Goal: Task Accomplishment & Management: Manage account settings

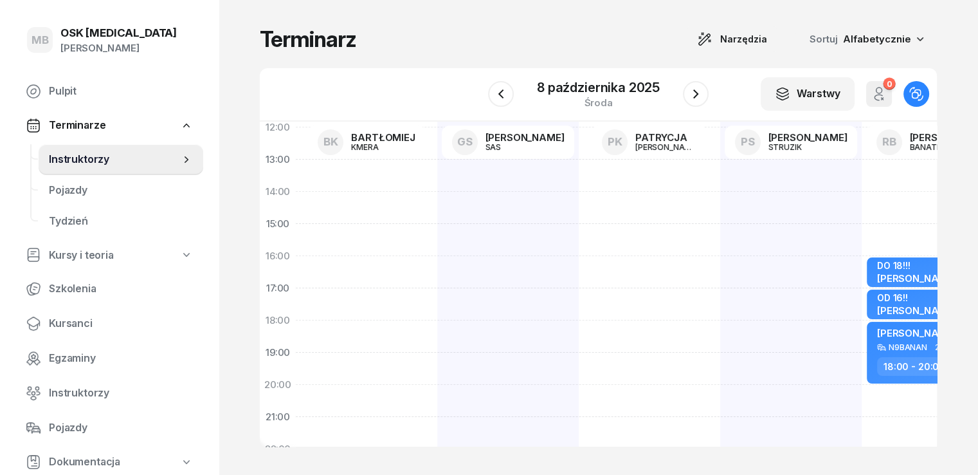
scroll to position [257, 0]
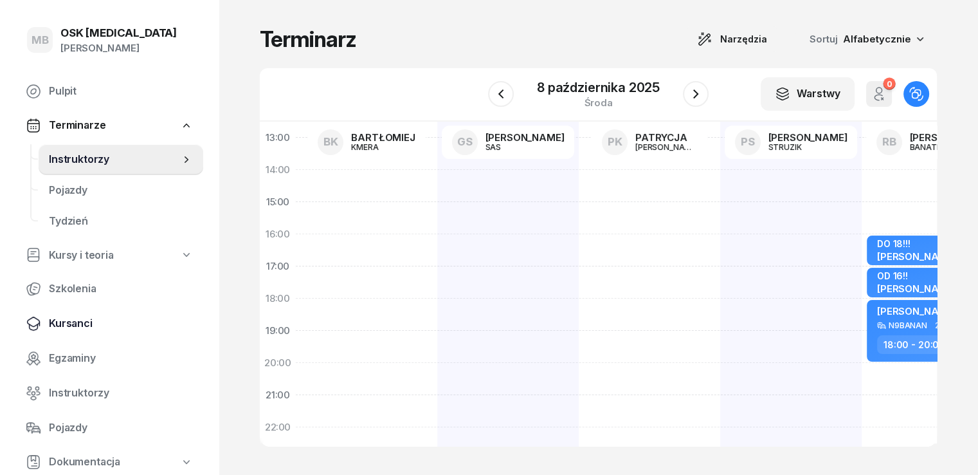
click at [70, 321] on span "Kursanci" at bounding box center [121, 323] width 144 height 17
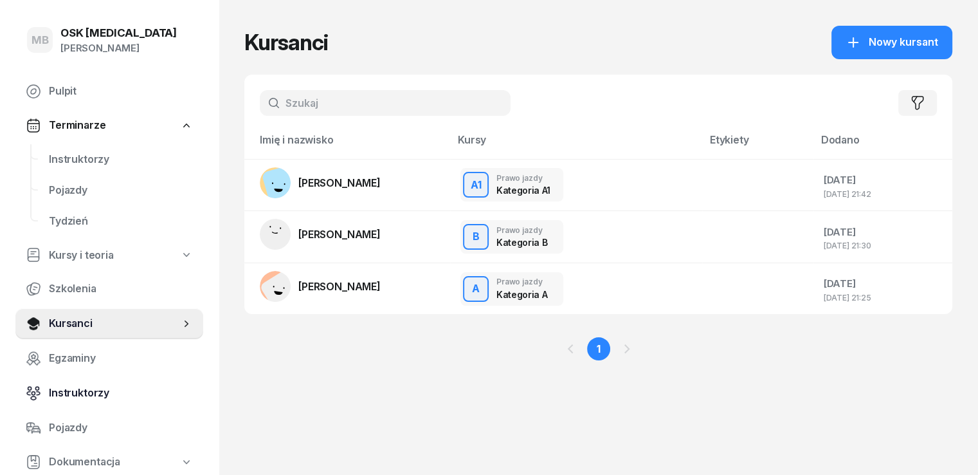
click at [77, 389] on span "Instruktorzy" at bounding box center [121, 393] width 144 height 17
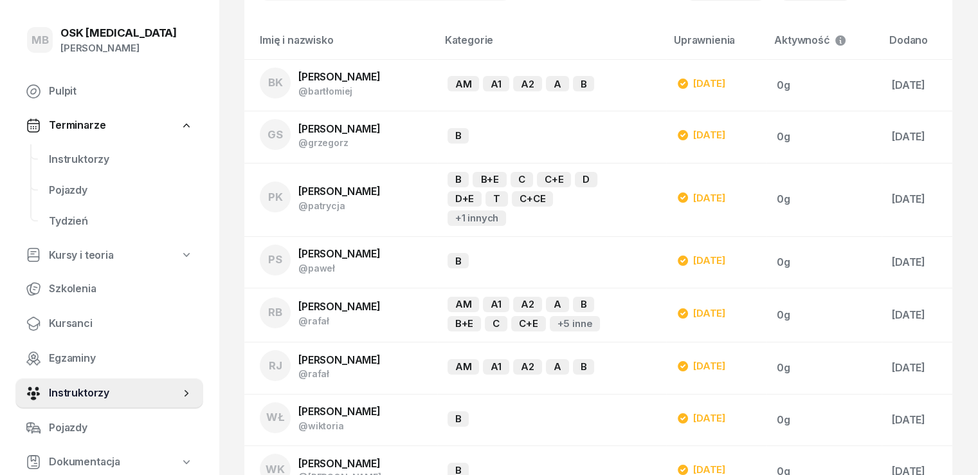
scroll to position [33, 0]
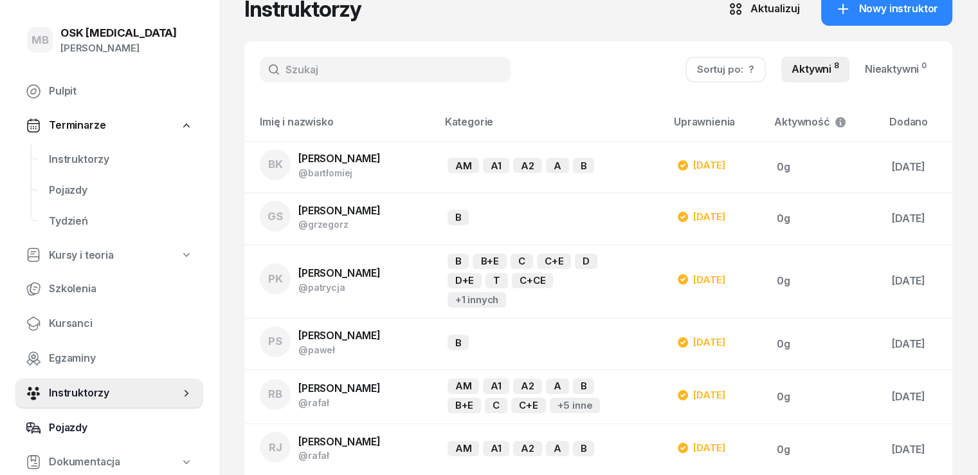
click at [57, 420] on span "Pojazdy" at bounding box center [121, 427] width 144 height 17
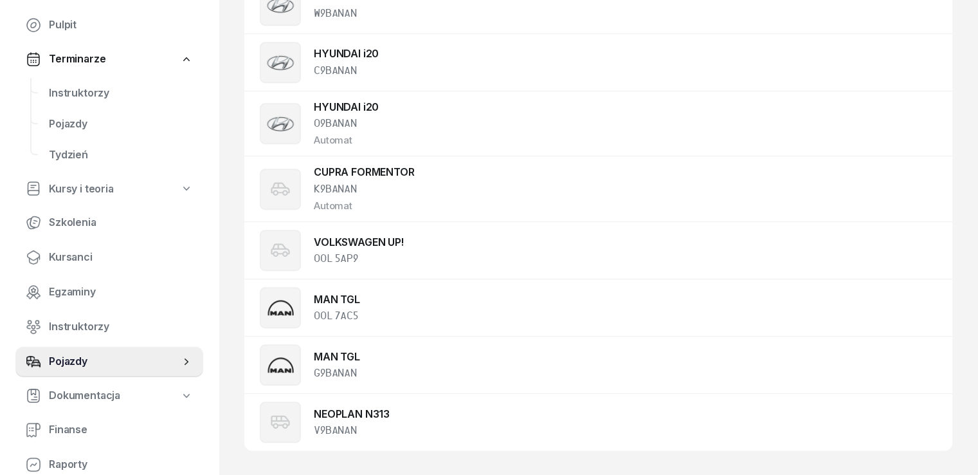
scroll to position [129, 0]
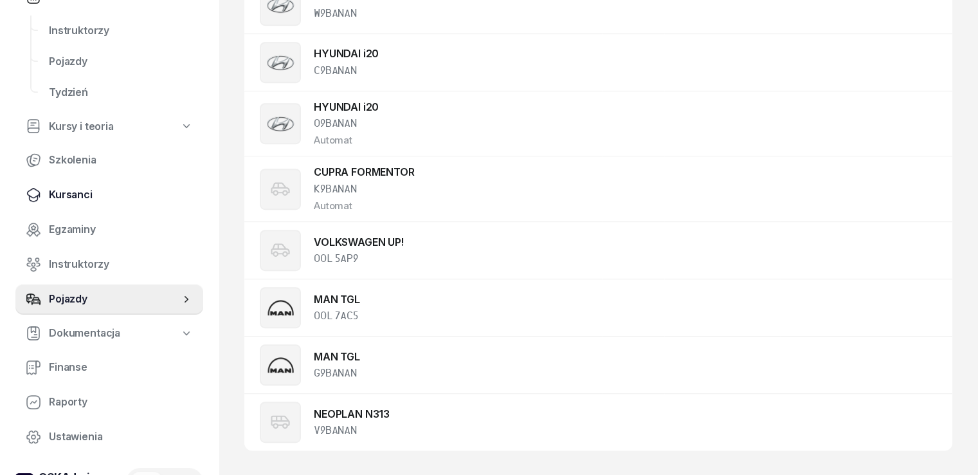
click at [76, 202] on span "Kursanci" at bounding box center [121, 195] width 144 height 17
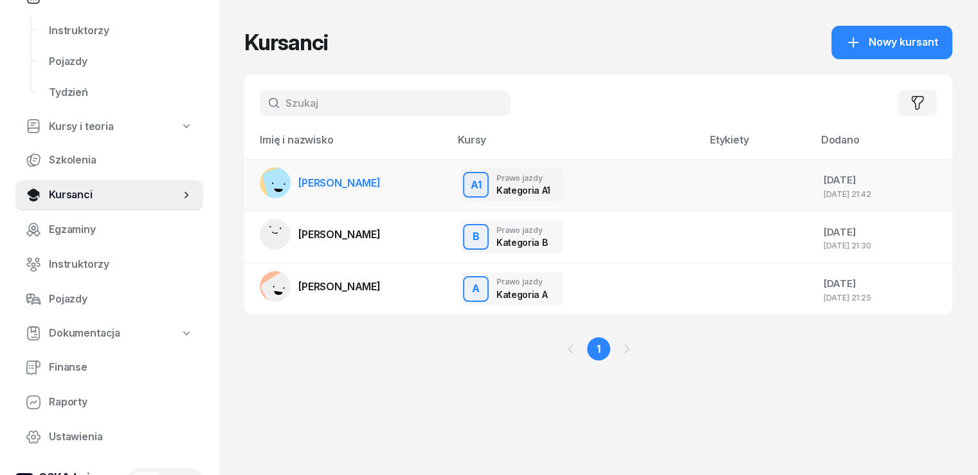
click at [379, 187] on td "[PERSON_NAME]" at bounding box center [347, 185] width 206 height 52
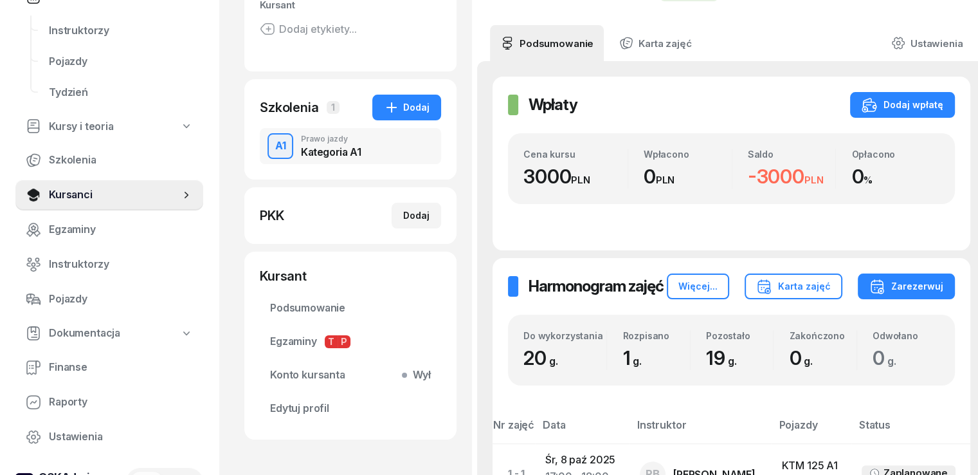
scroll to position [257, 0]
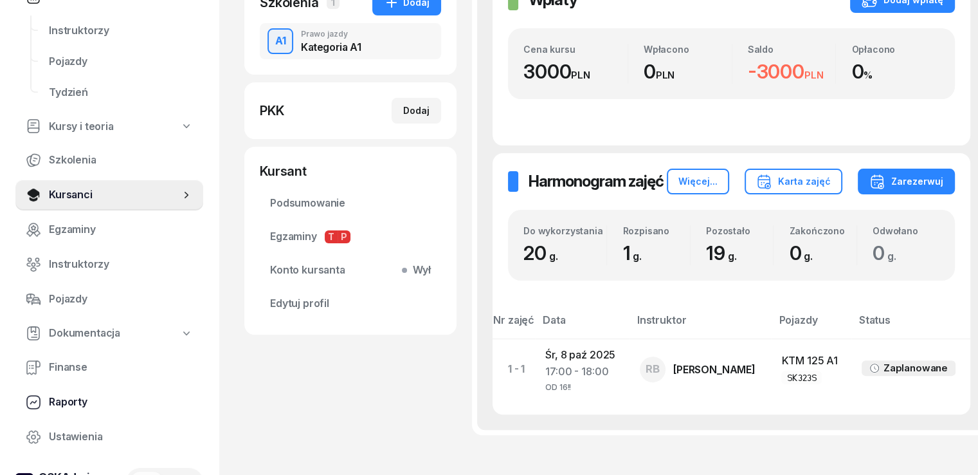
click at [72, 399] on span "Raporty" at bounding box center [121, 402] width 144 height 17
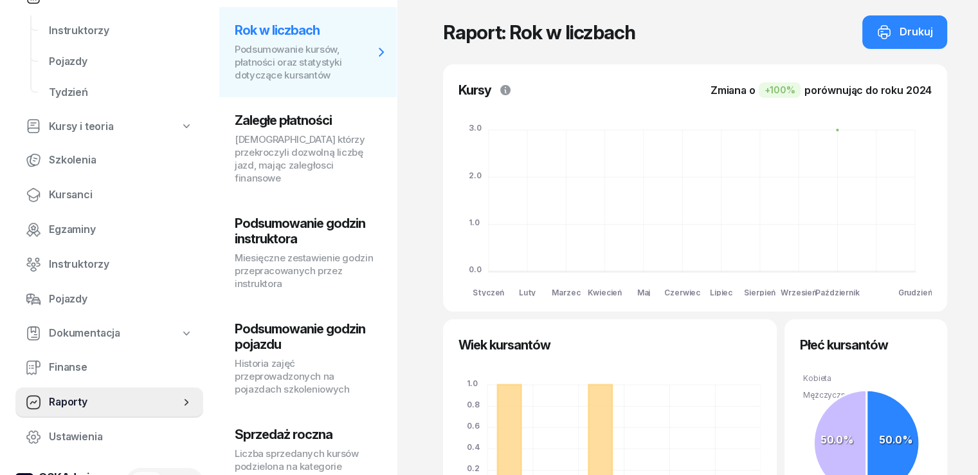
scroll to position [105, 0]
click at [64, 437] on span "Ustawienia" at bounding box center [121, 436] width 144 height 17
select select "06:00"
select select "22:00"
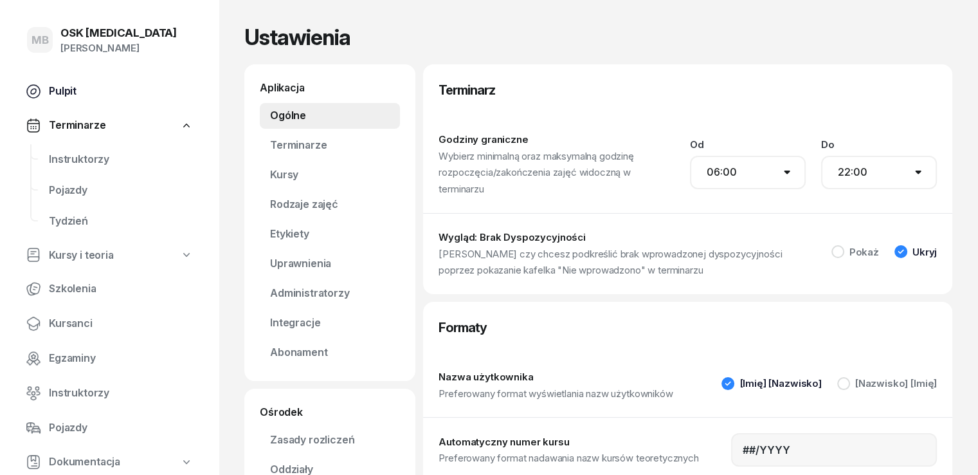
click at [64, 91] on span "Pulpit" at bounding box center [121, 91] width 144 height 17
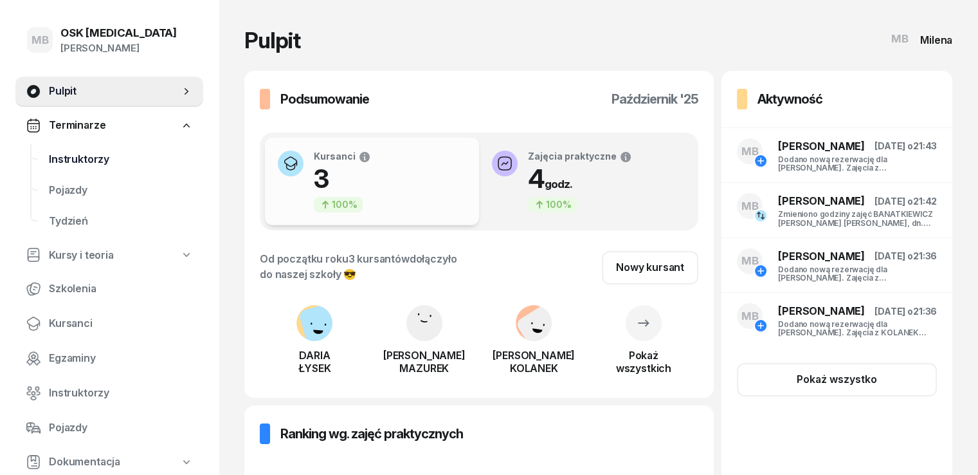
click at [95, 163] on span "Instruktorzy" at bounding box center [121, 159] width 144 height 17
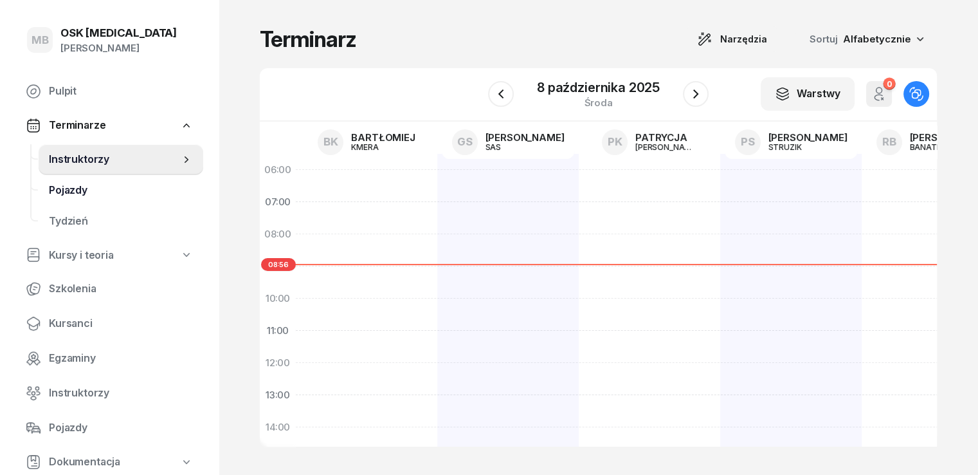
click at [85, 199] on link "Pojazdy" at bounding box center [121, 190] width 165 height 31
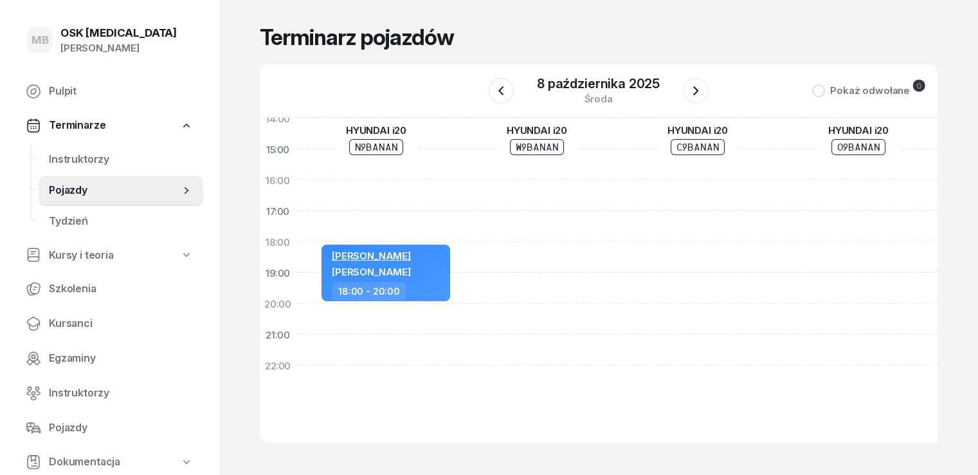
scroll to position [304, 0]
click at [100, 232] on link "Tydzień" at bounding box center [121, 221] width 165 height 31
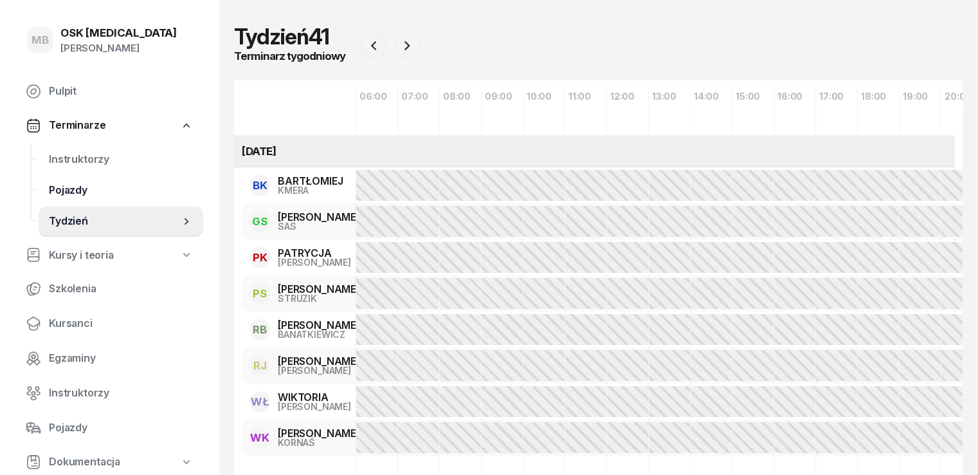
click at [79, 187] on span "Pojazdy" at bounding box center [121, 190] width 144 height 17
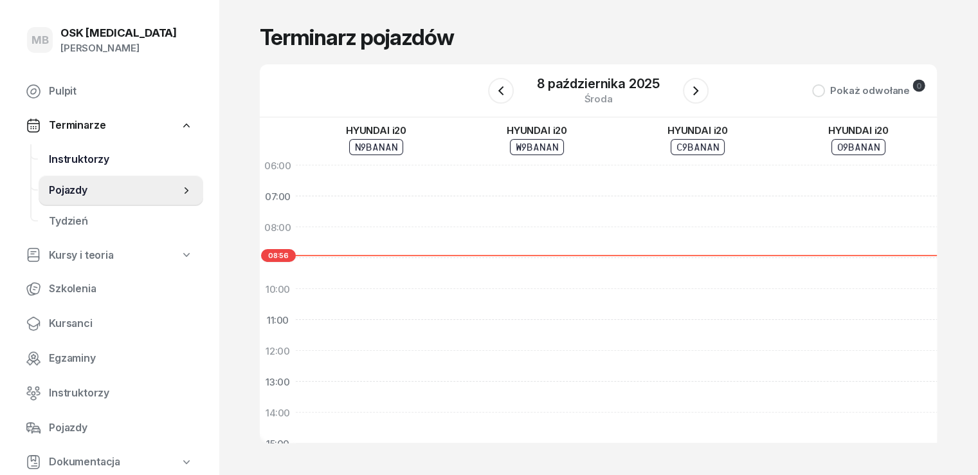
click at [75, 169] on link "Instruktorzy" at bounding box center [121, 159] width 165 height 31
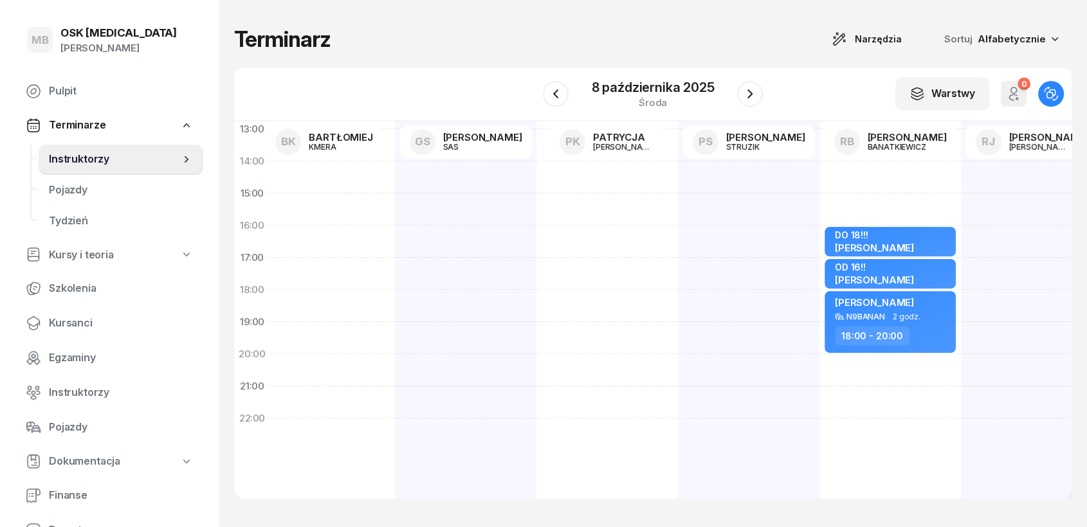
scroll to position [277, 0]
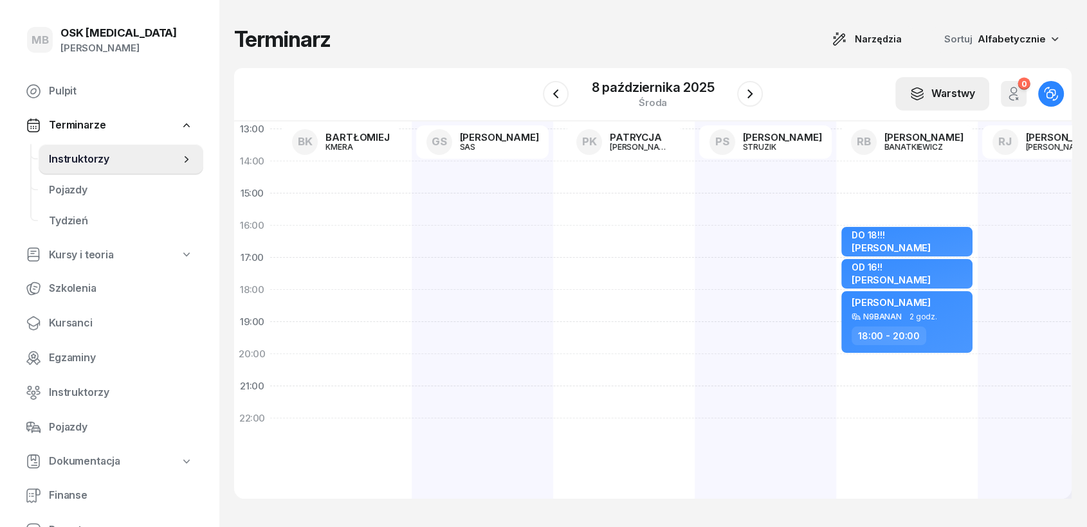
click at [960, 91] on div "Warstwy" at bounding box center [942, 94] width 66 height 17
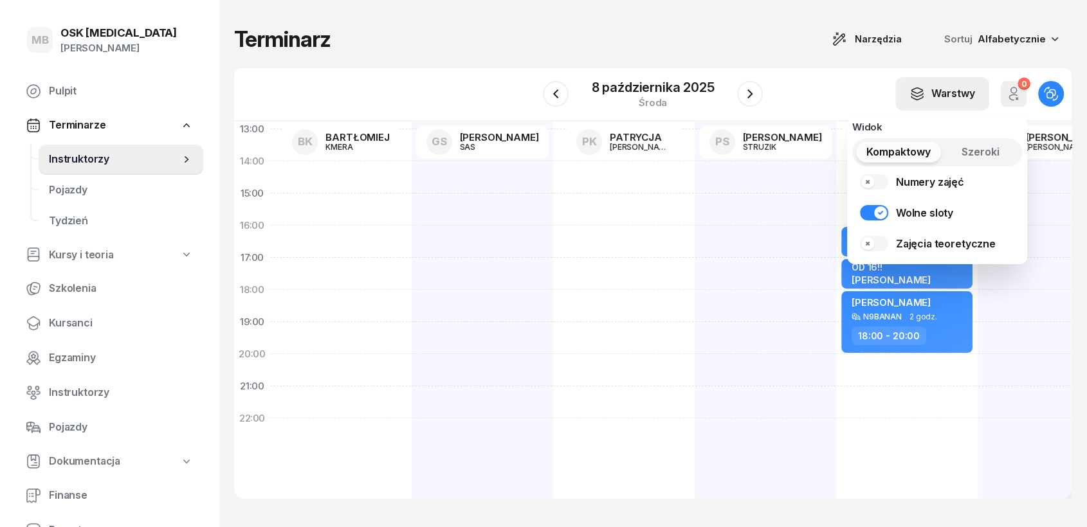
click at [960, 89] on div "Warstwy" at bounding box center [942, 94] width 66 height 17
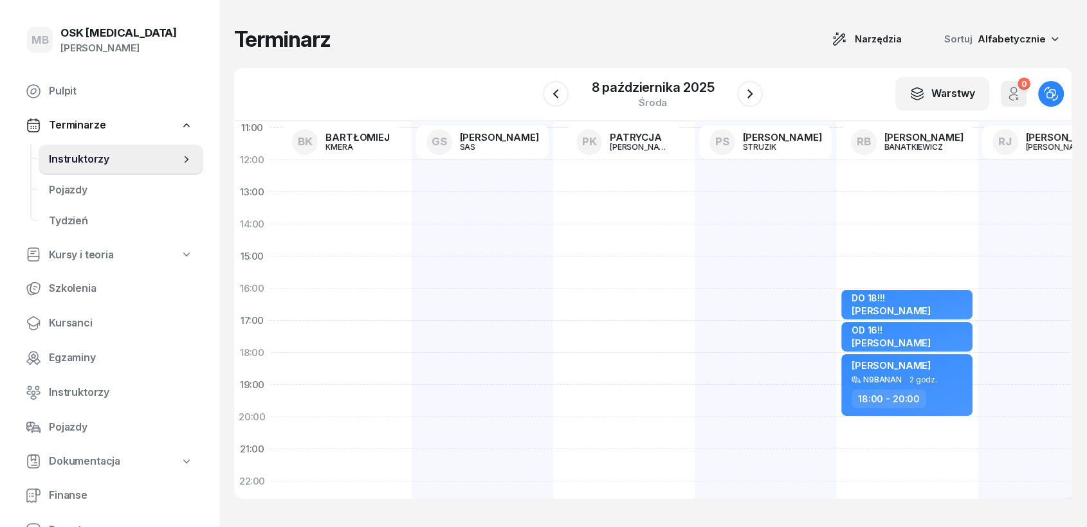
scroll to position [0, 0]
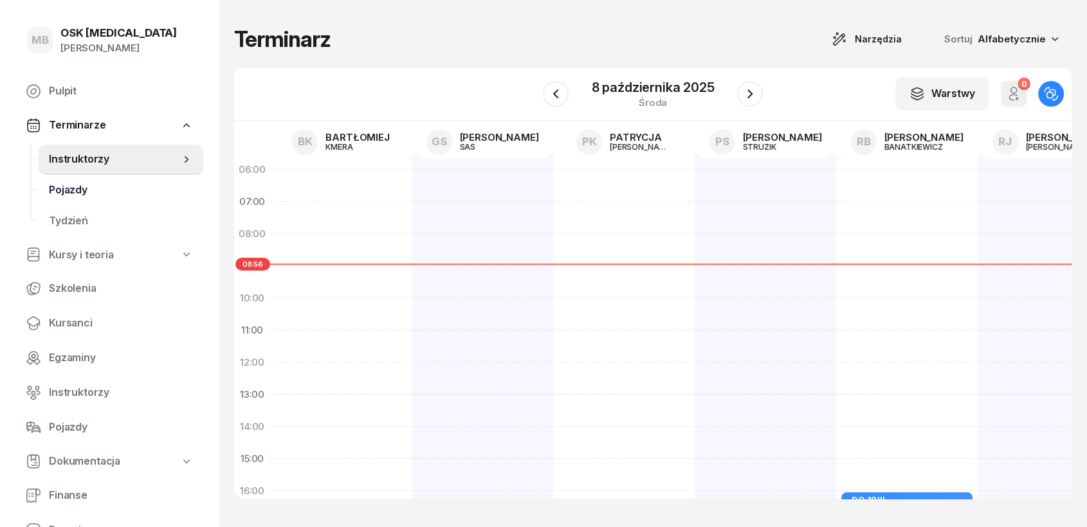
click at [57, 186] on span "Pojazdy" at bounding box center [121, 190] width 144 height 17
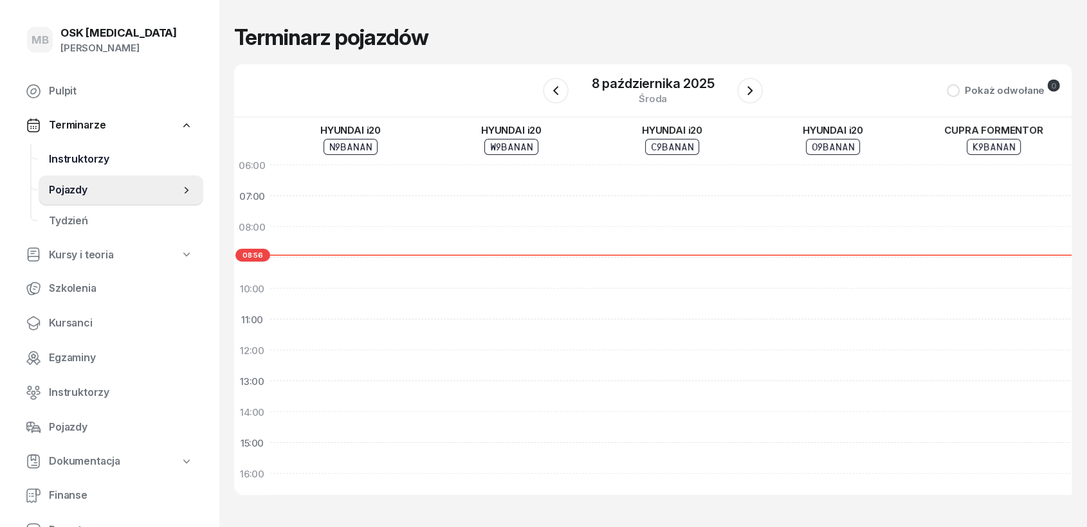
click at [111, 159] on span "Instruktorzy" at bounding box center [121, 159] width 144 height 17
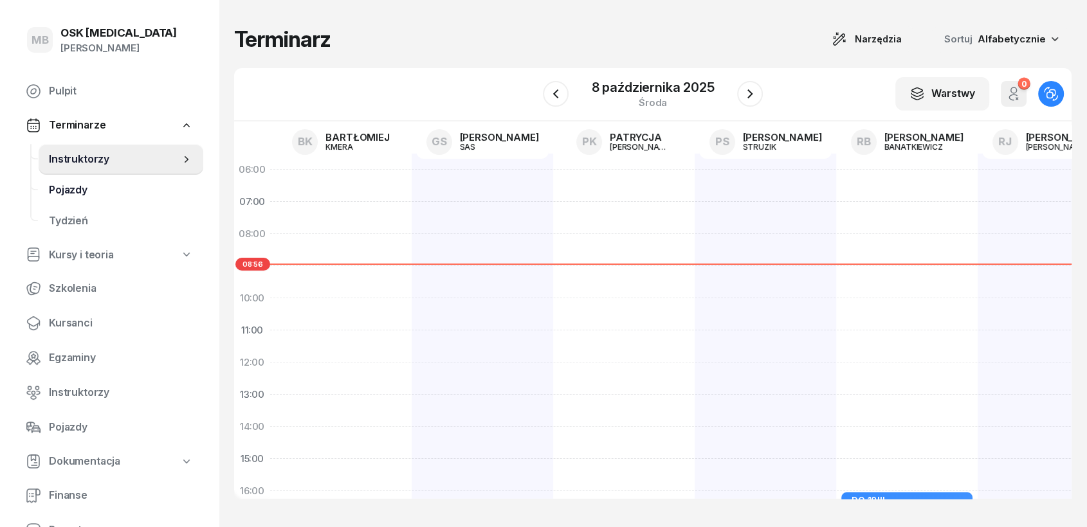
click at [88, 188] on span "Pojazdy" at bounding box center [121, 190] width 144 height 17
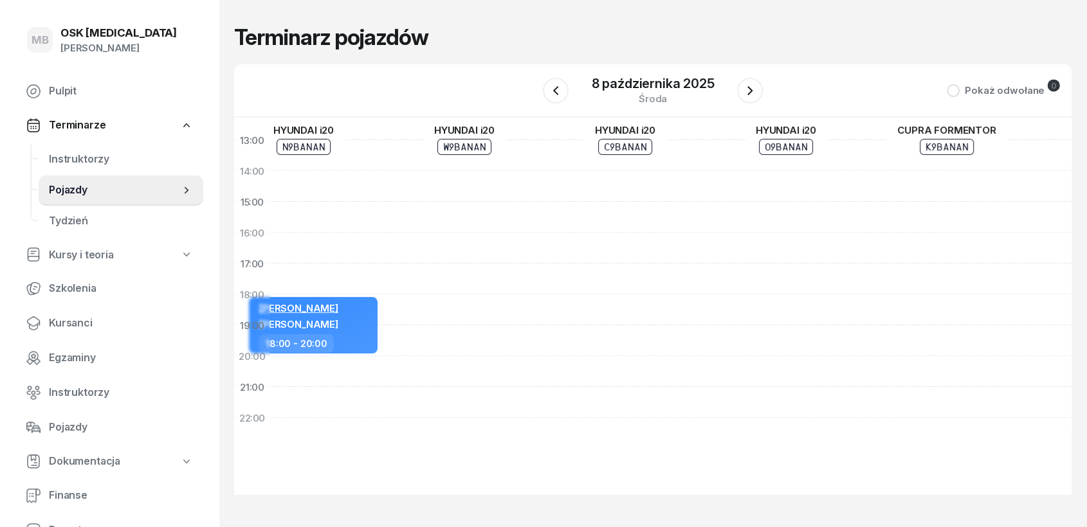
scroll to position [252, 0]
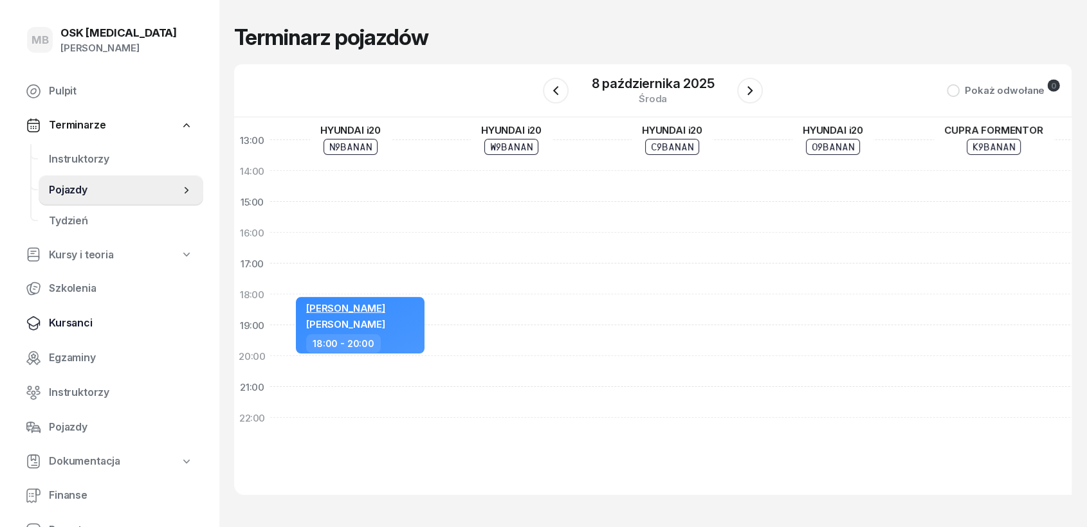
click at [87, 322] on span "Kursanci" at bounding box center [121, 323] width 144 height 17
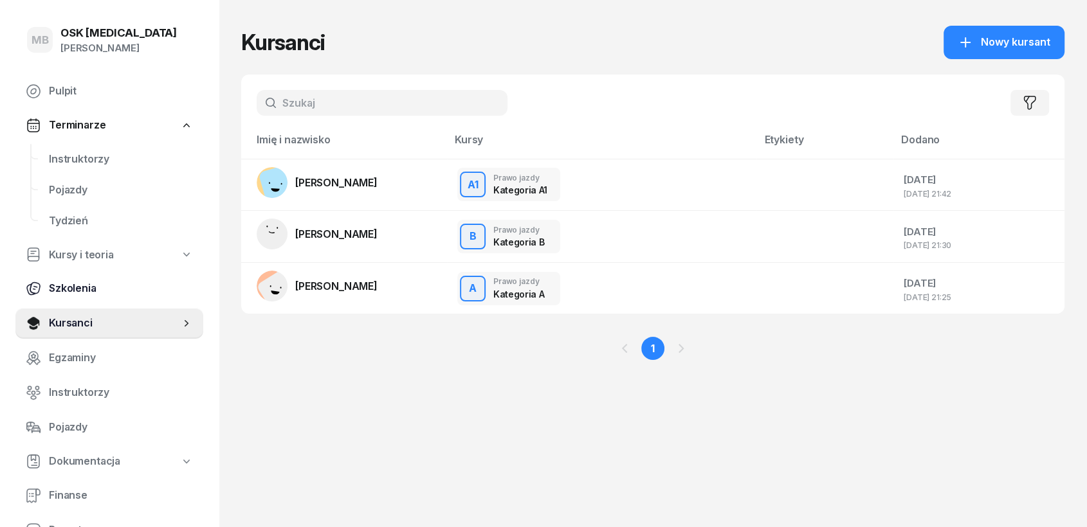
click at [83, 291] on span "Szkolenia" at bounding box center [121, 288] width 144 height 17
select select "createdAt-desc"
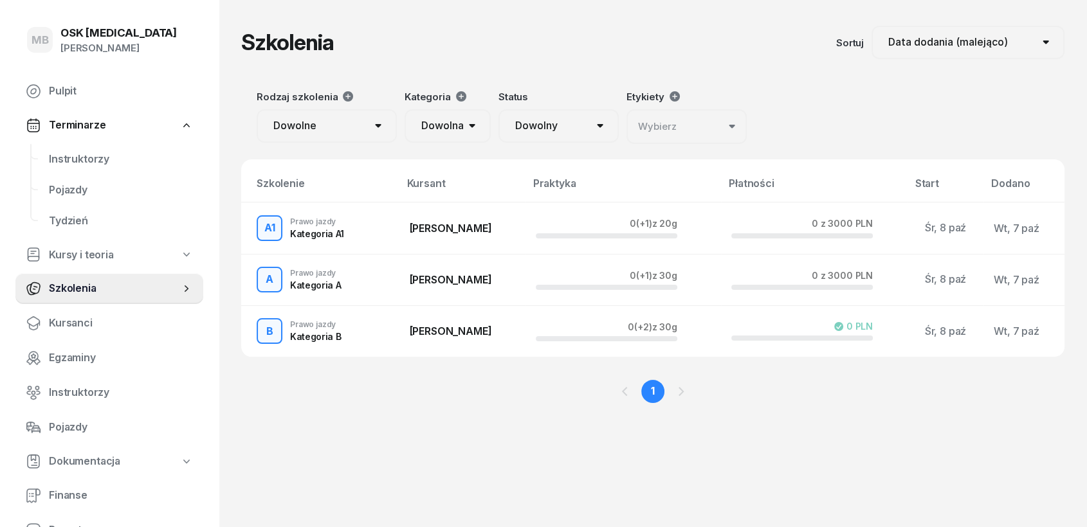
click at [90, 251] on span "Kursy i teoria" at bounding box center [81, 255] width 65 height 17
select select
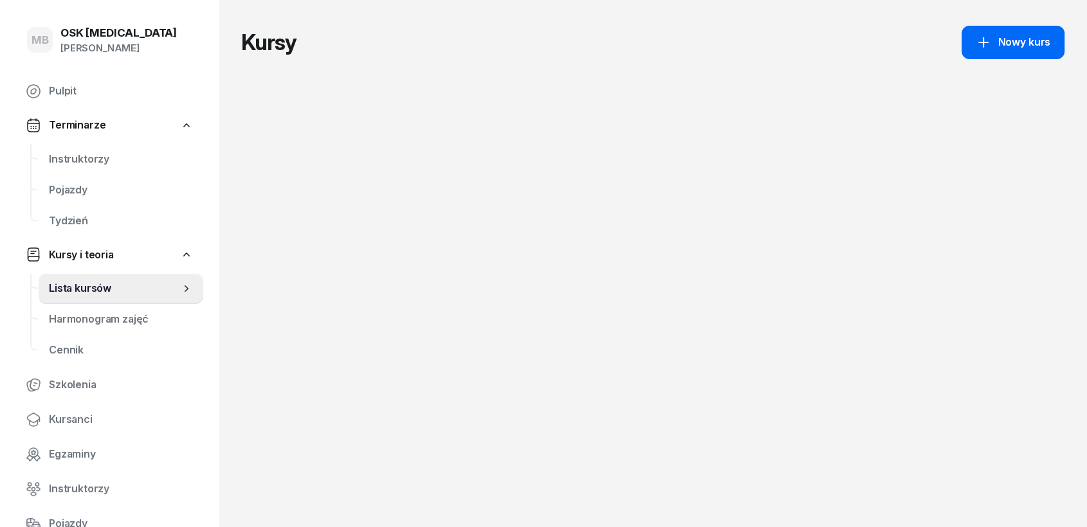
click at [978, 53] on link "Nowy kurs" at bounding box center [1013, 42] width 103 height 33
select select "09"
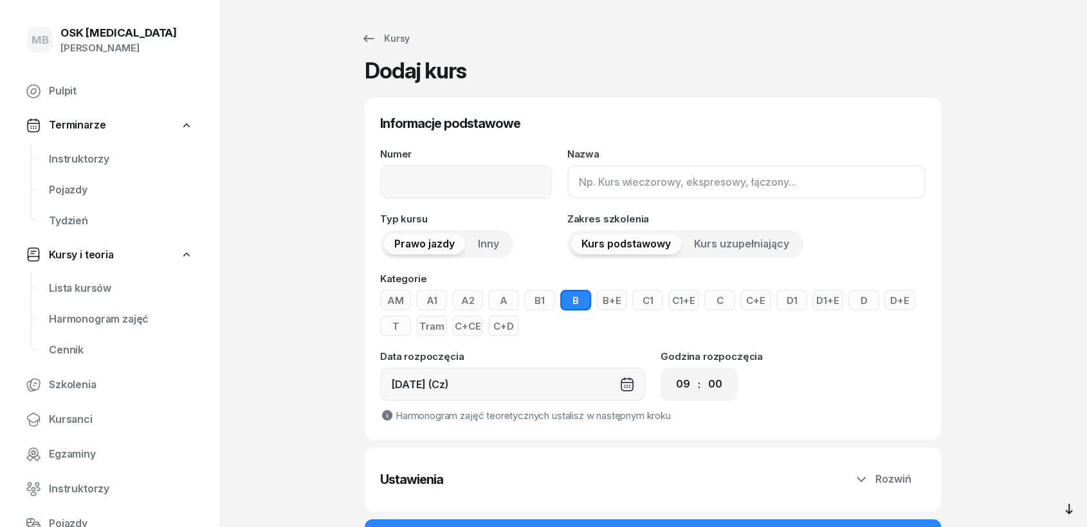
click at [590, 187] on input "Nazwa" at bounding box center [746, 181] width 358 height 33
click at [365, 36] on icon at bounding box center [368, 38] width 15 height 15
select select
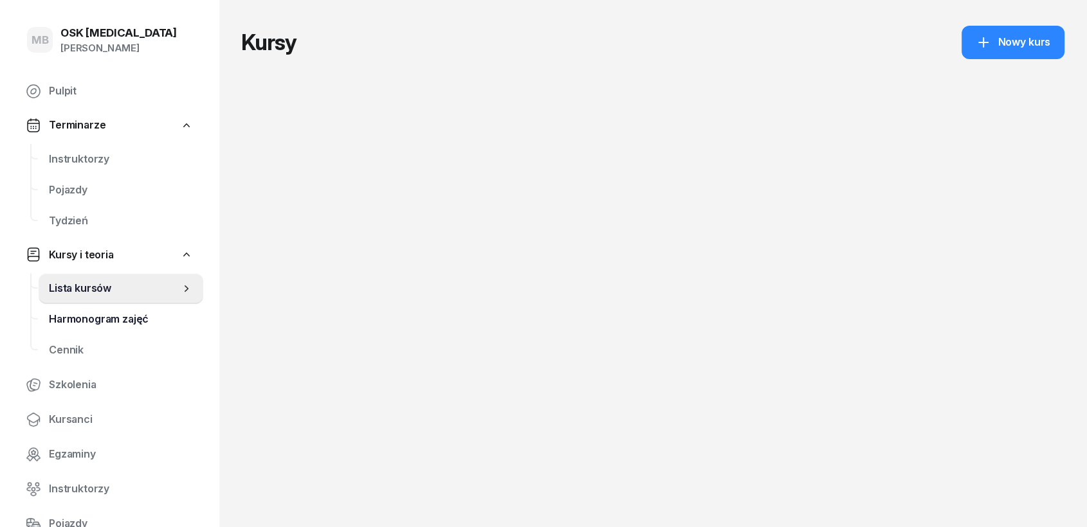
click at [134, 318] on span "Harmonogram zajęć" at bounding box center [121, 319] width 144 height 17
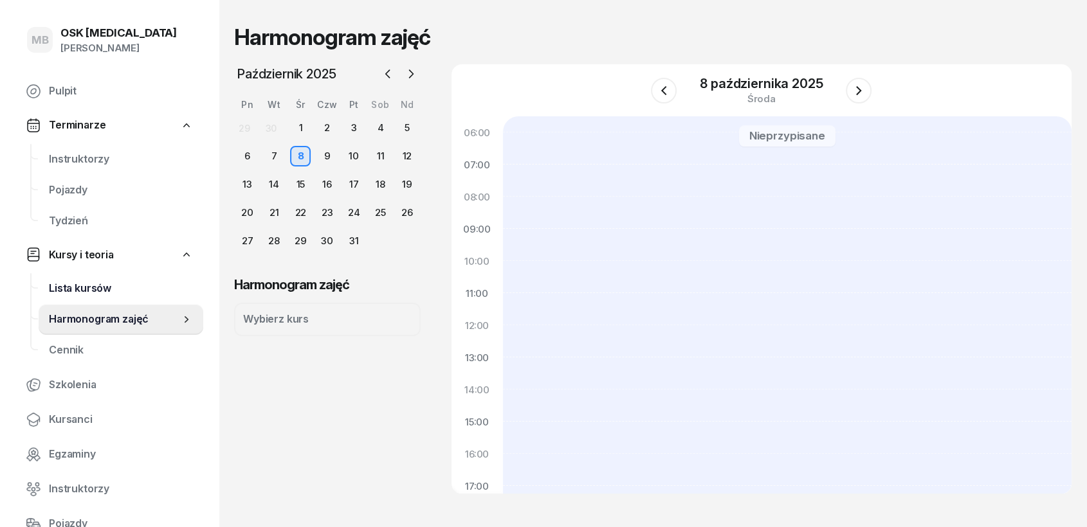
click at [118, 286] on span "Lista kursów" at bounding box center [121, 288] width 144 height 17
select select
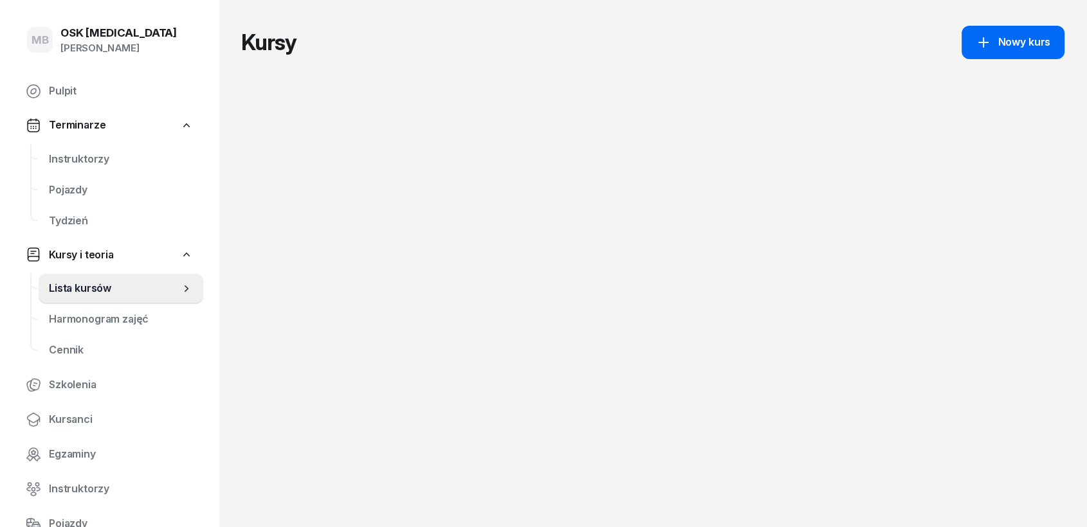
click at [978, 50] on div "Nowy kurs" at bounding box center [1013, 42] width 75 height 17
select select "09"
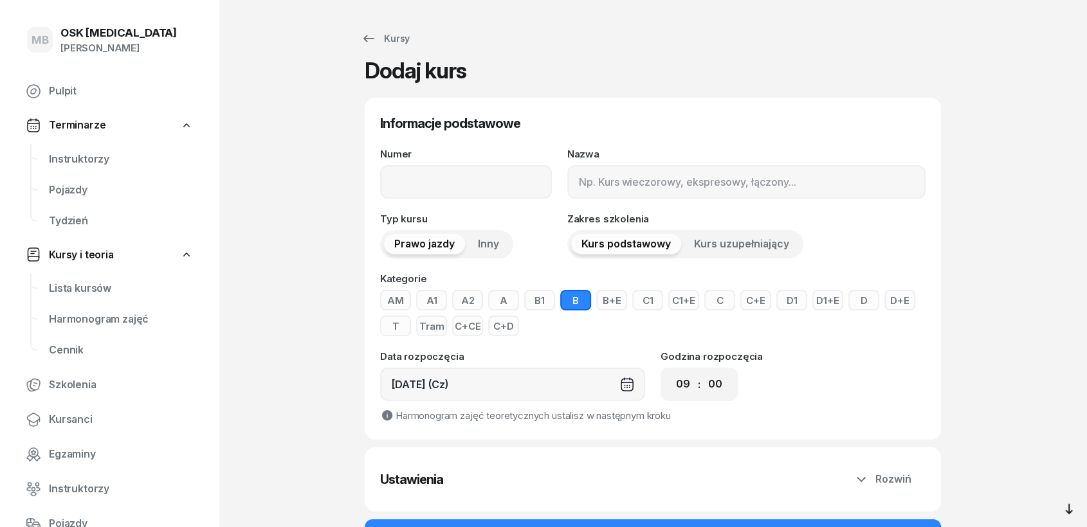
scroll to position [71, 0]
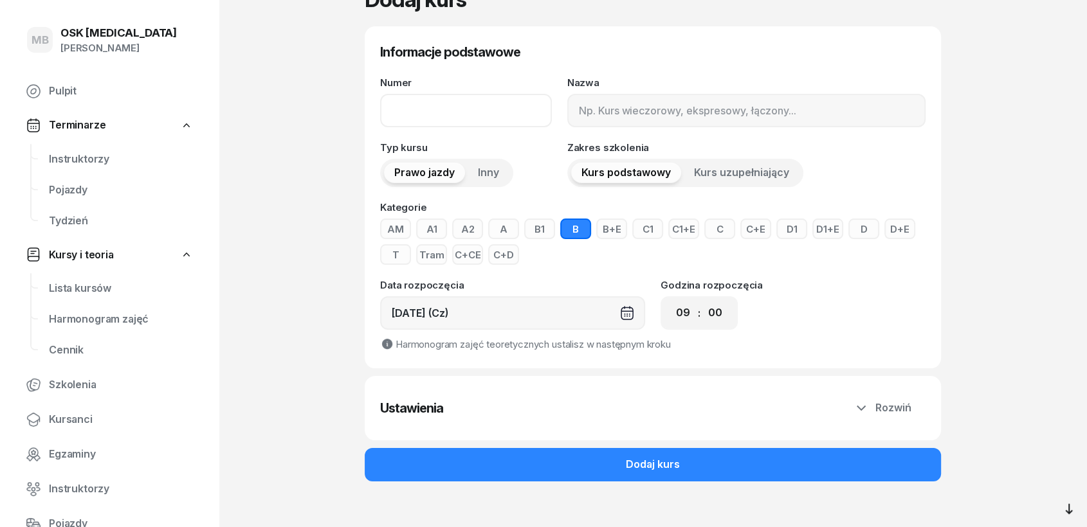
click at [493, 118] on input "Numer" at bounding box center [466, 110] width 172 height 33
click at [703, 108] on input "Nazwa" at bounding box center [746, 110] width 358 height 33
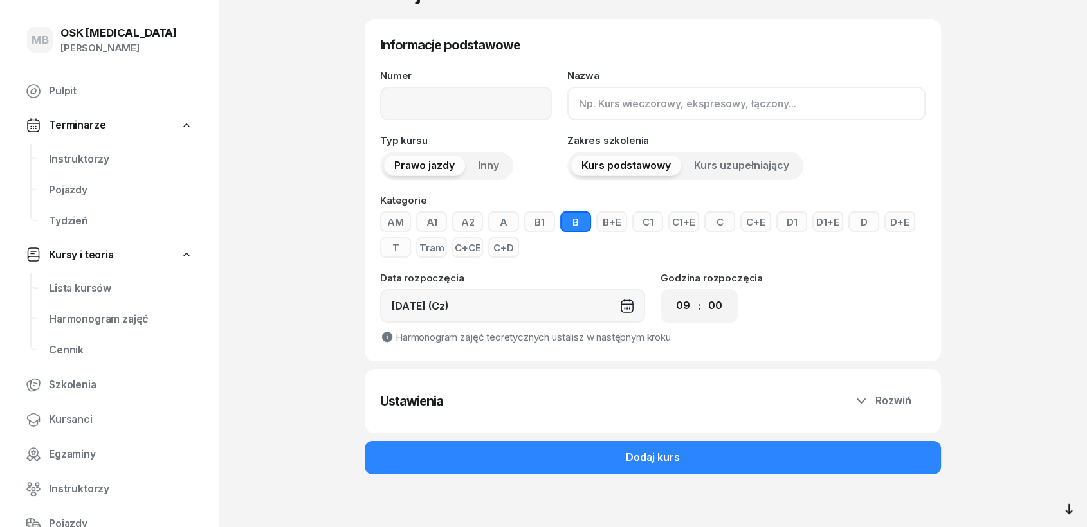
scroll to position [82, 0]
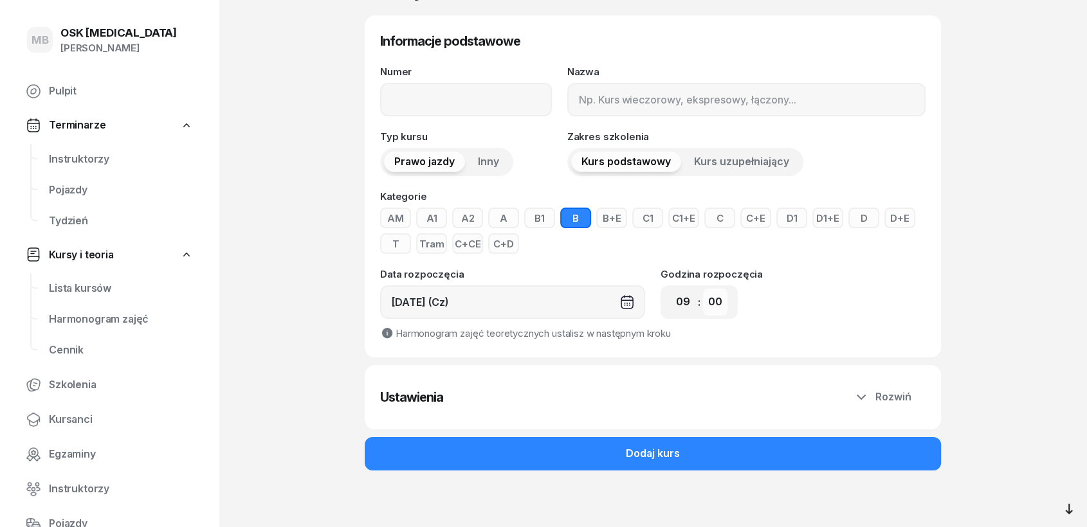
click at [715, 299] on select "00 05 10 15 20 25 30 35 40 45 50 55" at bounding box center [715, 302] width 24 height 27
click at [690, 300] on select "00 01 02 03 04 05 06 07 08 09 10 11 12 13 14 15 16 17 18 19 20 21 22 23" at bounding box center [683, 302] width 24 height 27
click at [920, 398] on button "Rozwiń" at bounding box center [882, 397] width 86 height 33
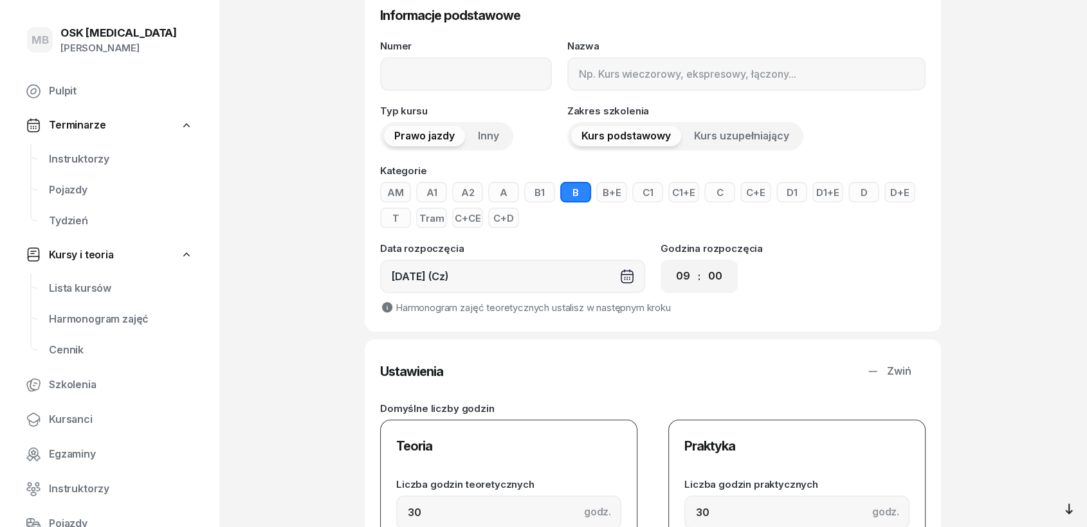
scroll to position [0, 0]
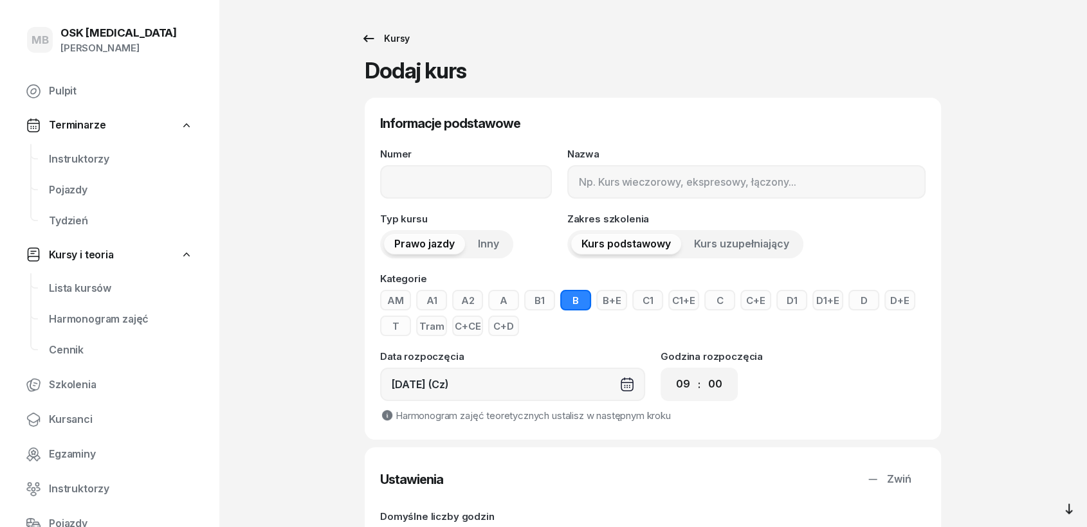
click at [369, 43] on icon at bounding box center [368, 38] width 15 height 15
select select
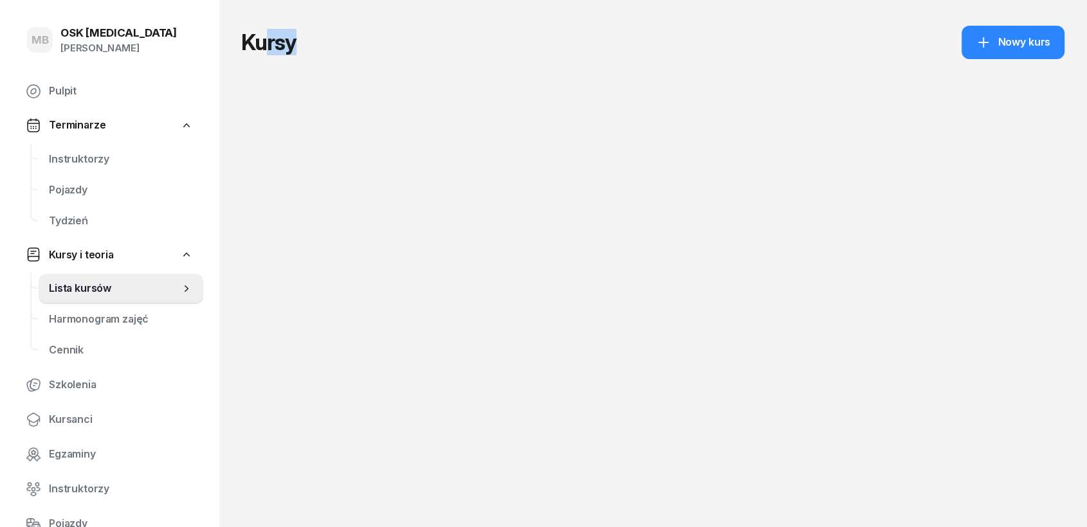
drag, startPoint x: 252, startPoint y: 41, endPoint x: 287, endPoint y: 44, distance: 34.9
click at [287, 44] on h1 "Kursy 2024 2023 2022" at bounding box center [296, 42] width 111 height 23
click at [324, 46] on select "2024 2023 2022" at bounding box center [327, 43] width 51 height 22
click at [297, 38] on h1 "Kursy 2024 2023 2022" at bounding box center [296, 42] width 111 height 23
click at [77, 156] on span "Instruktorzy" at bounding box center [121, 159] width 144 height 17
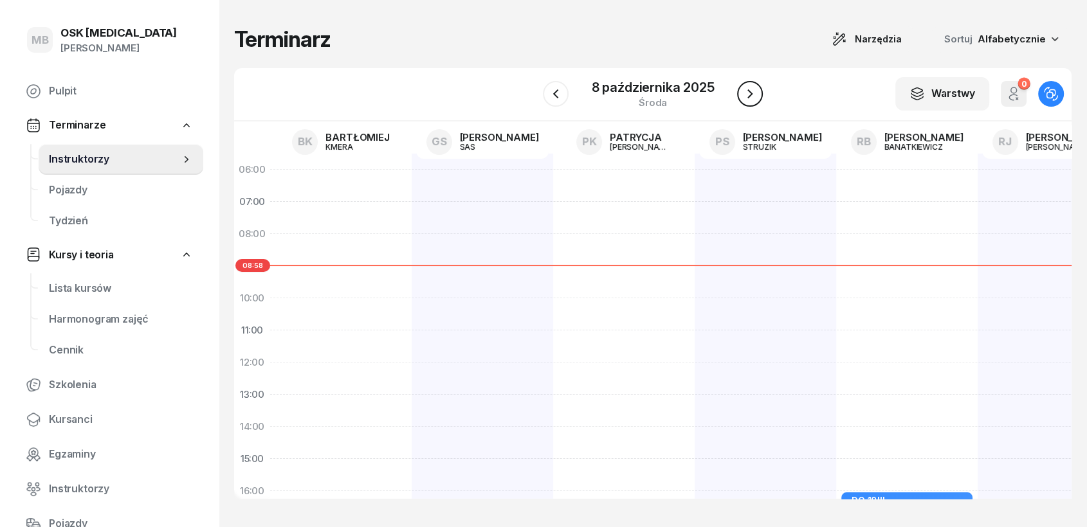
click at [749, 100] on icon "button" at bounding box center [749, 93] width 15 height 15
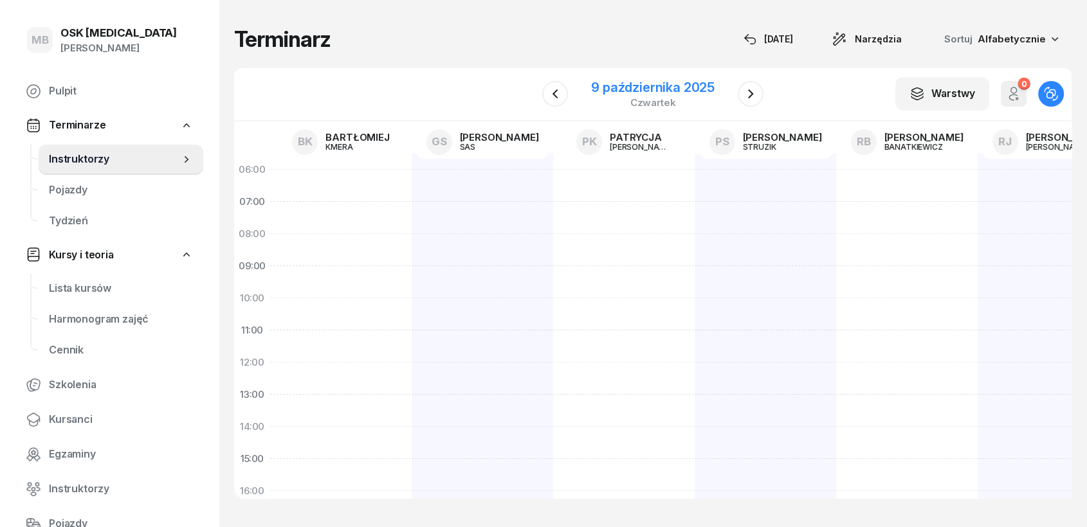
click at [581, 89] on div "[DATE]" at bounding box center [653, 94] width 154 height 37
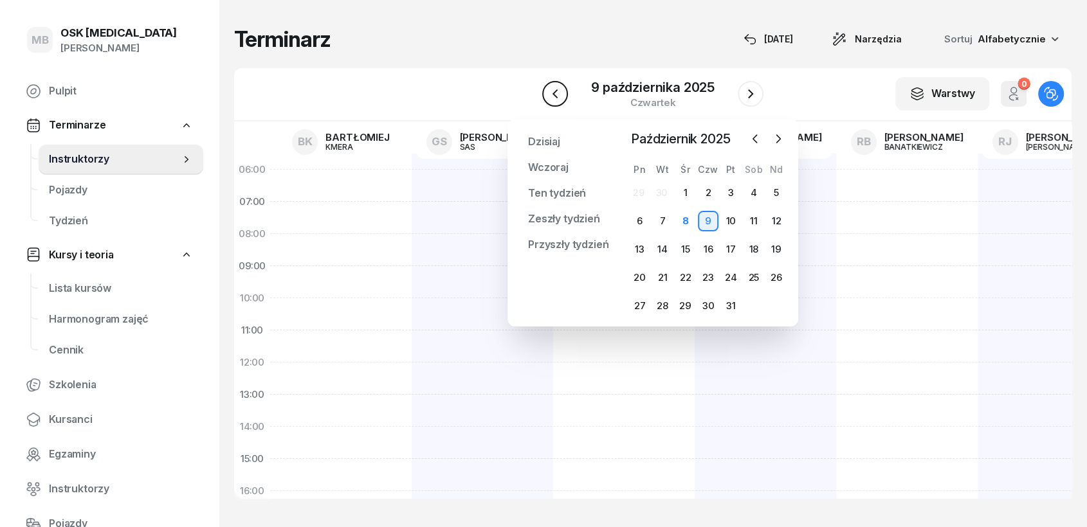
click at [557, 89] on icon "button" at bounding box center [554, 93] width 15 height 15
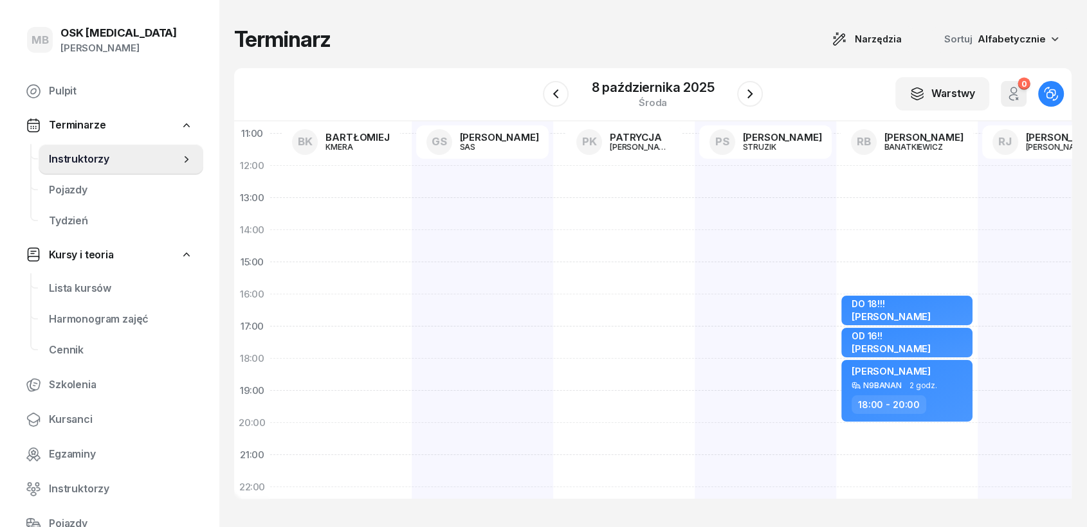
scroll to position [277, 0]
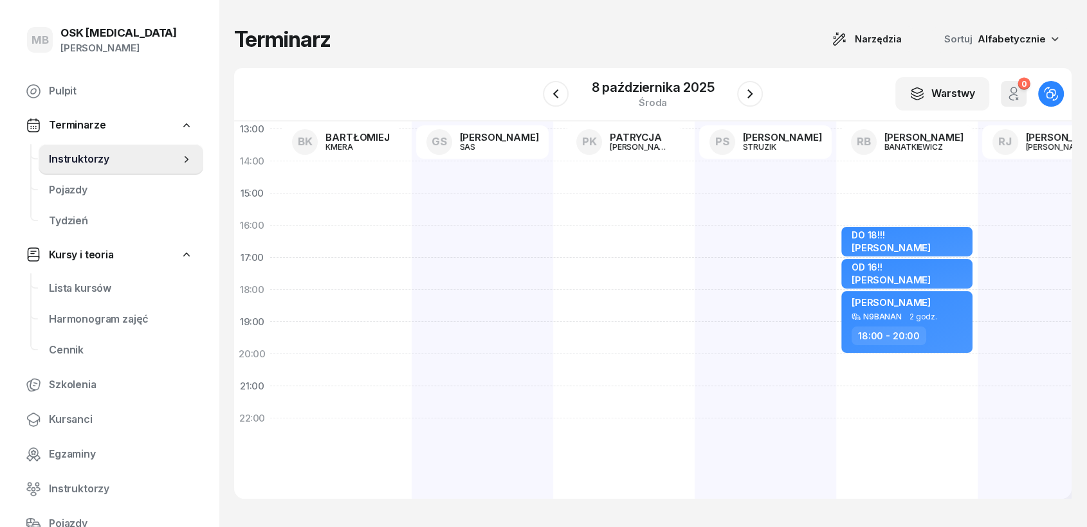
click at [978, 27] on div "Sortuj Alfabetycznie" at bounding box center [1000, 39] width 143 height 27
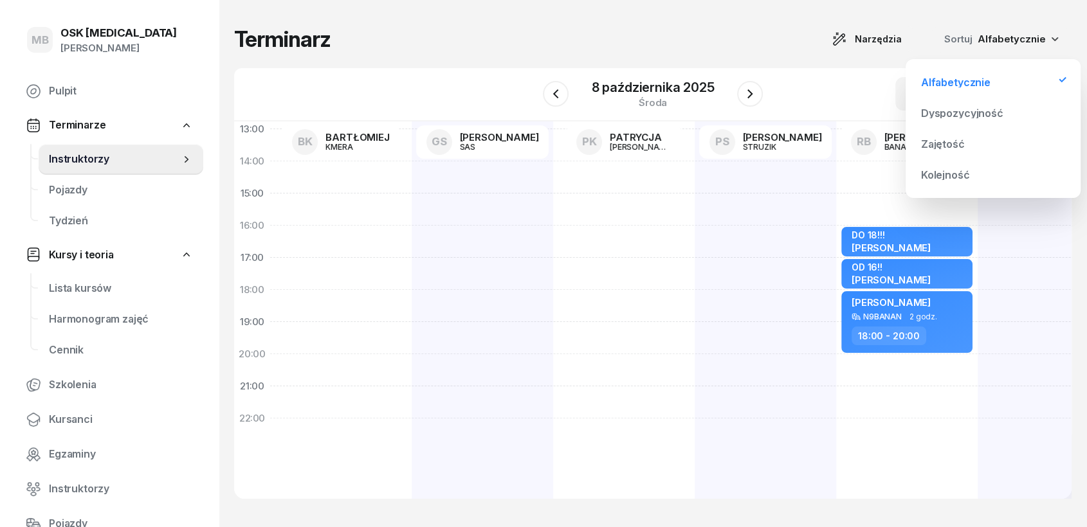
click at [954, 116] on div "Dyspozycyjność" at bounding box center [962, 113] width 82 height 10
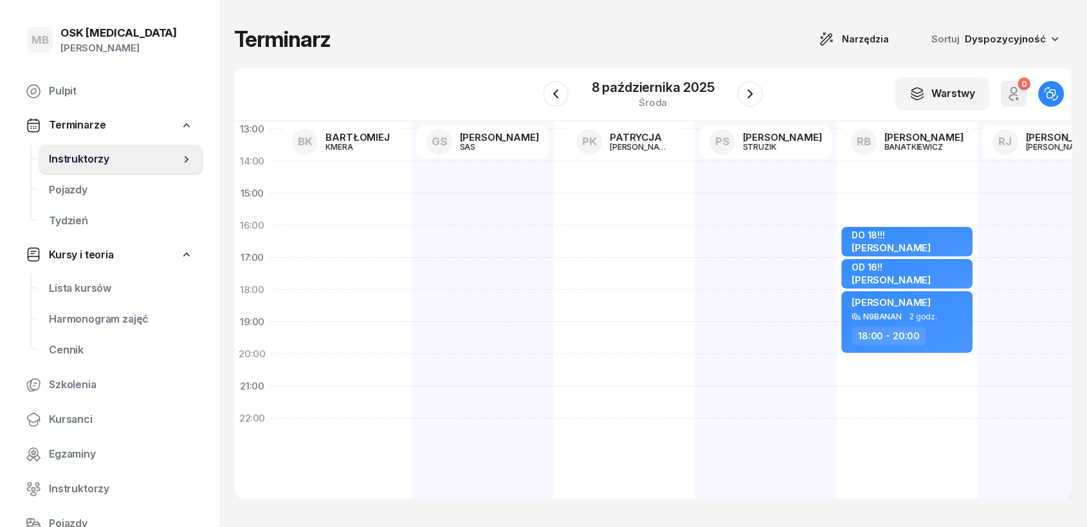
drag, startPoint x: 967, startPoint y: 42, endPoint x: 977, endPoint y: 42, distance: 9.6
click at [971, 42] on div "Sortuj Dyspozycyjność" at bounding box center [988, 39] width 114 height 17
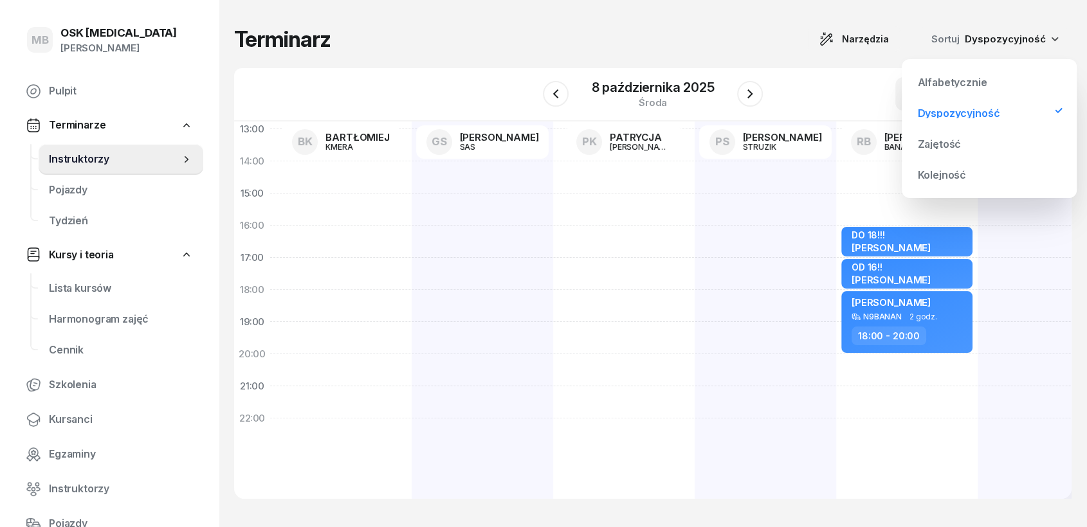
click at [978, 82] on div "Alfabetycznie" at bounding box center [951, 82] width 69 height 10
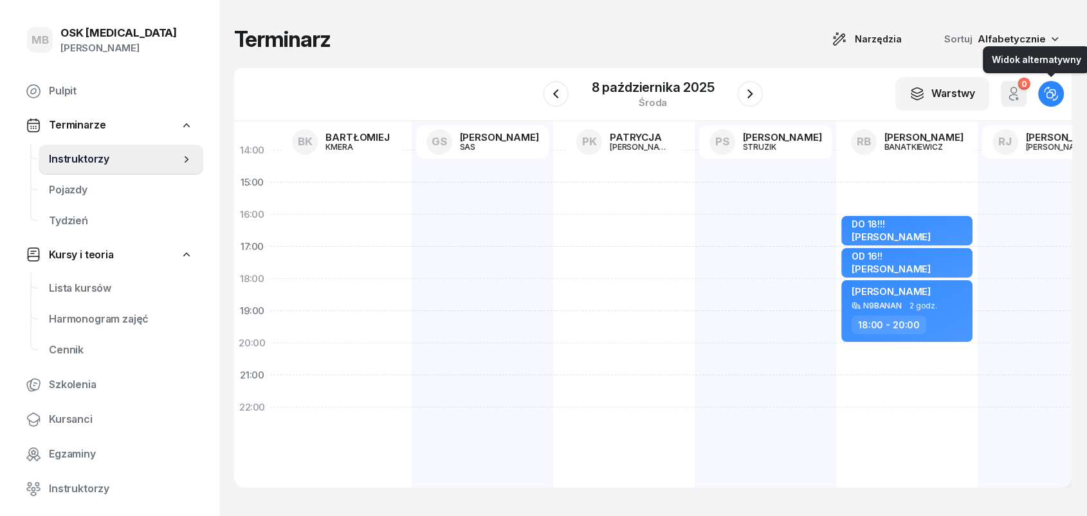
click at [978, 95] on icon "button" at bounding box center [1051, 94] width 14 height 14
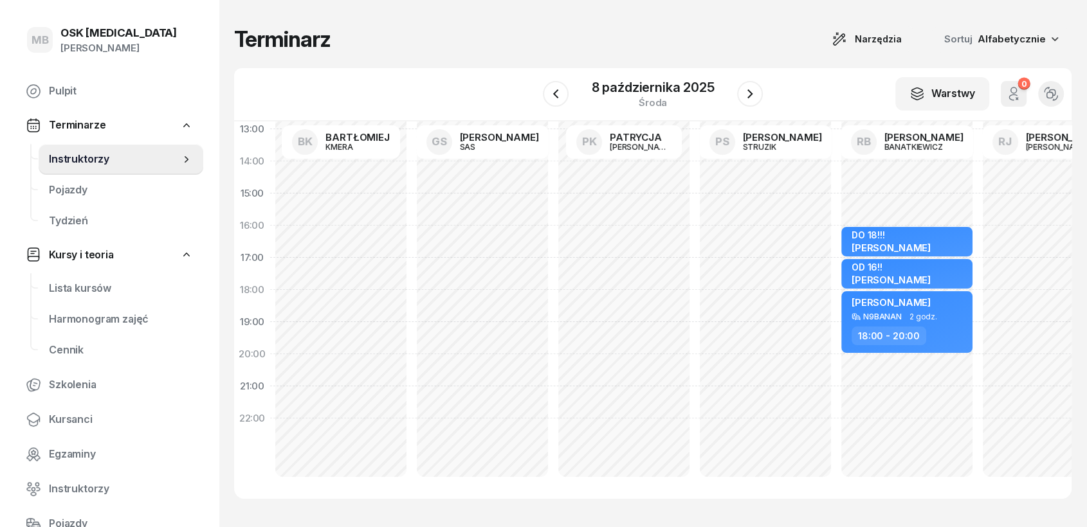
click at [978, 95] on icon "button" at bounding box center [1051, 94] width 14 height 14
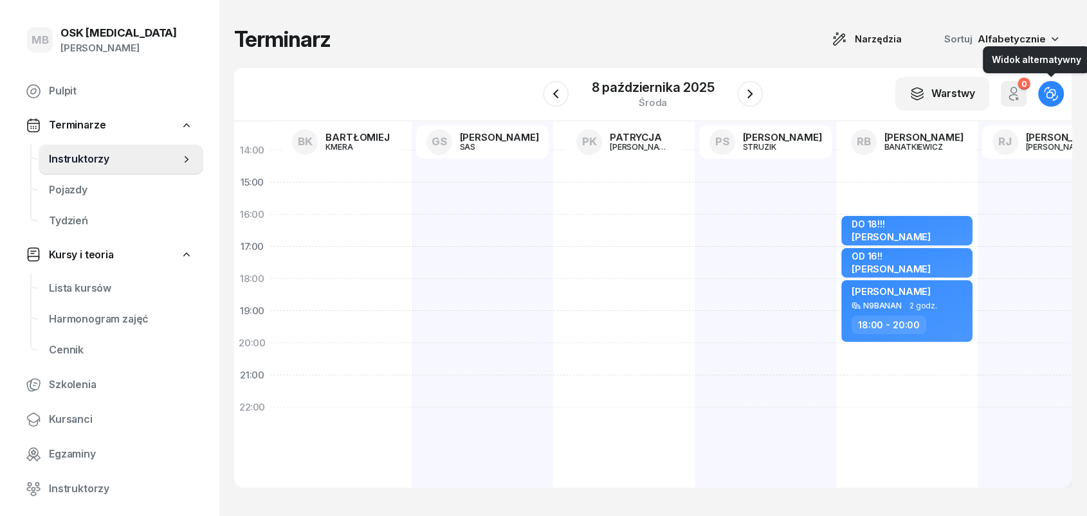
click at [978, 95] on icon "button" at bounding box center [1051, 94] width 14 height 14
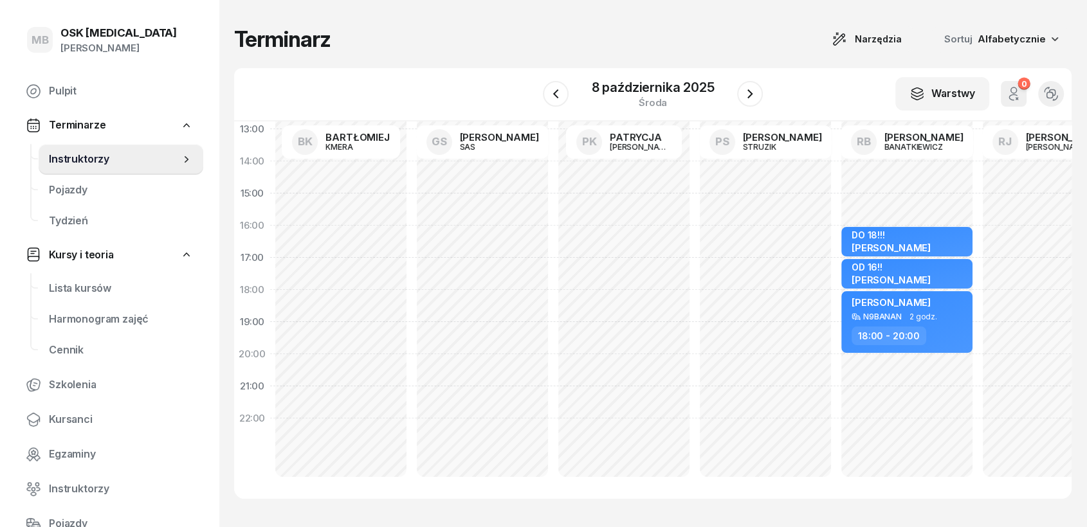
click at [978, 95] on icon "button" at bounding box center [1051, 94] width 14 height 14
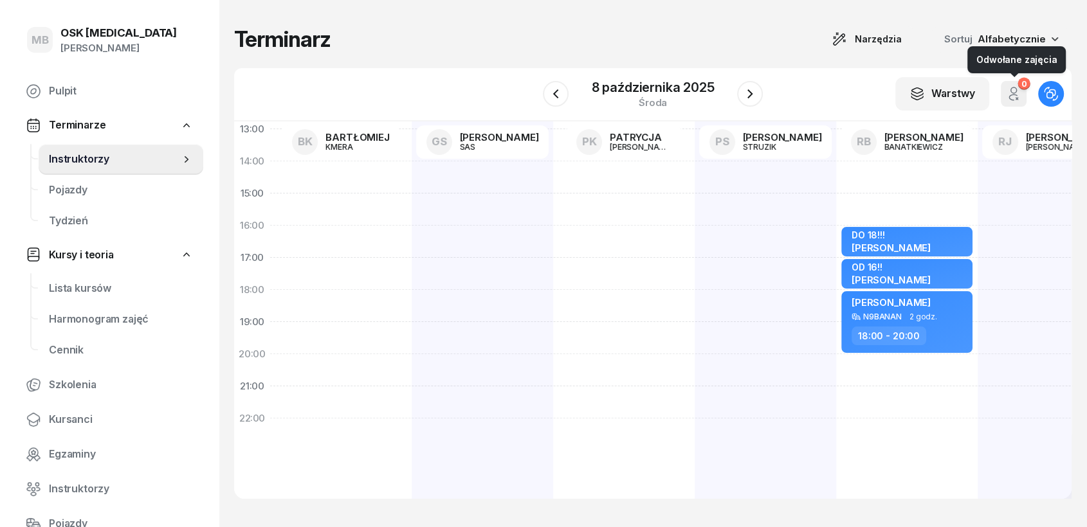
click at [978, 97] on icon "button" at bounding box center [1013, 93] width 15 height 15
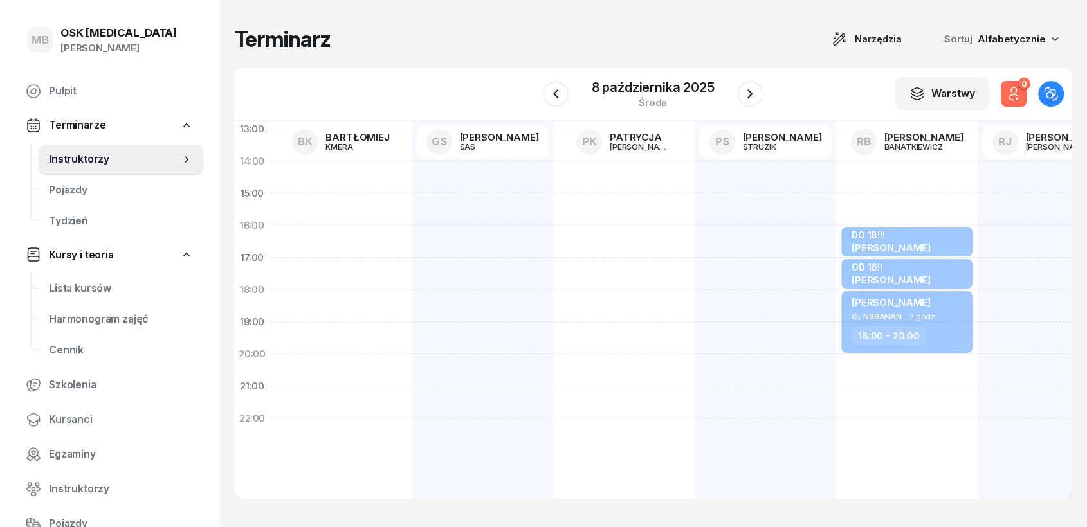
click at [978, 97] on icon "button" at bounding box center [1013, 93] width 15 height 15
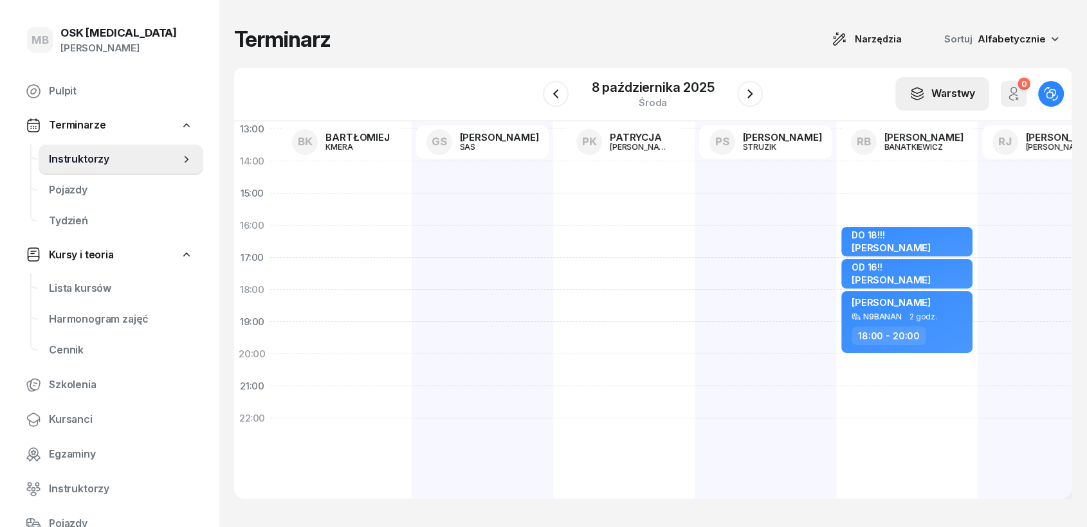
click at [970, 100] on div "Warstwy" at bounding box center [942, 94] width 66 height 17
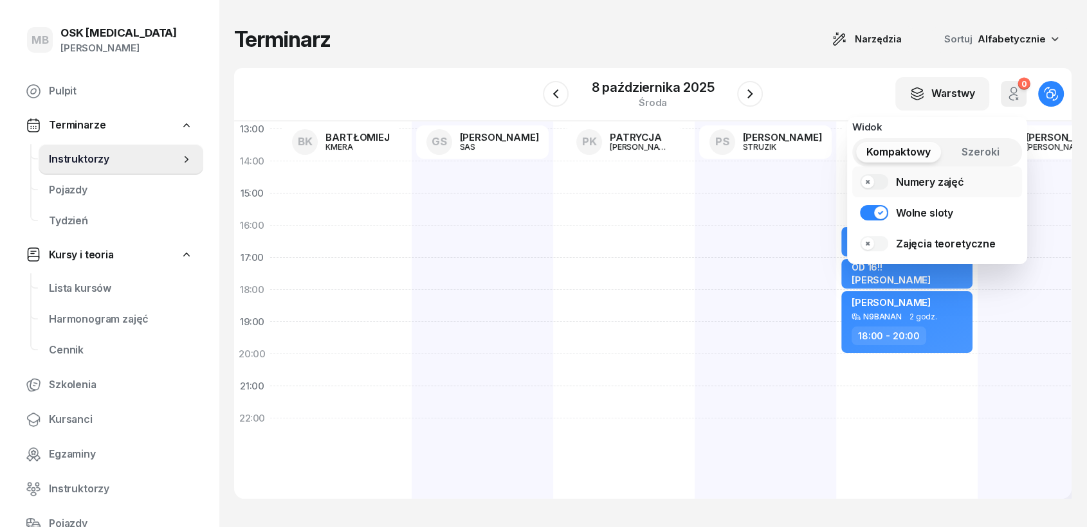
click at [874, 179] on link "Numery zajęć" at bounding box center [937, 182] width 170 height 31
click at [872, 180] on link "Numery zajęć" at bounding box center [937, 182] width 170 height 31
click at [883, 242] on link "Zajęcia teoretyczne" at bounding box center [937, 243] width 170 height 31
click at [882, 242] on link "Zajęcia teoretyczne" at bounding box center [937, 243] width 170 height 31
click at [976, 159] on span "Szeroki" at bounding box center [981, 152] width 38 height 17
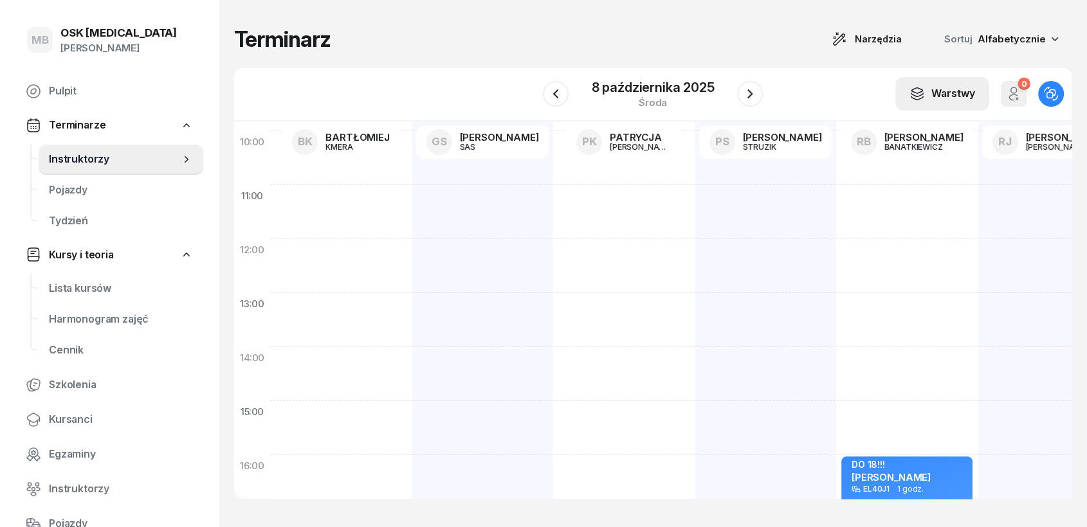
click at [972, 86] on div "Warstwy" at bounding box center [942, 94] width 66 height 17
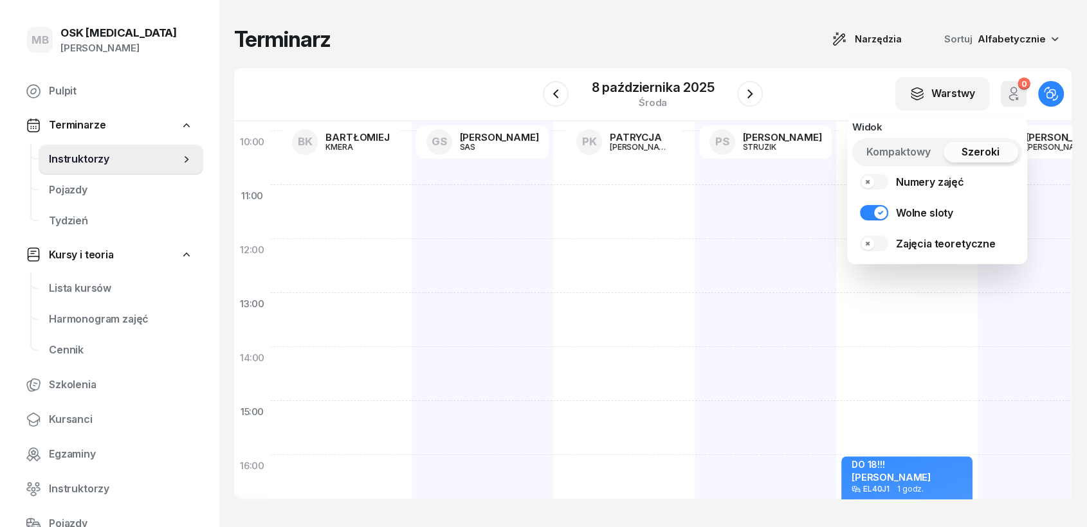
click at [921, 157] on span "Kompaktowy" at bounding box center [898, 152] width 64 height 17
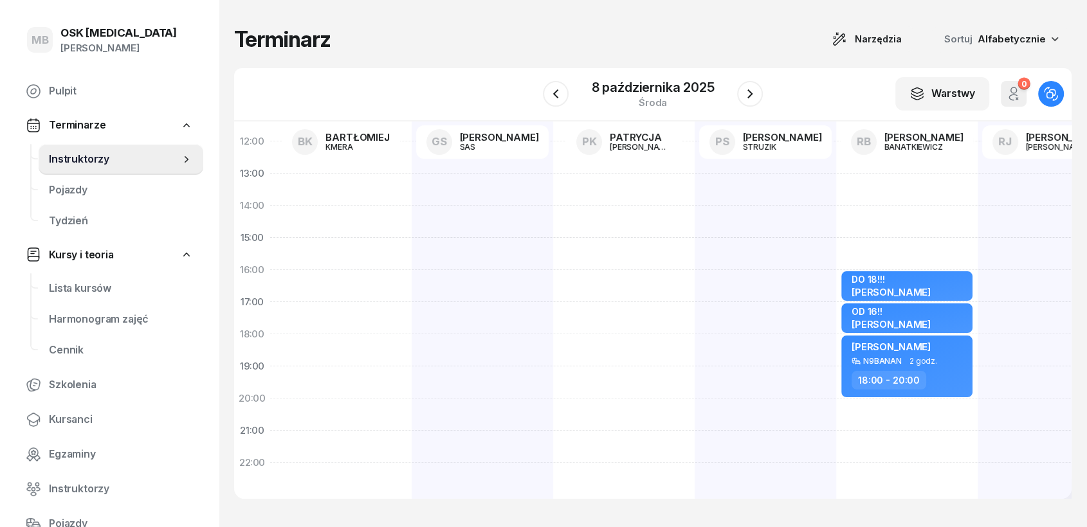
scroll to position [0, 0]
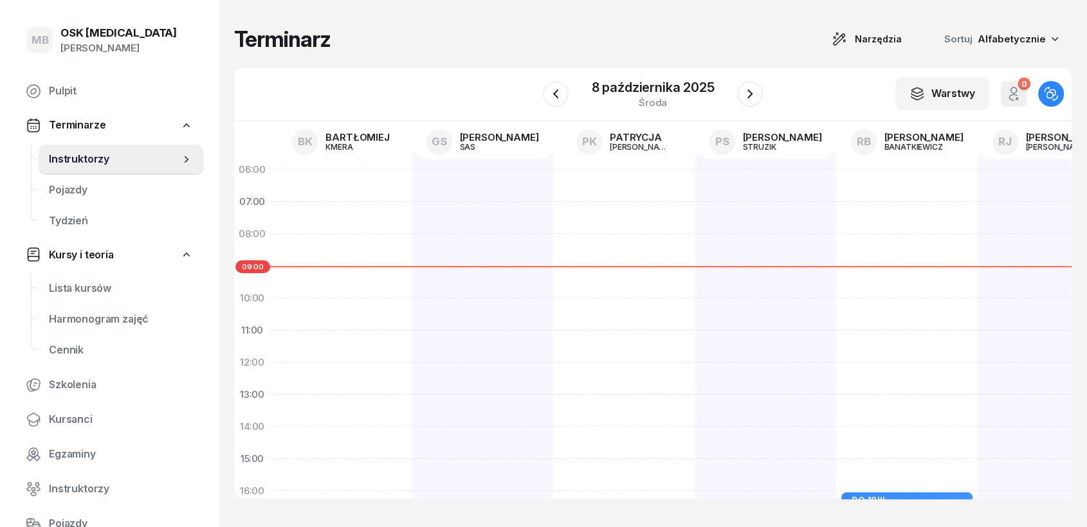
click at [324, 215] on div at bounding box center [340, 459] width 141 height 611
select select "07"
select select "09"
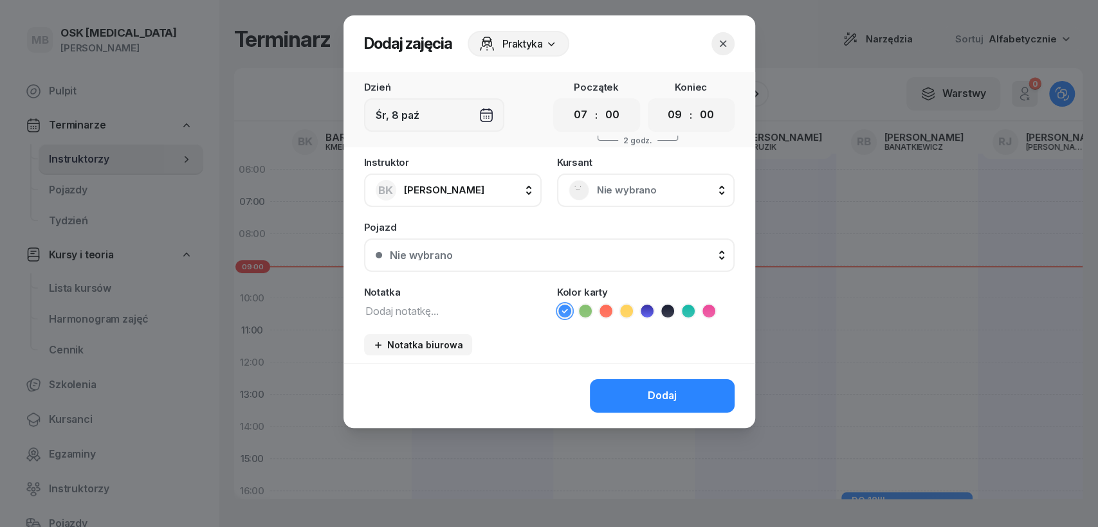
click at [725, 45] on icon "button" at bounding box center [722, 43] width 13 height 13
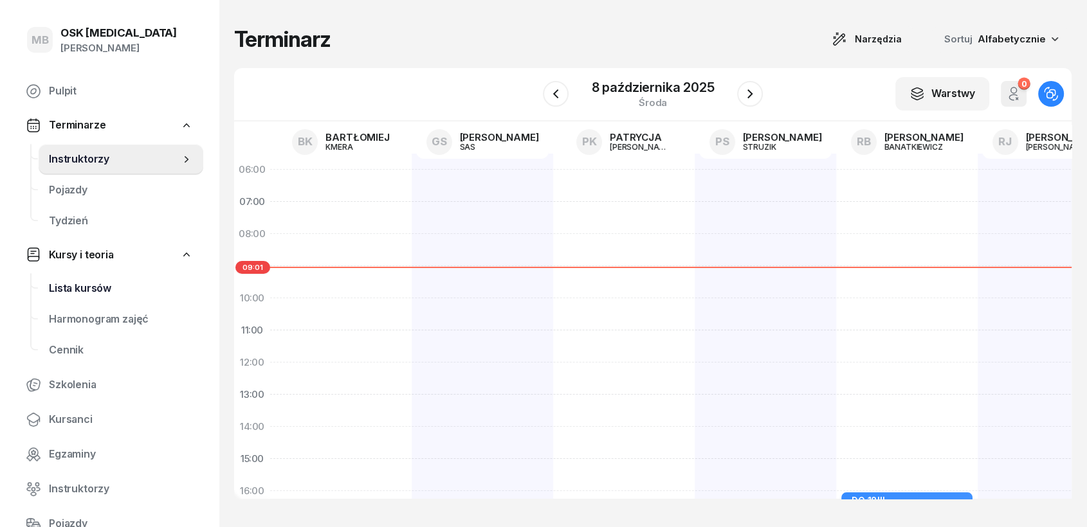
click at [75, 289] on span "Lista kursów" at bounding box center [121, 288] width 144 height 17
select select
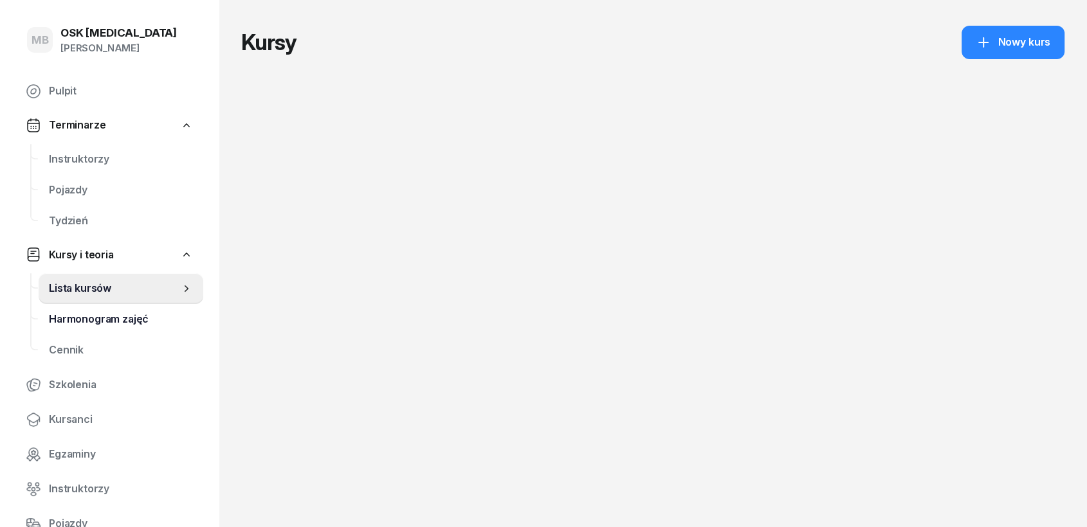
click at [77, 322] on span "Harmonogram zajęć" at bounding box center [121, 319] width 144 height 17
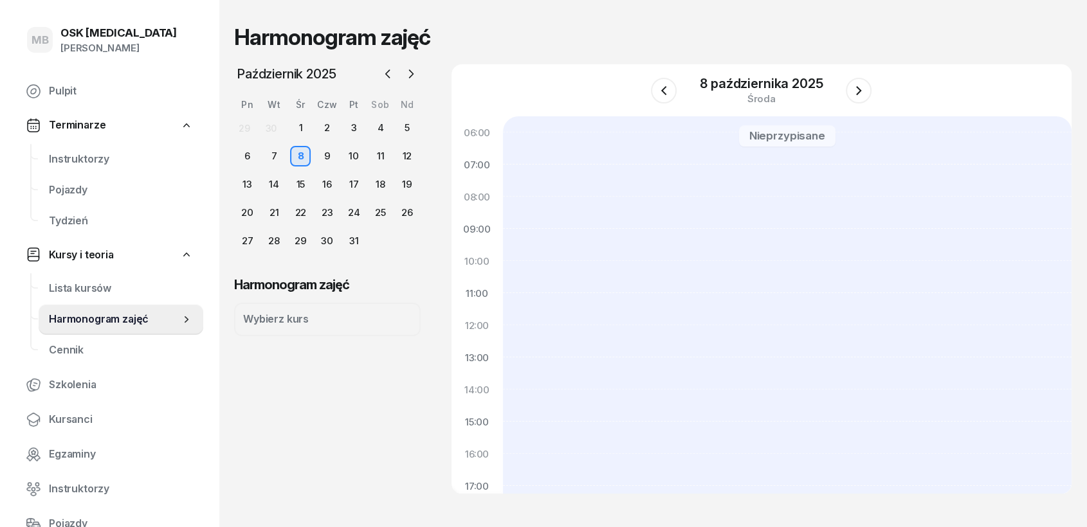
click at [345, 331] on div "Wybierz kurs" at bounding box center [327, 319] width 187 height 33
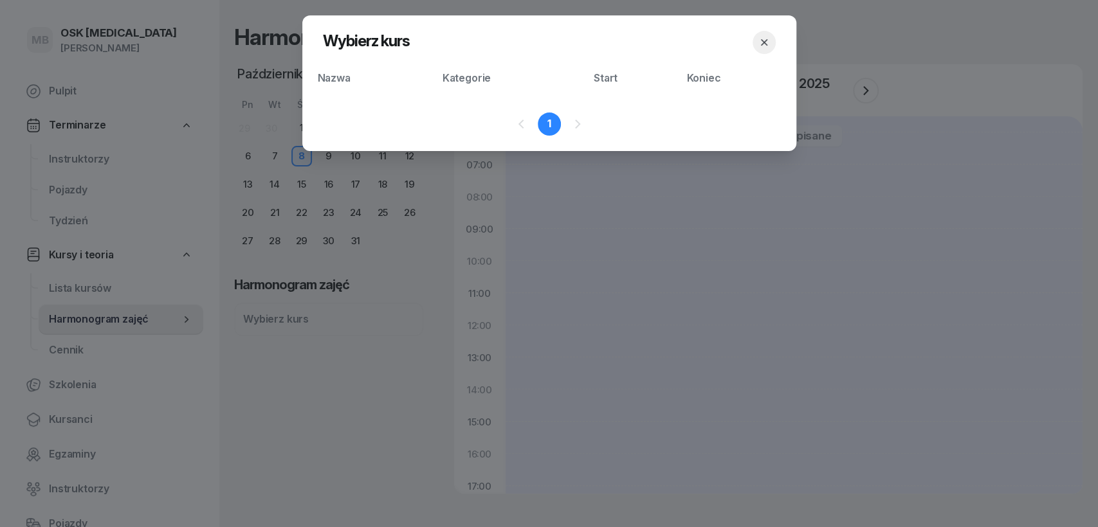
click at [345, 324] on div at bounding box center [549, 263] width 1098 height 527
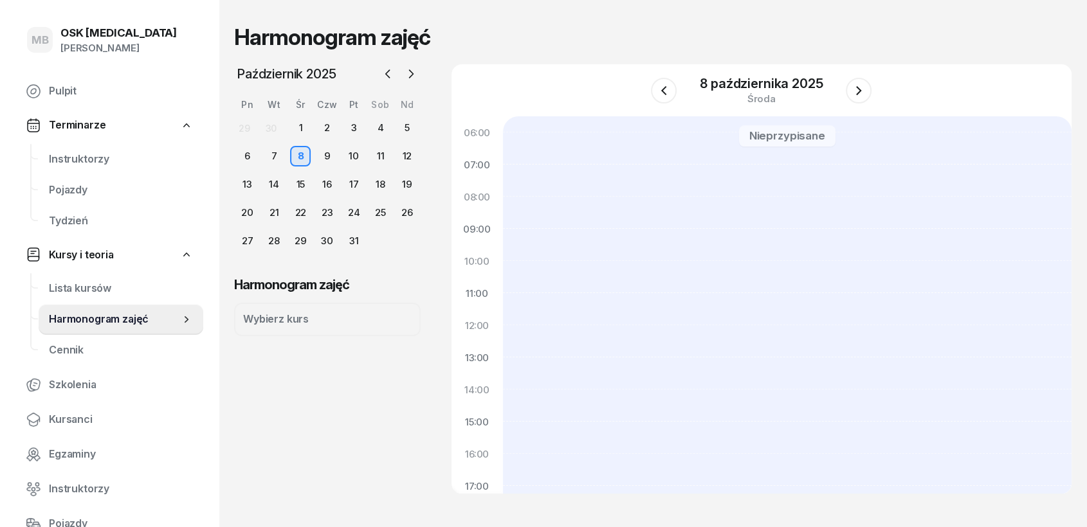
click at [345, 324] on div "Wybierz kurs" at bounding box center [327, 319] width 187 height 33
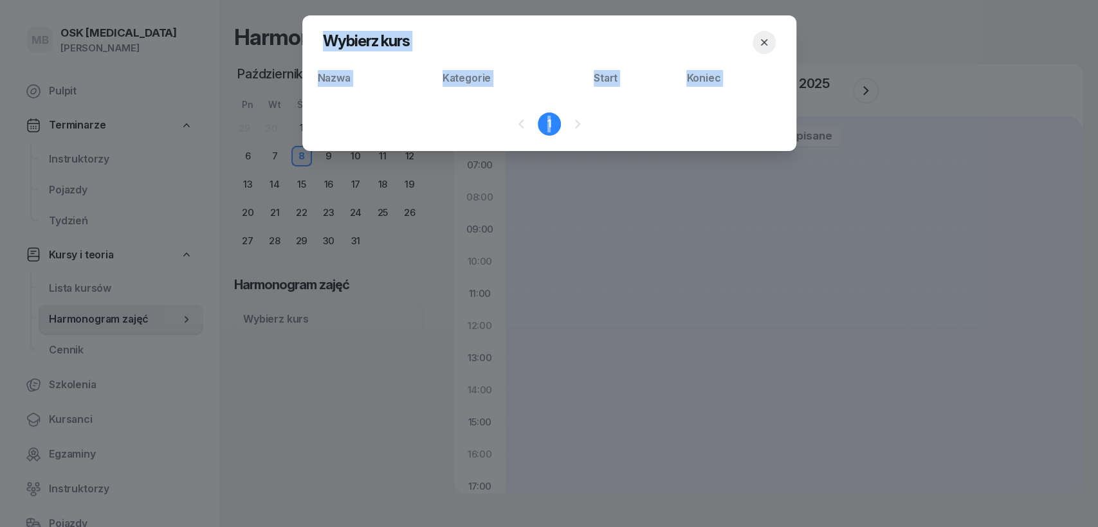
click at [761, 35] on button "button" at bounding box center [763, 42] width 23 height 23
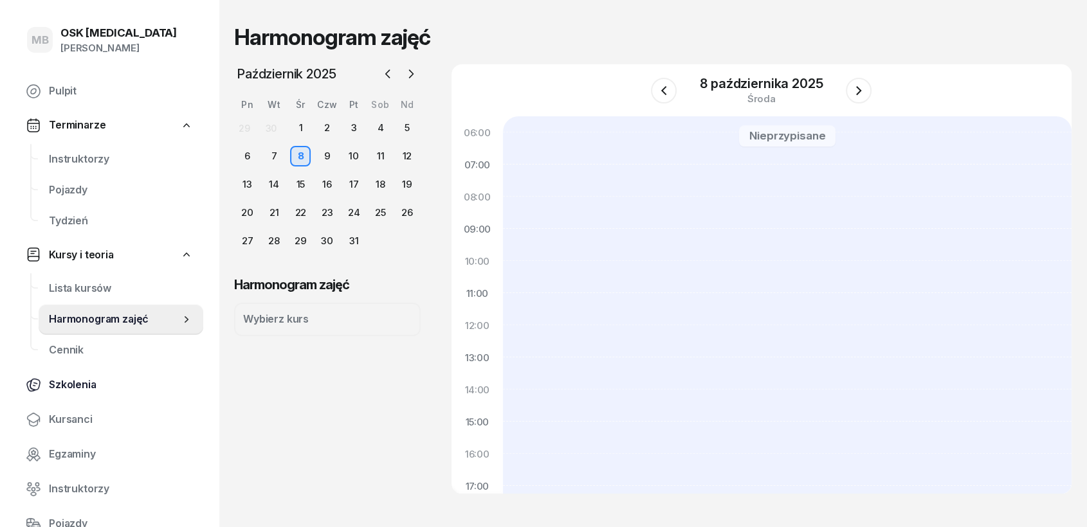
click at [78, 395] on link "Szkolenia" at bounding box center [109, 385] width 188 height 31
select select "createdAt-desc"
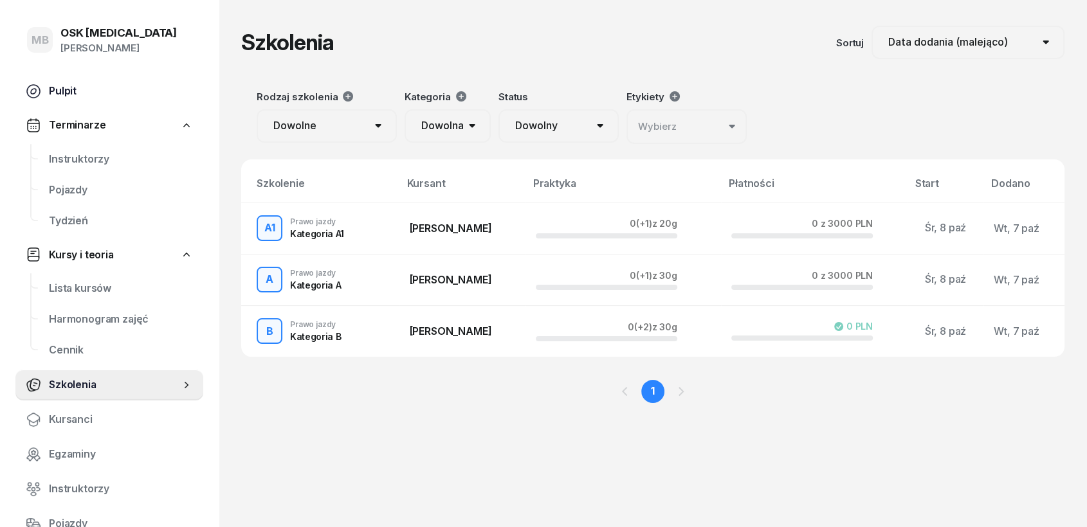
click at [65, 88] on span "Pulpit" at bounding box center [121, 91] width 144 height 17
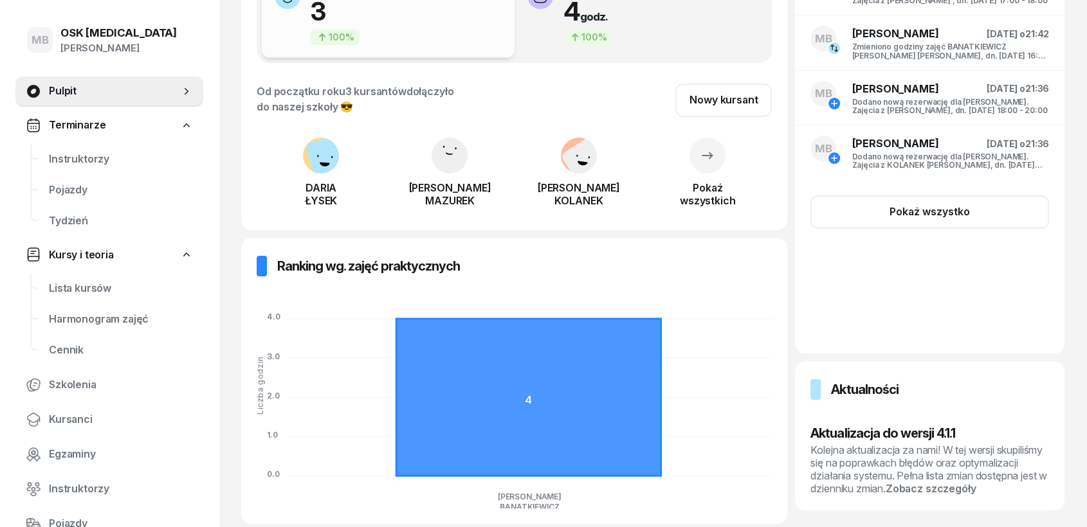
scroll to position [221, 0]
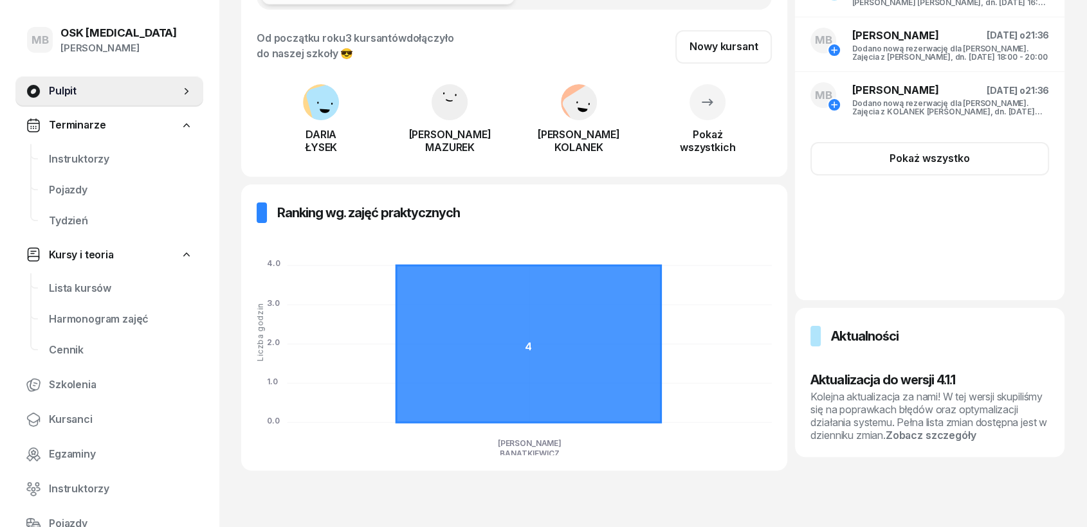
click at [278, 264] on tspan "4.0" at bounding box center [274, 264] width 14 height 10
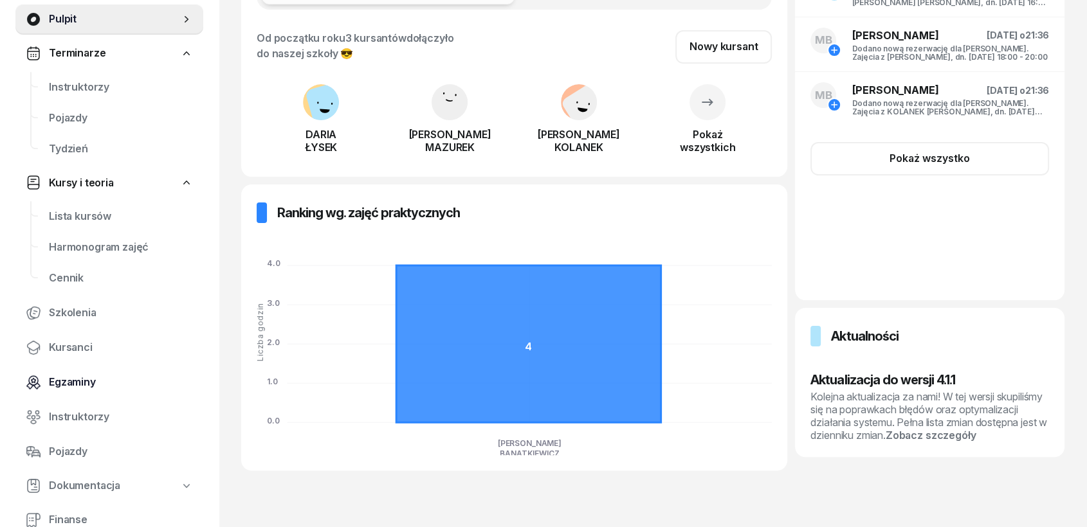
scroll to position [208, 0]
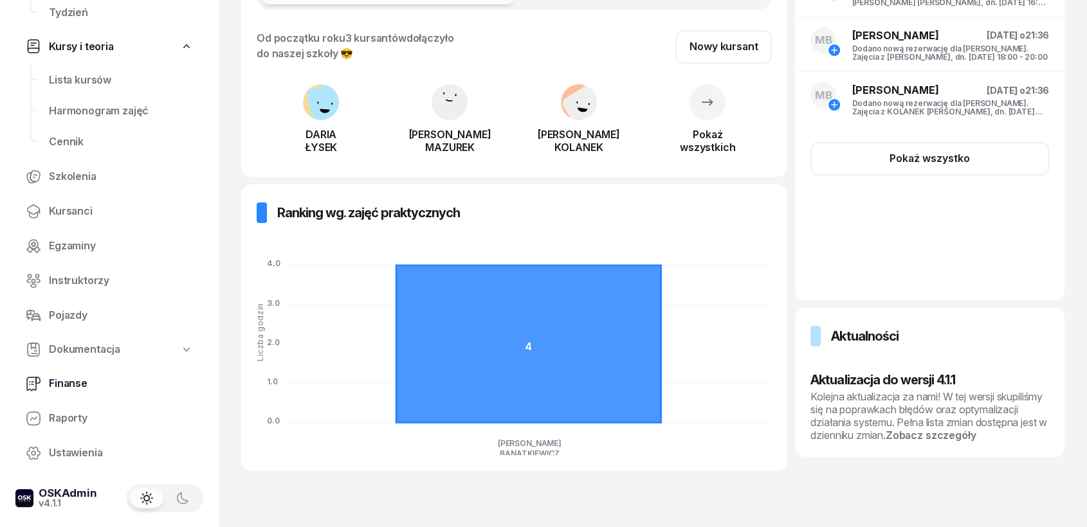
click at [67, 387] on span "Finanse" at bounding box center [121, 384] width 144 height 17
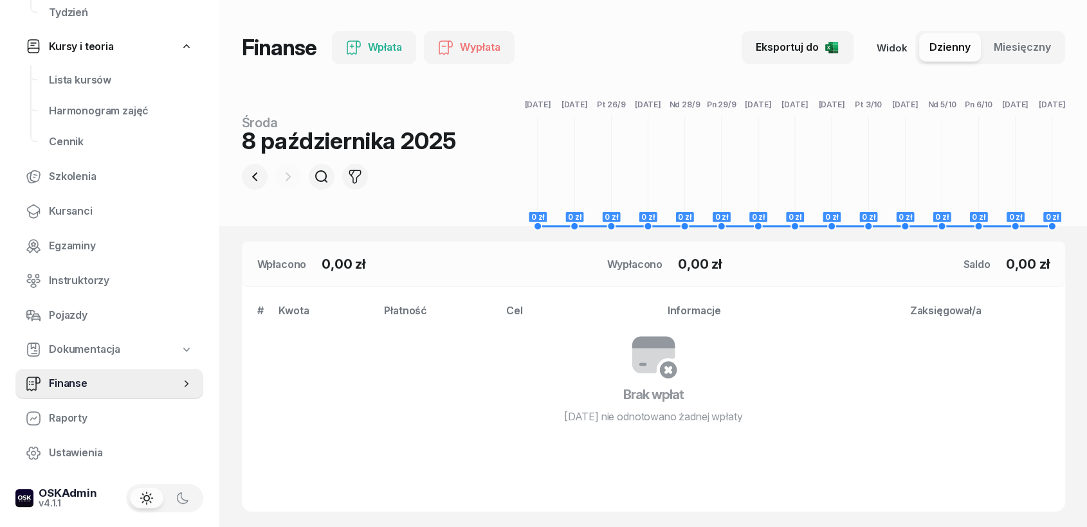
click at [902, 52] on div "Widok Dzienny Miesięczny" at bounding box center [971, 47] width 188 height 33
click at [65, 420] on span "Raporty" at bounding box center [121, 418] width 144 height 17
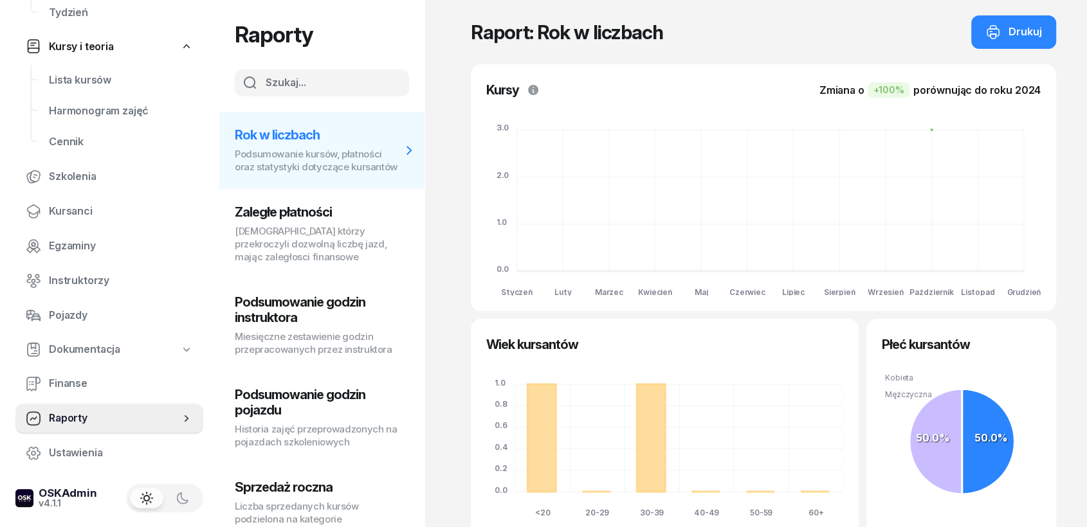
click at [322, 325] on h3 "Podsumowanie godzin instruktora" at bounding box center [318, 310] width 167 height 31
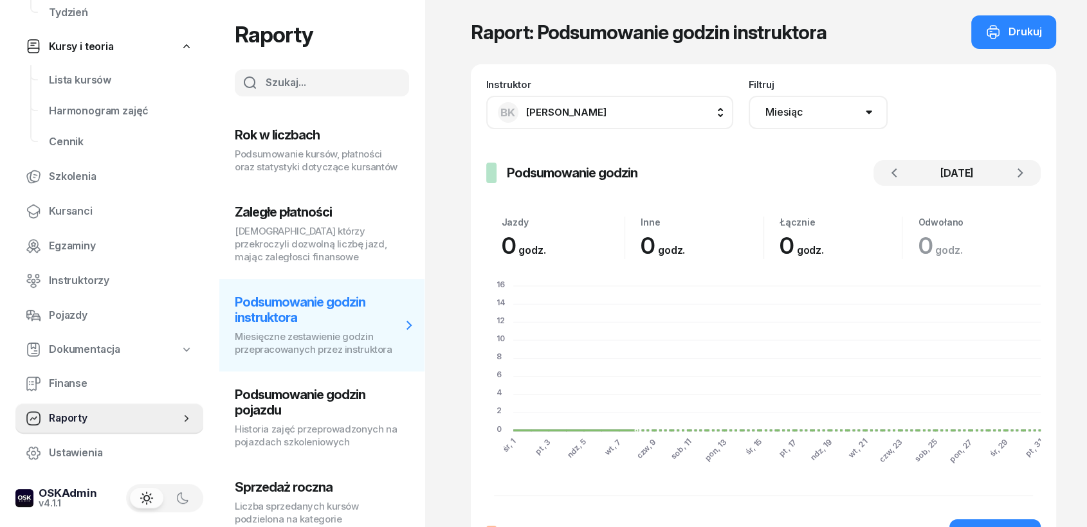
click at [569, 110] on span "[PERSON_NAME]" at bounding box center [566, 112] width 80 height 12
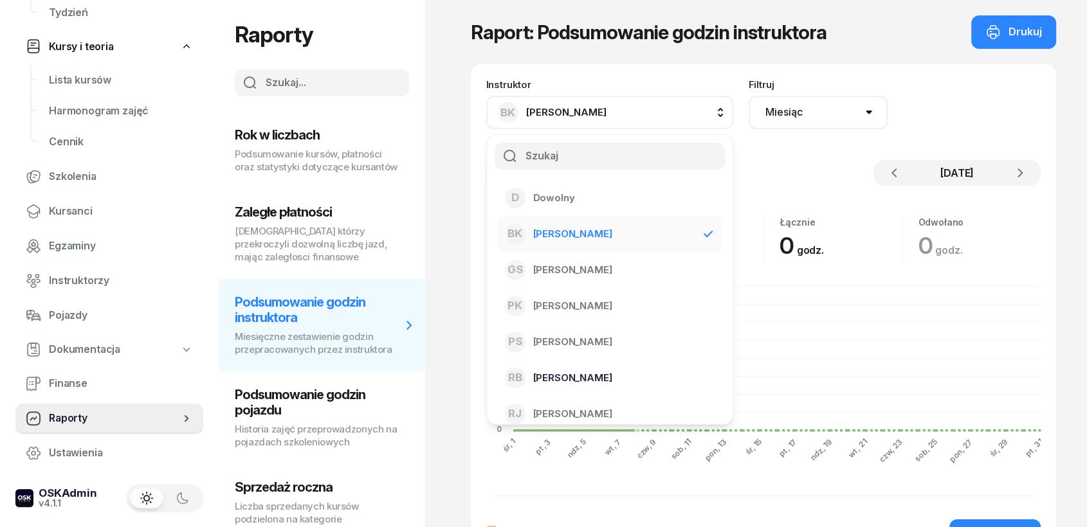
click at [563, 371] on span "[PERSON_NAME]" at bounding box center [572, 378] width 79 height 17
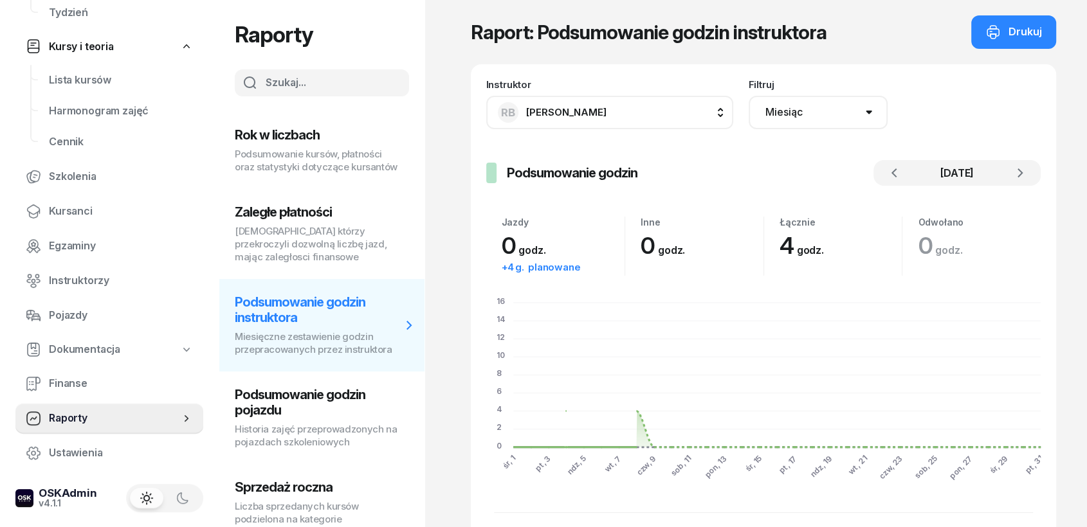
click at [565, 105] on span "[PERSON_NAME]" at bounding box center [566, 112] width 80 height 17
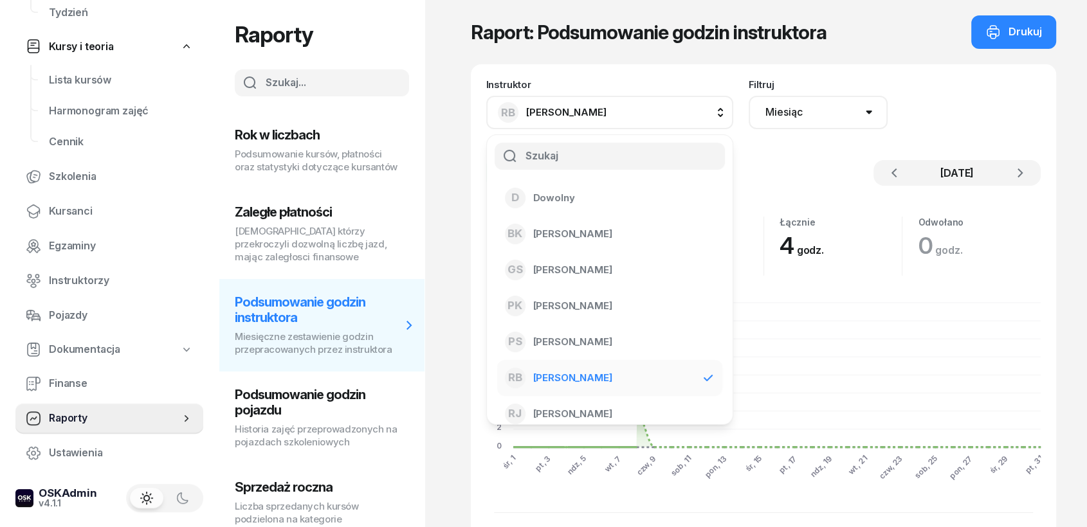
click at [565, 105] on span "[PERSON_NAME]" at bounding box center [566, 112] width 80 height 17
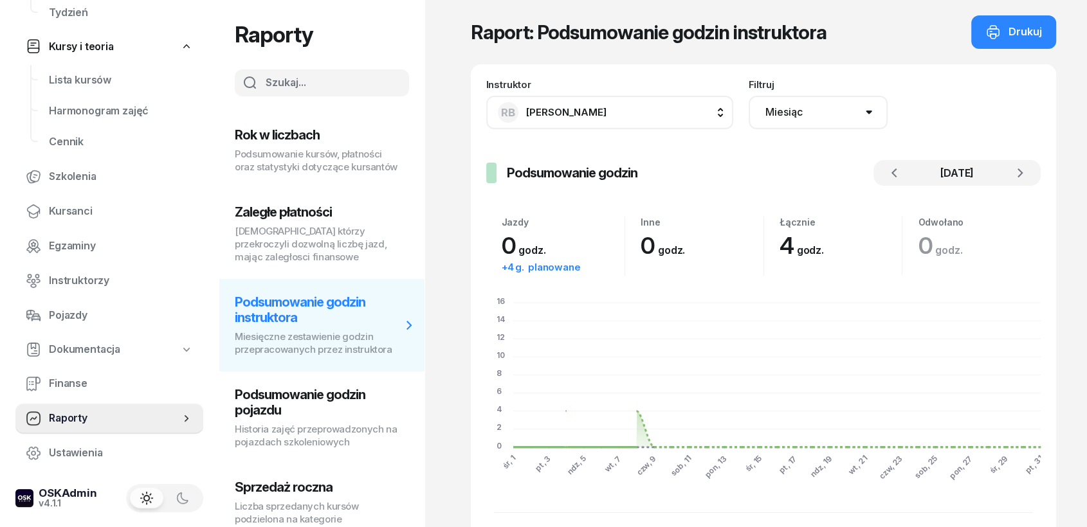
click at [322, 418] on h3 "Podsumowanie godzin pojazdu" at bounding box center [318, 402] width 167 height 31
select select "week"
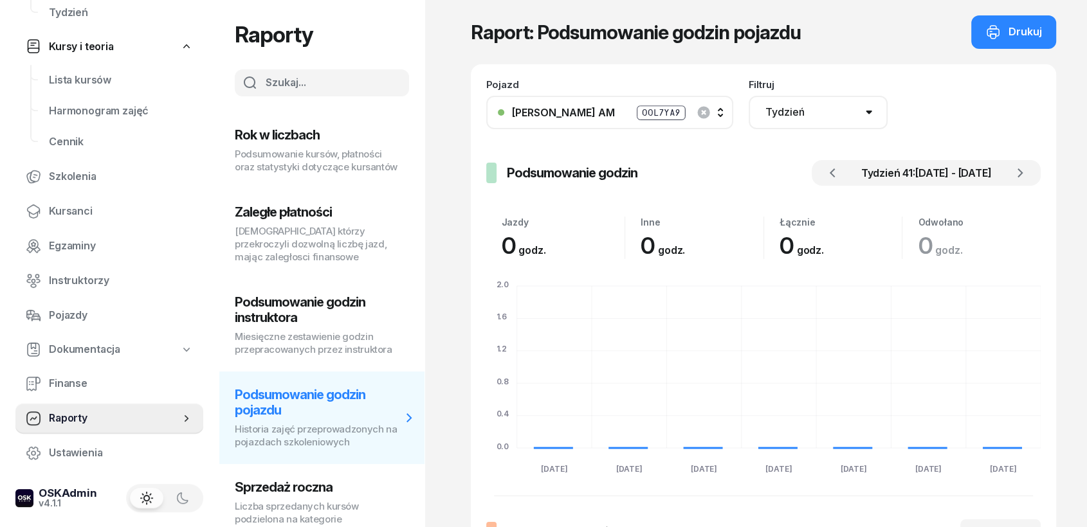
scroll to position [26, 0]
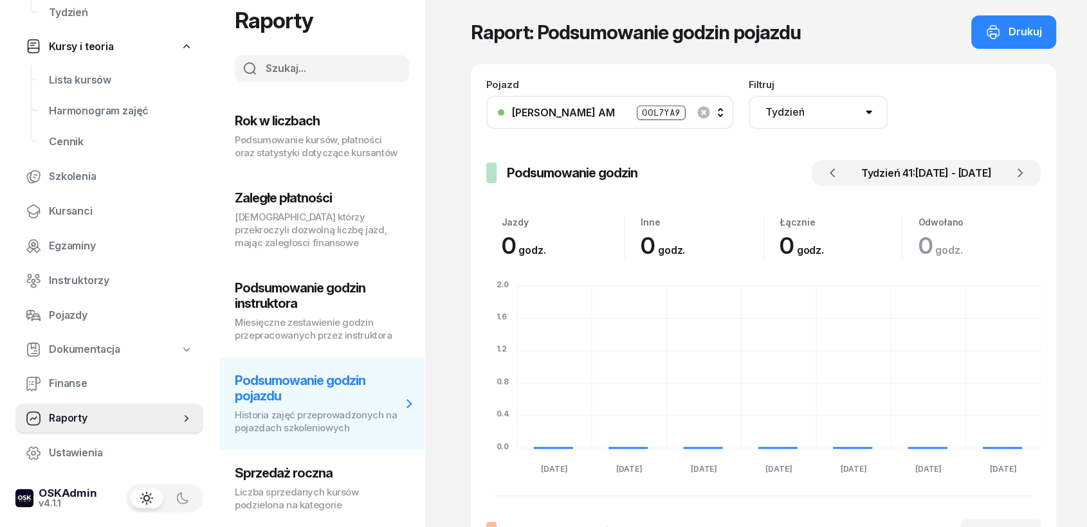
click at [277, 474] on p "Liczba sprzedanych kursów podzielona na kategorie" at bounding box center [318, 499] width 167 height 26
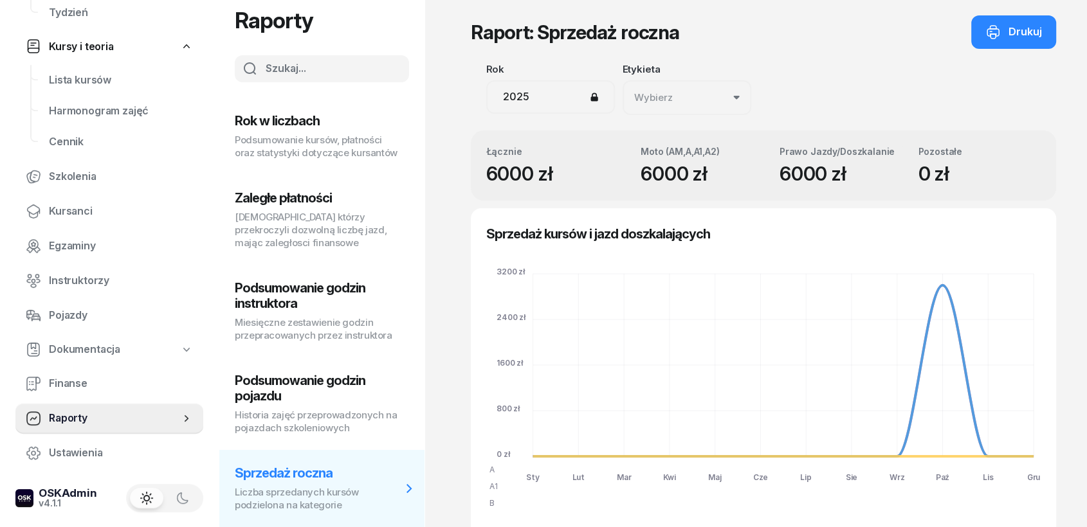
click at [290, 228] on p "[DEMOGRAPHIC_DATA] którzy przekroczyli dozwolną liczbę jazd, mając zaległosci f…" at bounding box center [318, 230] width 167 height 39
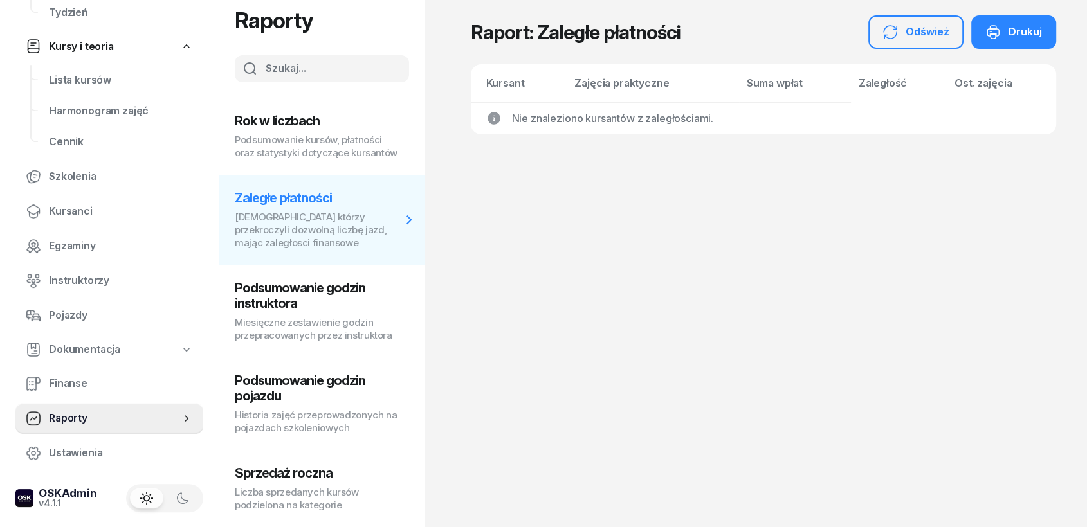
click at [288, 134] on p "Podsumowanie kursów, płatności oraz statystyki dotyczące kursantów" at bounding box center [318, 147] width 167 height 26
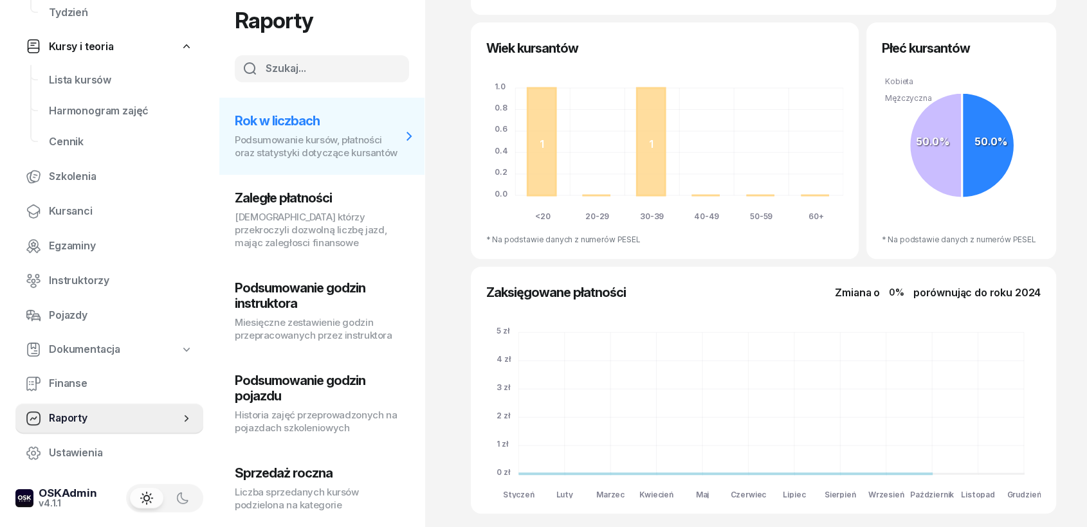
scroll to position [298, 0]
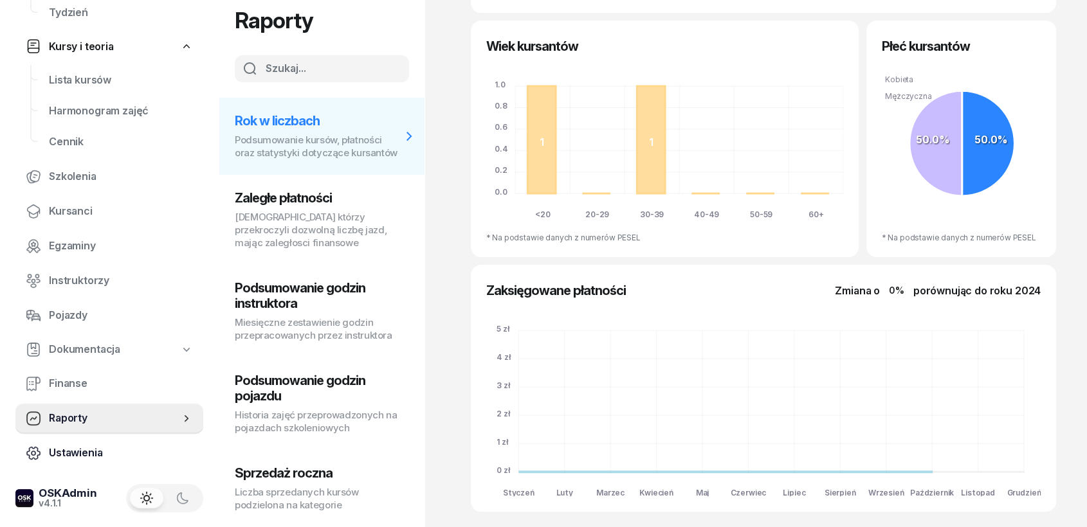
click at [108, 464] on link "Ustawienia" at bounding box center [109, 453] width 188 height 31
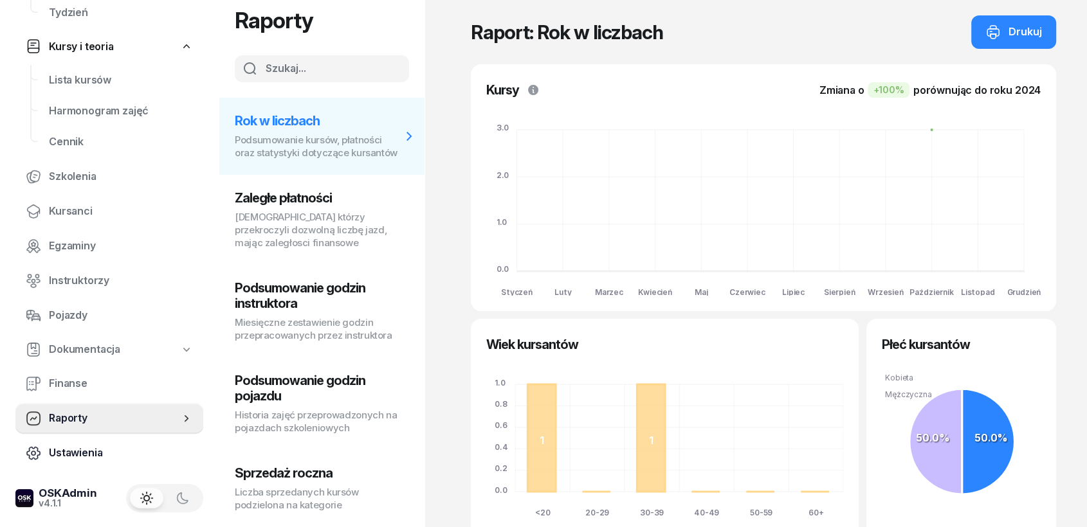
select select "06:00"
select select "22:00"
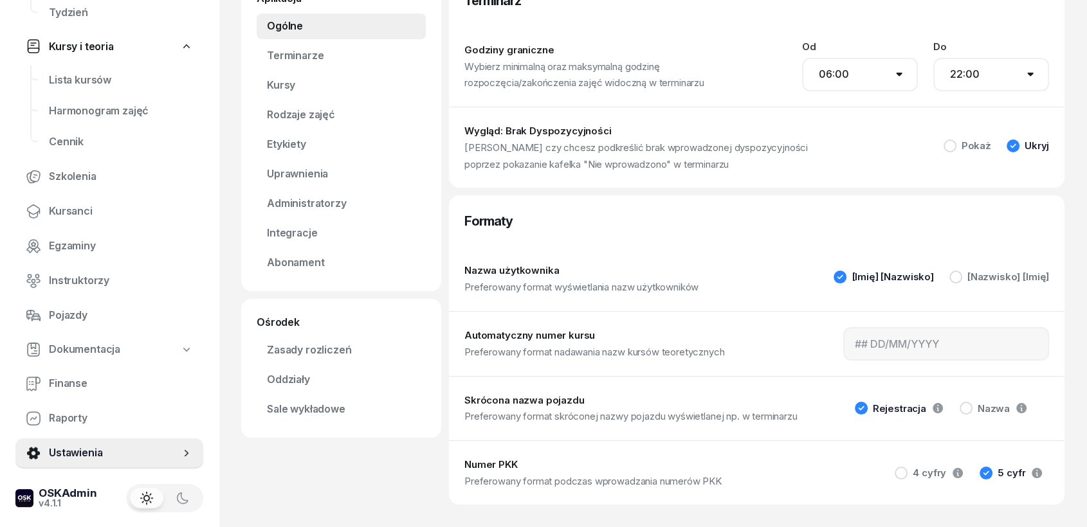
scroll to position [93, 0]
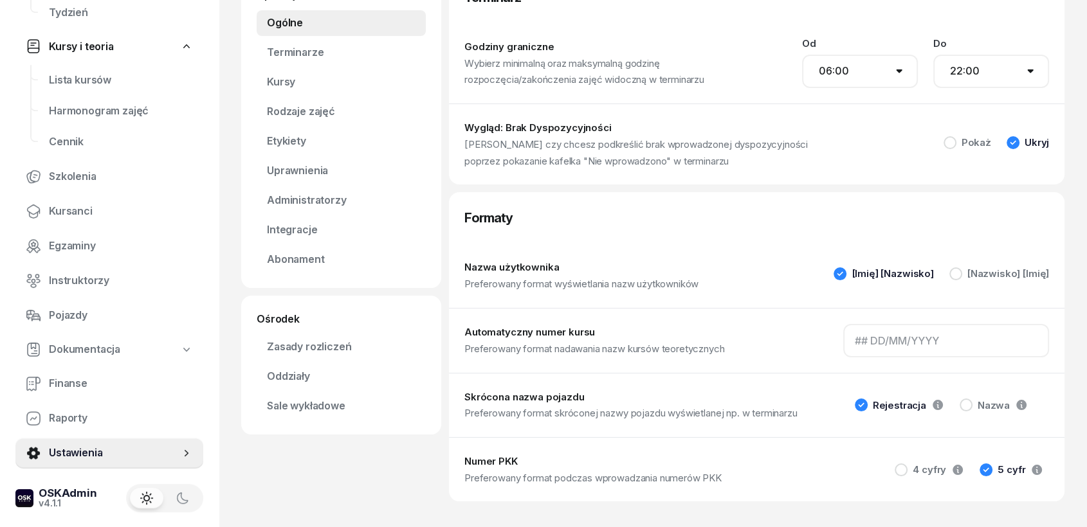
click at [882, 346] on input at bounding box center [946, 340] width 206 height 33
click at [978, 472] on icon at bounding box center [1037, 470] width 10 height 10
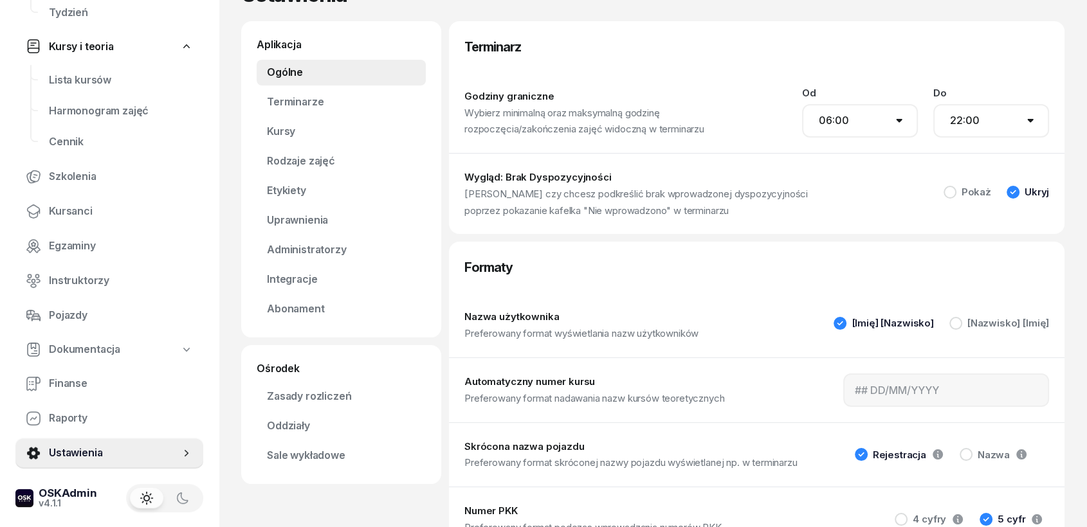
scroll to position [0, 0]
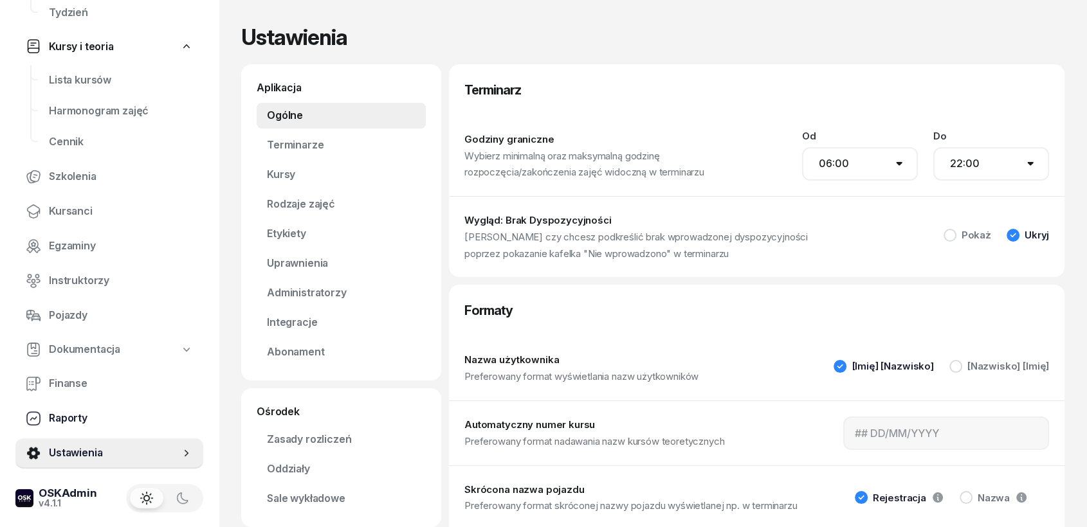
click at [62, 417] on span "Raporty" at bounding box center [121, 418] width 144 height 17
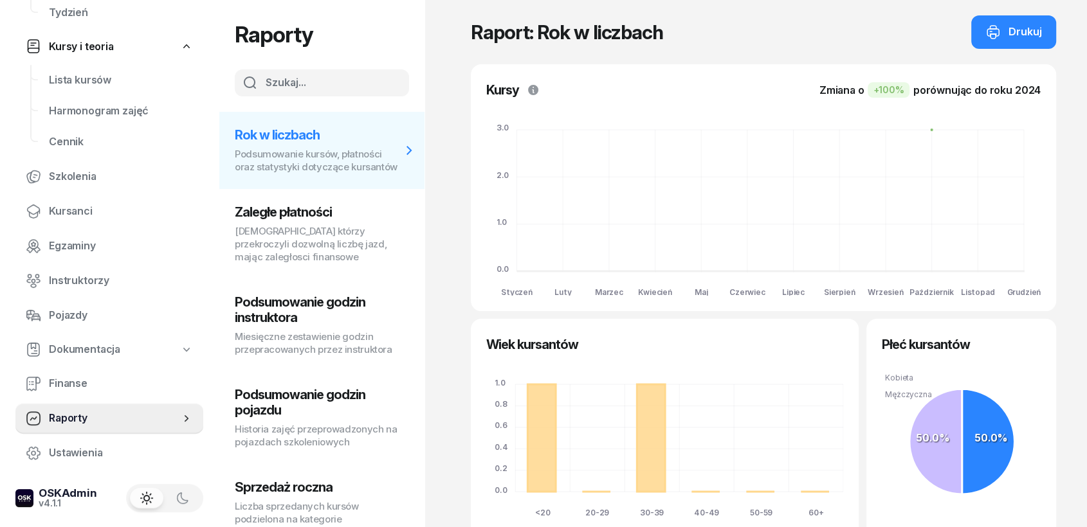
click at [271, 321] on h3 "Podsumowanie godzin instruktora" at bounding box center [318, 310] width 167 height 31
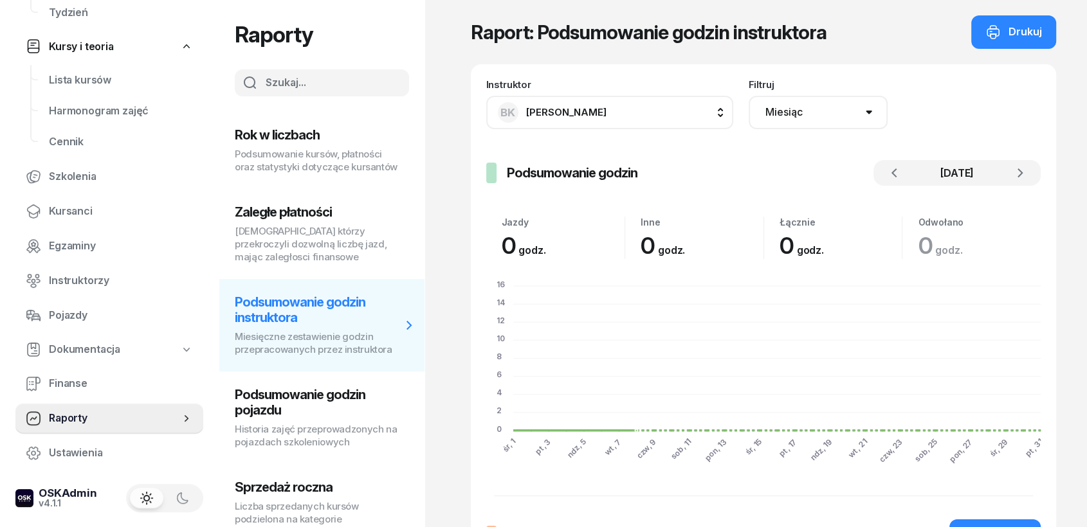
click at [547, 120] on span "[PERSON_NAME]" at bounding box center [566, 112] width 80 height 17
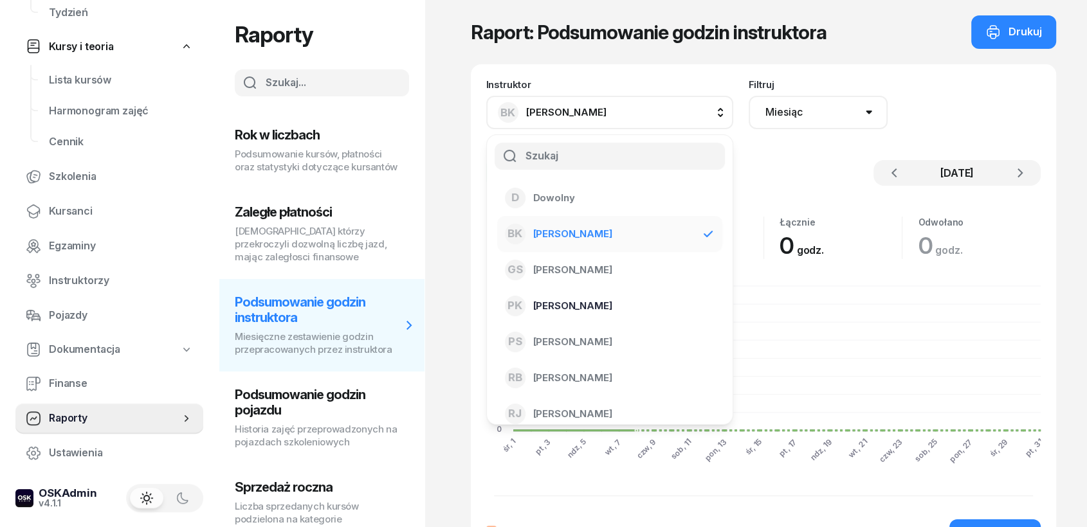
click at [558, 296] on div "PK [PERSON_NAME]" at bounding box center [602, 306] width 194 height 21
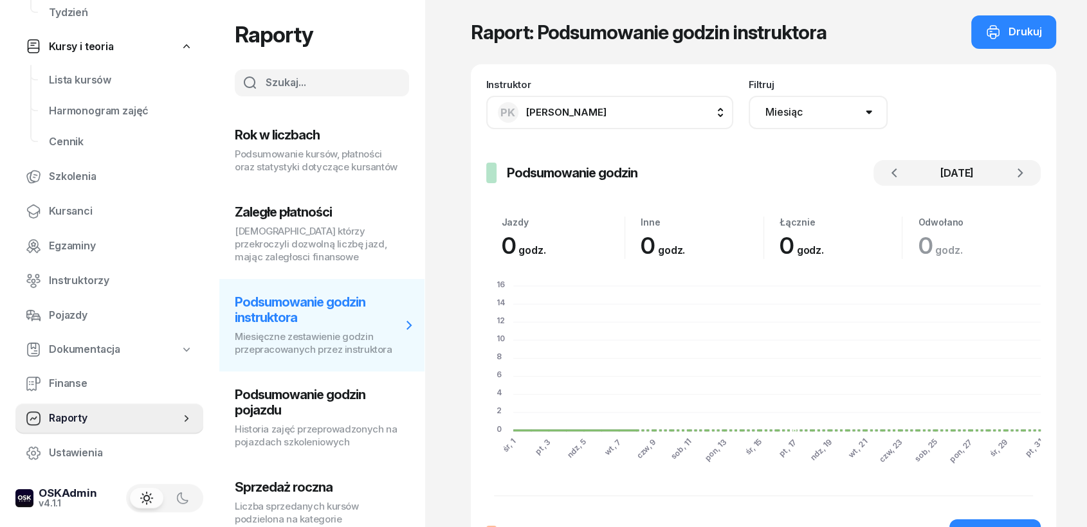
click at [536, 113] on span "[PERSON_NAME]" at bounding box center [566, 112] width 80 height 12
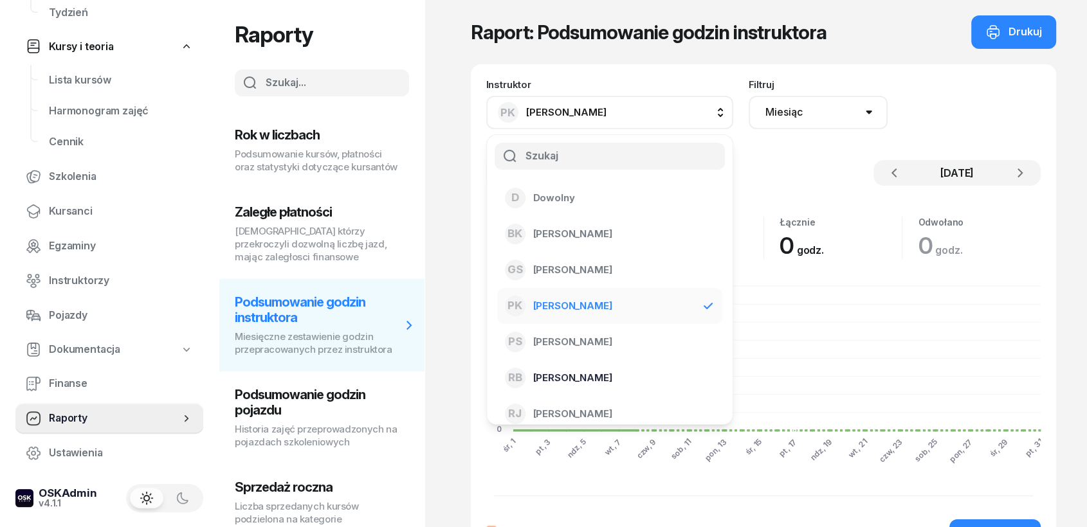
click at [567, 379] on span "[PERSON_NAME]" at bounding box center [572, 378] width 79 height 17
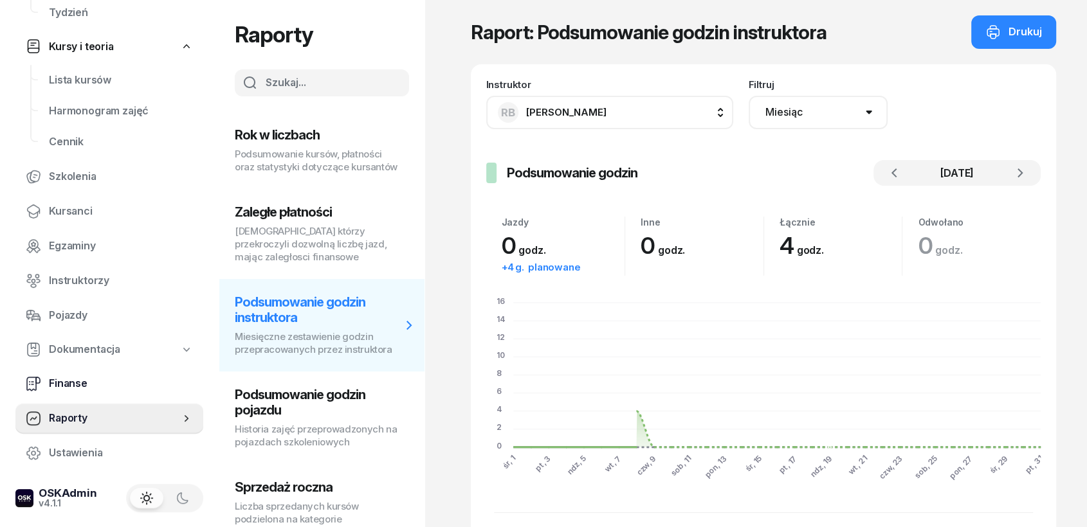
click at [87, 387] on span "Finanse" at bounding box center [121, 384] width 144 height 17
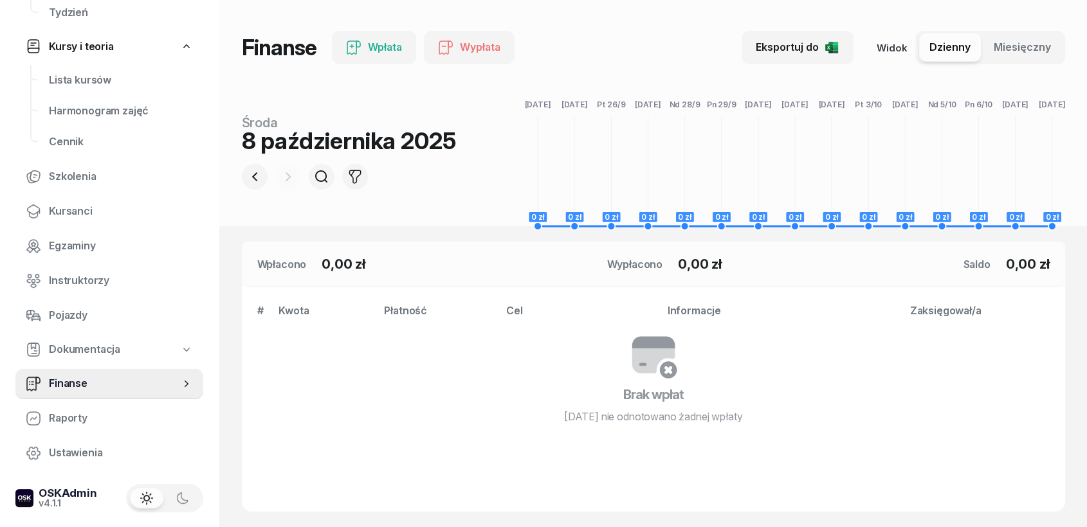
click at [91, 360] on link "Dokumentacja" at bounding box center [109, 350] width 188 height 30
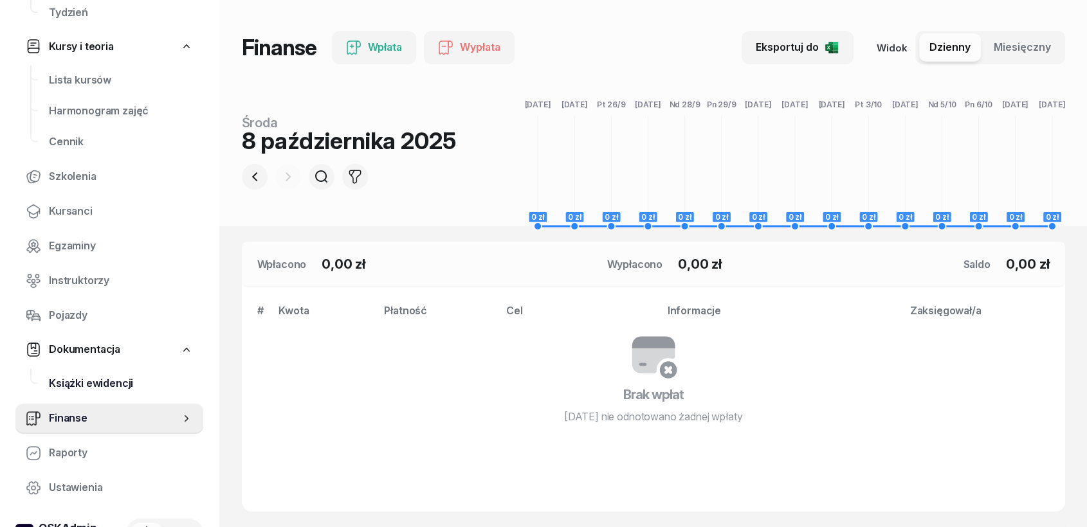
click at [102, 388] on span "Książki ewidencji" at bounding box center [121, 384] width 144 height 17
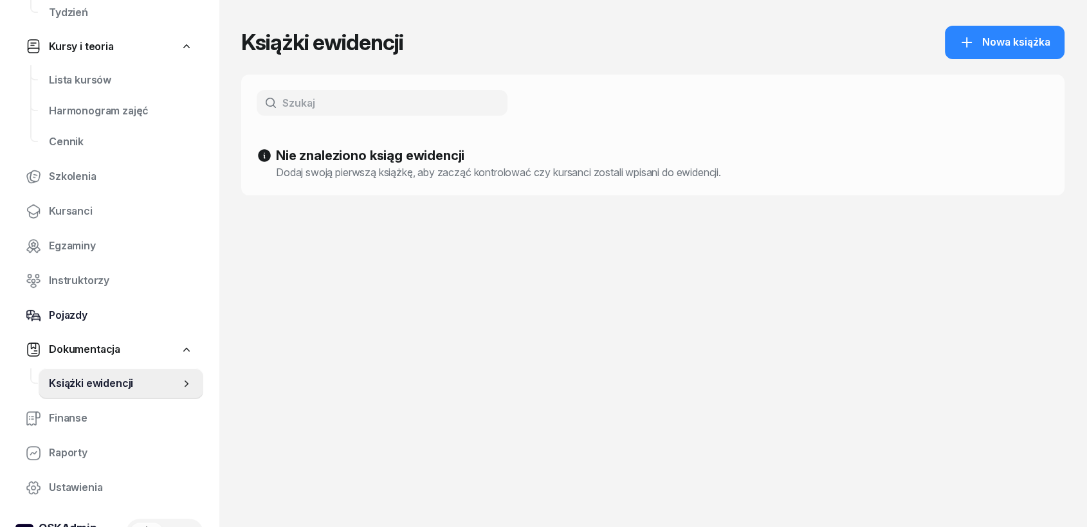
click at [69, 311] on span "Pojazdy" at bounding box center [121, 315] width 144 height 17
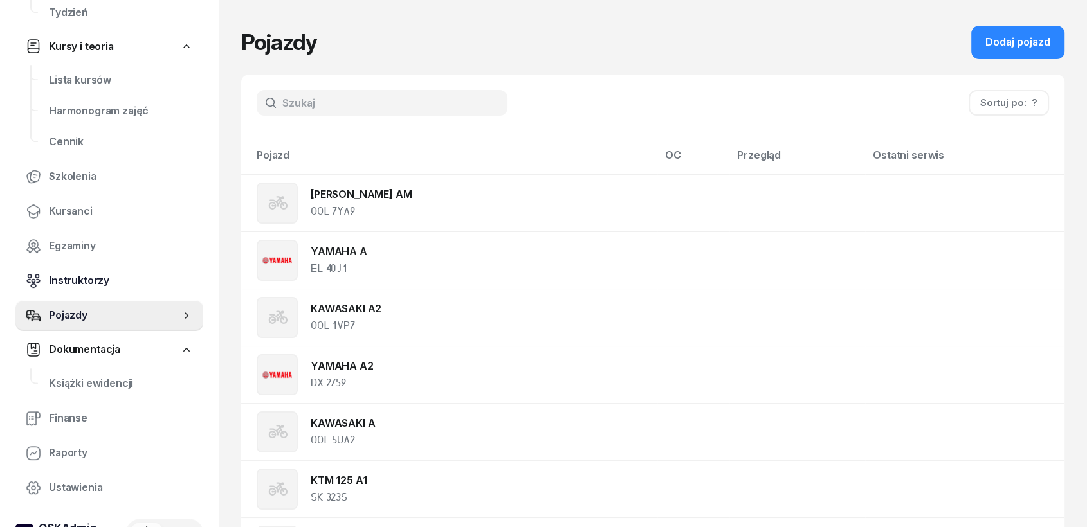
click at [68, 281] on span "Instruktorzy" at bounding box center [121, 281] width 144 height 17
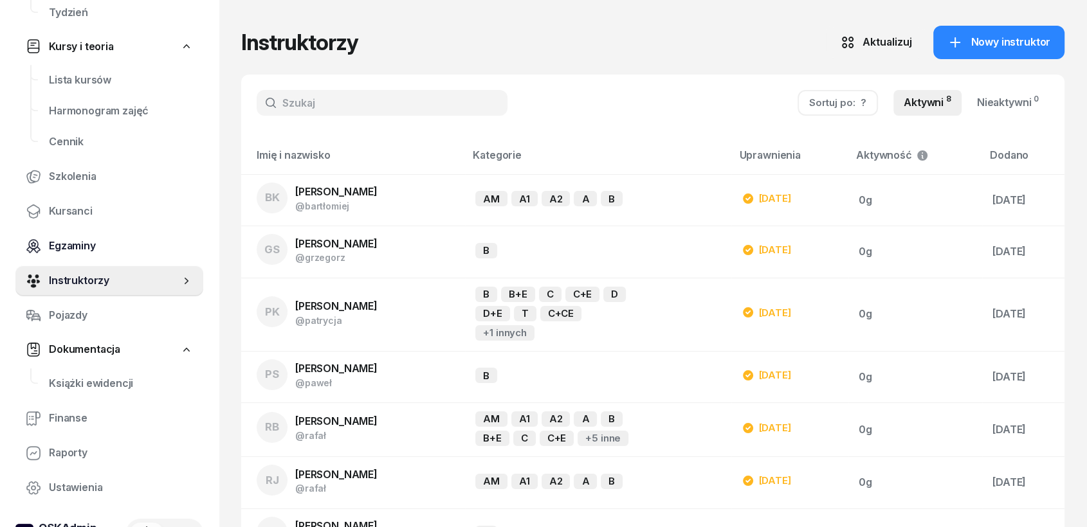
click at [76, 255] on link "Egzaminy" at bounding box center [109, 246] width 188 height 31
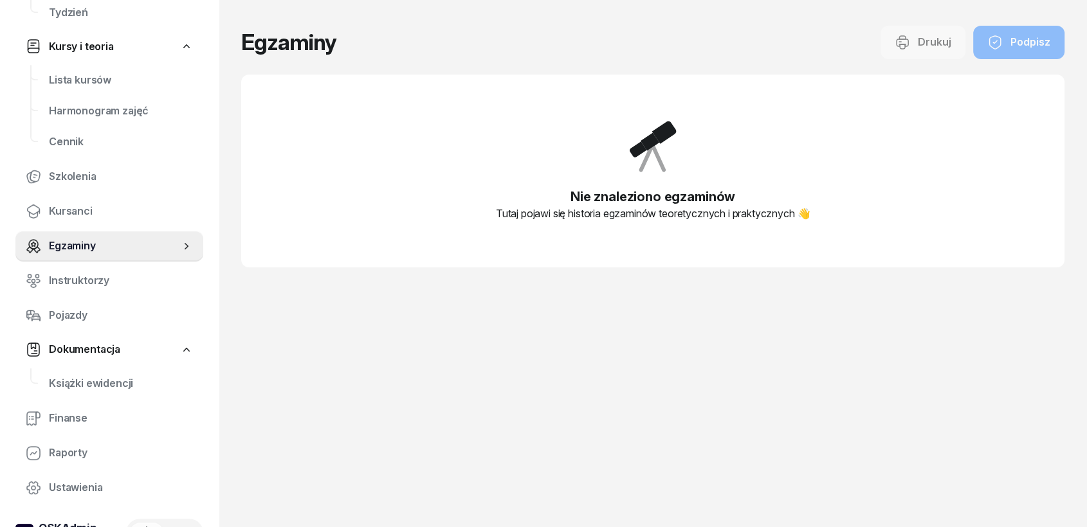
click at [77, 228] on nav "Pulpit Terminarze Instruktorzy Pojazdy Tydzień Kursy i teoria Lista kursów Harm…" at bounding box center [109, 186] width 188 height 636
click at [77, 212] on span "Kursanci" at bounding box center [121, 211] width 144 height 17
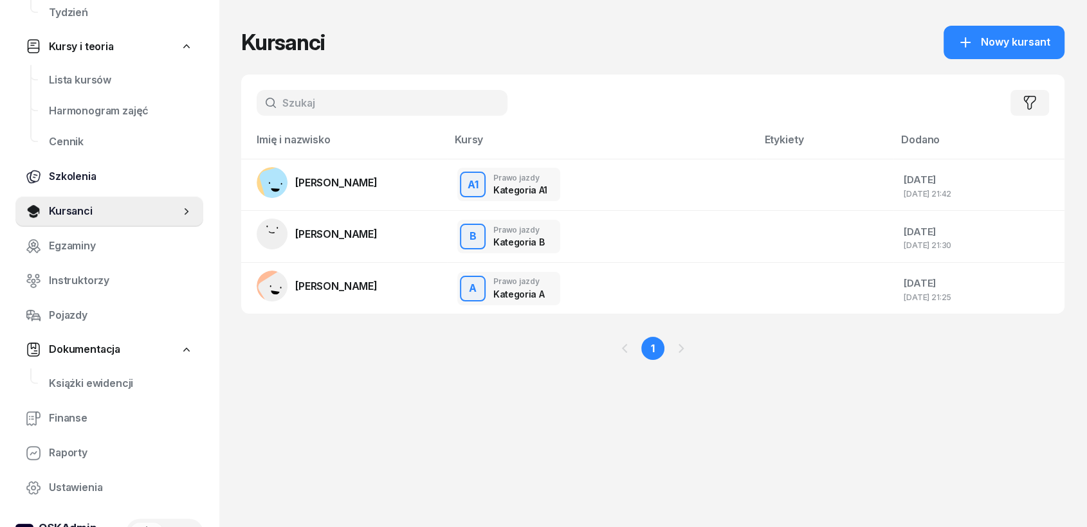
click at [80, 185] on link "Szkolenia" at bounding box center [109, 176] width 188 height 31
select select "createdAt-desc"
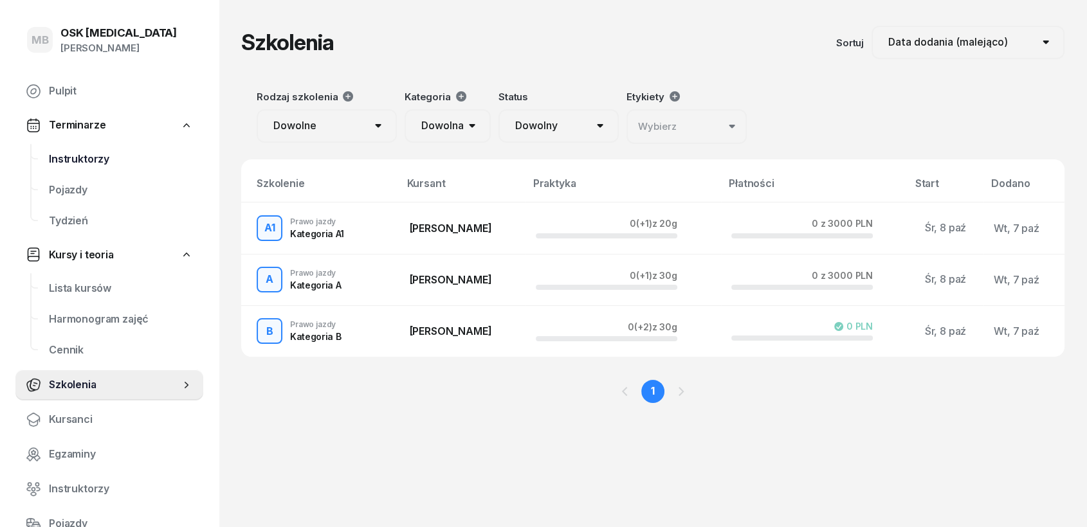
click at [82, 170] on link "Instruktorzy" at bounding box center [121, 159] width 165 height 31
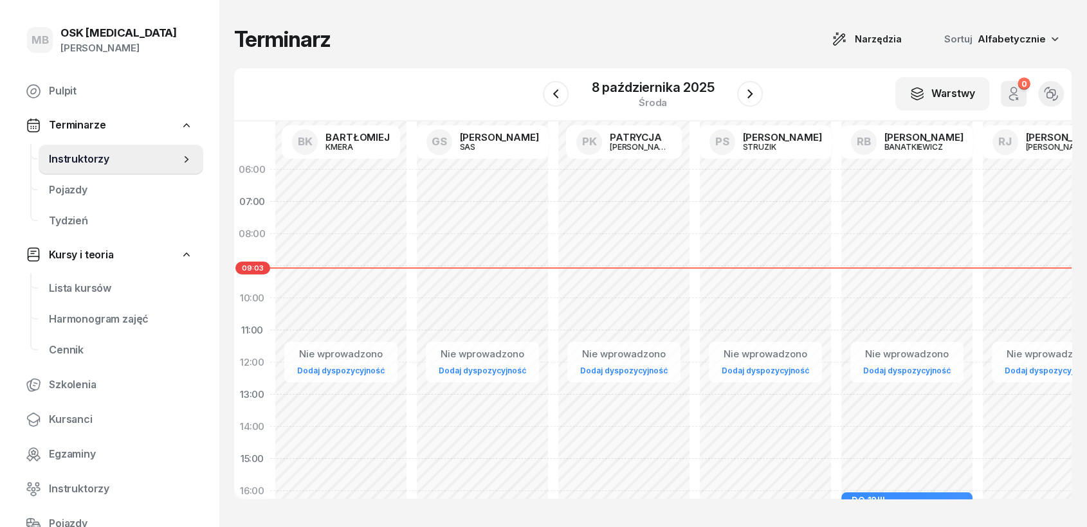
click at [324, 281] on div "Nie wprowadzono Dodaj dyspozycyjność" at bounding box center [340, 459] width 141 height 611
select select "09"
select select "11"
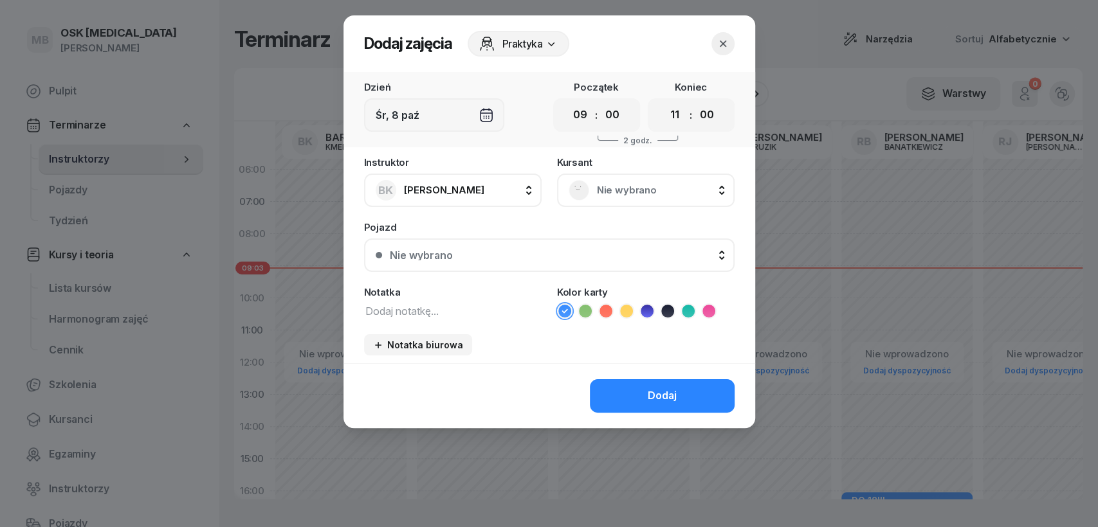
click at [597, 192] on span "Nie wybrano" at bounding box center [660, 190] width 126 height 17
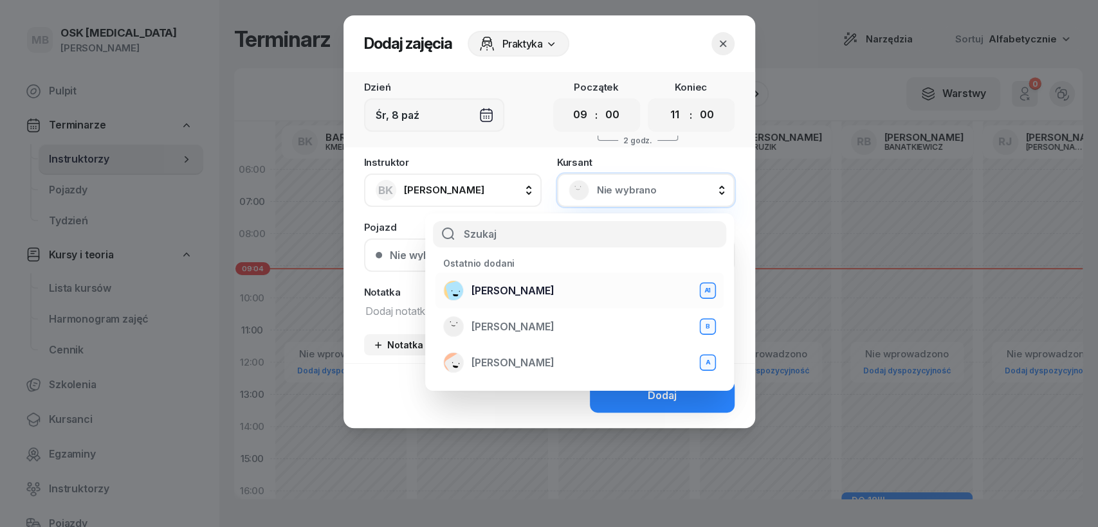
click at [518, 298] on span "[PERSON_NAME]" at bounding box center [512, 291] width 82 height 17
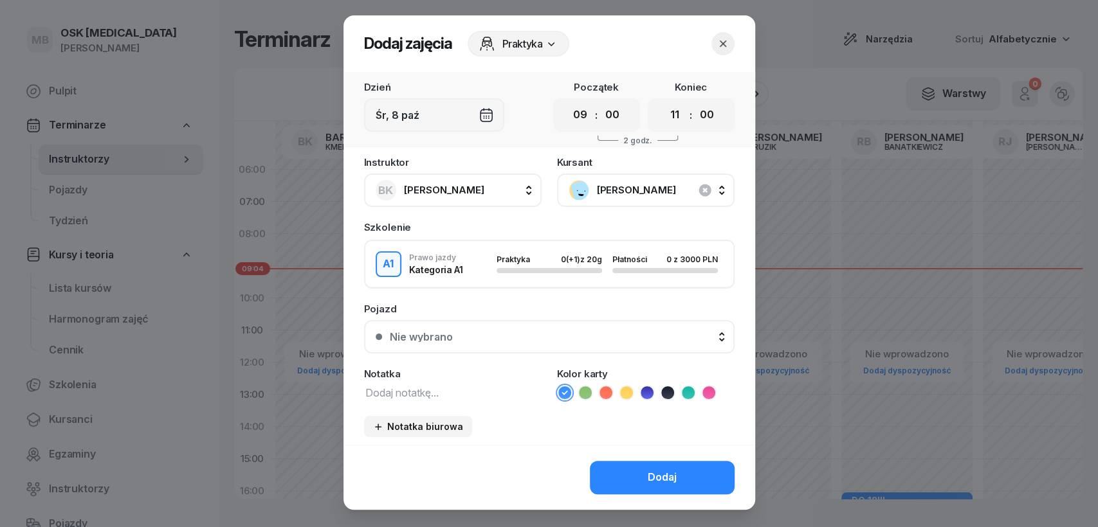
click at [688, 199] on div "[PERSON_NAME]" at bounding box center [646, 190] width 154 height 21
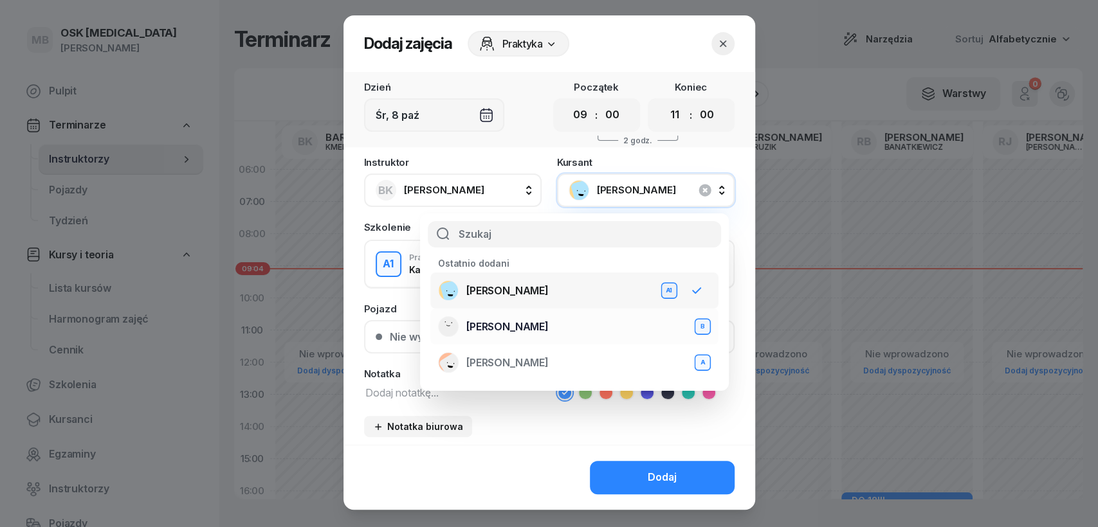
click at [535, 325] on span "[PERSON_NAME]" at bounding box center [507, 327] width 82 height 17
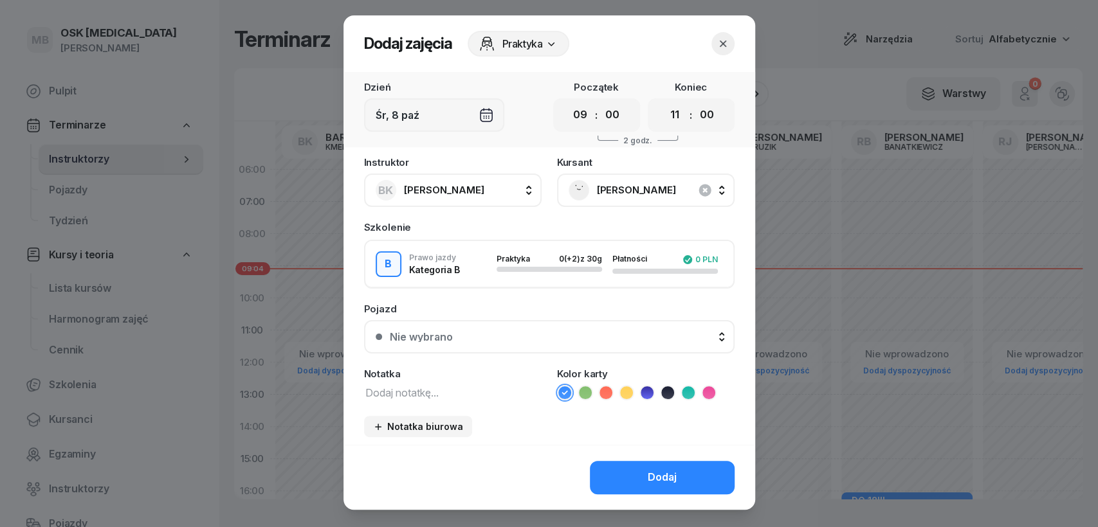
click at [628, 196] on span "[PERSON_NAME]" at bounding box center [660, 190] width 126 height 17
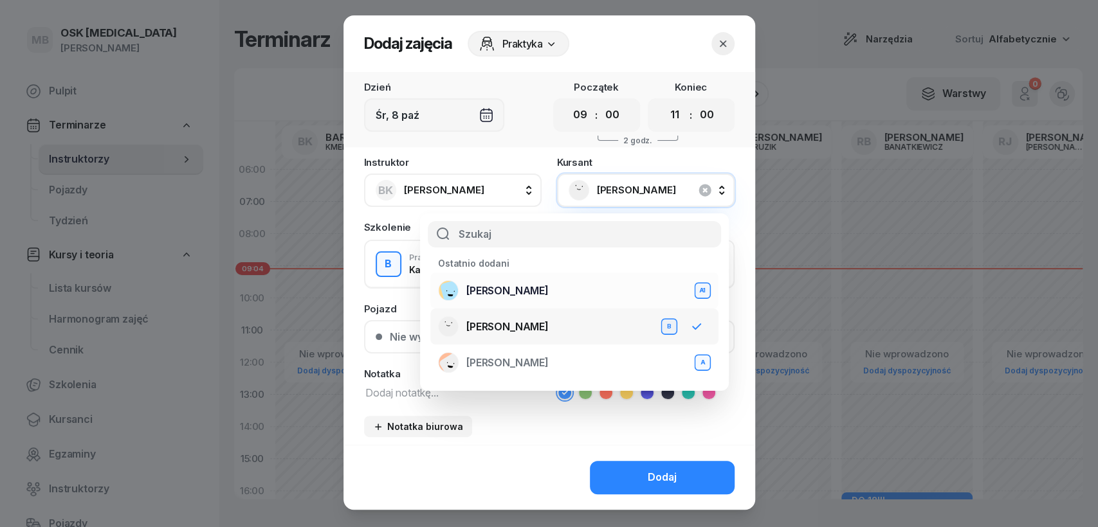
click at [640, 304] on li "[PERSON_NAME] A1" at bounding box center [574, 291] width 288 height 36
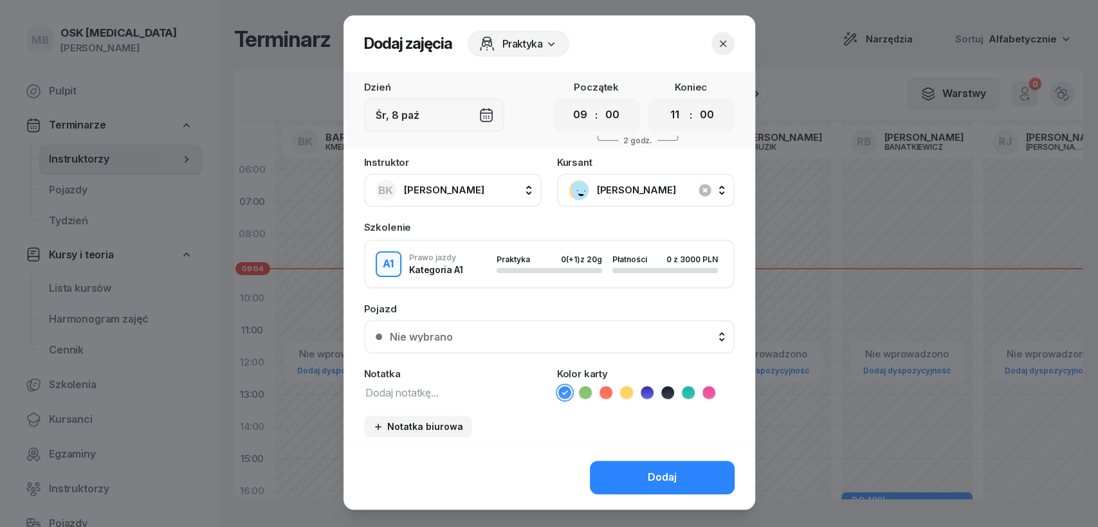
click at [614, 189] on span "[PERSON_NAME]" at bounding box center [660, 190] width 126 height 17
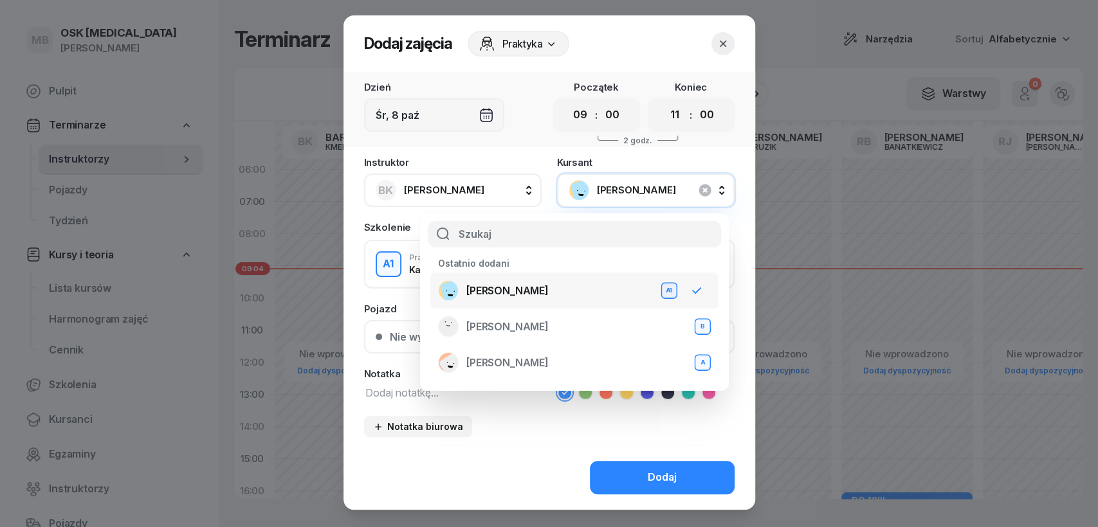
click at [449, 291] on rect at bounding box center [453, 292] width 29 height 29
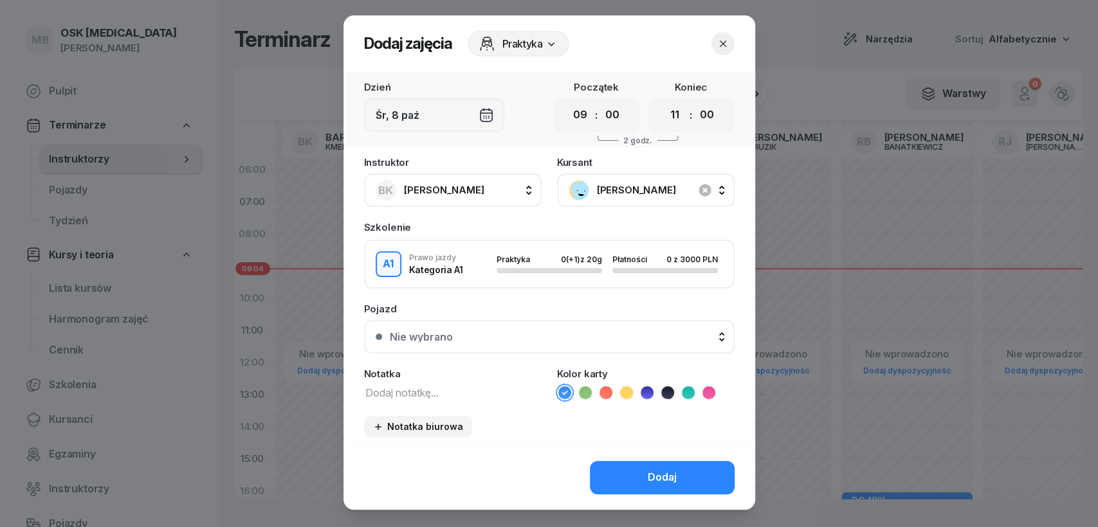
click at [576, 191] on rect at bounding box center [584, 192] width 29 height 29
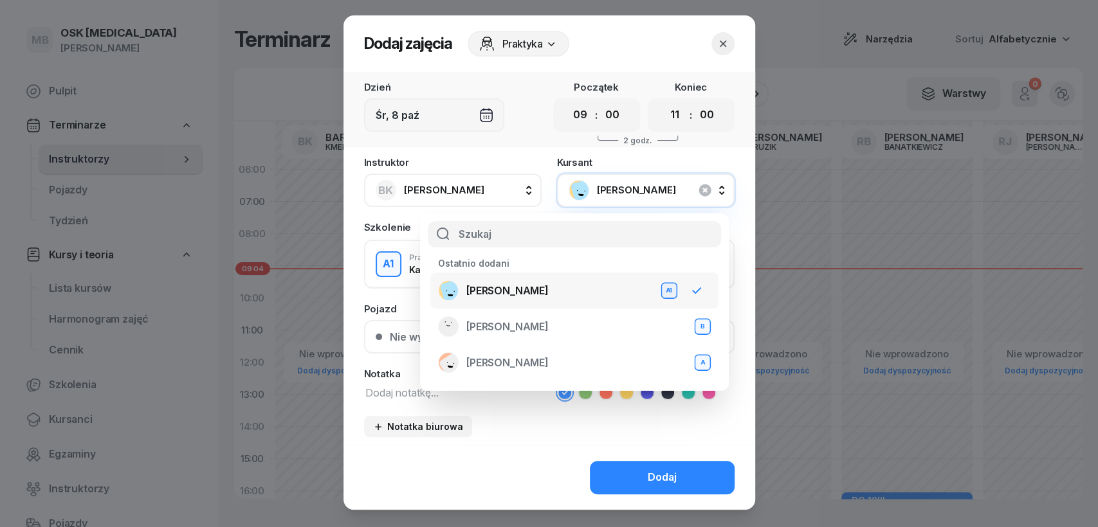
click at [632, 192] on span "[PERSON_NAME]" at bounding box center [660, 190] width 126 height 17
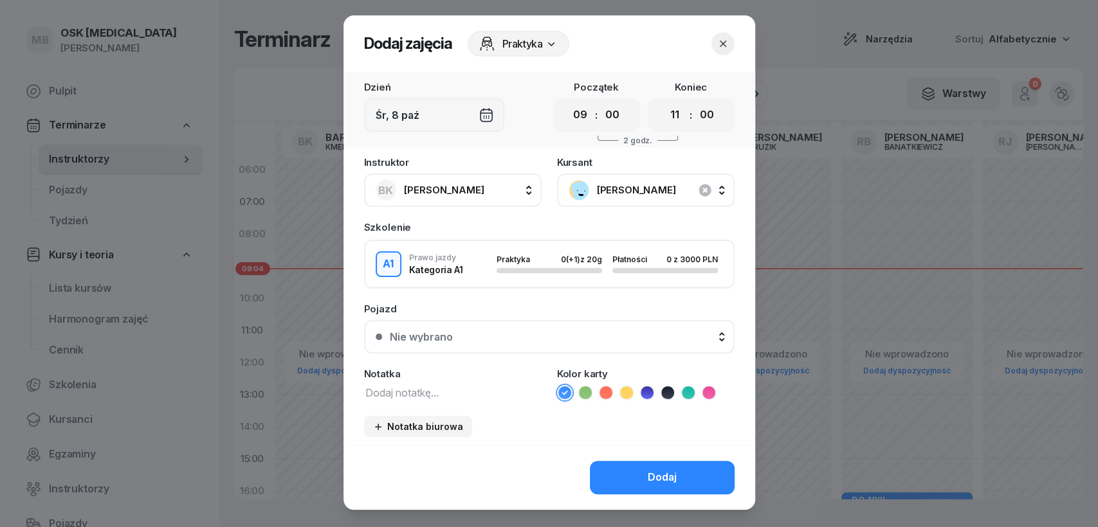
click at [525, 179] on button "BK [PERSON_NAME]" at bounding box center [453, 190] width 178 height 33
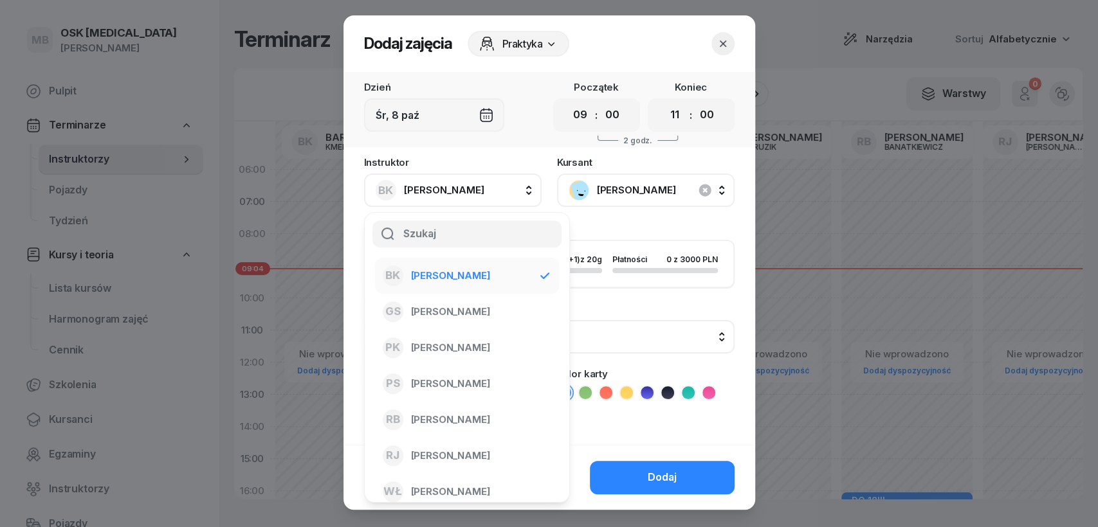
click at [525, 180] on button "BK [PERSON_NAME]" at bounding box center [453, 190] width 178 height 33
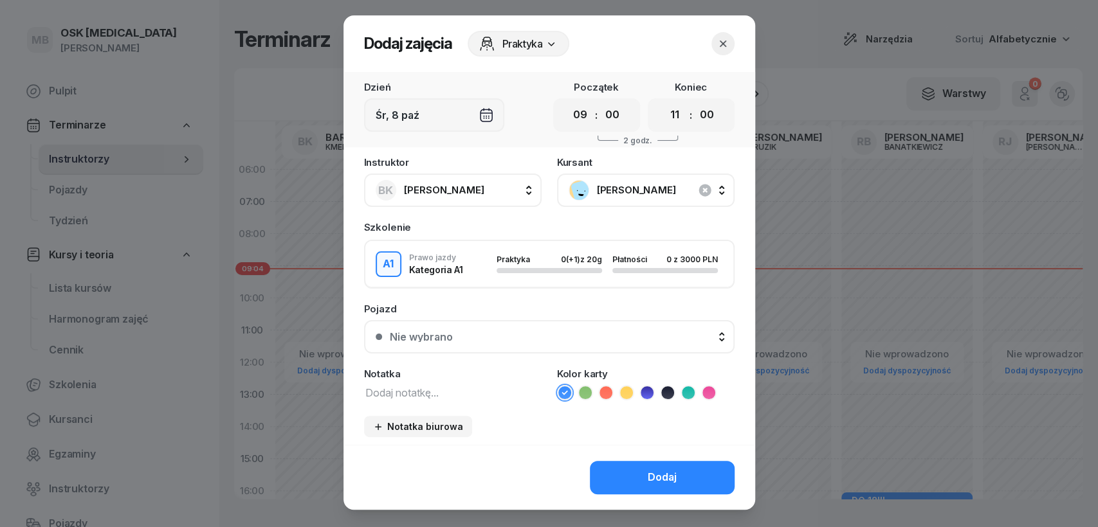
click at [536, 40] on span "Praktyka" at bounding box center [522, 43] width 41 height 15
click at [536, 51] on div "Praktyka" at bounding box center [519, 44] width 102 height 26
click at [717, 47] on icon "button" at bounding box center [722, 43] width 13 height 13
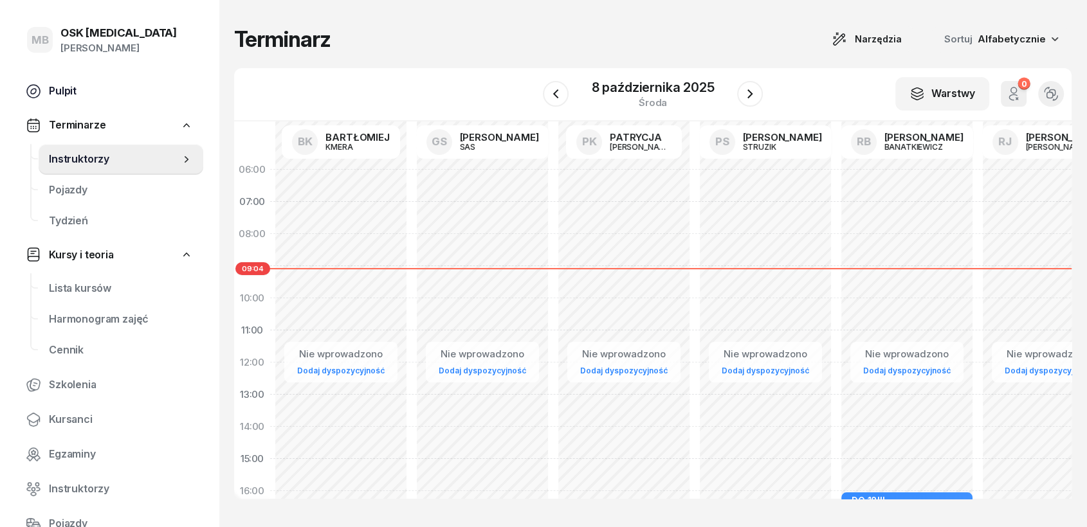
click at [77, 94] on span "Pulpit" at bounding box center [121, 91] width 144 height 17
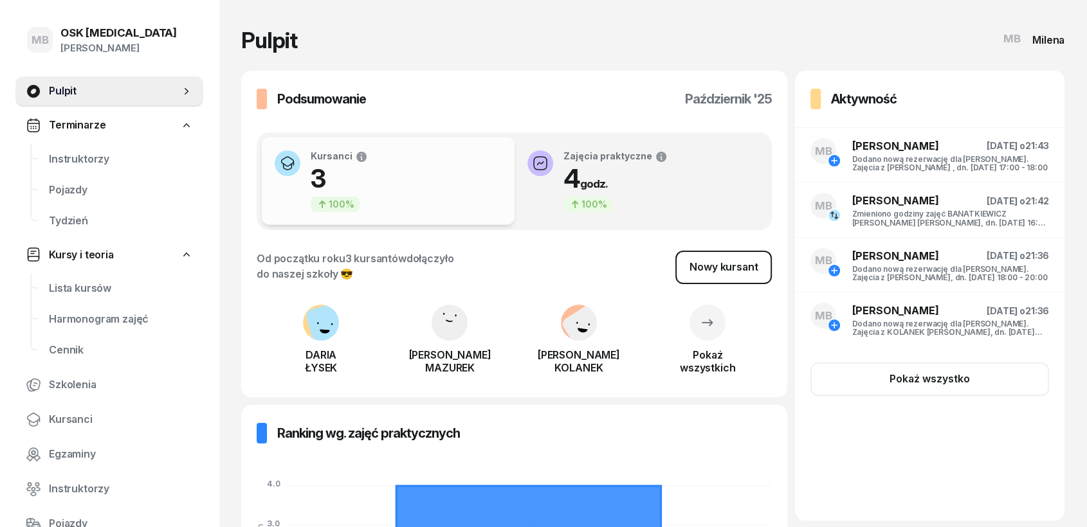
click at [700, 257] on link "Nowy kursant" at bounding box center [723, 267] width 96 height 33
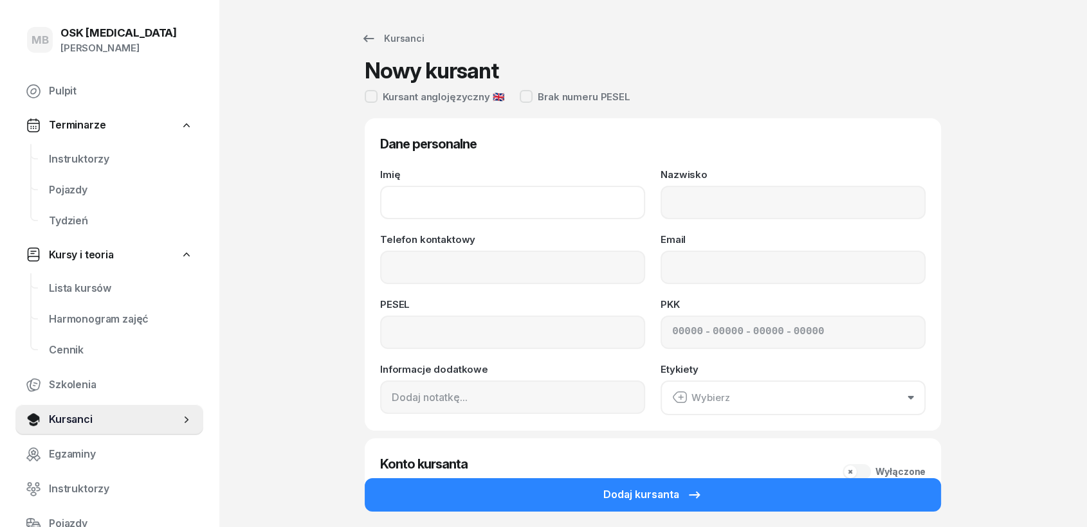
click at [451, 211] on input "Imię" at bounding box center [512, 202] width 265 height 33
type input "p"
type input "[PERSON_NAME]"
type input "K"
type input "LIPIETA"
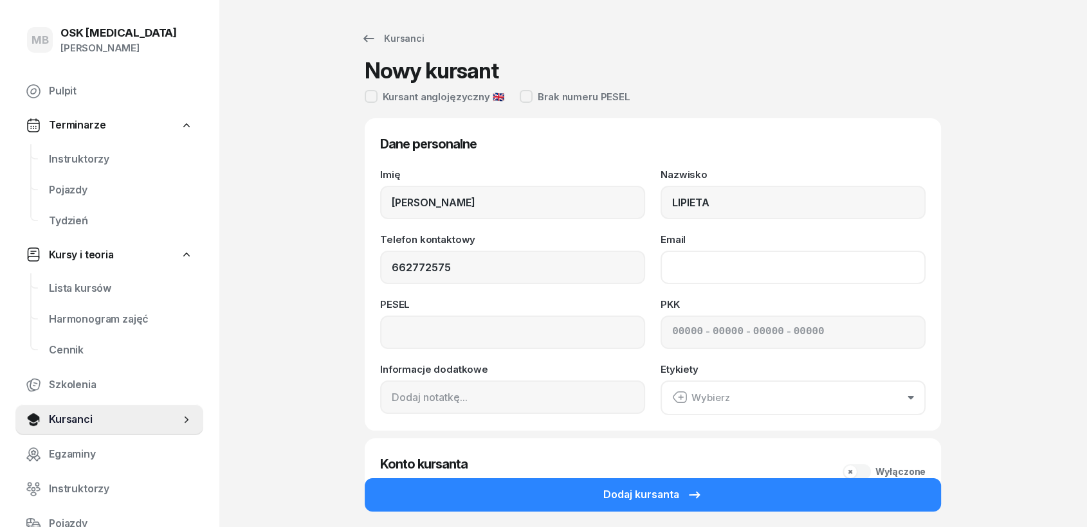
type input "662 772 575"
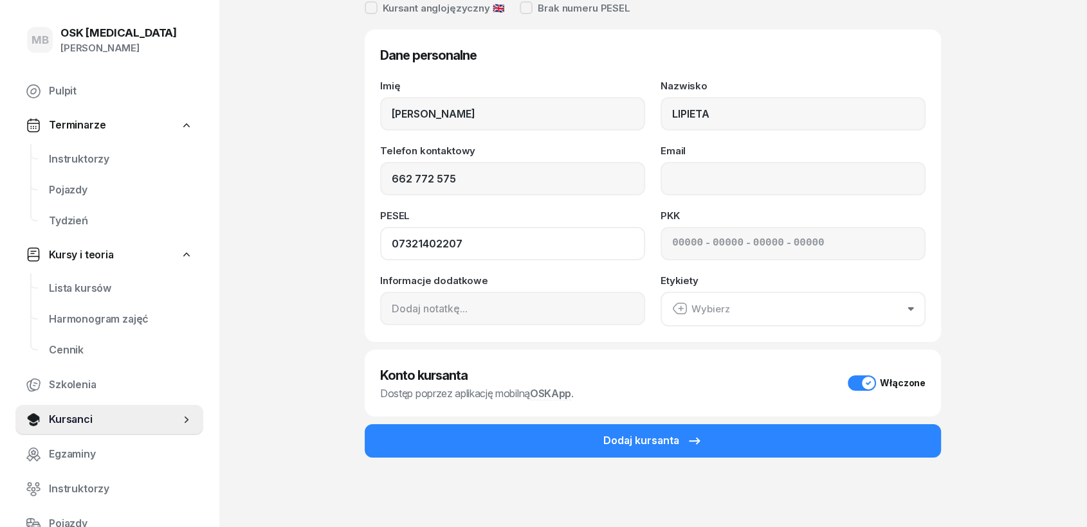
scroll to position [91, 0]
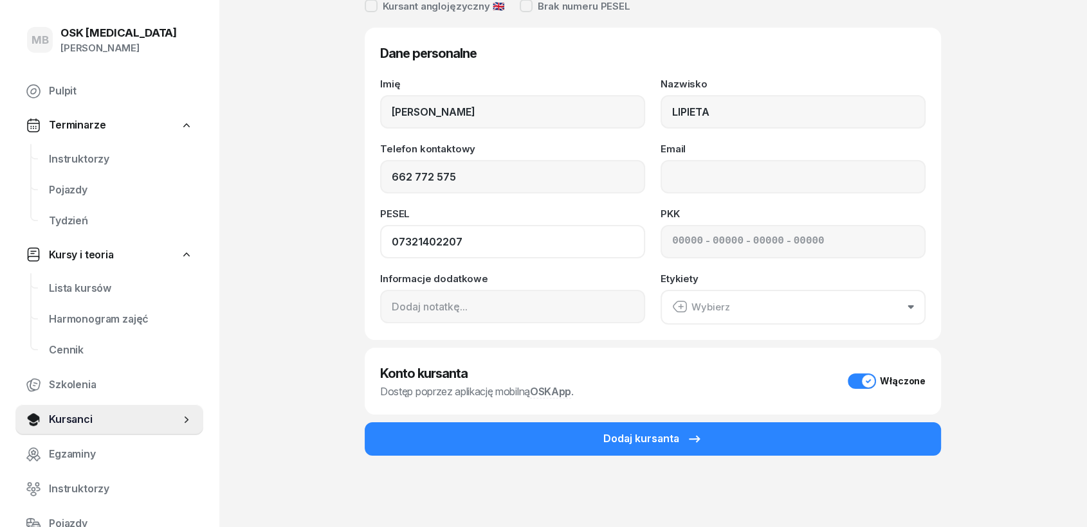
type input "07321402207"
click at [857, 382] on div "Włączone" at bounding box center [887, 381] width 78 height 15
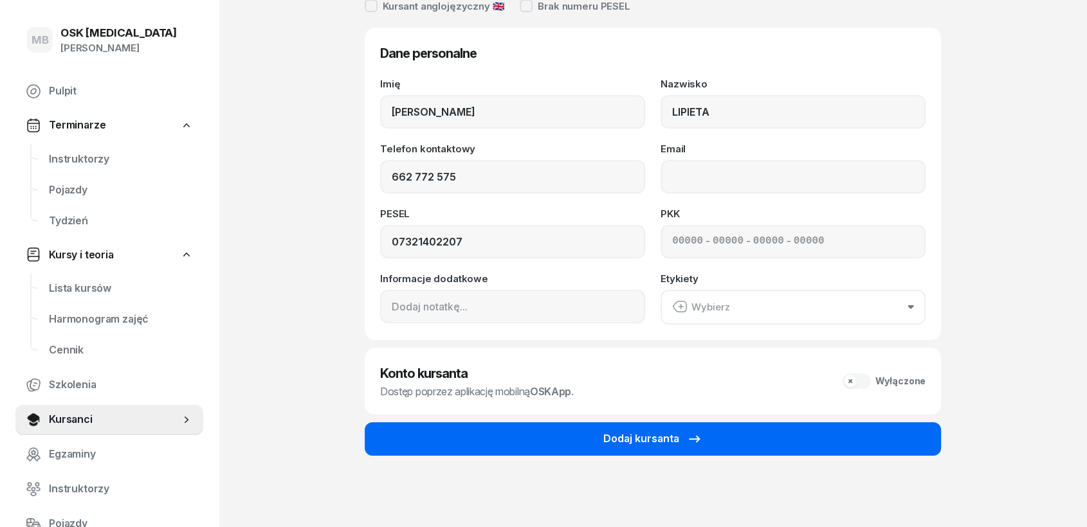
click at [710, 440] on button "Dodaj kursanta" at bounding box center [653, 439] width 576 height 33
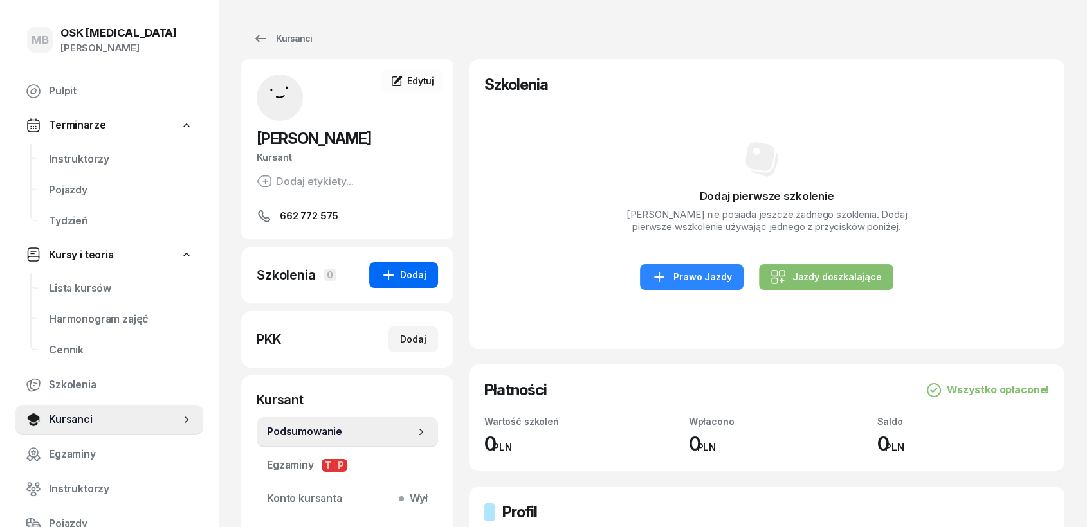
click at [419, 279] on div "Dodaj" at bounding box center [404, 275] width 46 height 15
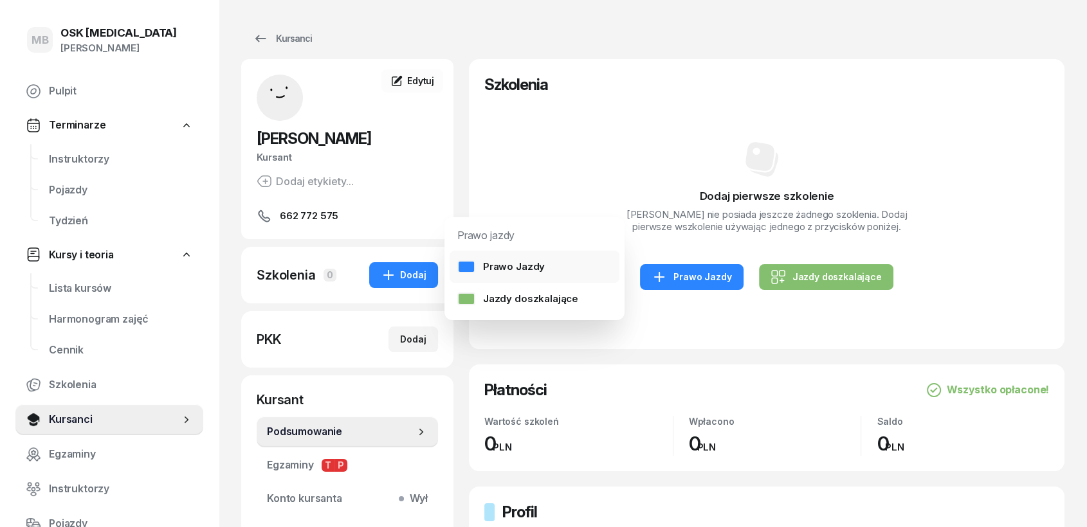
click at [504, 269] on div "Prawo Jazdy" at bounding box center [500, 267] width 87 height 17
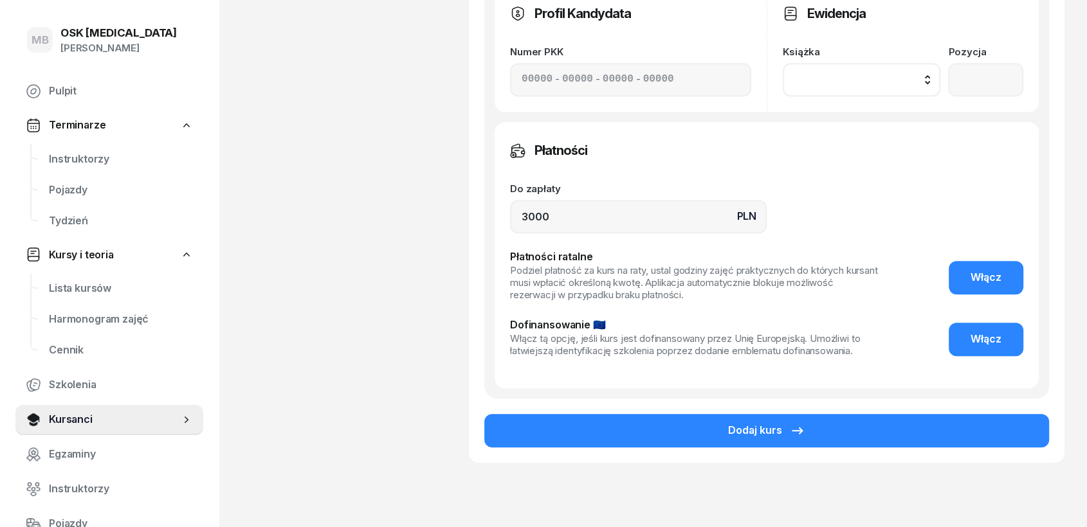
scroll to position [743, 0]
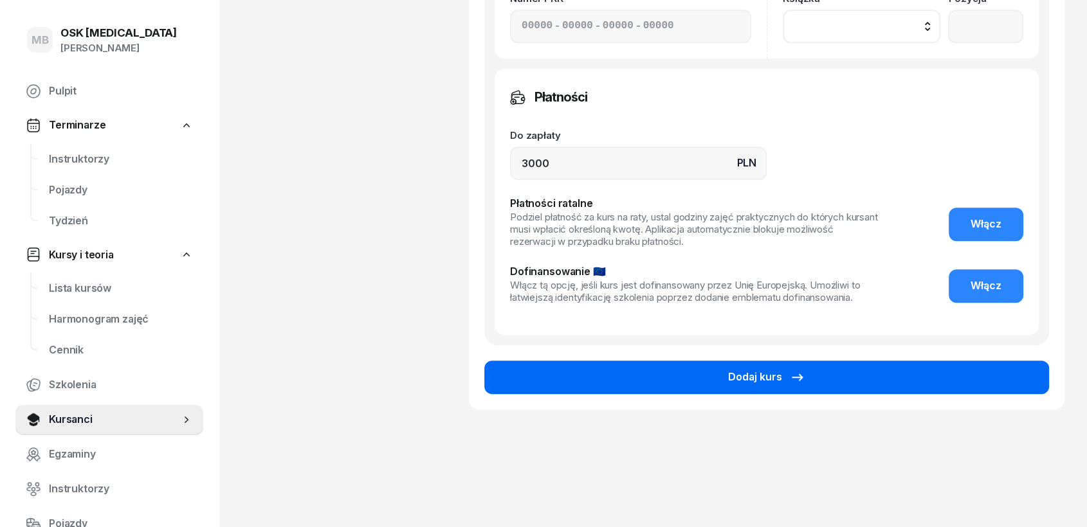
click at [774, 378] on div "Dodaj kurs" at bounding box center [766, 377] width 77 height 17
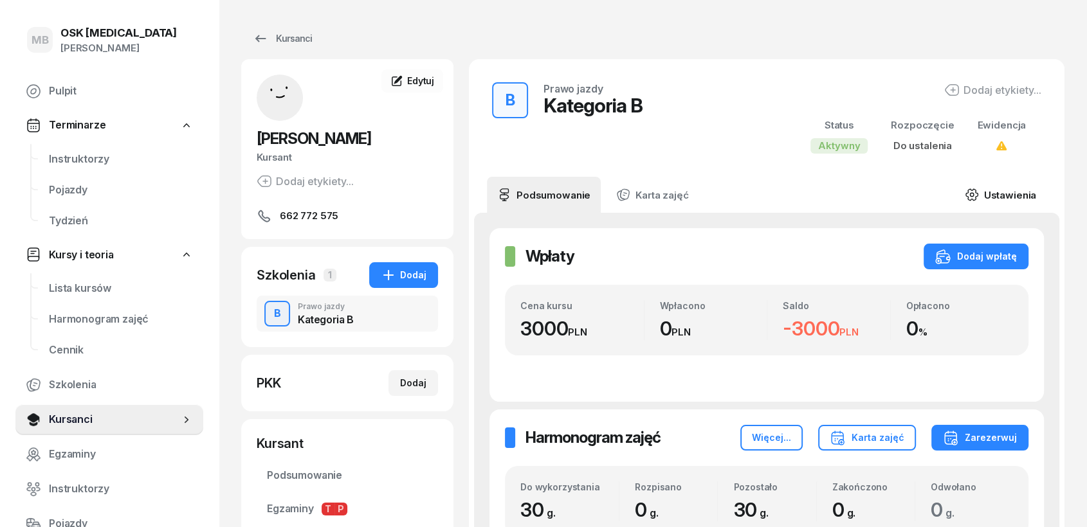
click at [973, 191] on icon at bounding box center [972, 195] width 14 height 14
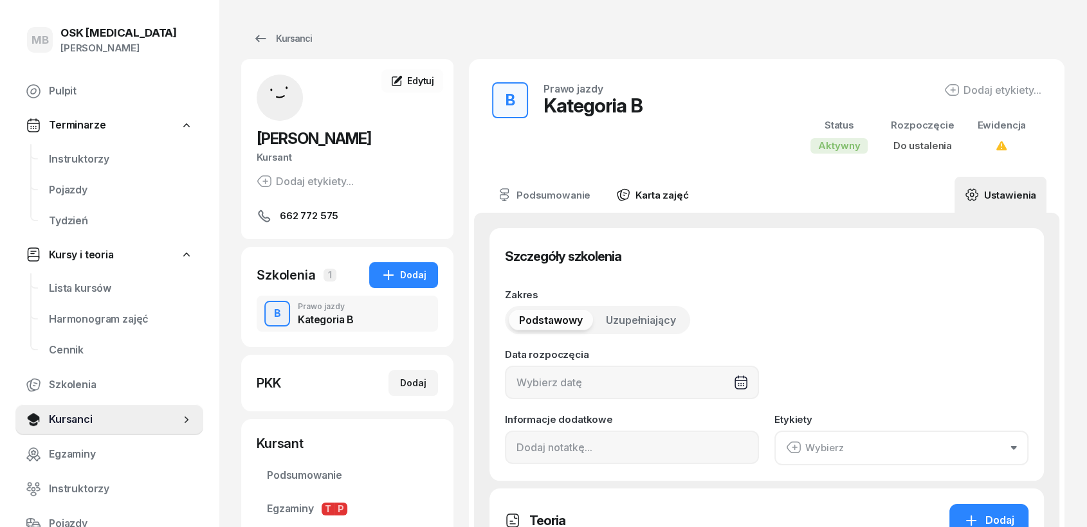
click at [671, 194] on link "Karta zajęć" at bounding box center [652, 195] width 93 height 36
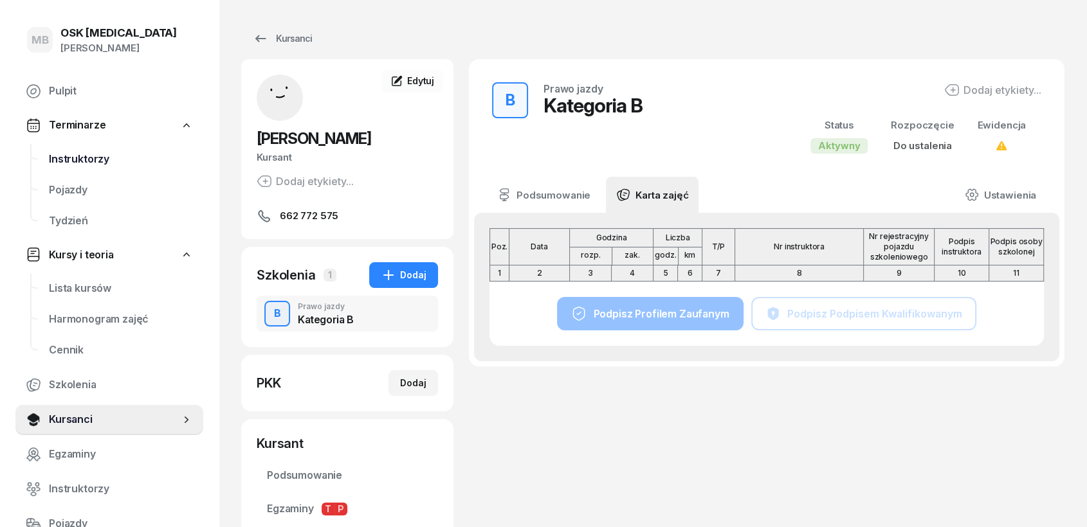
click at [68, 159] on span "Instruktorzy" at bounding box center [121, 159] width 144 height 17
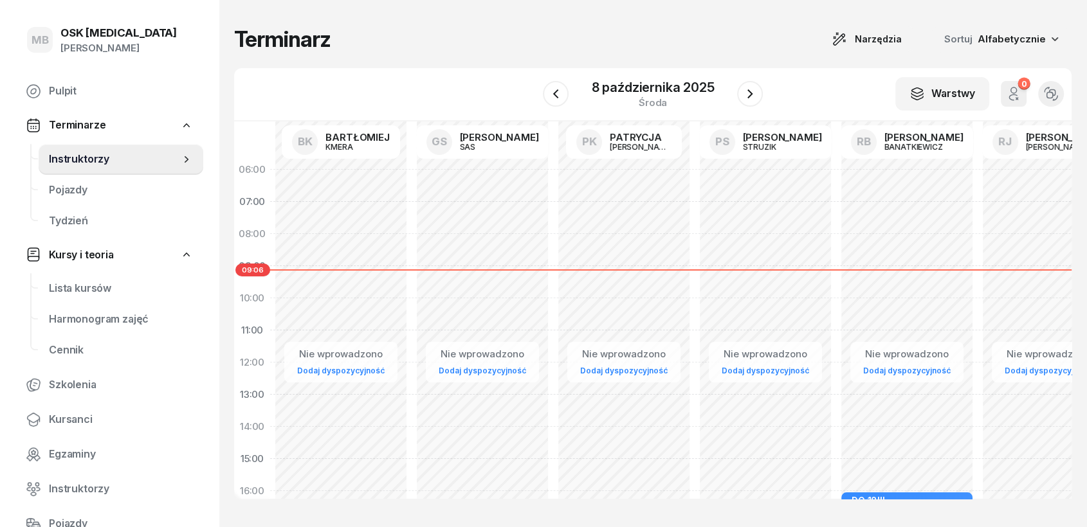
click at [351, 292] on div "Nie wprowadzono Dodaj dyspozycyjność" at bounding box center [340, 459] width 141 height 611
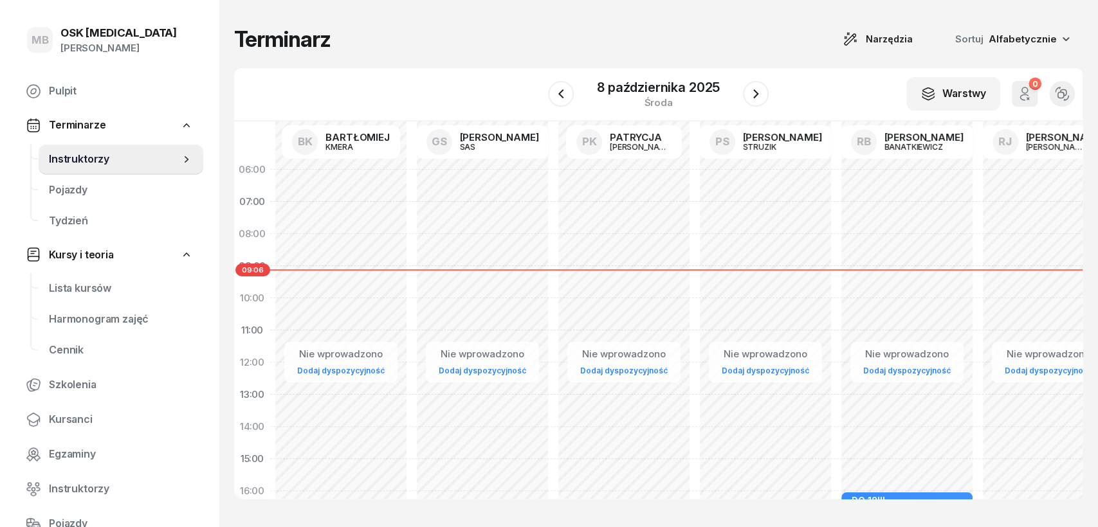
select select "09"
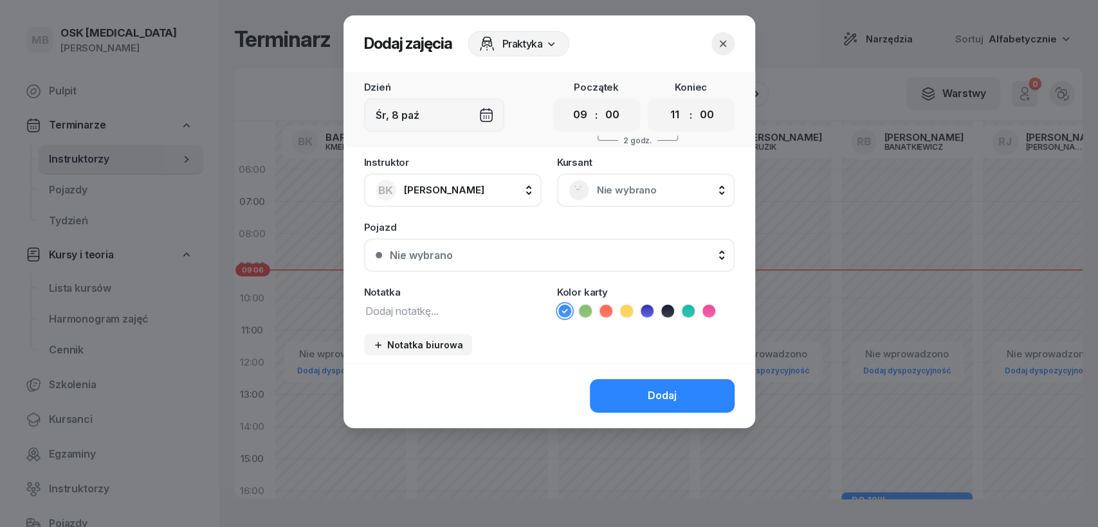
click at [664, 188] on span "Nie wybrano" at bounding box center [660, 190] width 126 height 17
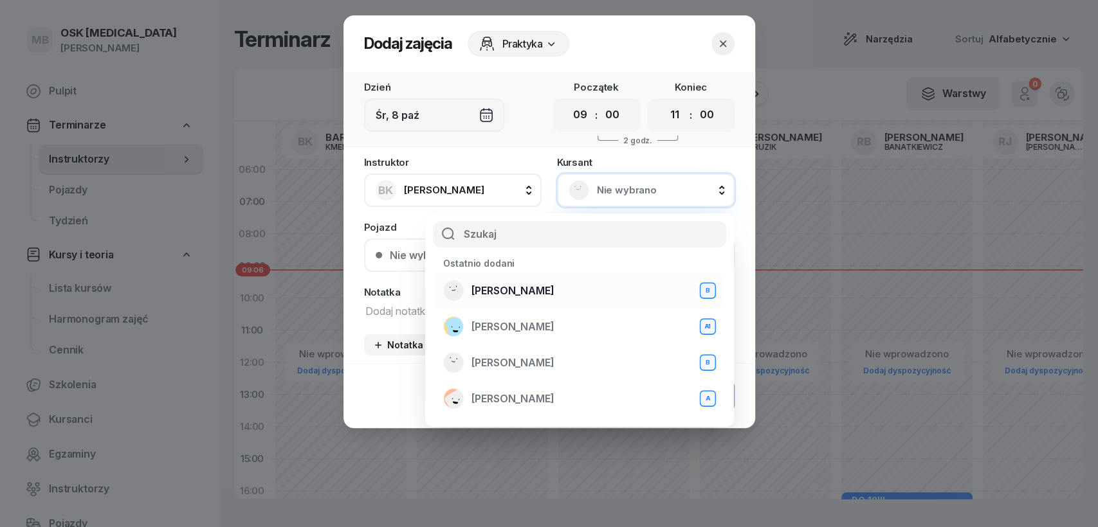
click at [457, 289] on rect at bounding box center [453, 291] width 26 height 26
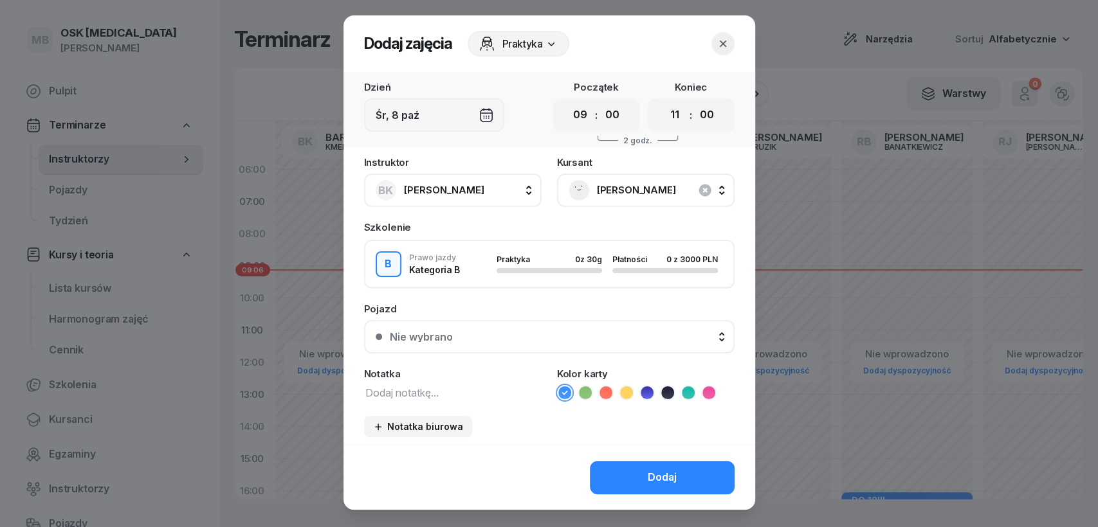
click at [634, 180] on div "[PERSON_NAME]" at bounding box center [646, 190] width 154 height 21
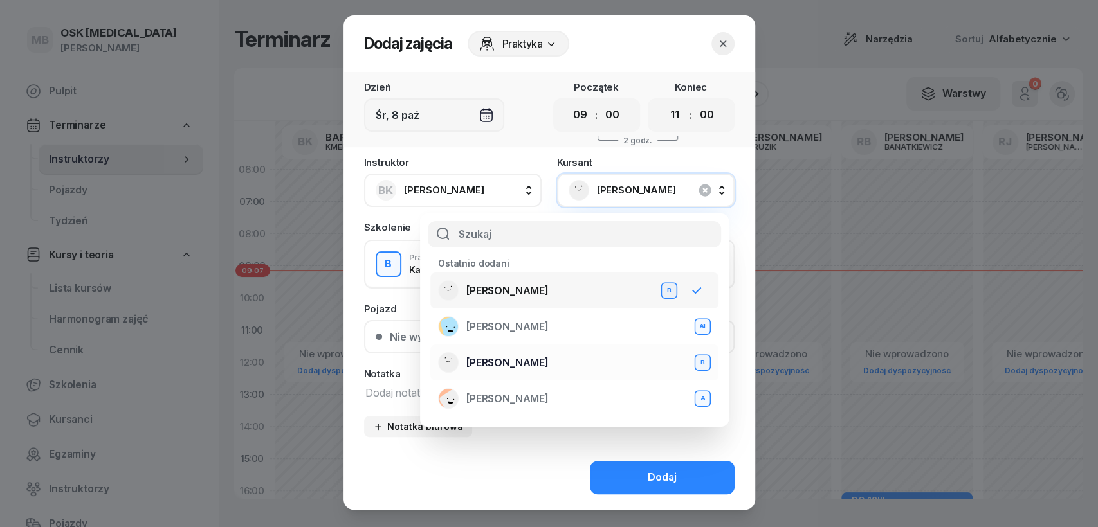
click at [451, 366] on rect at bounding box center [448, 363] width 26 height 26
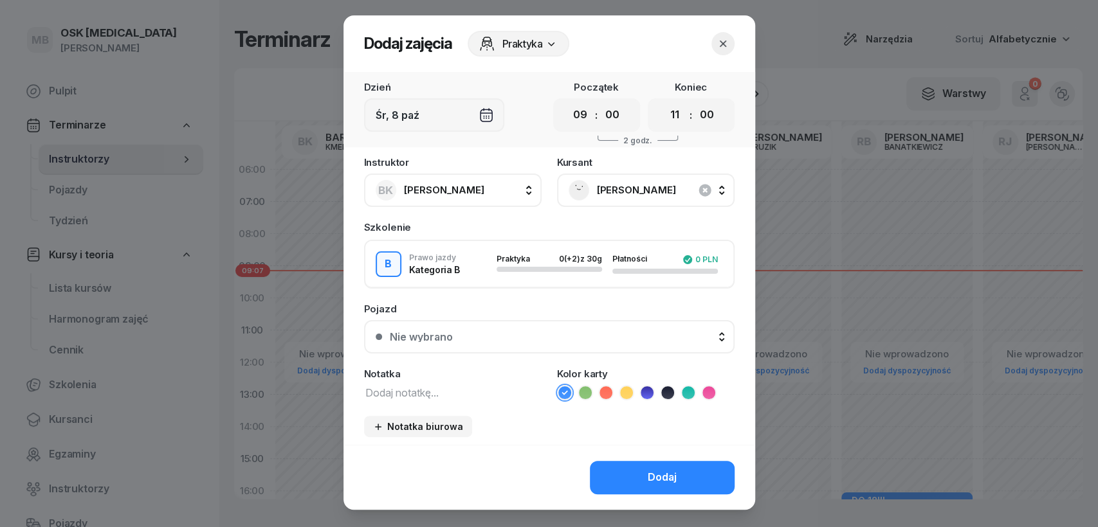
click at [623, 185] on span "[PERSON_NAME]" at bounding box center [660, 190] width 126 height 17
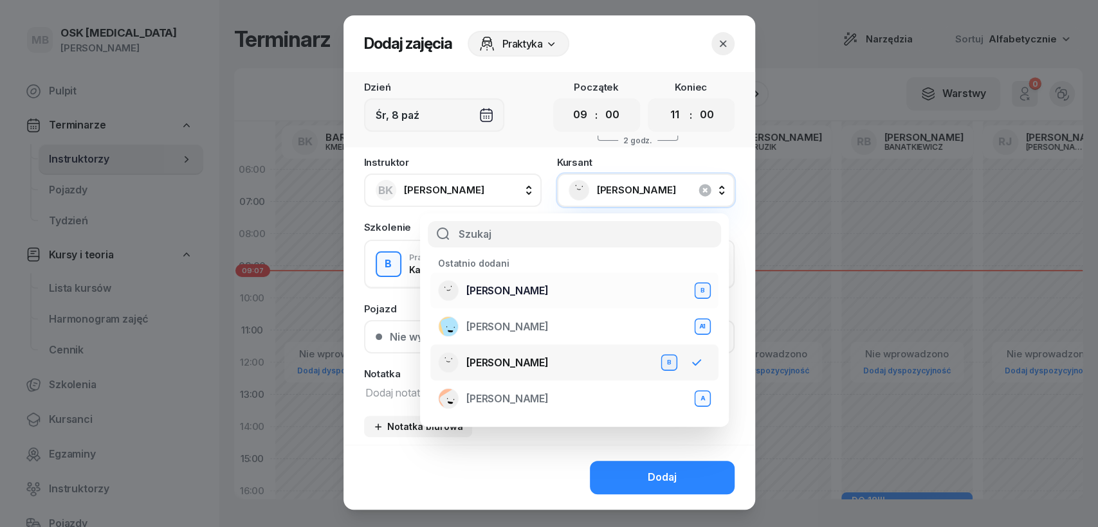
click at [704, 295] on div "B" at bounding box center [702, 291] width 12 height 11
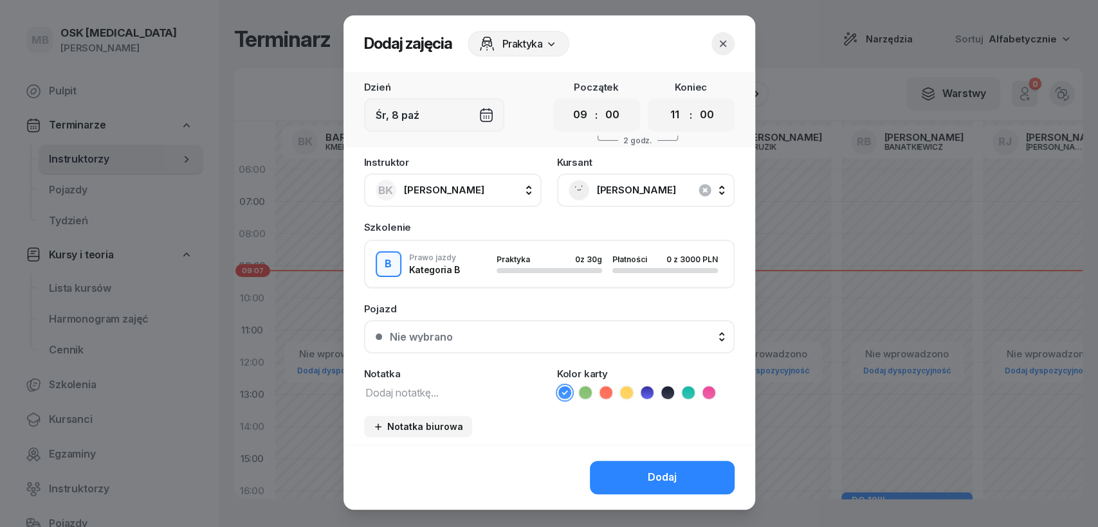
click at [713, 195] on span "[PERSON_NAME]" at bounding box center [660, 190] width 126 height 17
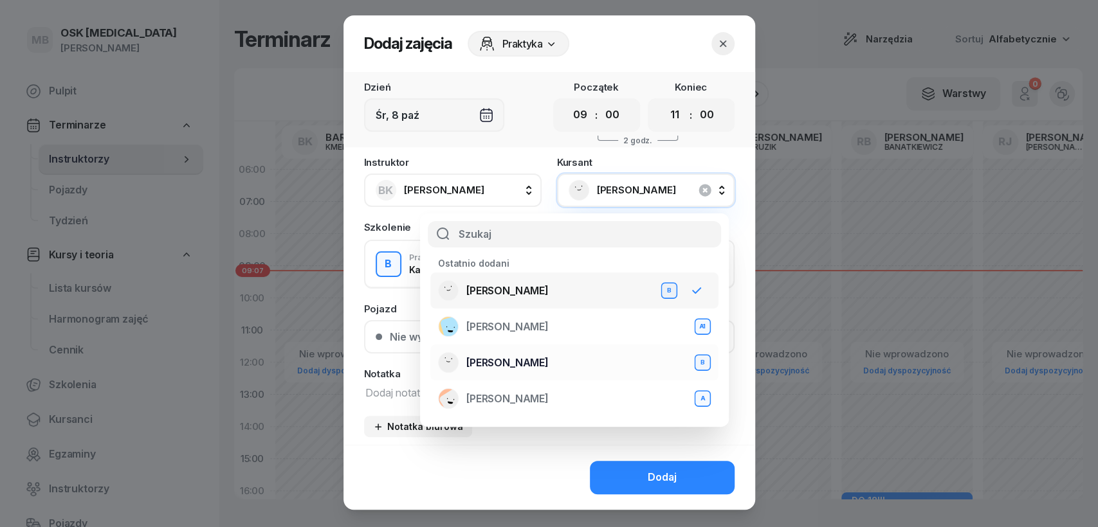
click at [707, 358] on div "B" at bounding box center [702, 363] width 12 height 11
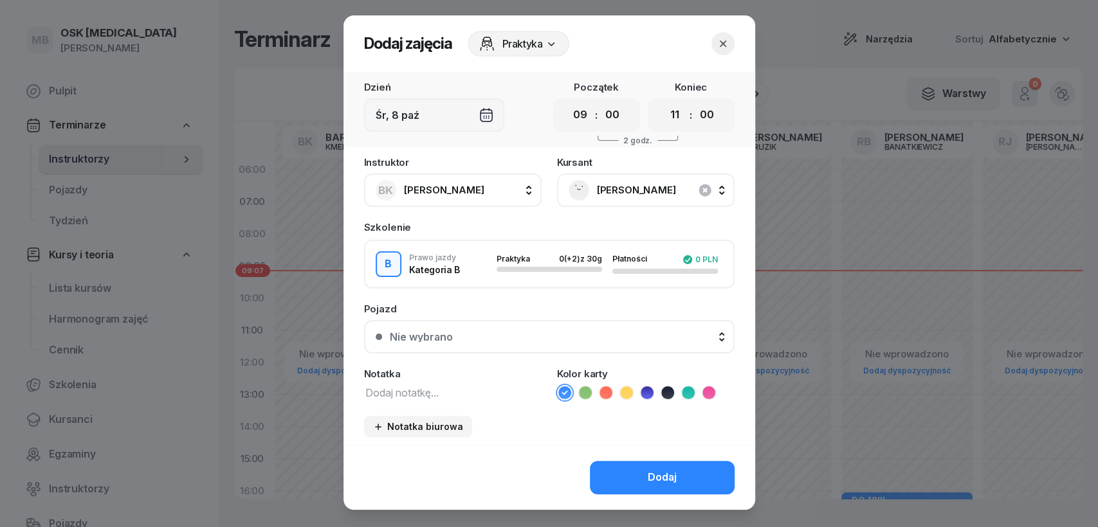
click at [718, 194] on div "[PERSON_NAME]" at bounding box center [646, 190] width 178 height 33
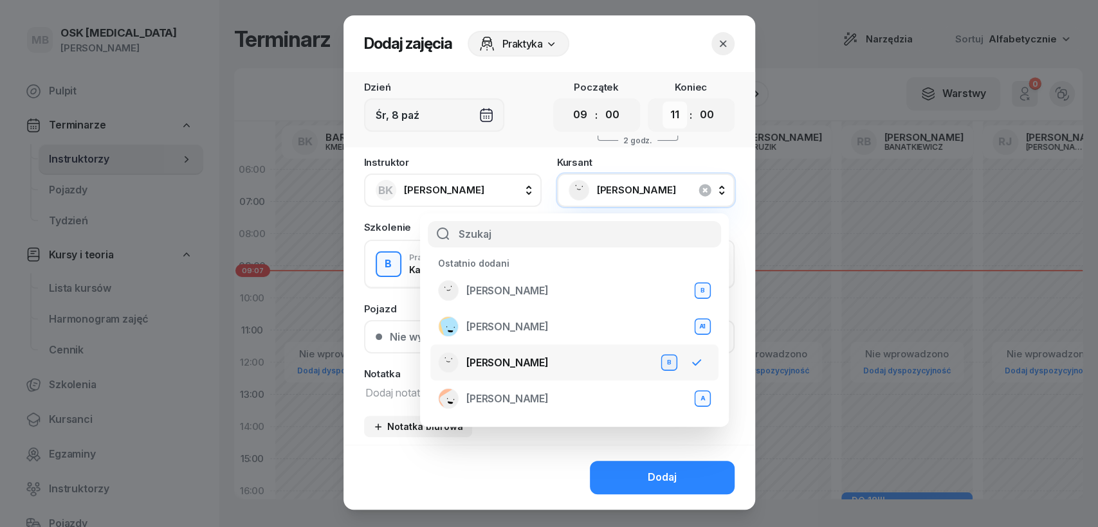
click at [677, 119] on select "00 01 02 03 04 05 06 07 08 09 10 11 12 13 14 15 16 17 18 19 20 21 22 23" at bounding box center [674, 115] width 24 height 27
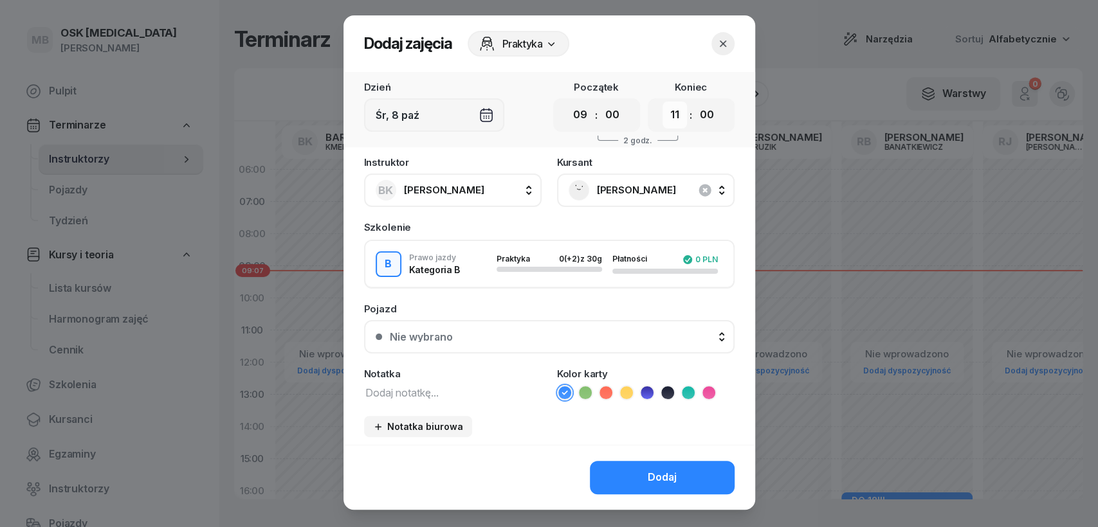
select select "16"
click at [662, 102] on select "00 01 02 03 04 05 06 07 08 09 10 11 12 13 14 15 16 17 18 19 20 21 22 23" at bounding box center [674, 115] width 24 height 27
click at [715, 197] on span "[PERSON_NAME]" at bounding box center [660, 190] width 126 height 17
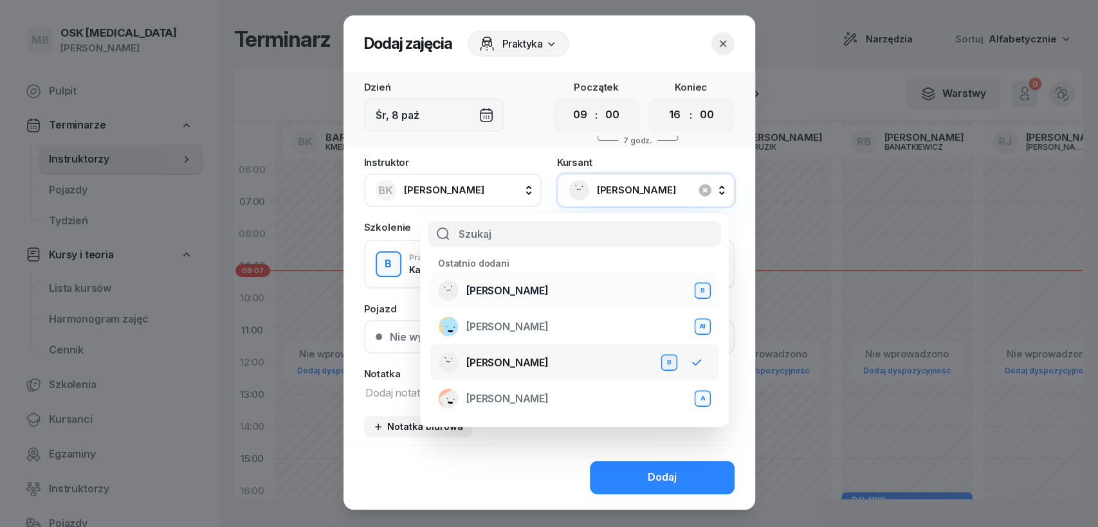
click at [453, 292] on rect at bounding box center [448, 291] width 26 height 26
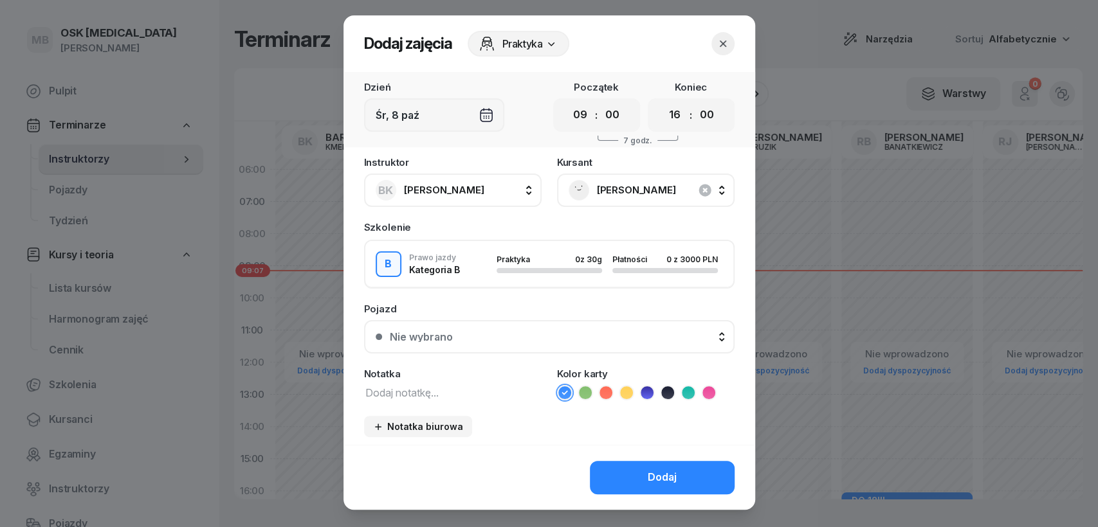
click at [533, 338] on div "Nie wybrano" at bounding box center [556, 337] width 333 height 10
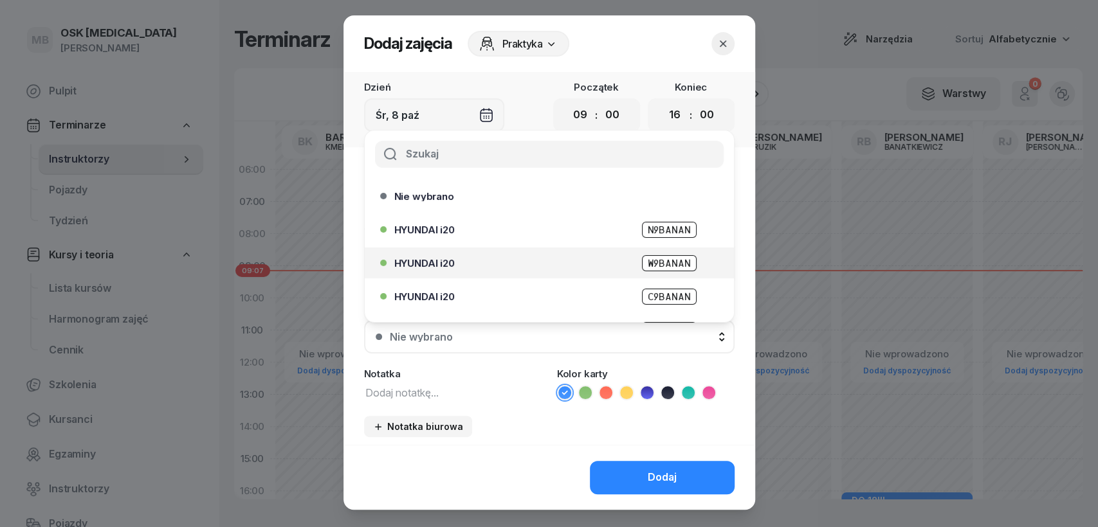
click at [476, 256] on div "HYUNDAI i20 W9BANAN" at bounding box center [552, 263] width 316 height 16
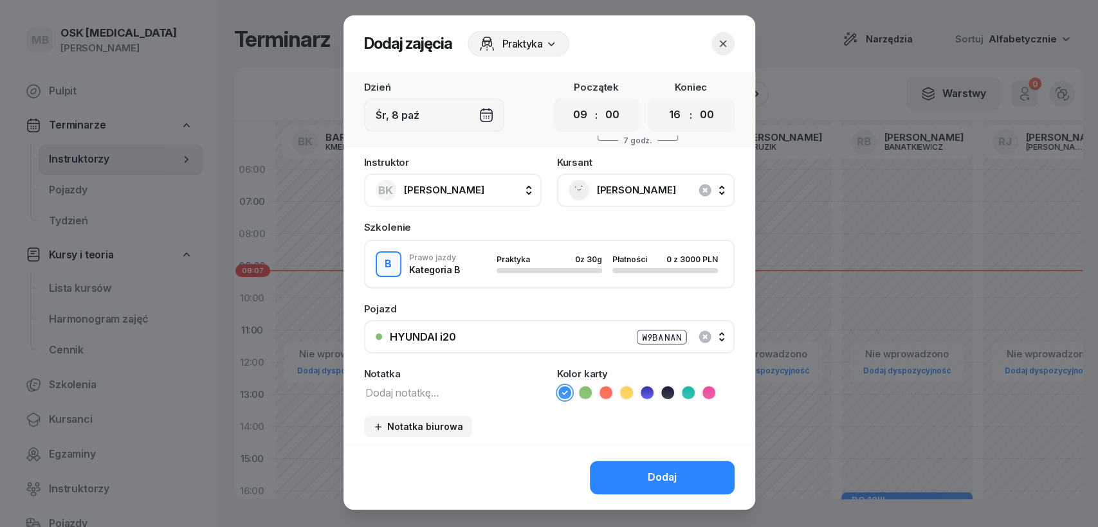
click at [610, 182] on span "[PERSON_NAME]" at bounding box center [660, 190] width 126 height 17
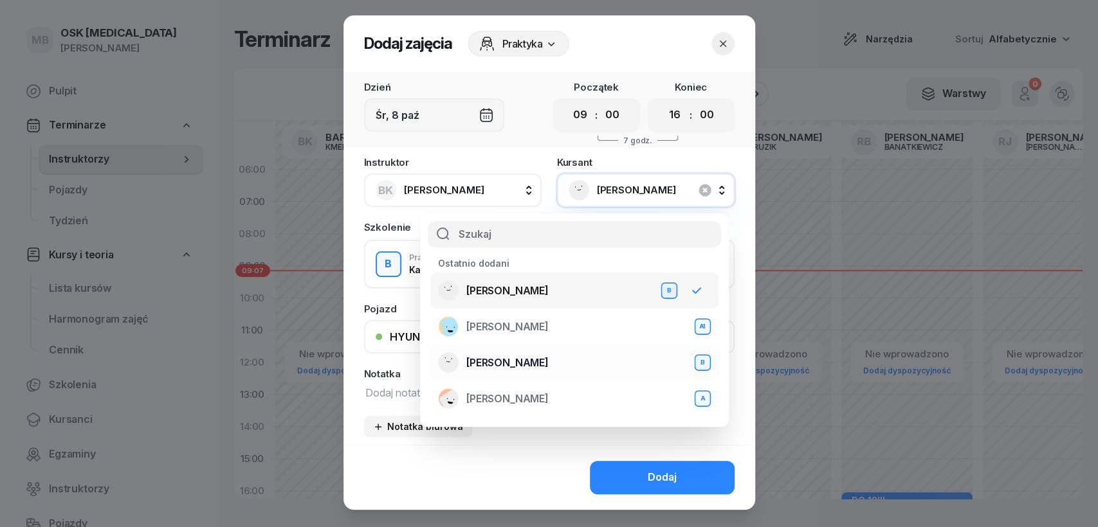
click at [705, 358] on div "B" at bounding box center [702, 363] width 12 height 11
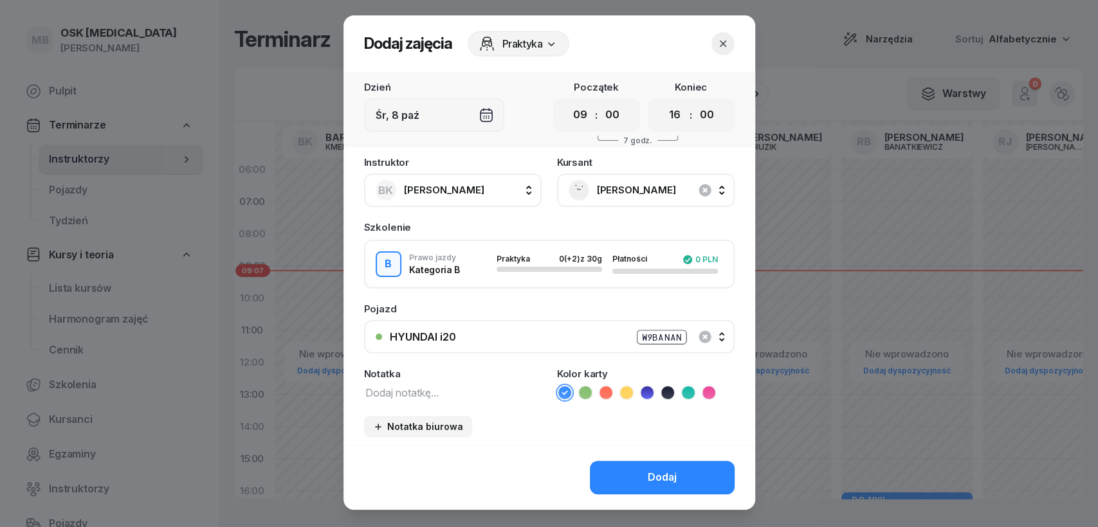
click at [723, 42] on icon "button" at bounding box center [722, 43] width 13 height 13
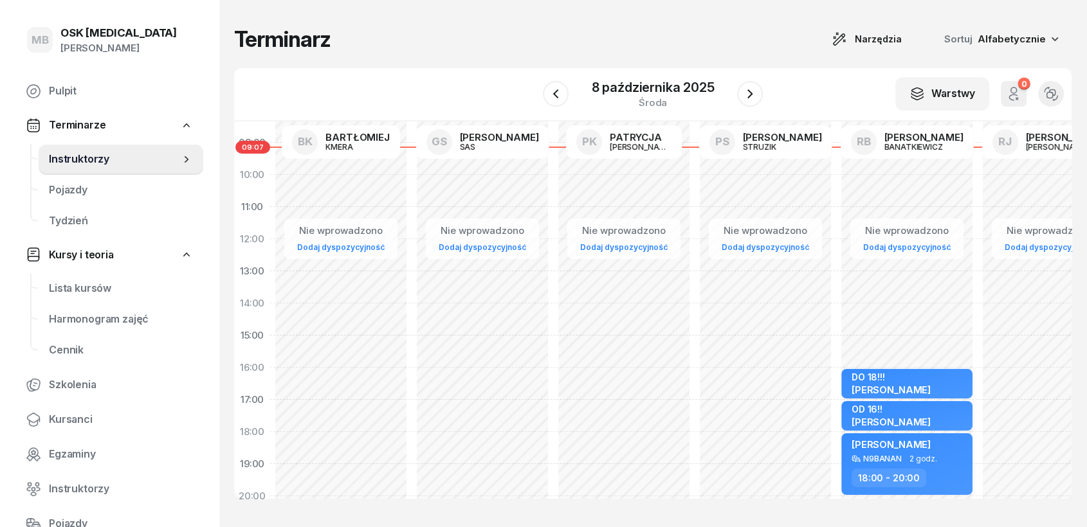
scroll to position [214, 0]
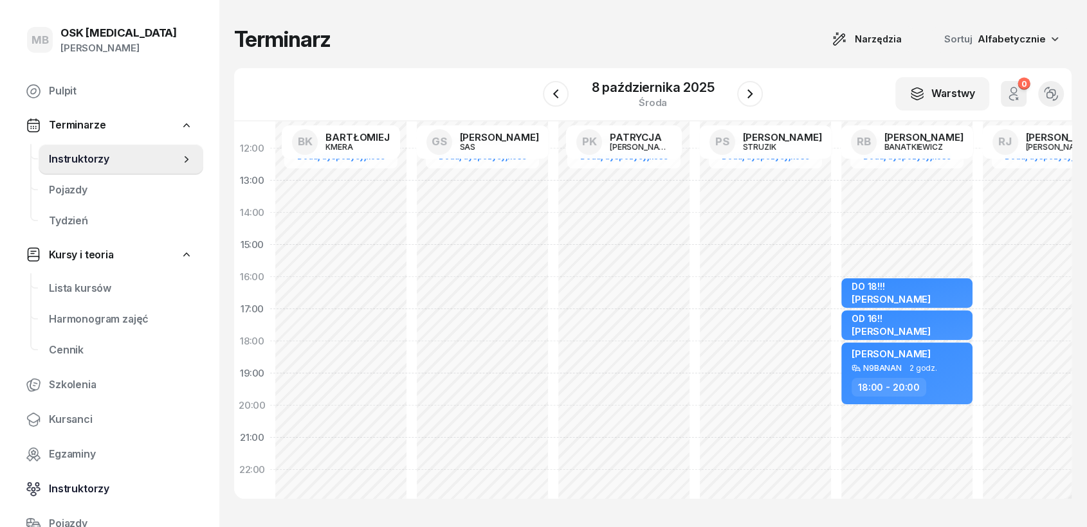
click at [71, 474] on span "Instruktorzy" at bounding box center [121, 489] width 144 height 17
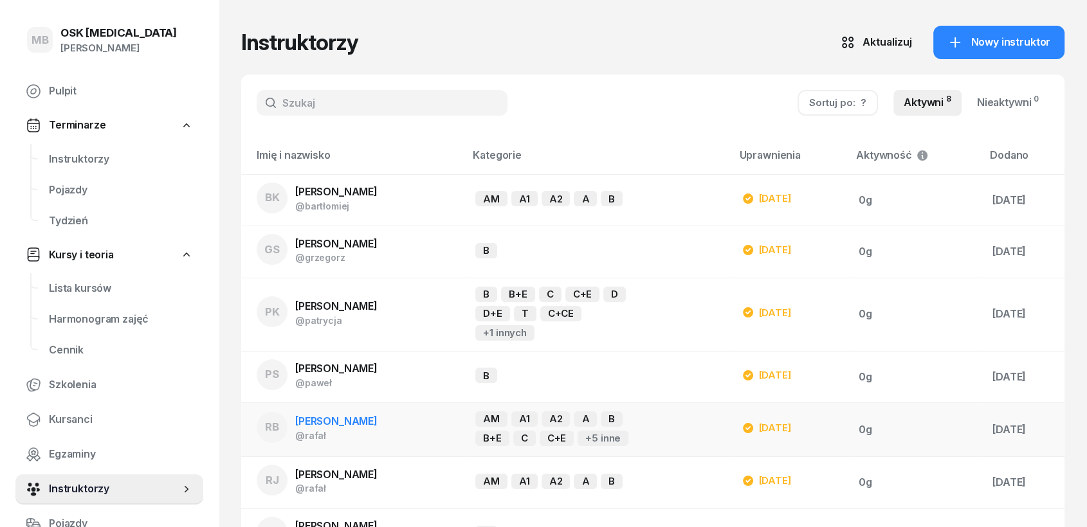
click at [364, 418] on span "[PERSON_NAME]" at bounding box center [336, 421] width 82 height 13
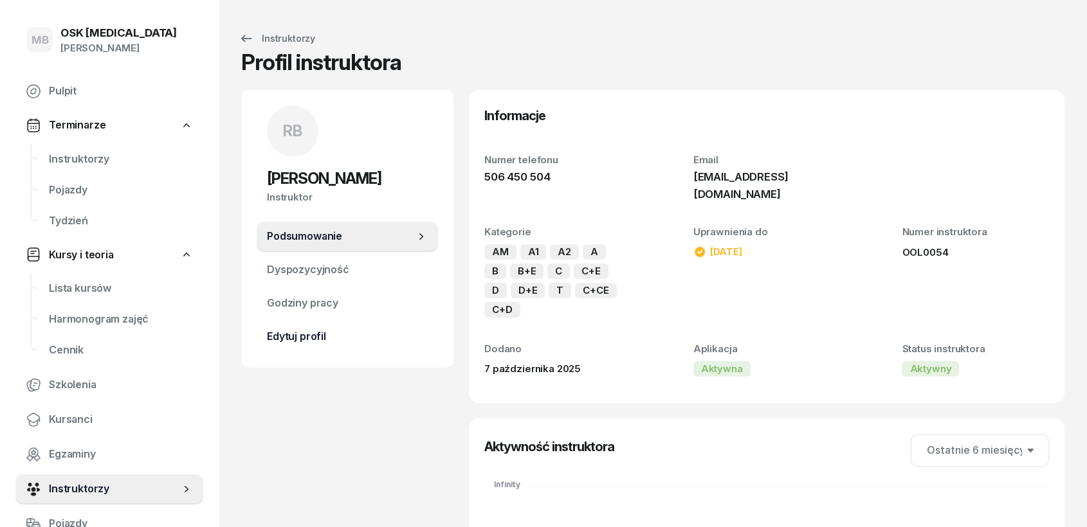
click at [315, 333] on span "Edytuj profil" at bounding box center [347, 337] width 161 height 17
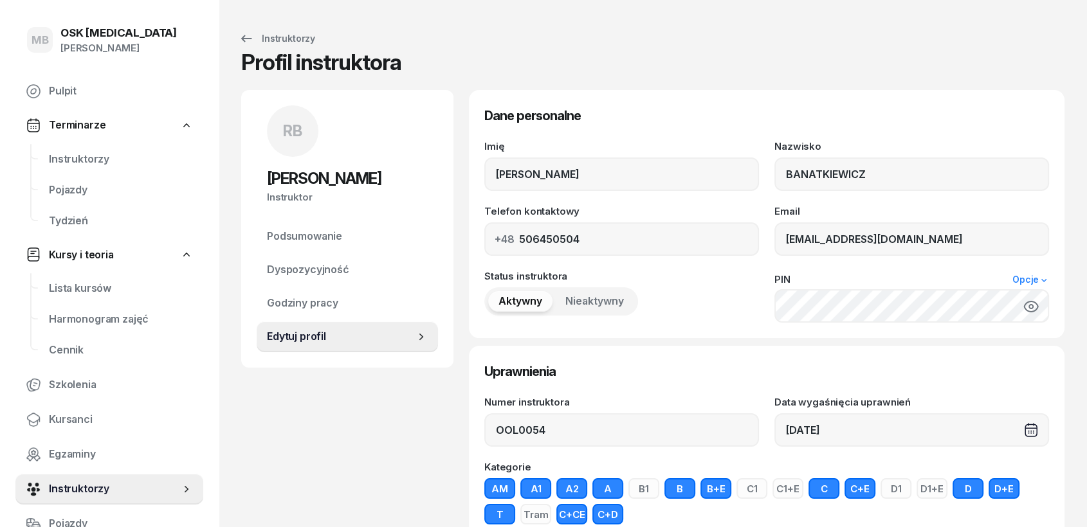
click at [978, 275] on link "Opcje" at bounding box center [1030, 280] width 37 height 10
click at [978, 307] on icon "button" at bounding box center [1030, 307] width 15 height 12
click at [303, 303] on span "Godziny pracy" at bounding box center [347, 303] width 161 height 17
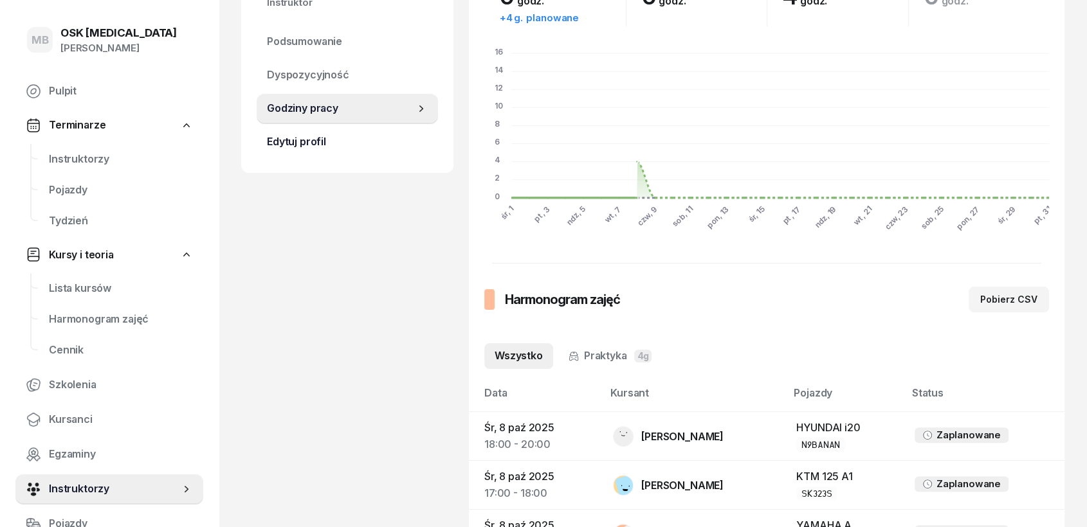
scroll to position [71, 0]
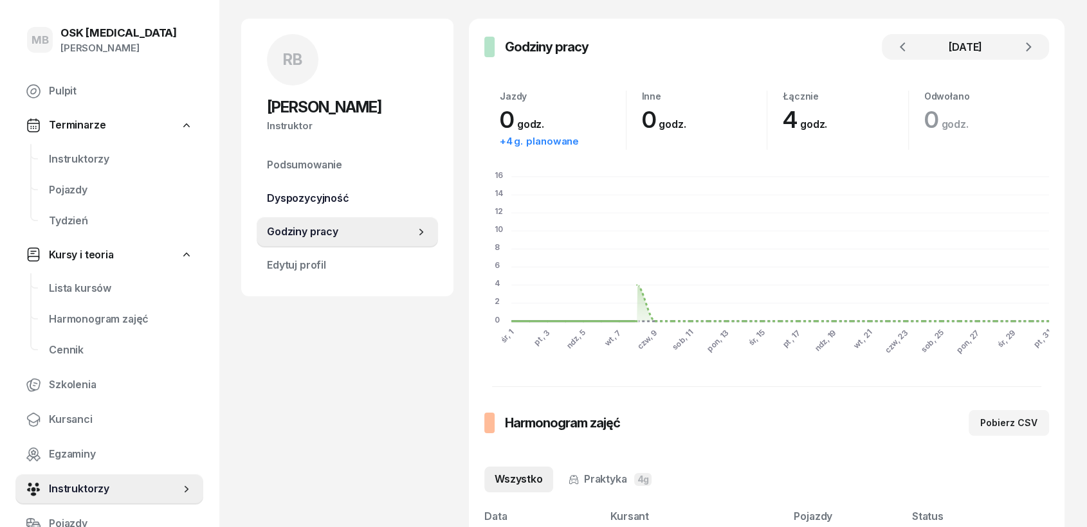
click at [329, 203] on span "Dyspozycyjność" at bounding box center [347, 198] width 161 height 17
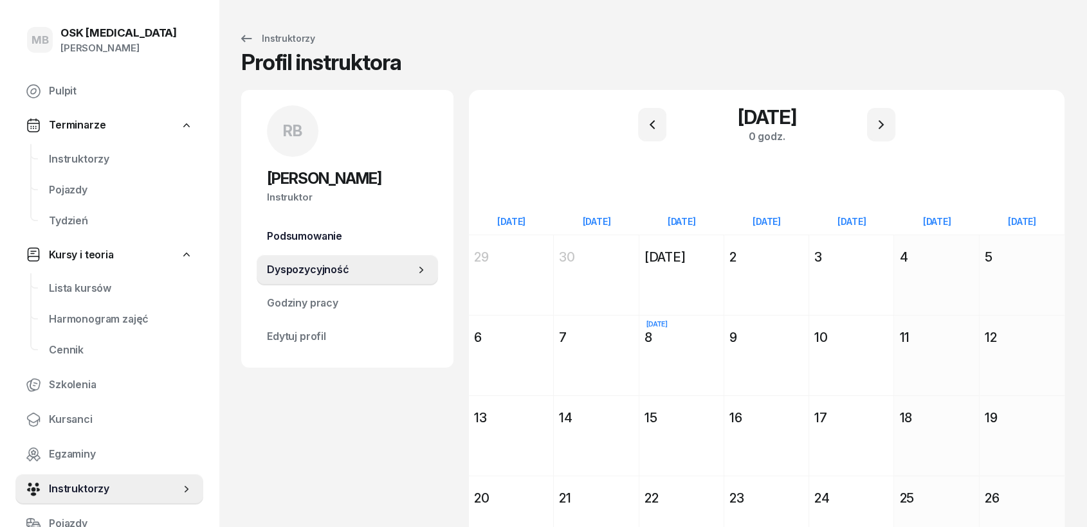
click at [320, 239] on span "Podsumowanie" at bounding box center [347, 236] width 161 height 17
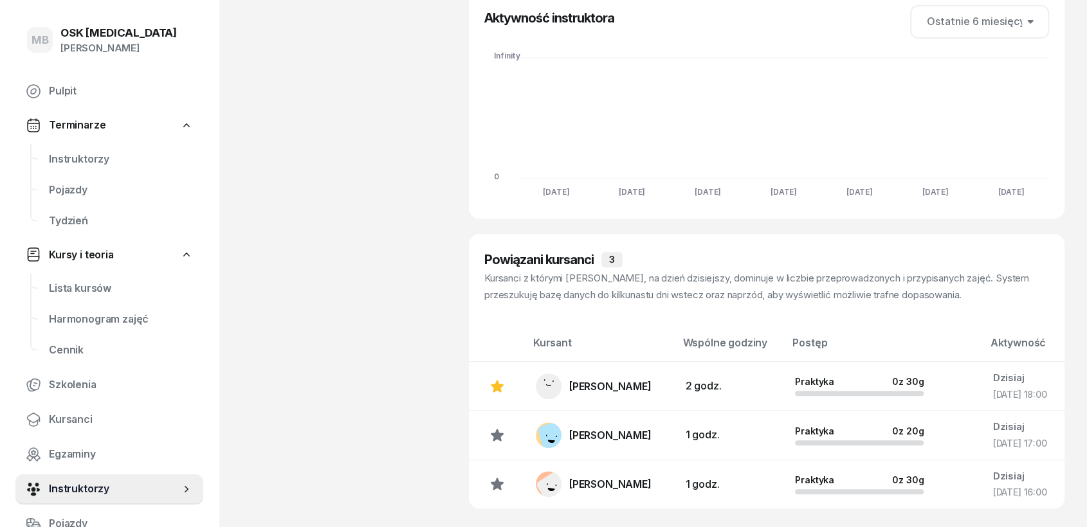
scroll to position [430, 0]
click at [498, 379] on icon at bounding box center [497, 385] width 13 height 12
click at [64, 94] on span "Pulpit" at bounding box center [121, 91] width 144 height 17
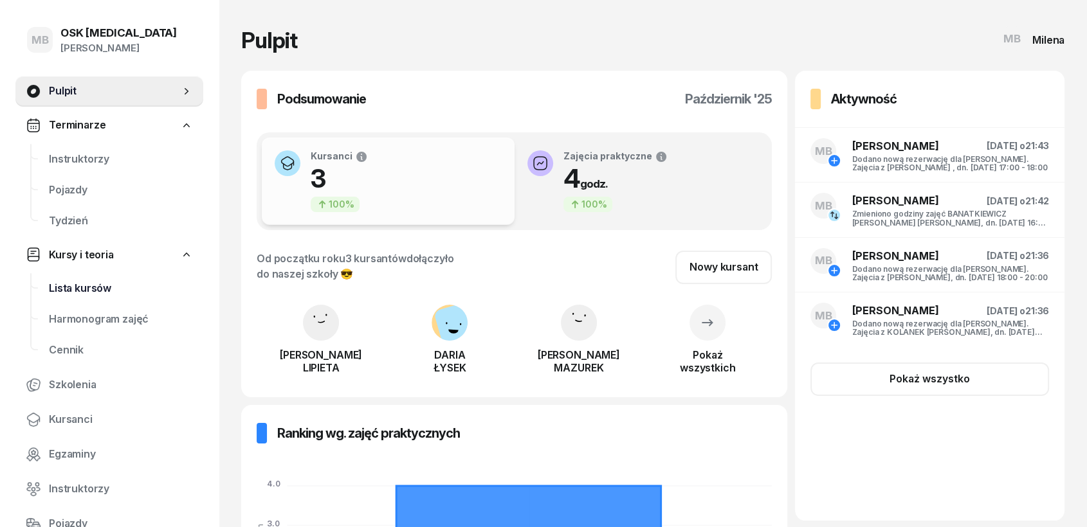
click at [80, 295] on span "Lista kursów" at bounding box center [121, 288] width 144 height 17
select select
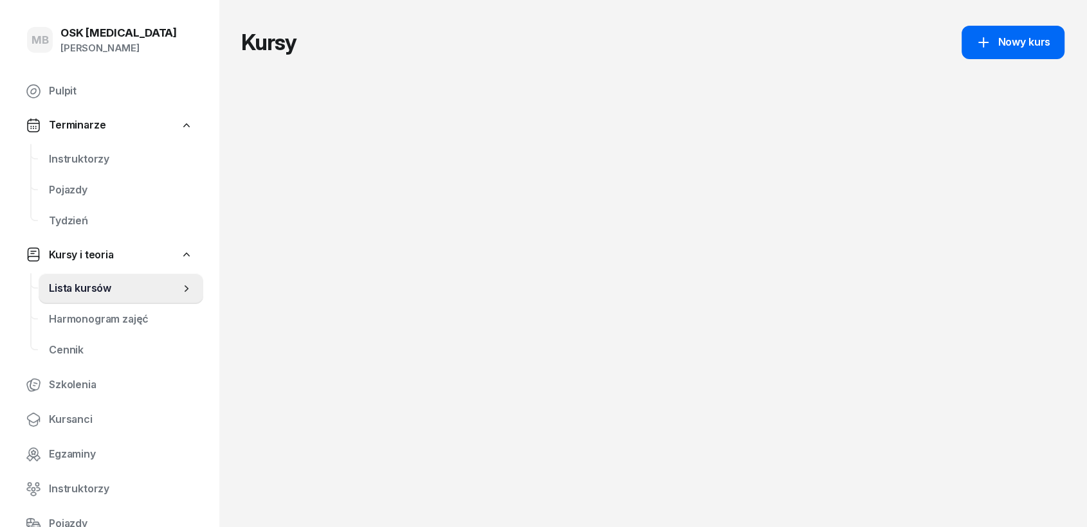
click at [978, 37] on div "Nowy kurs" at bounding box center [1013, 42] width 75 height 17
select select "09"
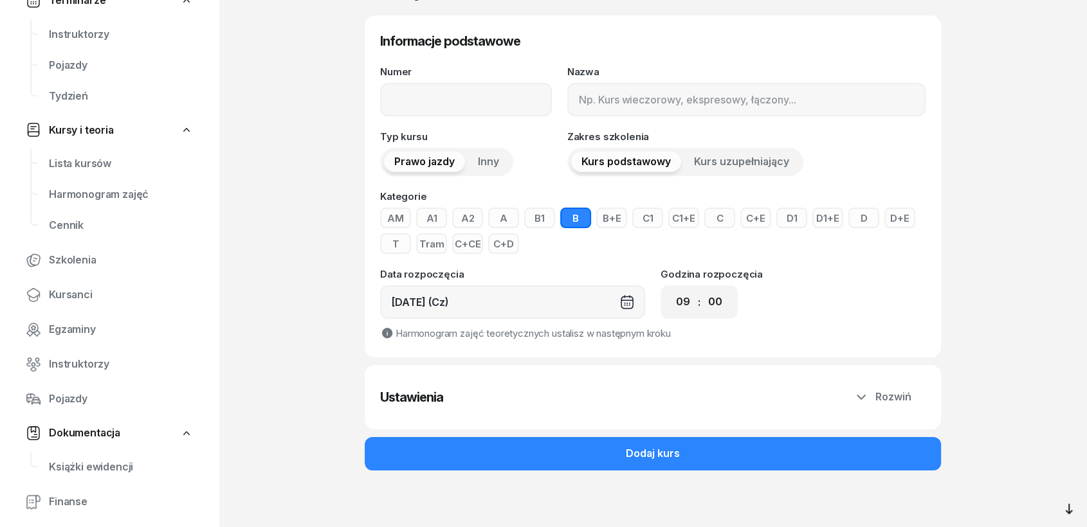
scroll to position [243, 0]
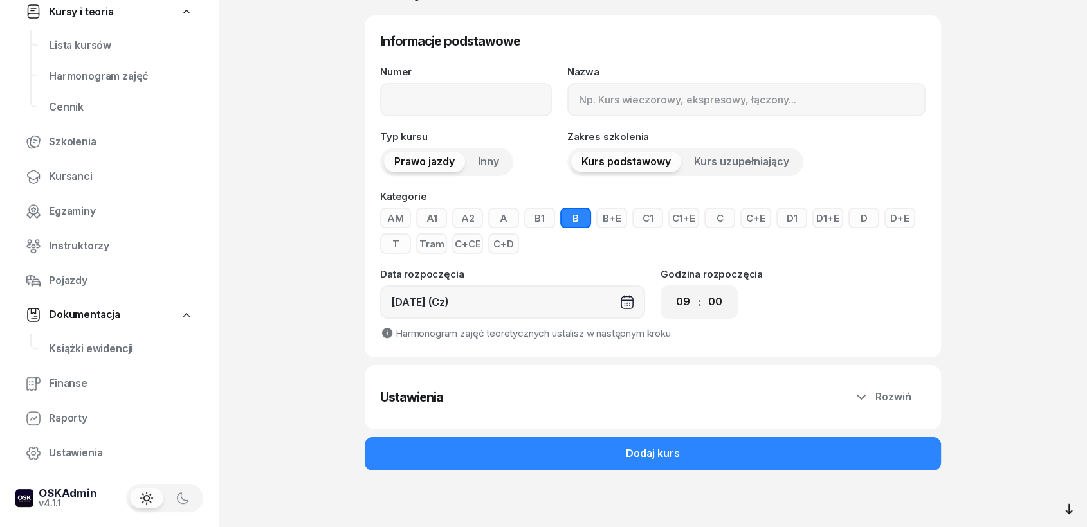
click at [83, 314] on span "Dokumentacja" at bounding box center [84, 315] width 71 height 17
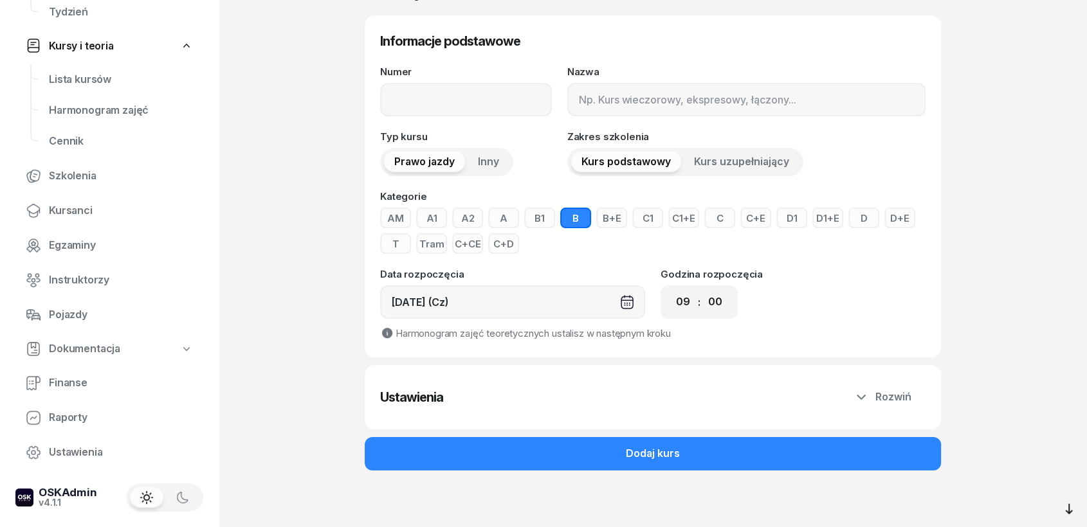
scroll to position [209, 0]
click at [82, 457] on span "Ustawienia" at bounding box center [121, 452] width 144 height 17
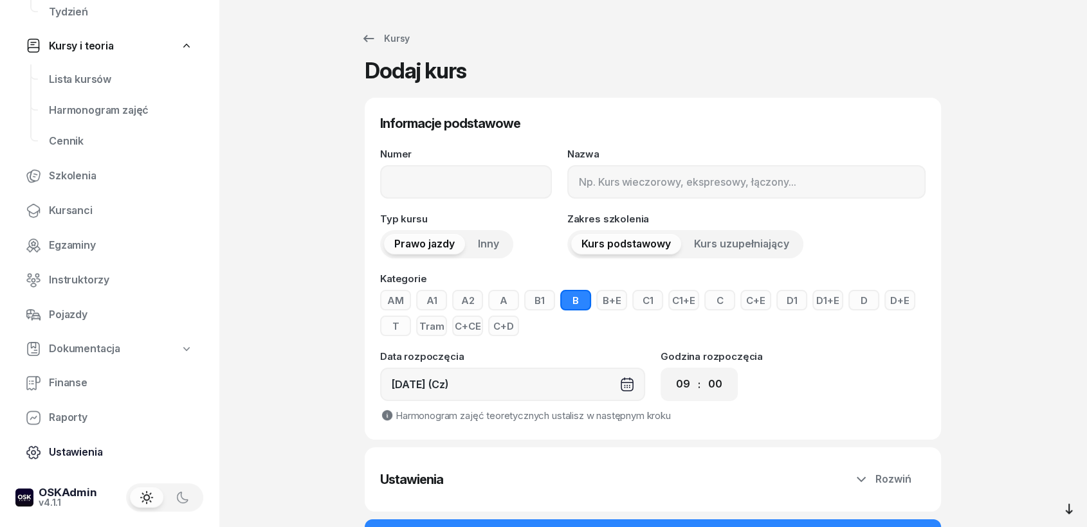
select select "06:00"
select select "22:00"
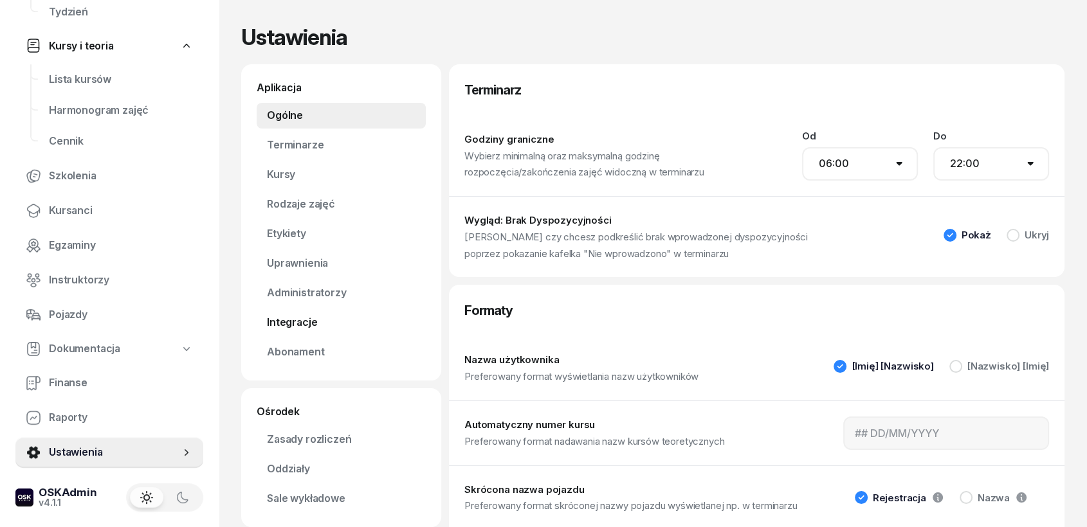
click at [293, 329] on link "Integracje" at bounding box center [341, 323] width 169 height 26
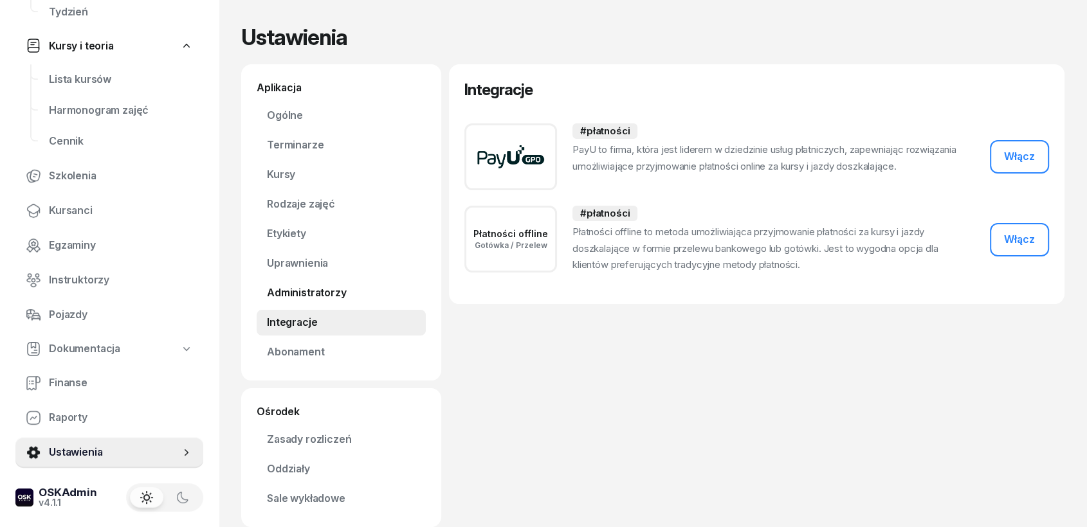
click at [293, 289] on link "Administratorzy" at bounding box center [341, 293] width 169 height 26
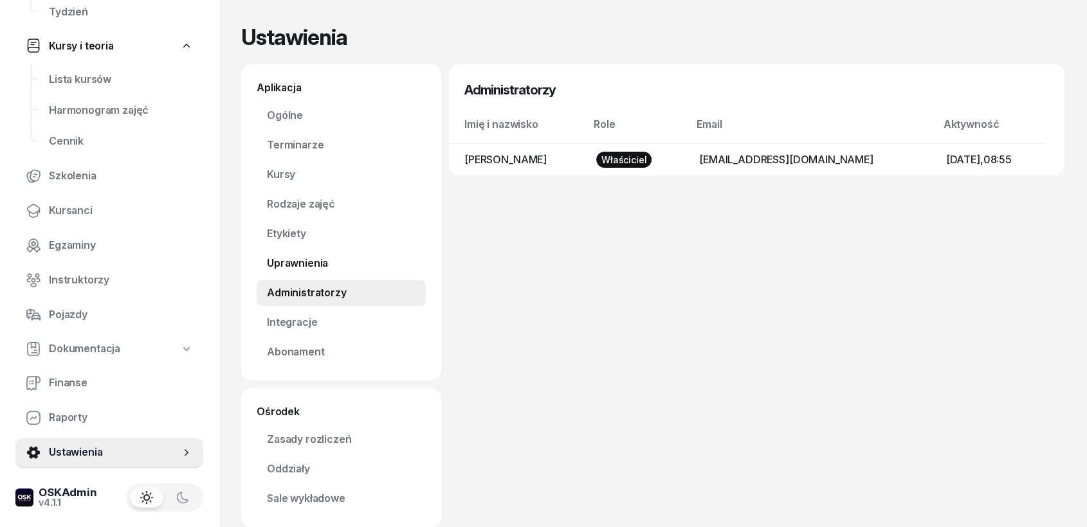
click at [298, 260] on link "Uprawnienia" at bounding box center [341, 264] width 169 height 26
select select "none"
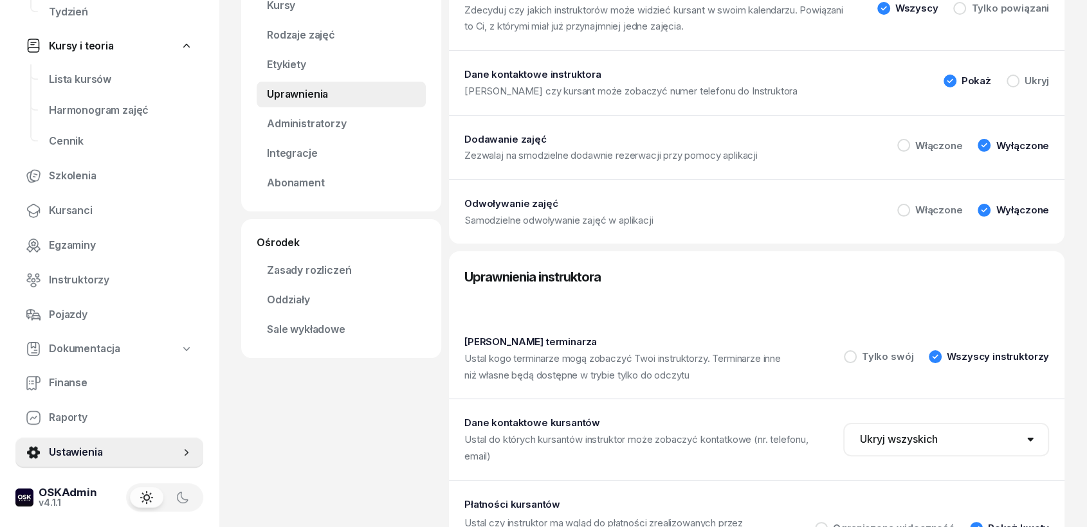
scroll to position [214, 0]
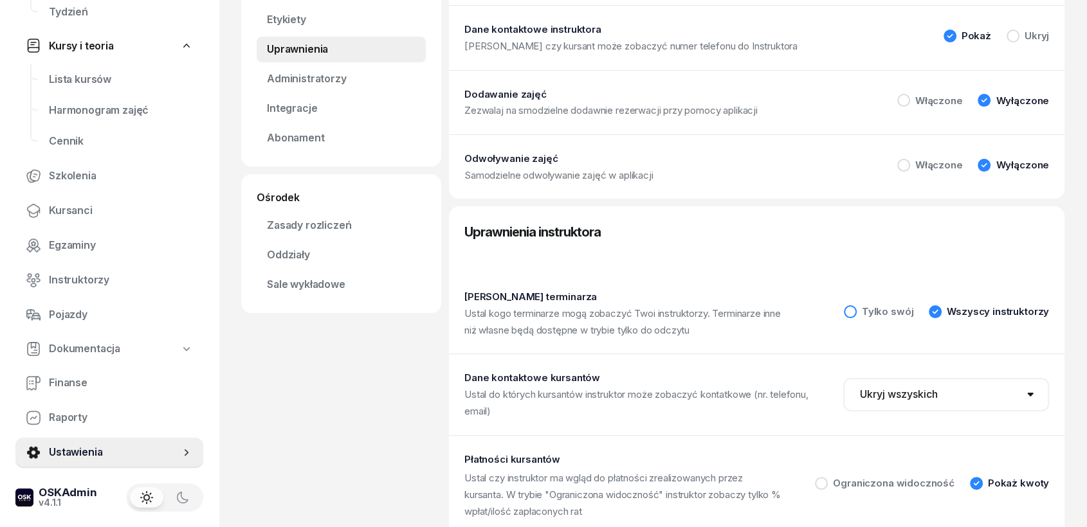
click at [857, 312] on div at bounding box center [850, 311] width 13 height 13
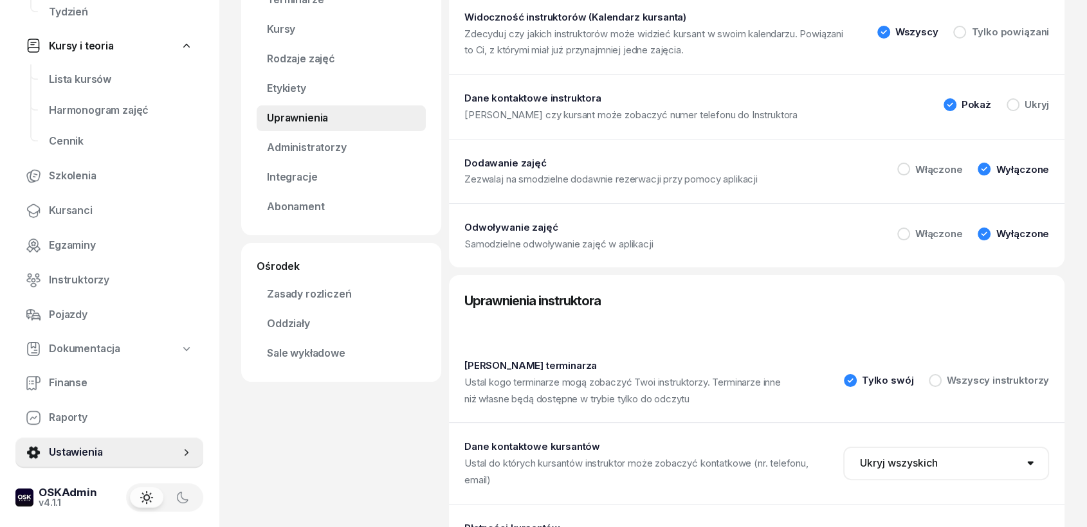
scroll to position [143, 0]
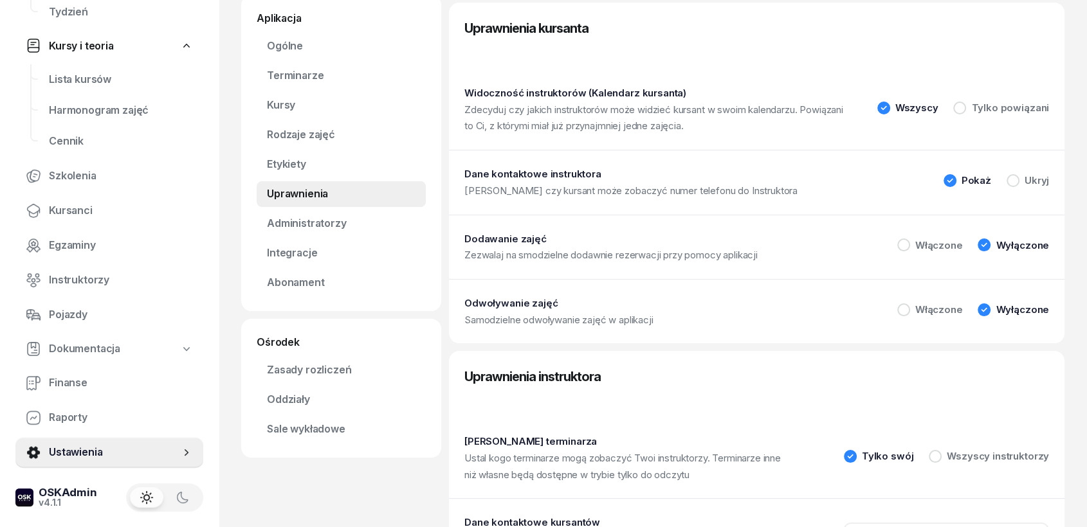
scroll to position [0, 0]
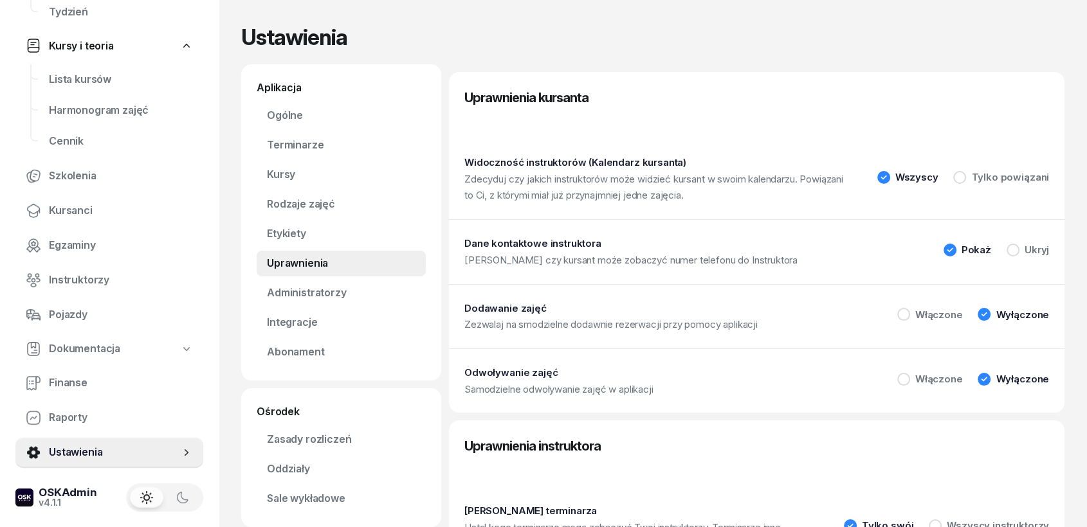
click at [290, 263] on link "Uprawnienia" at bounding box center [341, 264] width 169 height 26
click at [289, 241] on link "Etykiety" at bounding box center [341, 234] width 169 height 26
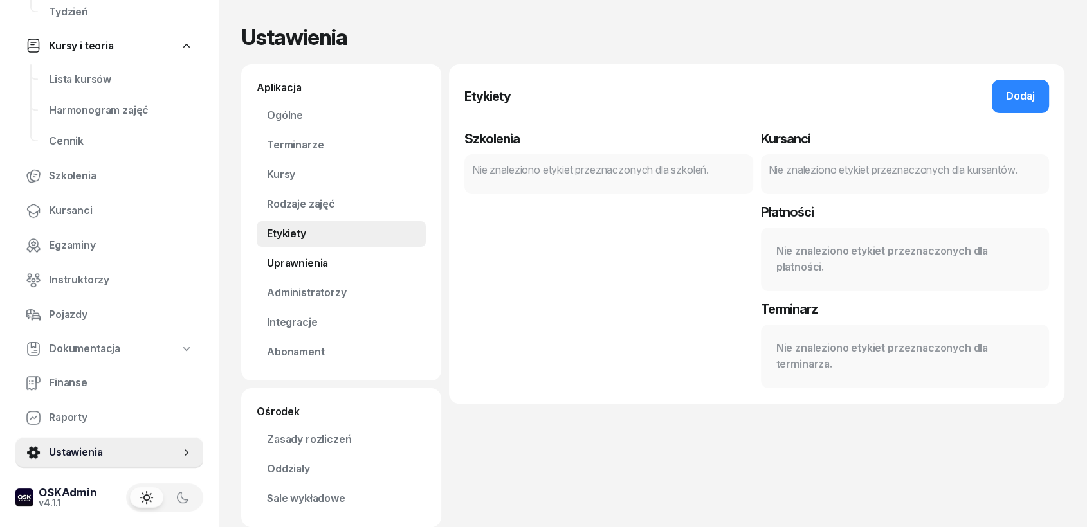
click at [293, 260] on link "Uprawnienia" at bounding box center [341, 264] width 169 height 26
select select "none"
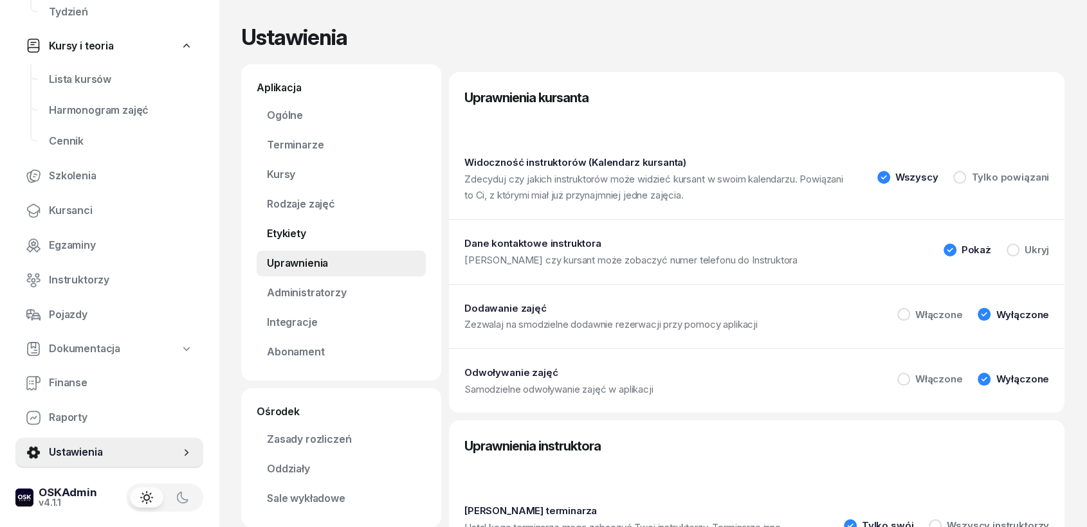
click at [302, 235] on link "Etykiety" at bounding box center [341, 234] width 169 height 26
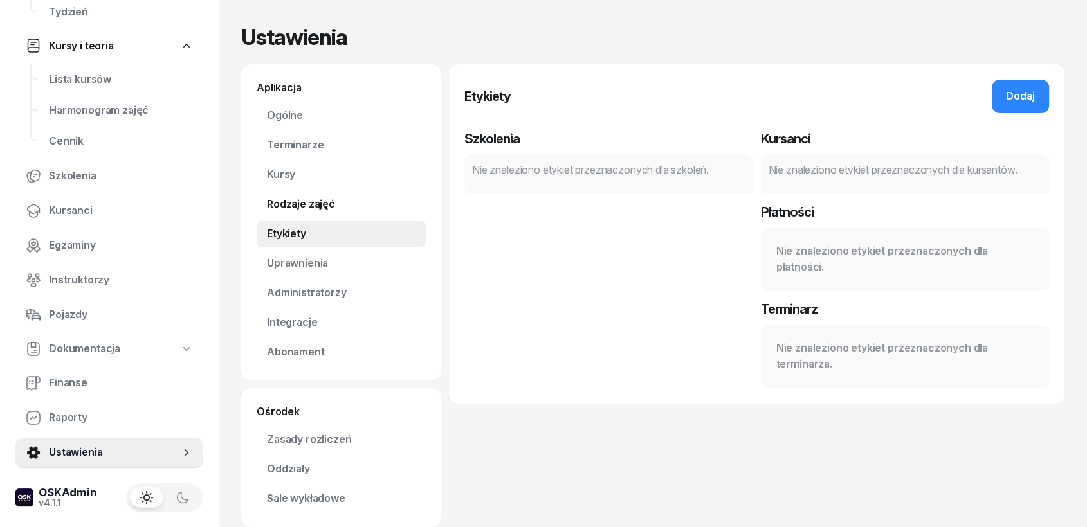
click at [306, 202] on link "Rodzaje zajęć" at bounding box center [341, 205] width 169 height 26
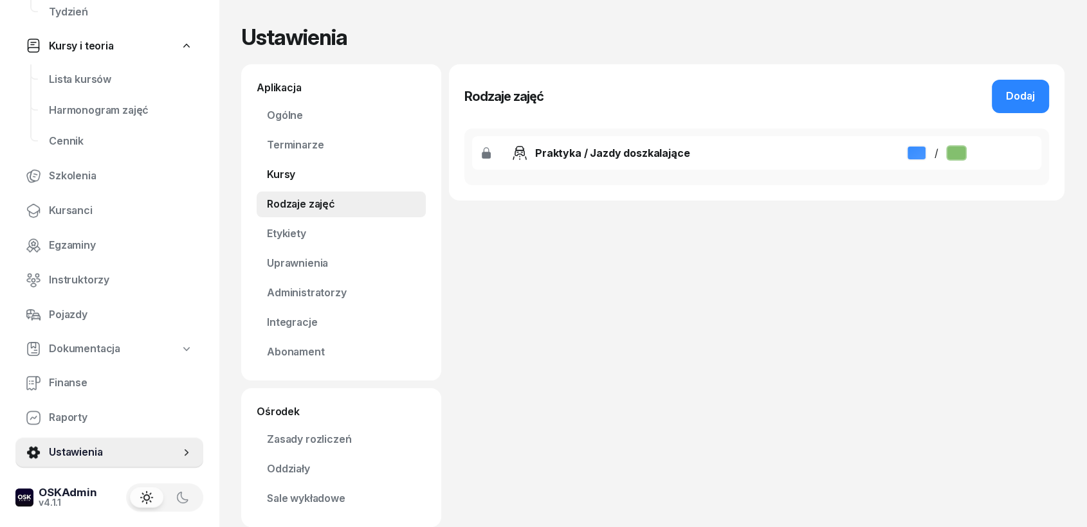
click at [286, 171] on link "Kursy" at bounding box center [341, 175] width 169 height 26
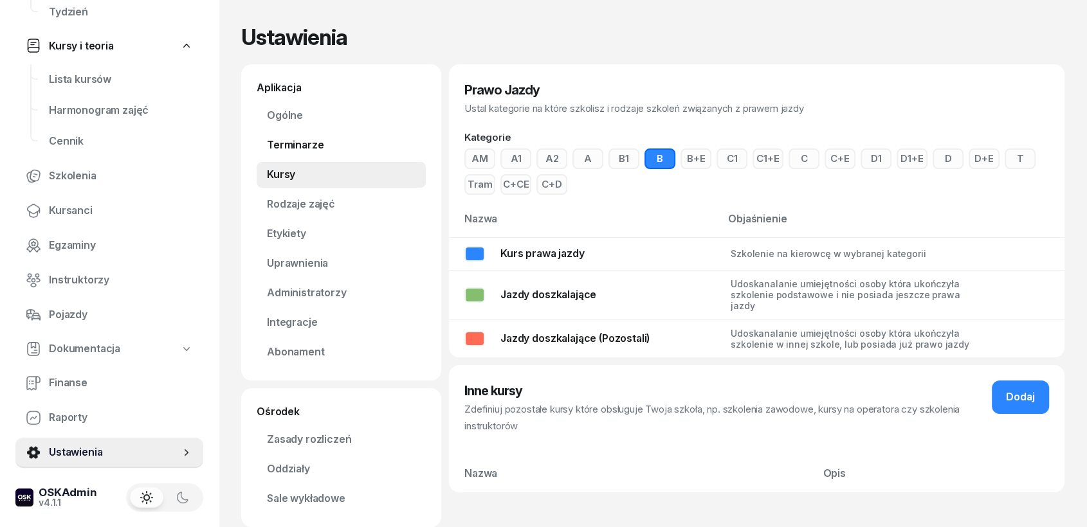
click at [307, 149] on link "Terminarze" at bounding box center [341, 145] width 169 height 26
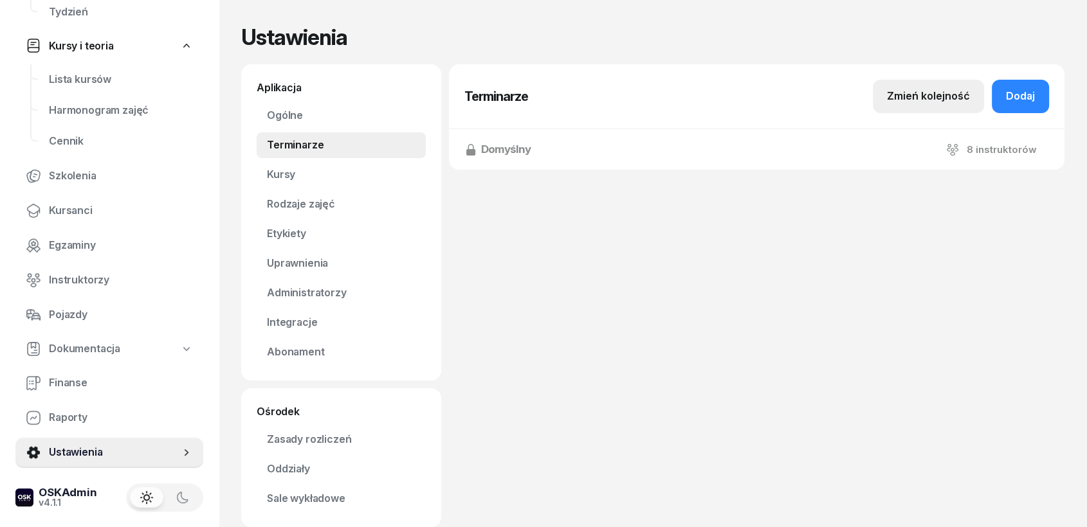
click at [923, 94] on div "Zmień kolejność" at bounding box center [928, 96] width 83 height 17
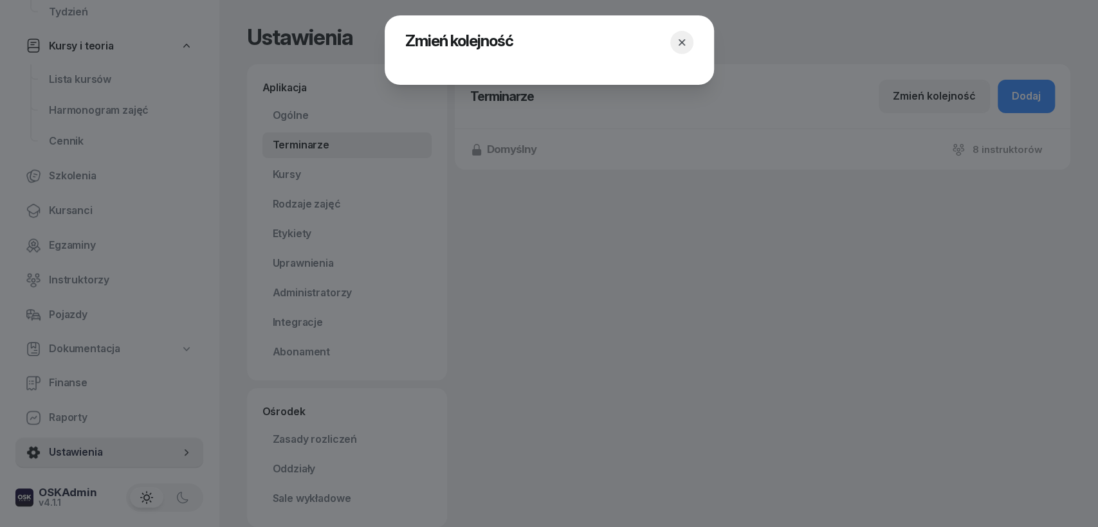
click at [670, 45] on div at bounding box center [681, 42] width 23 height 23
click at [680, 46] on icon "button" at bounding box center [681, 42] width 13 height 13
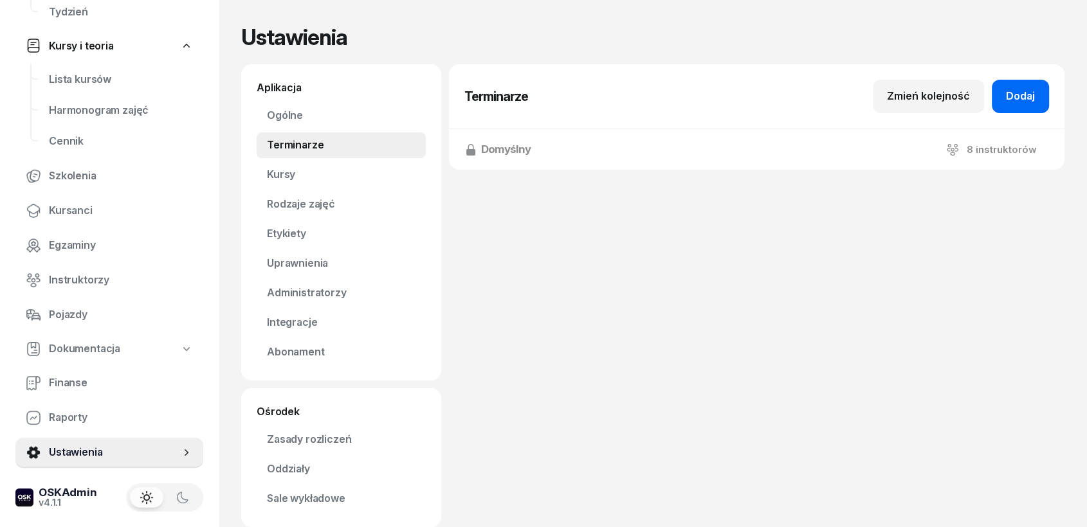
click at [978, 99] on div "Dodaj" at bounding box center [1020, 96] width 29 height 17
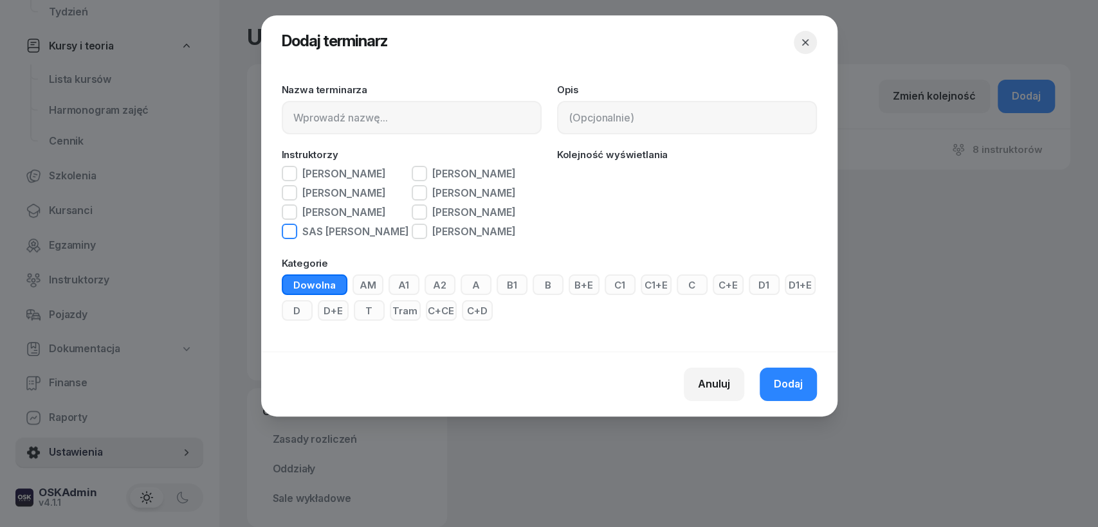
click at [293, 238] on div "button" at bounding box center [289, 231] width 15 height 15
click at [293, 217] on div "button" at bounding box center [289, 212] width 15 height 15
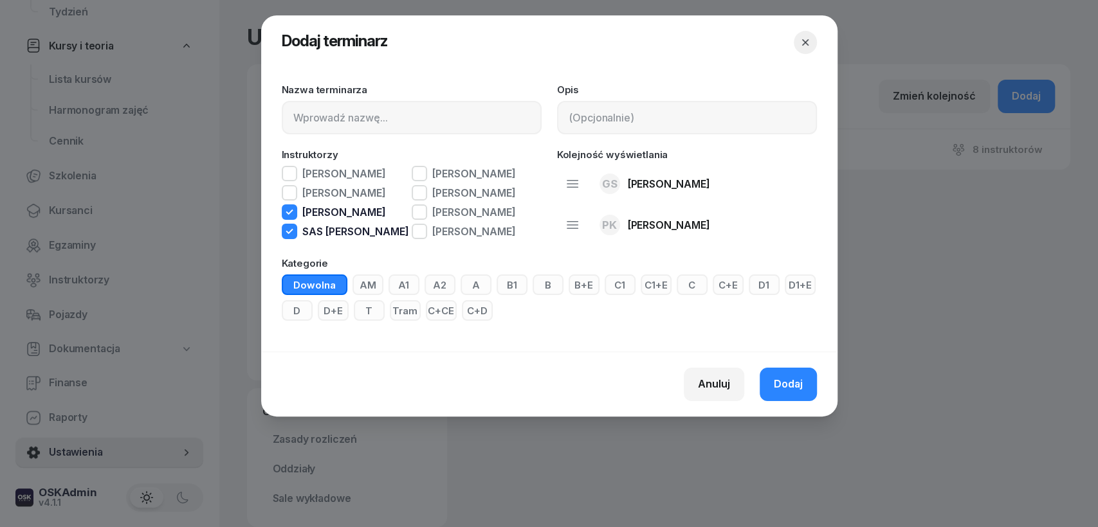
click at [288, 234] on icon "button" at bounding box center [289, 231] width 7 height 5
click at [288, 215] on icon "button" at bounding box center [289, 212] width 7 height 5
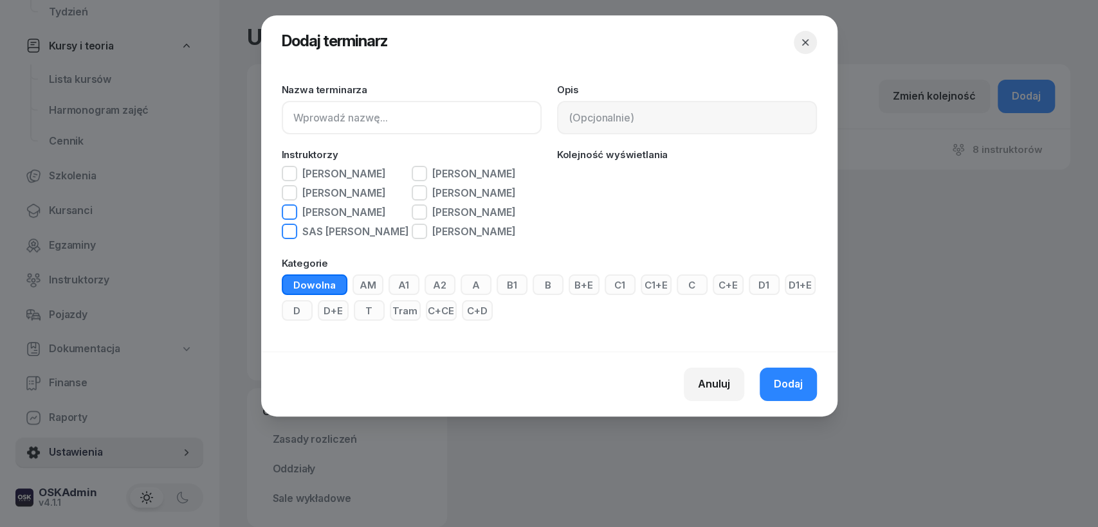
click at [356, 123] on input at bounding box center [412, 117] width 260 height 33
type input "MOTOCYKLE"
click at [331, 174] on div "[PERSON_NAME]" at bounding box center [344, 174] width 84 height 10
click at [325, 194] on div "[PERSON_NAME]" at bounding box center [344, 193] width 84 height 10
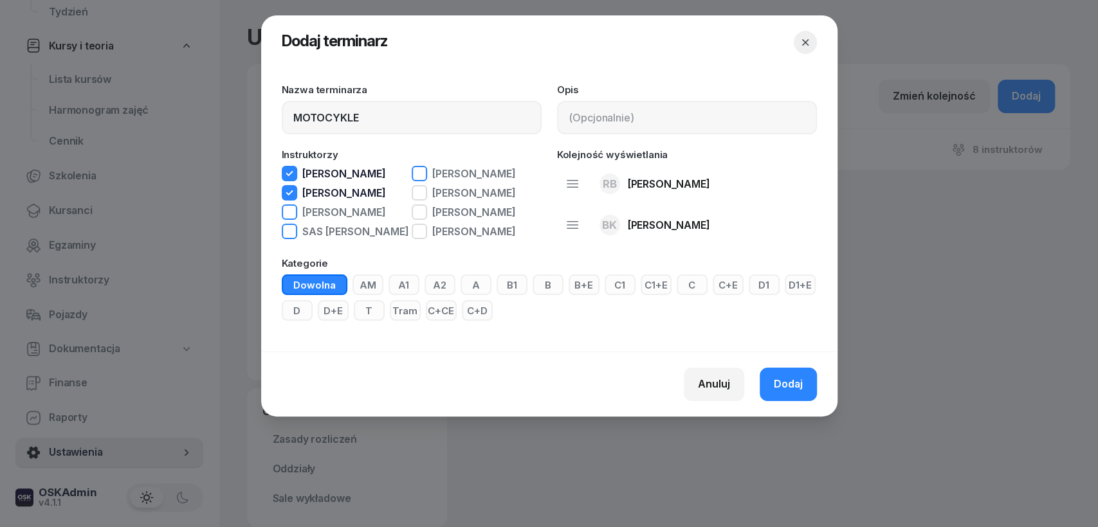
click at [428, 176] on div "[PERSON_NAME]" at bounding box center [464, 173] width 104 height 15
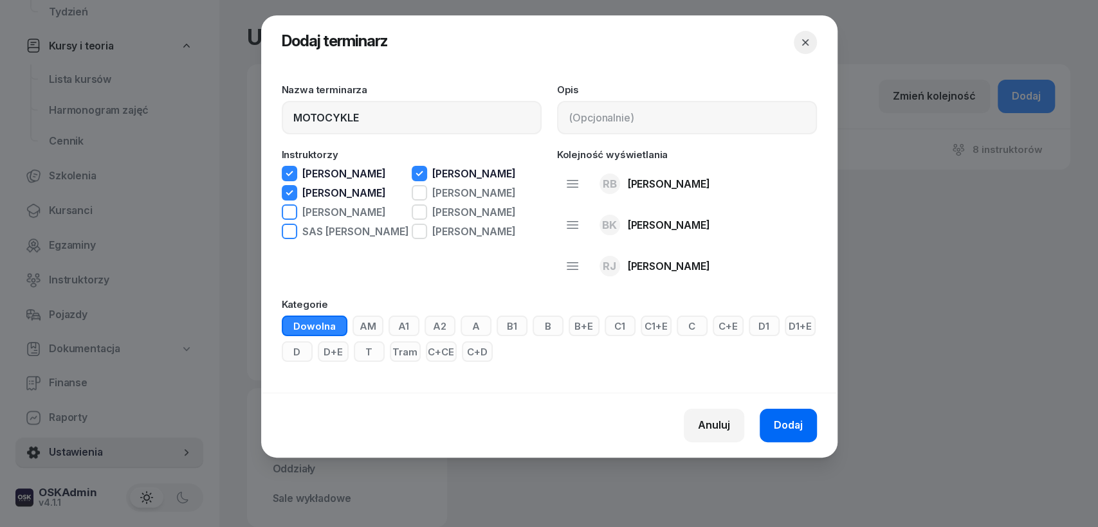
click at [792, 427] on span "Dodaj" at bounding box center [788, 425] width 29 height 17
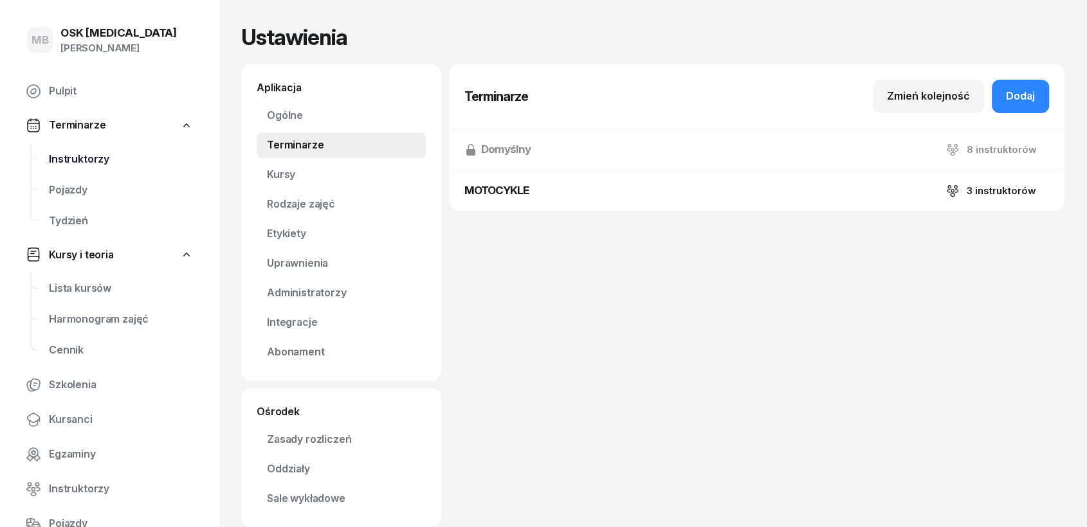
click at [84, 159] on span "Instruktorzy" at bounding box center [121, 159] width 144 height 17
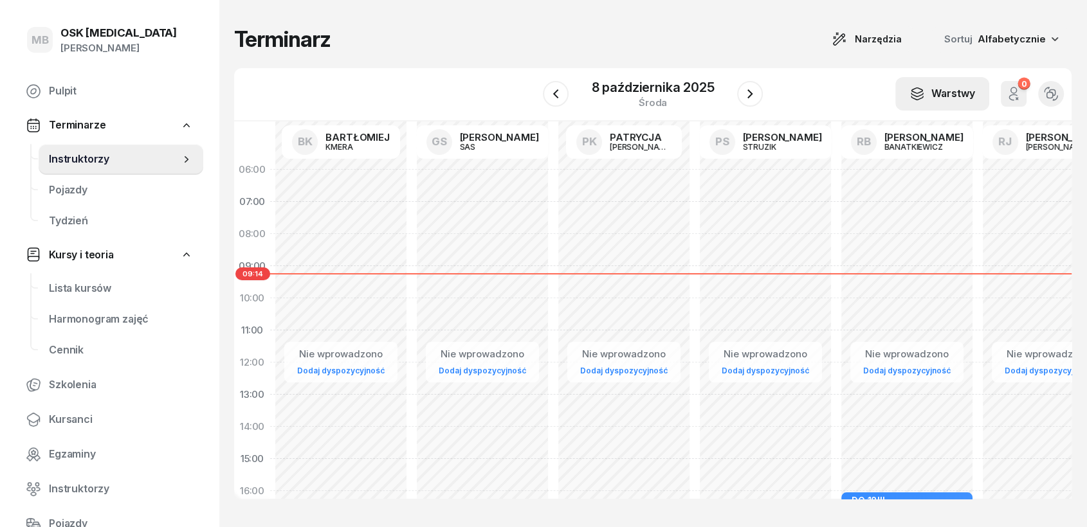
click at [945, 98] on div "Warstwy" at bounding box center [942, 94] width 66 height 17
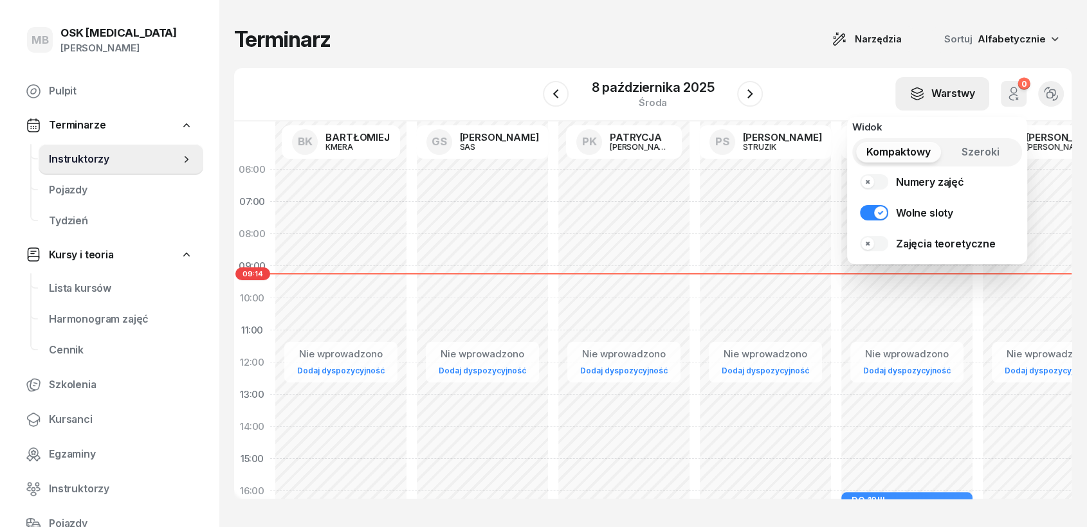
click at [945, 98] on div "Warstwy" at bounding box center [942, 94] width 66 height 17
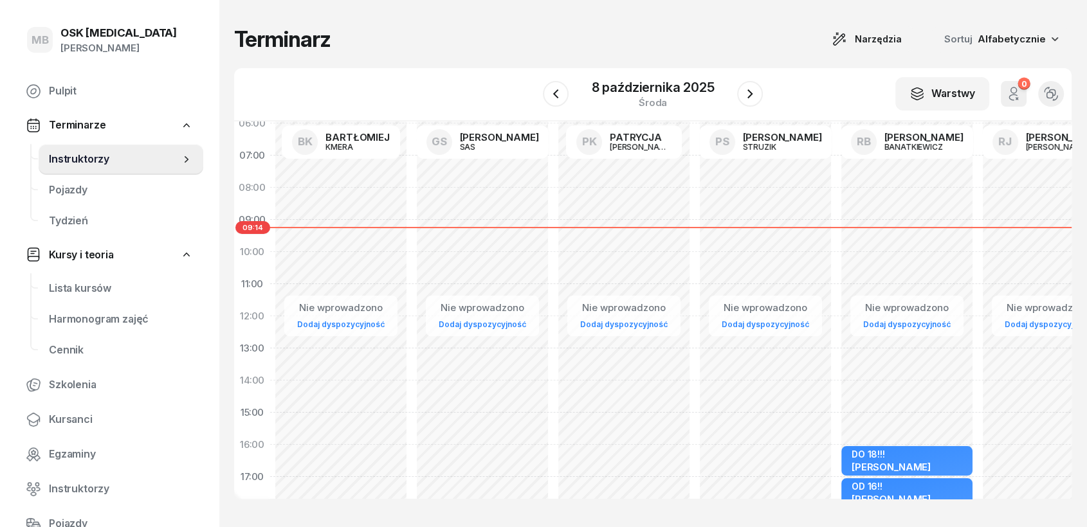
scroll to position [71, 0]
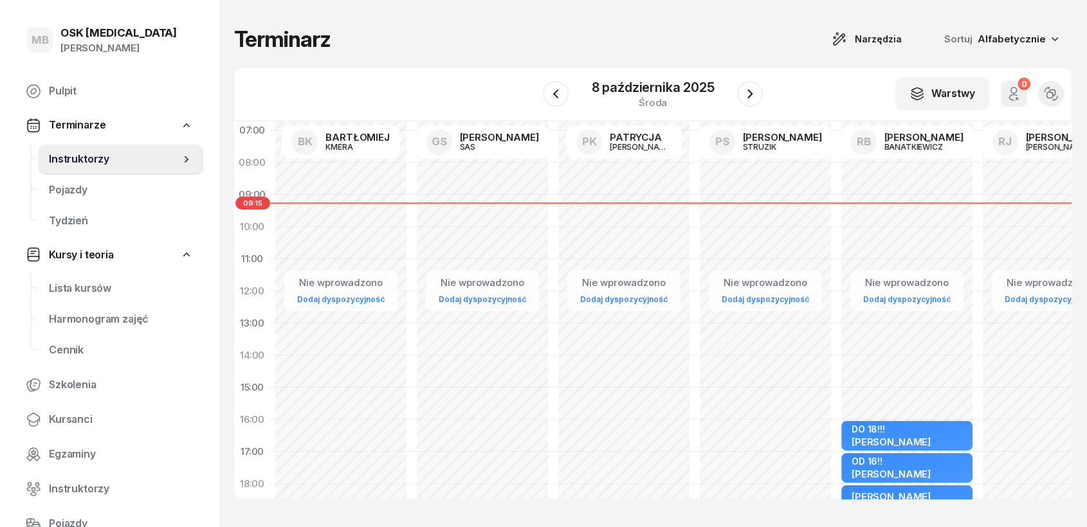
click at [978, 27] on div "Sortuj Alfabetycznie" at bounding box center [1000, 39] width 143 height 27
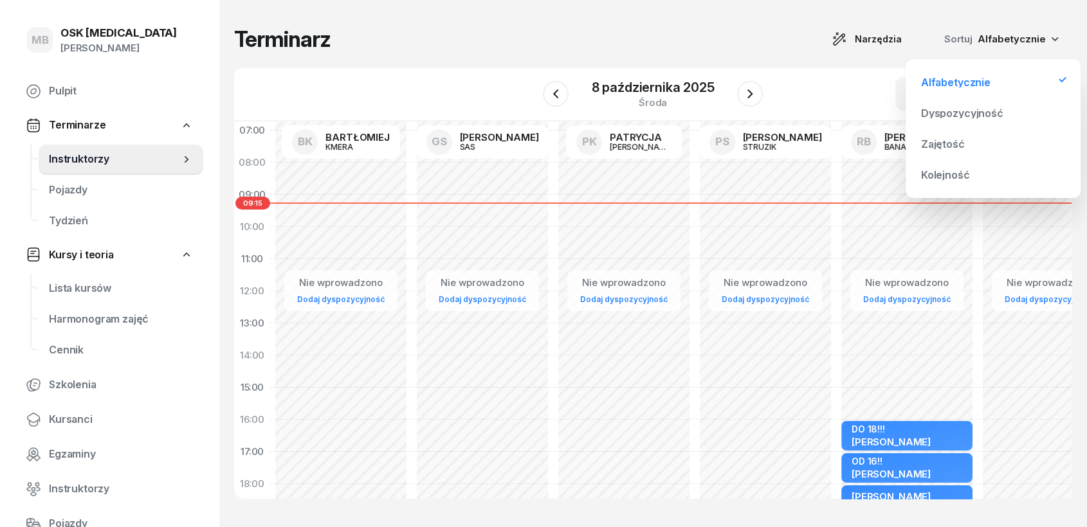
click at [978, 35] on span "Alfabetycznie" at bounding box center [1012, 39] width 68 height 12
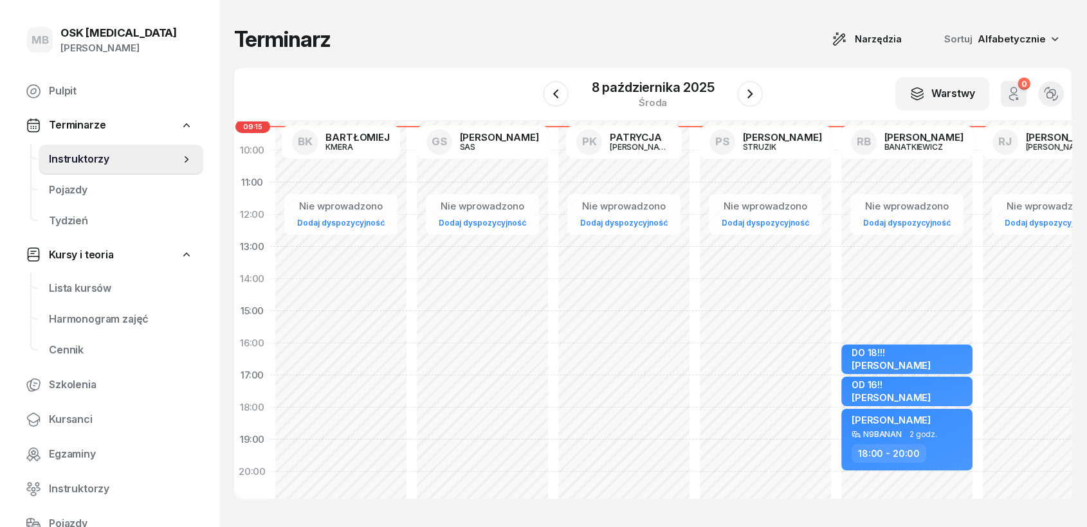
scroll to position [0, 0]
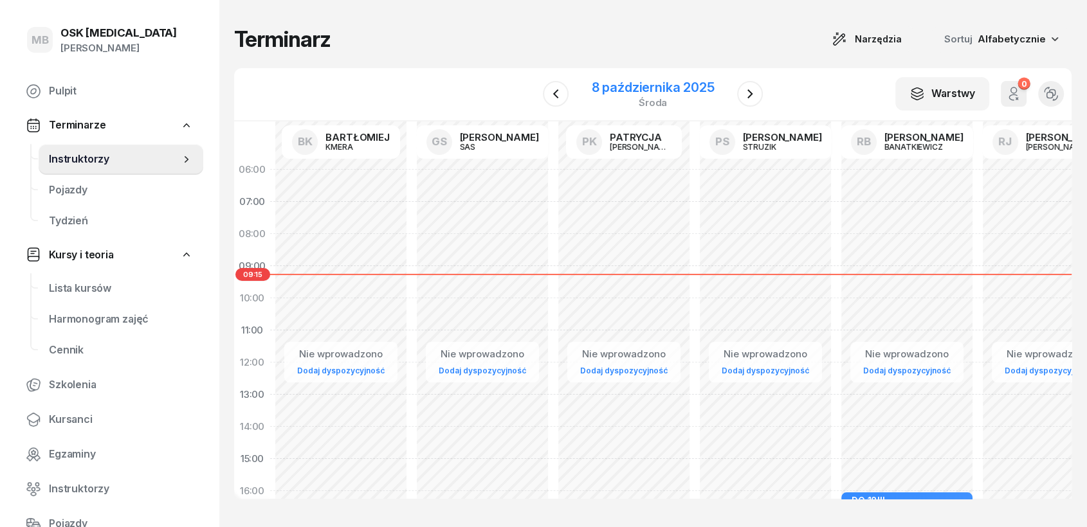
click at [661, 89] on div "8 października 2025" at bounding box center [653, 87] width 123 height 13
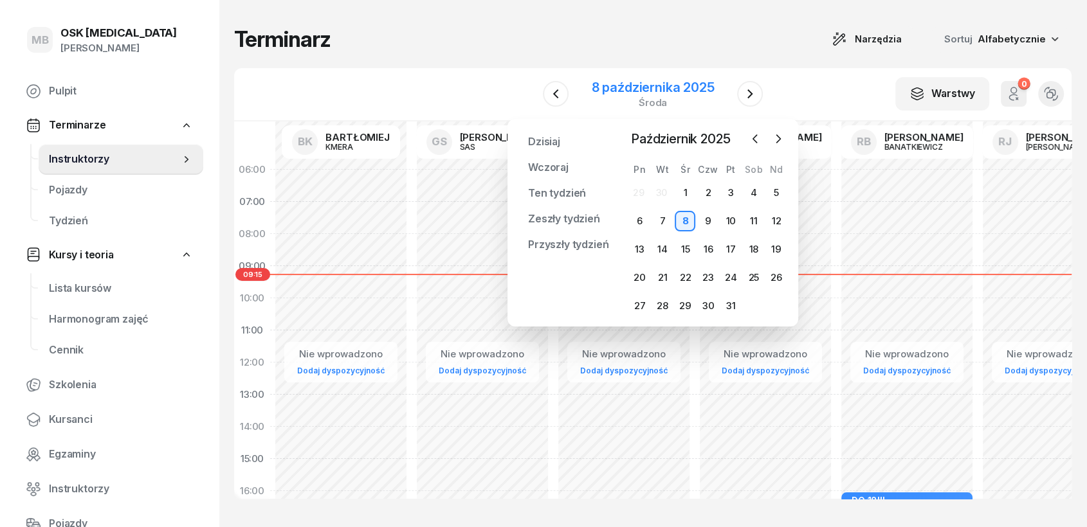
click at [661, 89] on div "8 października 2025" at bounding box center [653, 87] width 123 height 13
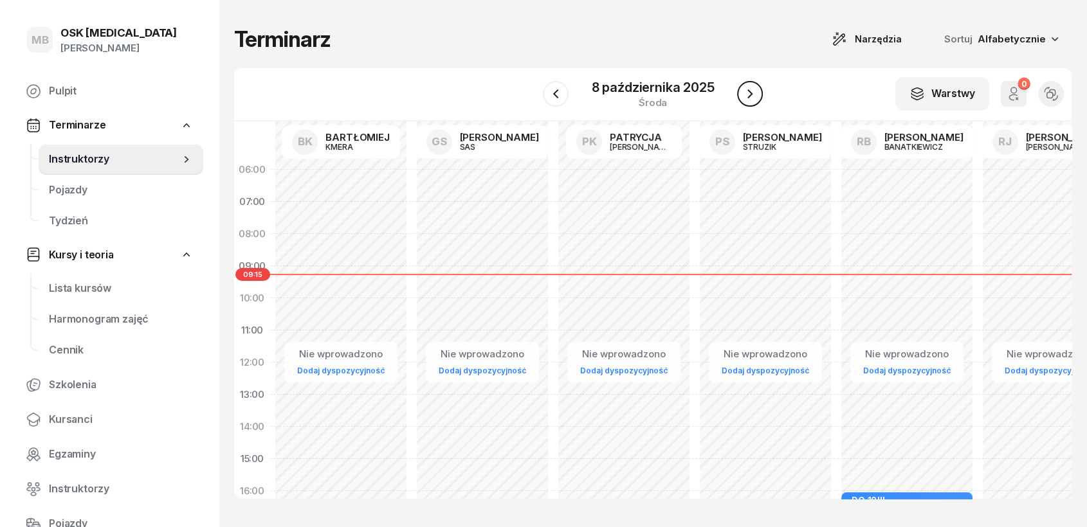
click at [749, 95] on icon "button" at bounding box center [749, 93] width 15 height 15
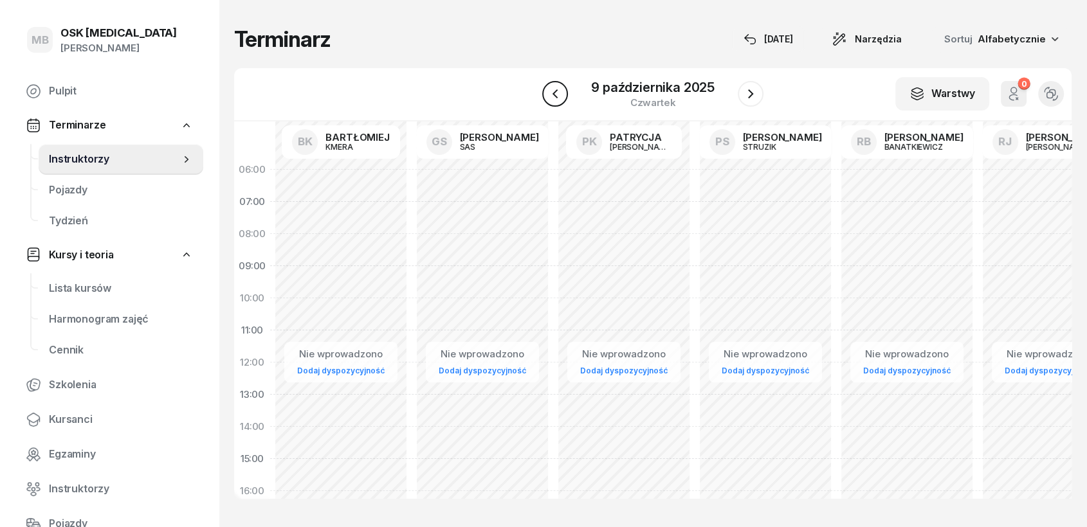
click at [556, 98] on icon "button" at bounding box center [554, 93] width 15 height 15
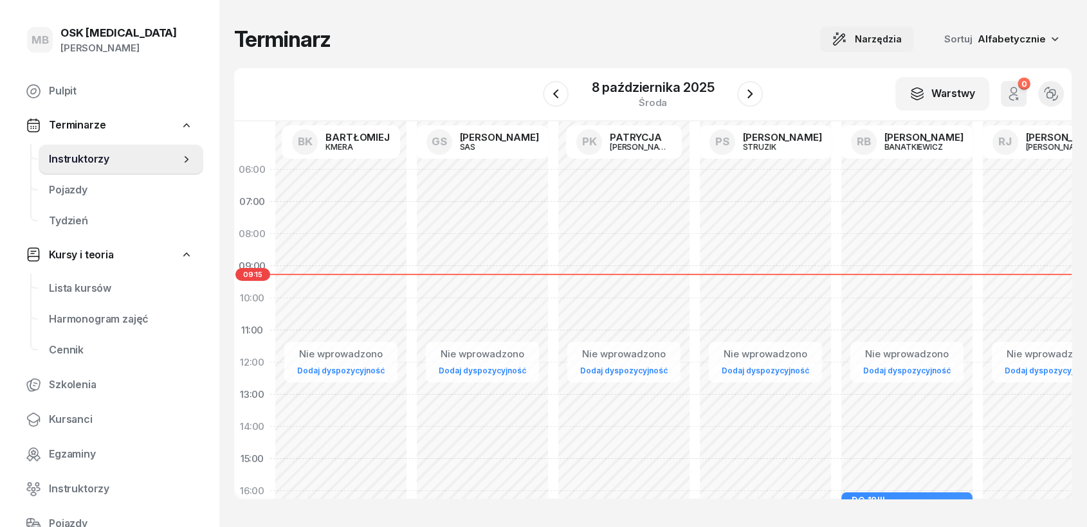
click at [866, 44] on span "Narzędzia" at bounding box center [878, 39] width 47 height 15
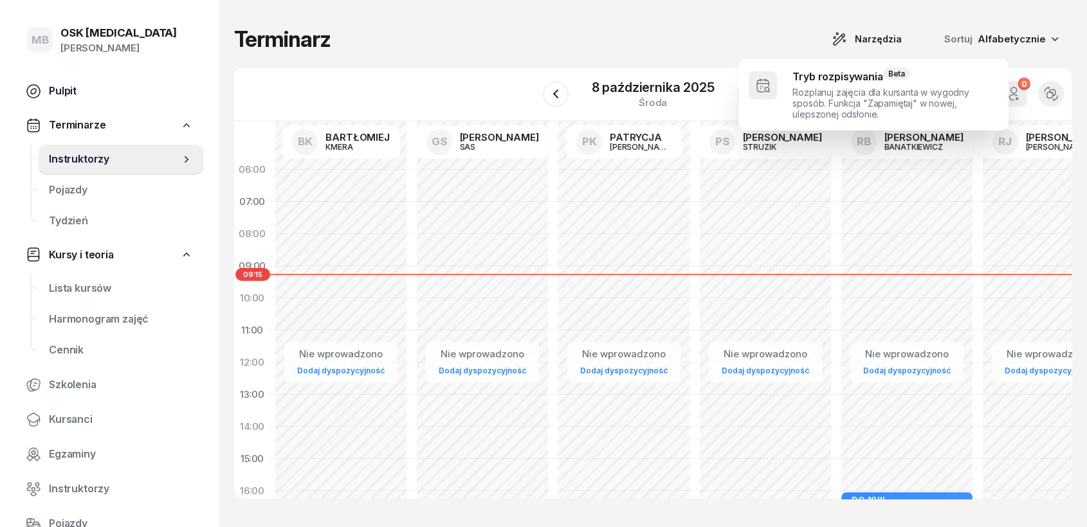
click at [62, 86] on span "Pulpit" at bounding box center [121, 91] width 144 height 17
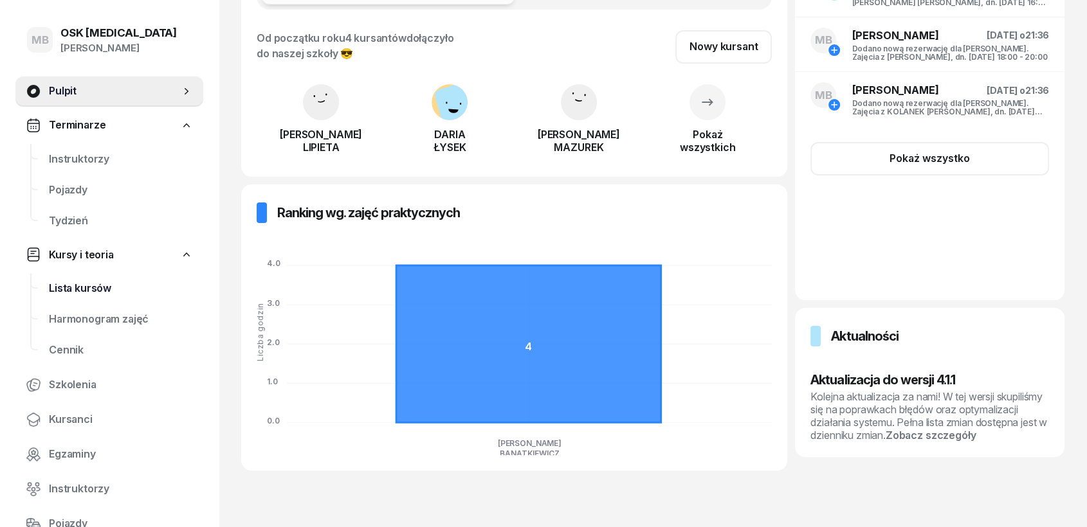
scroll to position [71, 0]
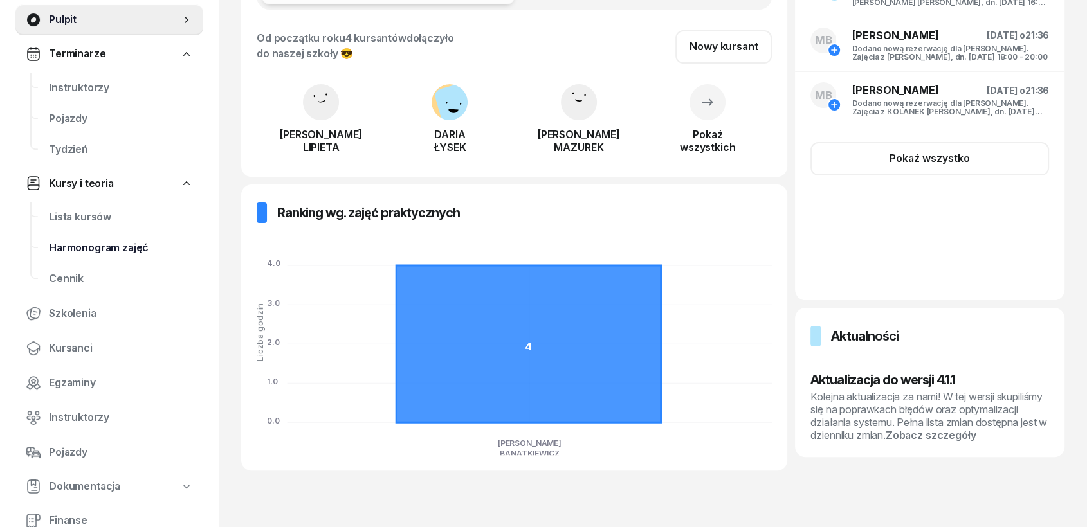
click at [83, 249] on span "Harmonogram zajęć" at bounding box center [121, 248] width 144 height 17
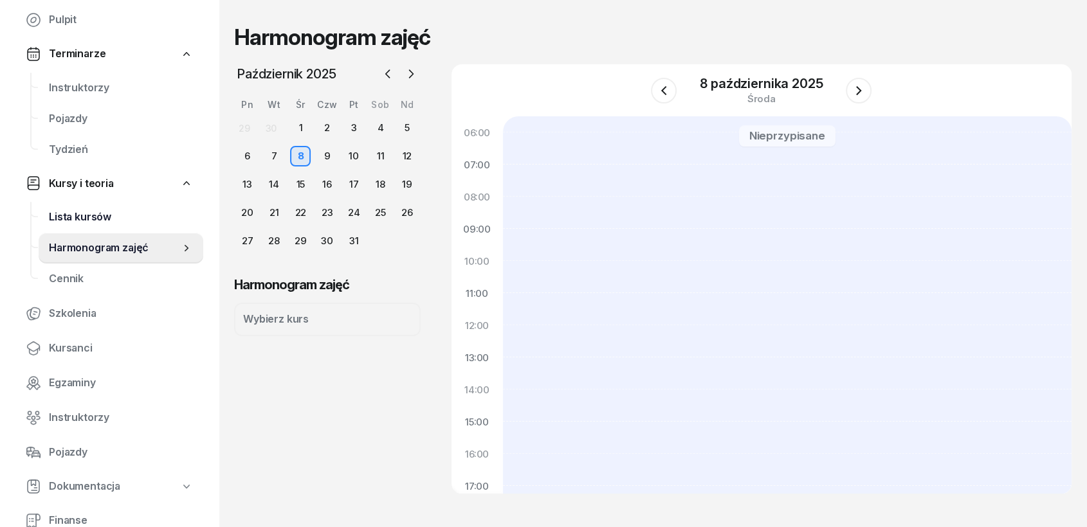
click at [80, 227] on link "Lista kursów" at bounding box center [121, 217] width 165 height 31
select select
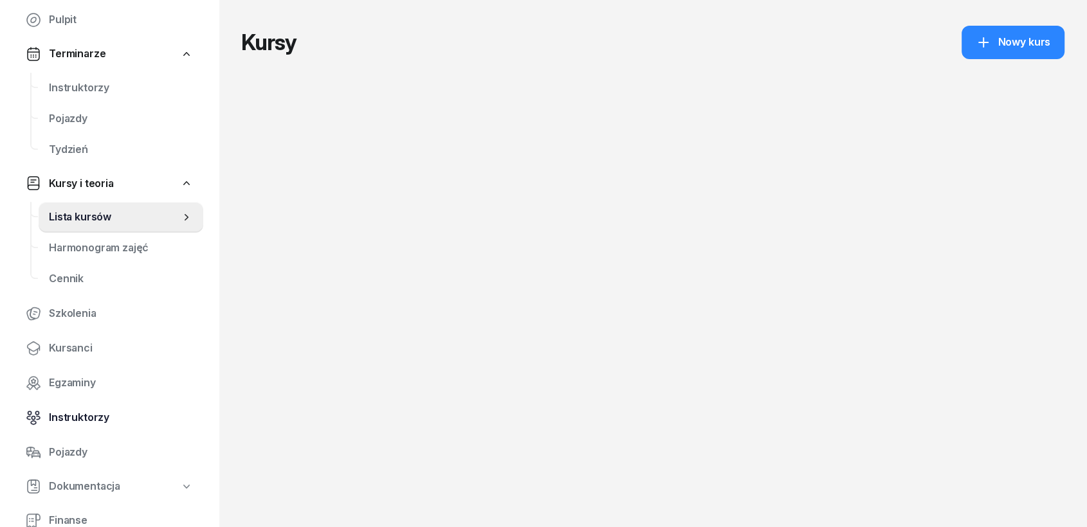
click at [66, 421] on span "Instruktorzy" at bounding box center [121, 418] width 144 height 17
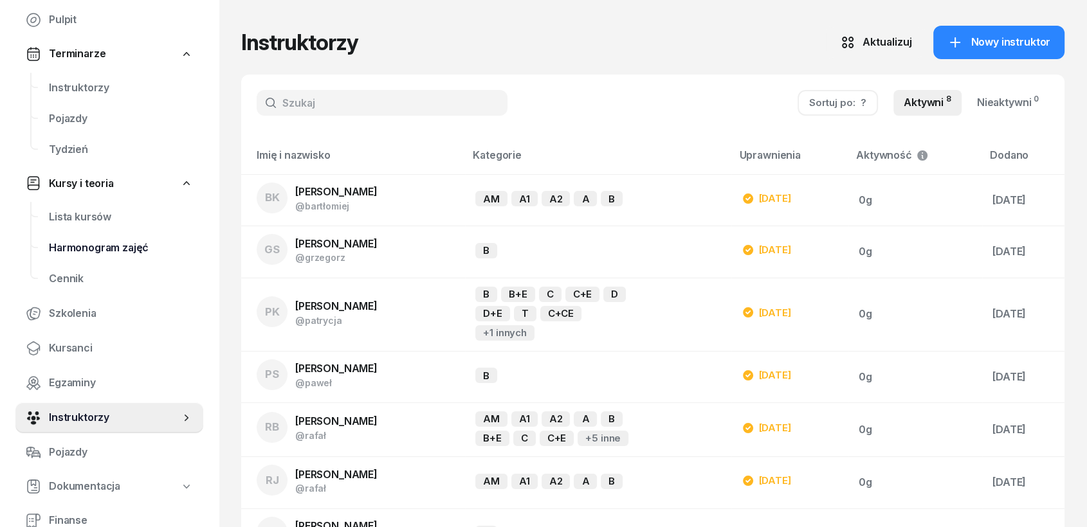
click at [85, 248] on span "Harmonogram zajęć" at bounding box center [121, 248] width 144 height 17
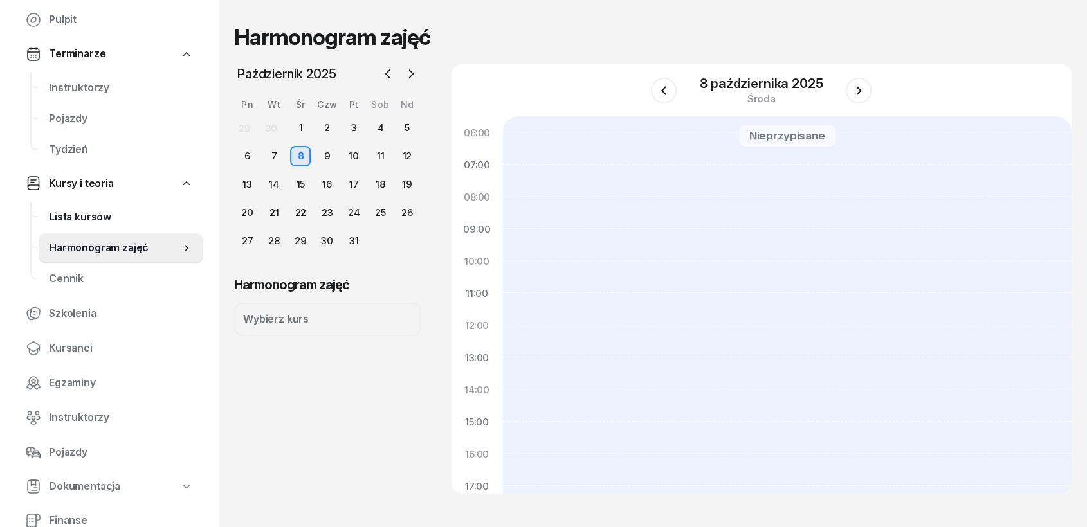
click at [82, 226] on link "Lista kursów" at bounding box center [121, 217] width 165 height 31
select select
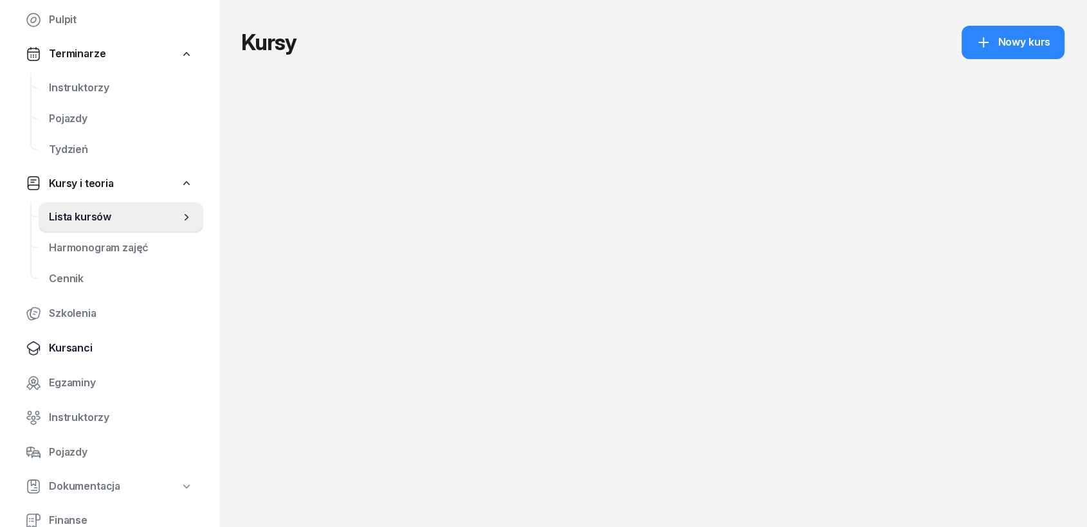
click at [80, 349] on span "Kursanci" at bounding box center [121, 348] width 144 height 17
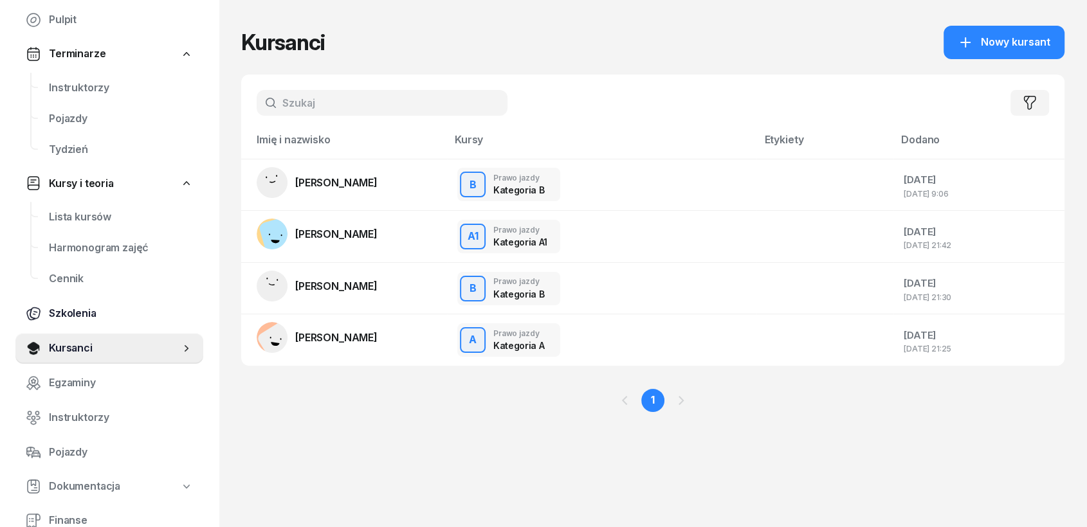
click at [77, 320] on span "Szkolenia" at bounding box center [121, 313] width 144 height 17
select select "createdAt-desc"
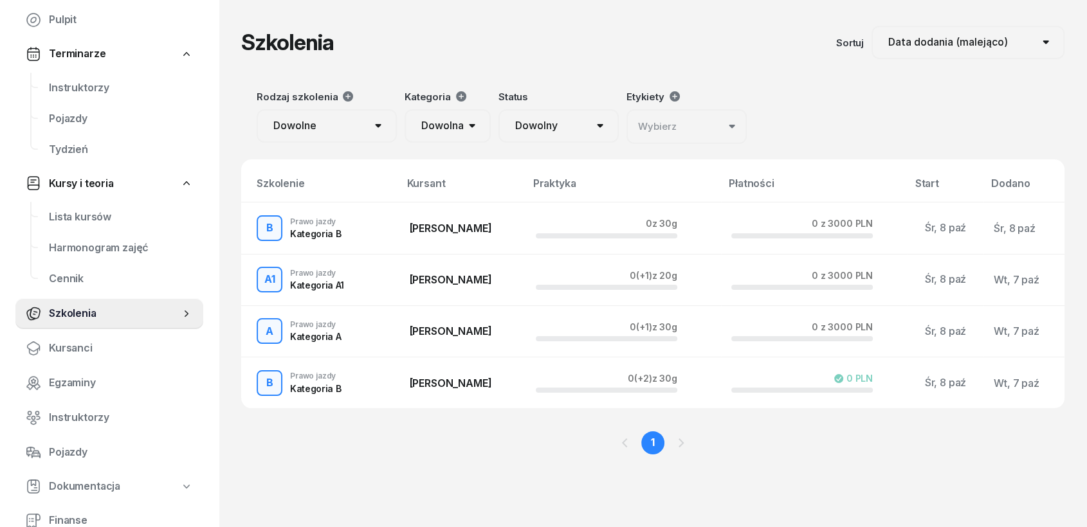
click at [376, 129] on select "Dowolne Prawo Jazdy Jazdy doszkalające" at bounding box center [327, 125] width 140 height 33
click at [376, 128] on select "Dowolne Prawo Jazdy Jazdy doszkalające" at bounding box center [327, 125] width 140 height 33
click at [453, 127] on select "Dowolna AM A1 A2 A B1 B B+E C1 C1+E C C+E D1 D1+E D D+E T Tram C+CE C+D" at bounding box center [448, 125] width 86 height 33
click at [528, 127] on select "Dowolny ▶️ Aktywny ✅ Zakończony 💤 Wstrzymany ❌ Anulowany" at bounding box center [558, 125] width 120 height 33
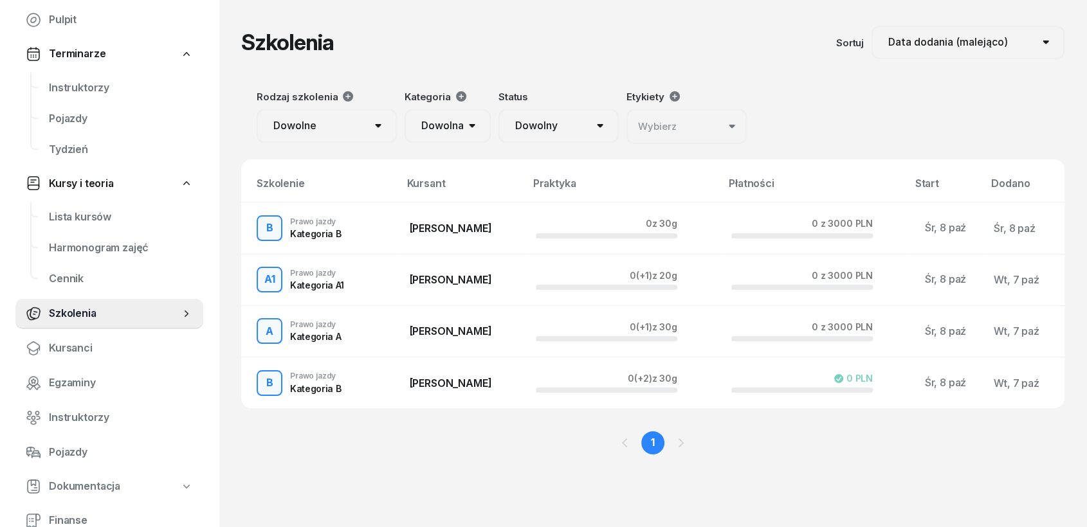
click at [527, 125] on select "Dowolny ▶️ Aktywny ✅ Zakończony 💤 Wstrzymany ❌ Anulowany" at bounding box center [558, 125] width 120 height 33
click at [664, 121] on div "Wybierz" at bounding box center [657, 126] width 39 height 17
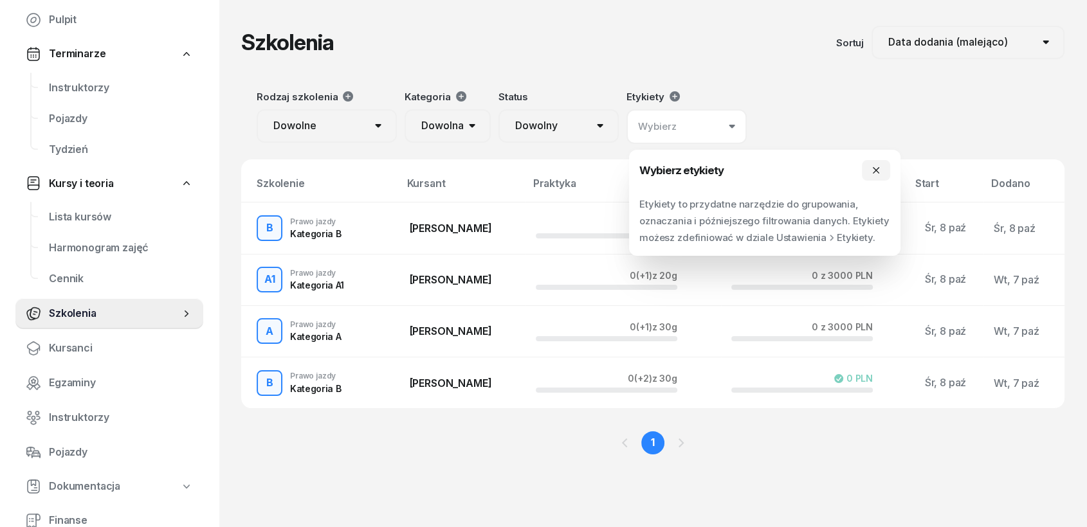
click at [664, 121] on div "Wybierz" at bounding box center [657, 126] width 39 height 17
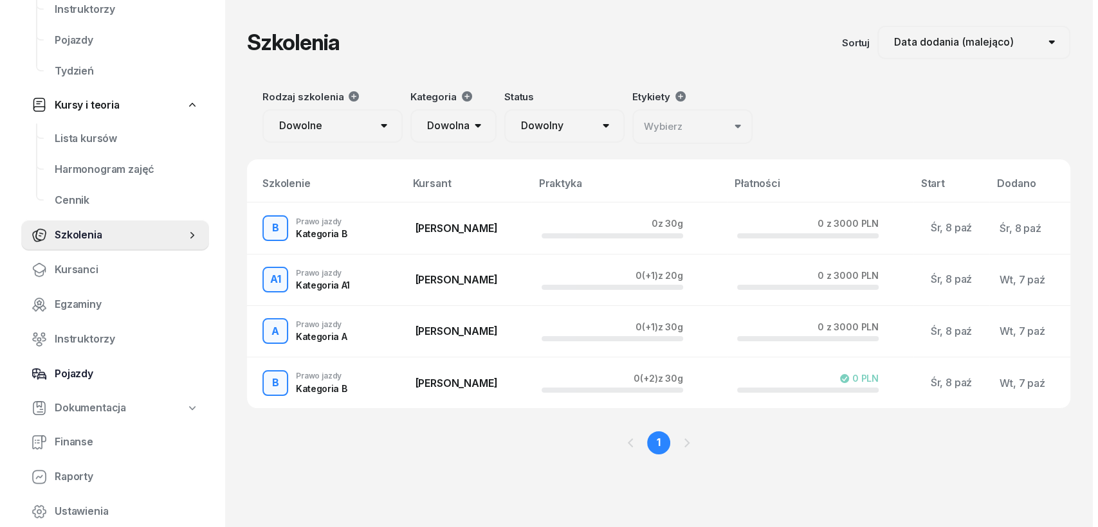
scroll to position [209, 0]
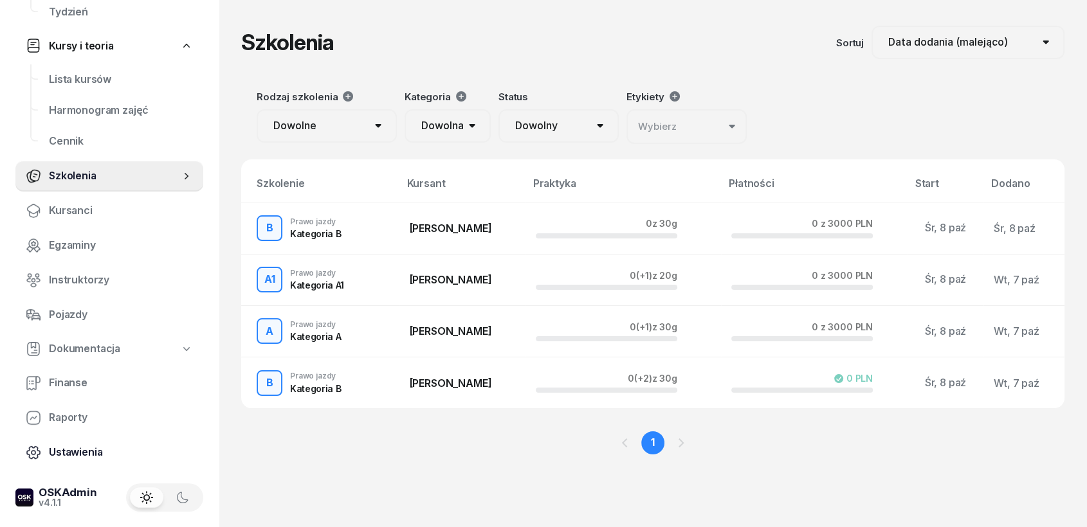
click at [69, 446] on span "Ustawienia" at bounding box center [121, 452] width 144 height 17
select select "06:00"
select select "22:00"
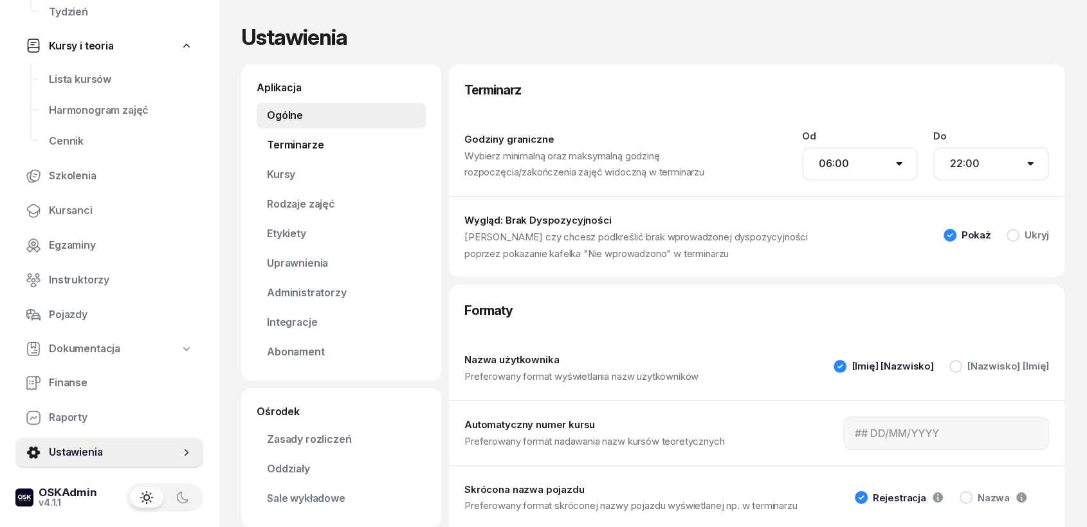
click at [298, 146] on link "Terminarze" at bounding box center [341, 145] width 169 height 26
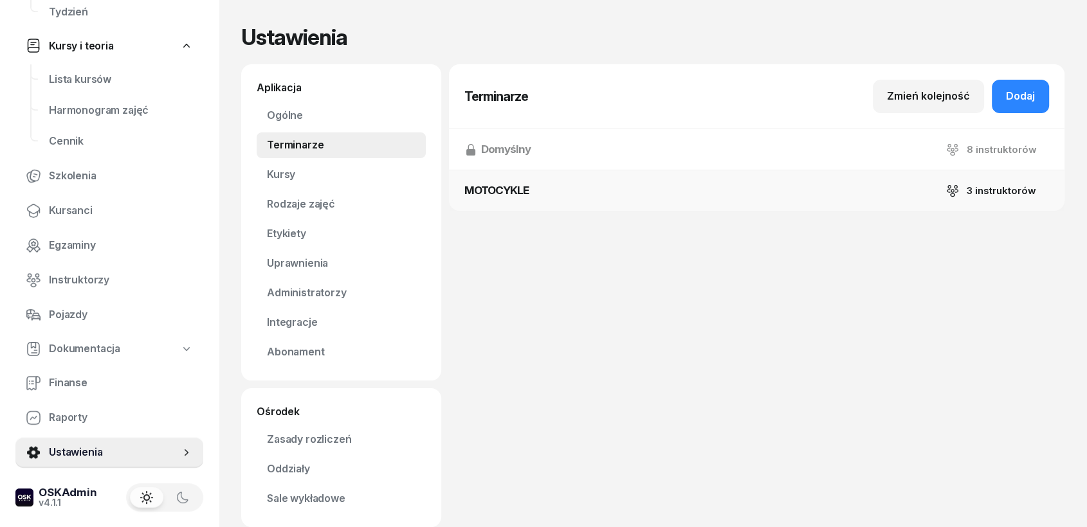
click at [605, 187] on button "MOTOCYKLE 3 instruktorów" at bounding box center [756, 190] width 615 height 41
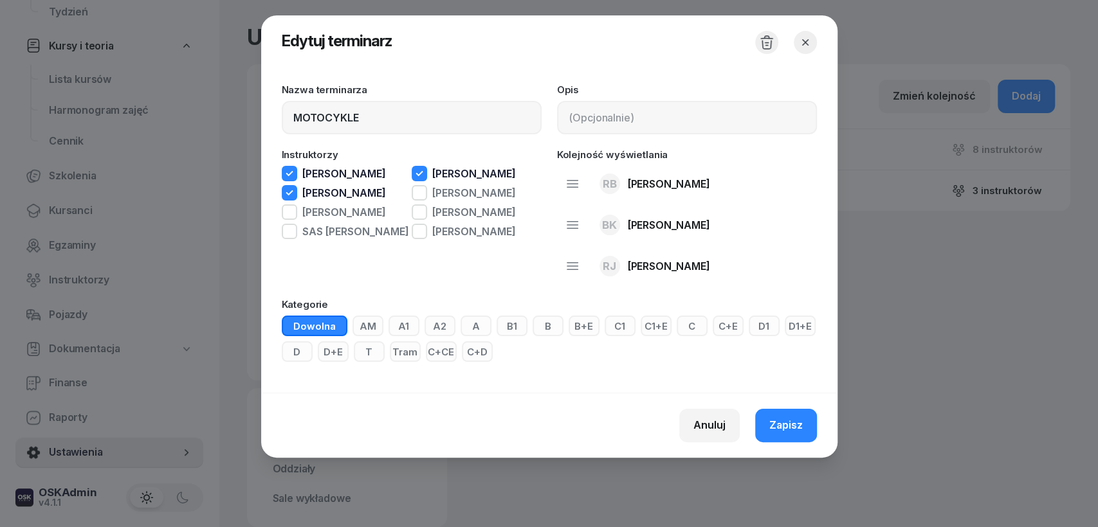
click at [806, 38] on icon "button" at bounding box center [805, 42] width 13 height 13
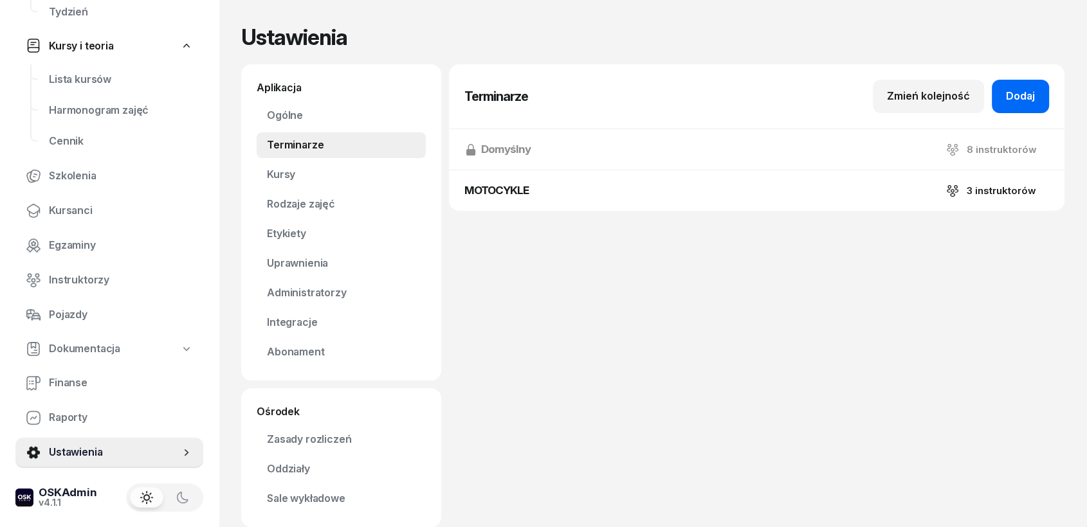
click at [978, 93] on div "Dodaj" at bounding box center [1020, 96] width 29 height 17
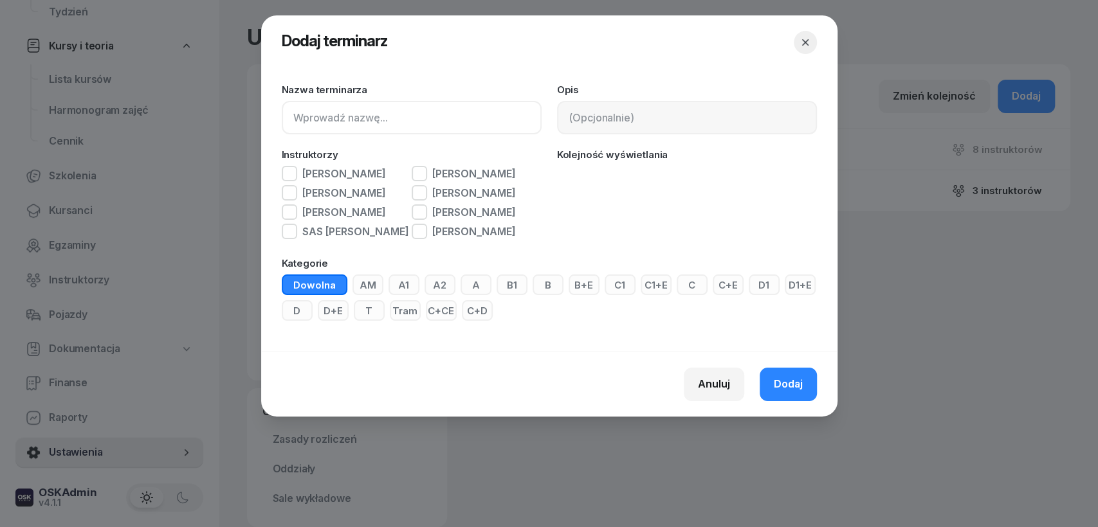
click at [316, 120] on input at bounding box center [412, 117] width 260 height 33
type input "B"
click at [296, 235] on div "SAS [PERSON_NAME]" at bounding box center [345, 231] width 127 height 15
click at [423, 235] on div "button" at bounding box center [419, 231] width 15 height 15
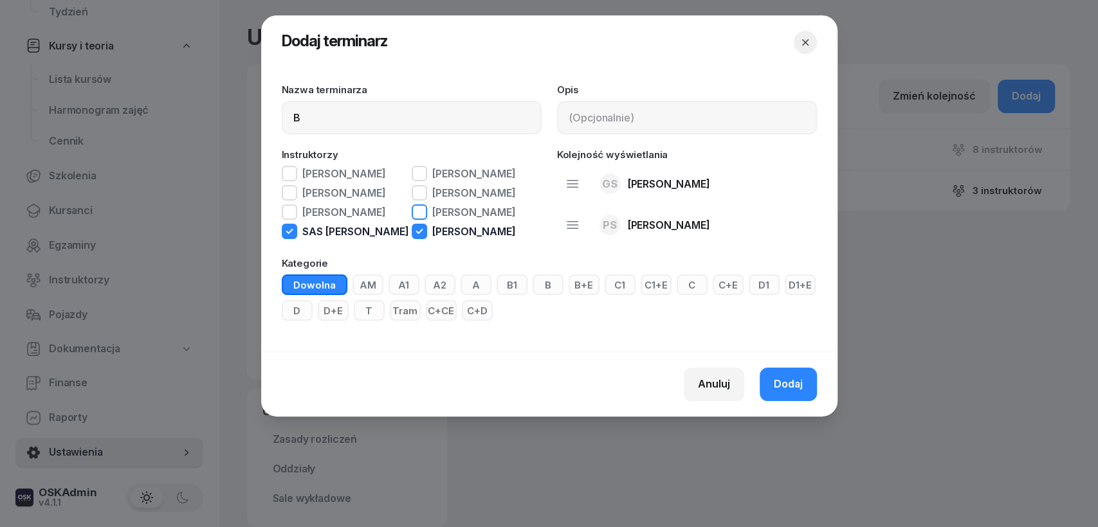
click at [423, 216] on div "button" at bounding box center [419, 212] width 15 height 15
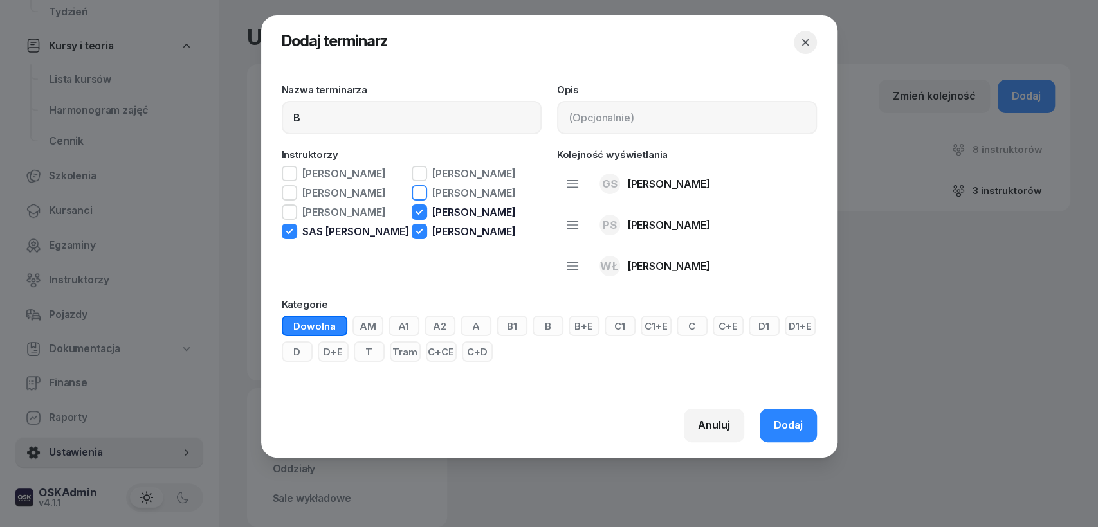
click at [423, 195] on div "button" at bounding box center [419, 192] width 15 height 15
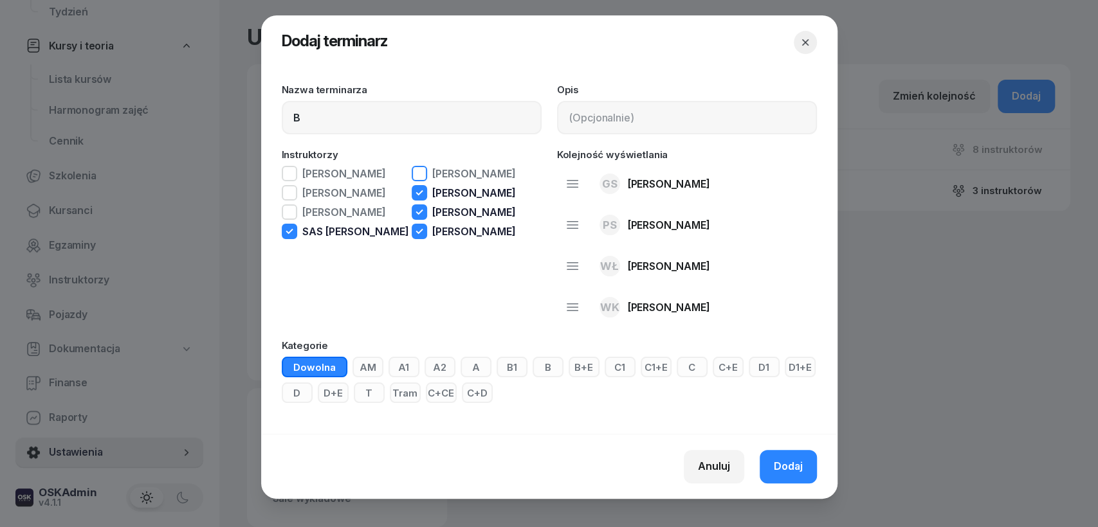
click at [412, 171] on div "button" at bounding box center [419, 173] width 15 height 15
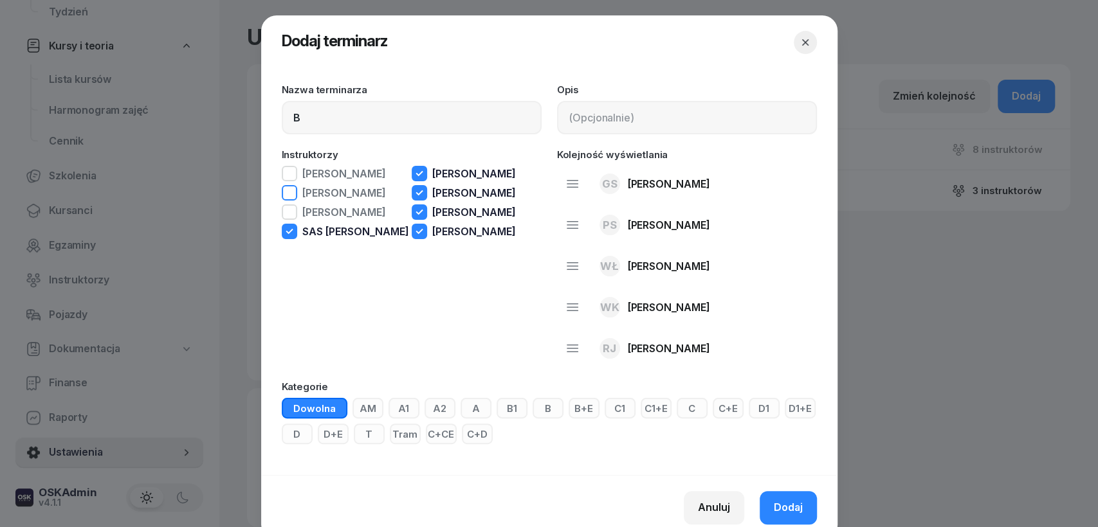
click at [363, 190] on div "[PERSON_NAME]" at bounding box center [344, 193] width 84 height 10
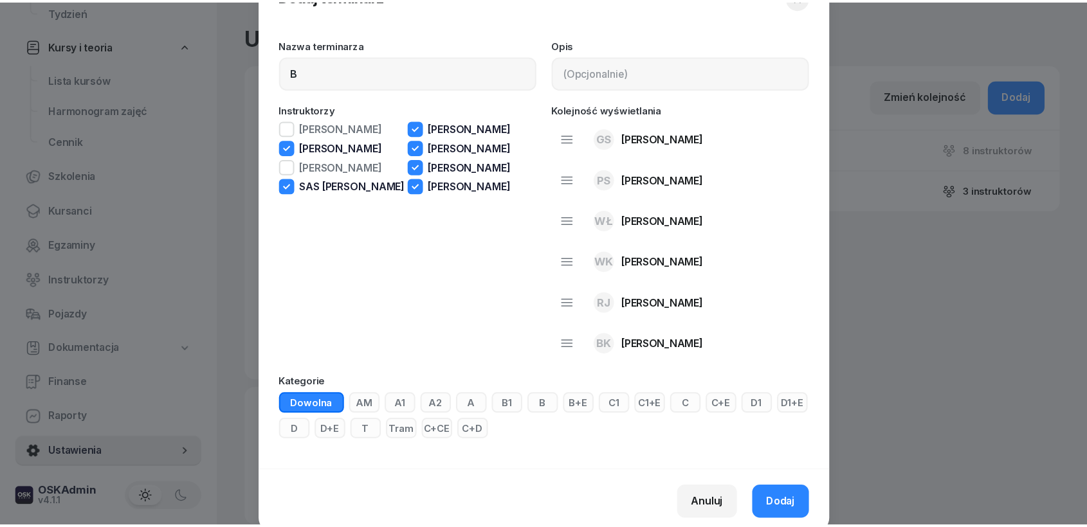
scroll to position [95, 0]
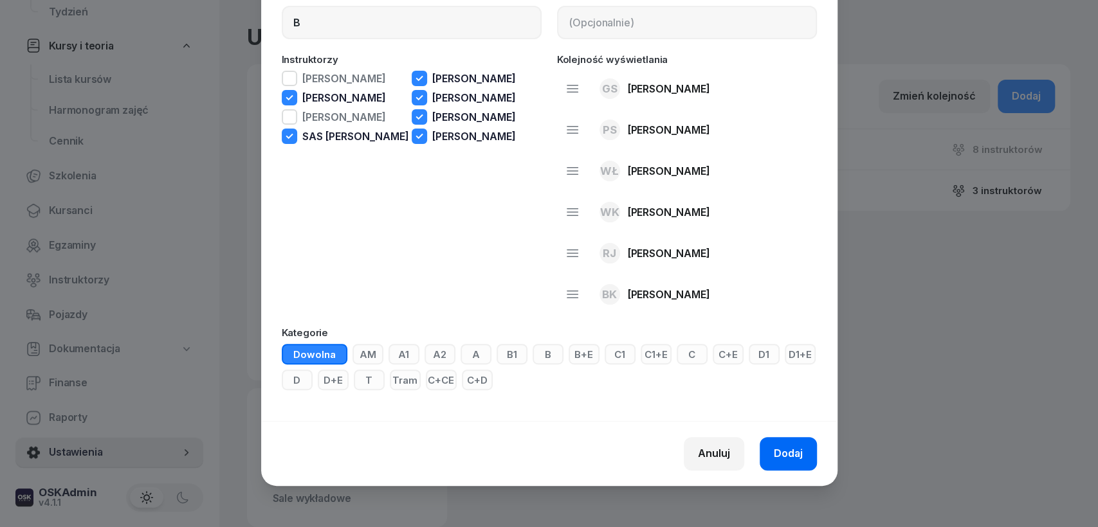
click at [776, 448] on span "Dodaj" at bounding box center [788, 454] width 29 height 17
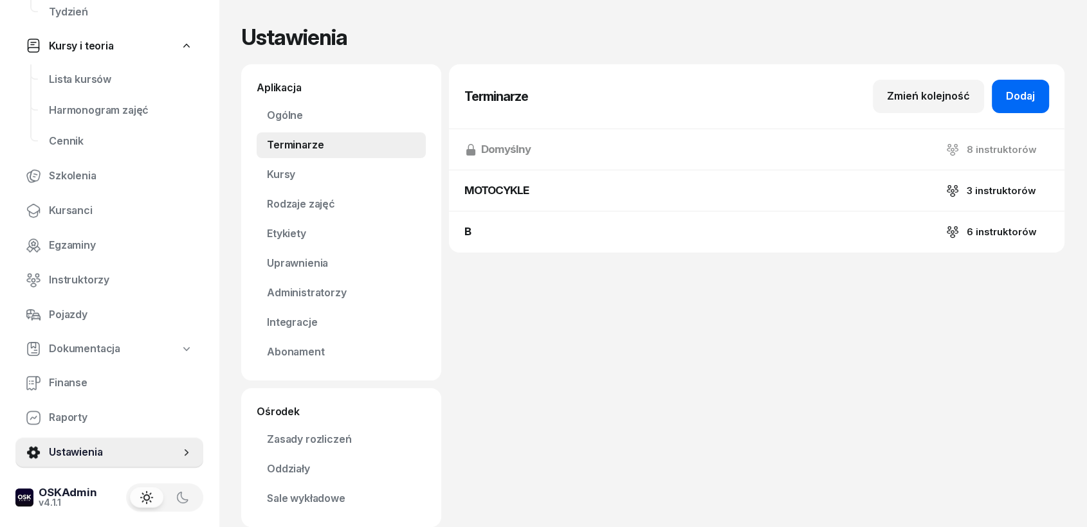
click at [978, 96] on button "Dodaj" at bounding box center [1020, 96] width 57 height 33
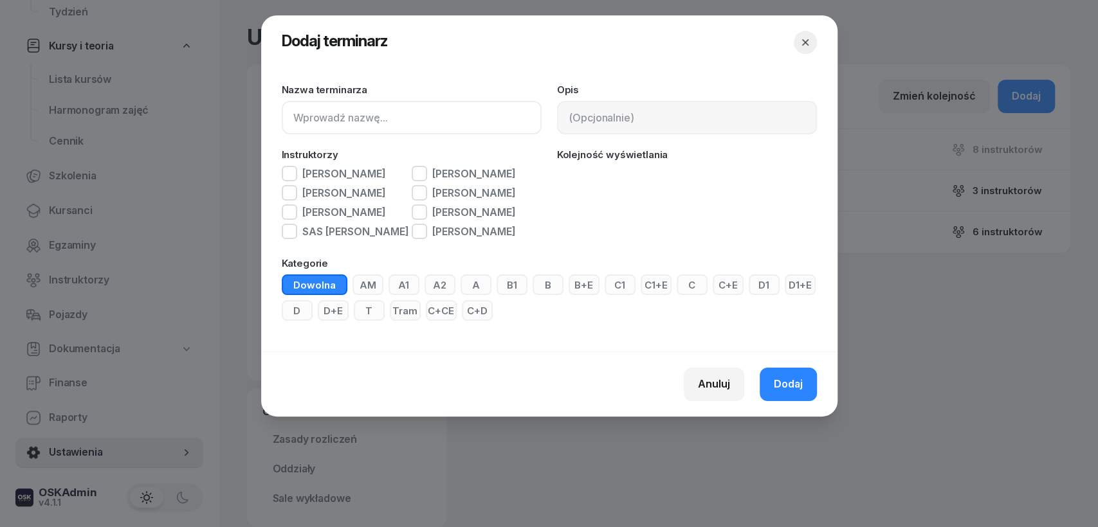
click at [350, 126] on input at bounding box center [412, 117] width 260 height 33
type input "DUŻE"
click at [304, 173] on div "[PERSON_NAME]" at bounding box center [344, 174] width 84 height 10
click at [305, 198] on div "[PERSON_NAME]" at bounding box center [344, 193] width 84 height 10
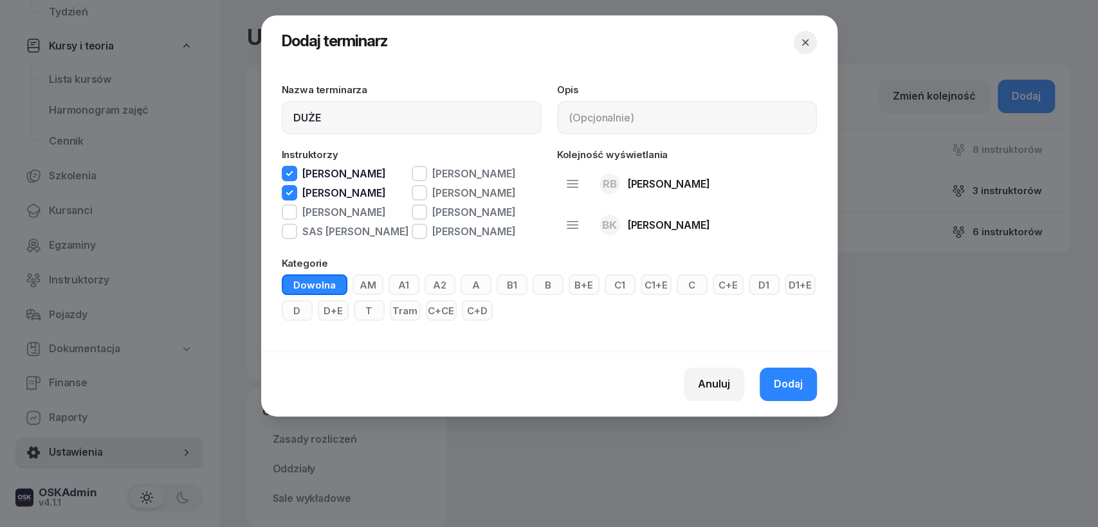
click at [305, 197] on div "[PERSON_NAME]" at bounding box center [344, 193] width 84 height 10
click at [308, 216] on div "[PERSON_NAME]" at bounding box center [344, 212] width 84 height 10
click at [770, 393] on button "Dodaj" at bounding box center [788, 384] width 57 height 33
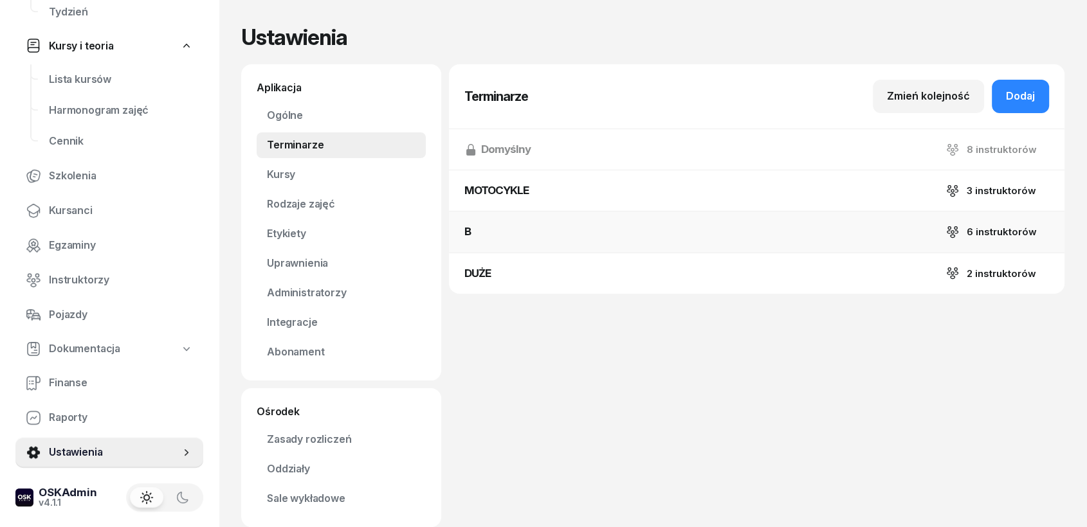
click at [520, 248] on button "B 6 instruktorów" at bounding box center [756, 232] width 615 height 41
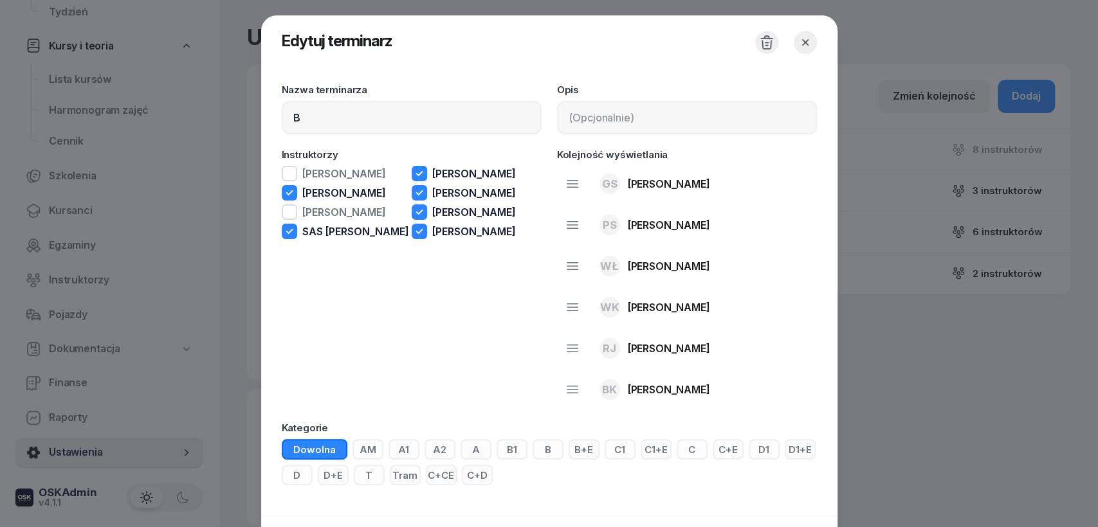
click at [804, 42] on button "button" at bounding box center [805, 42] width 23 height 23
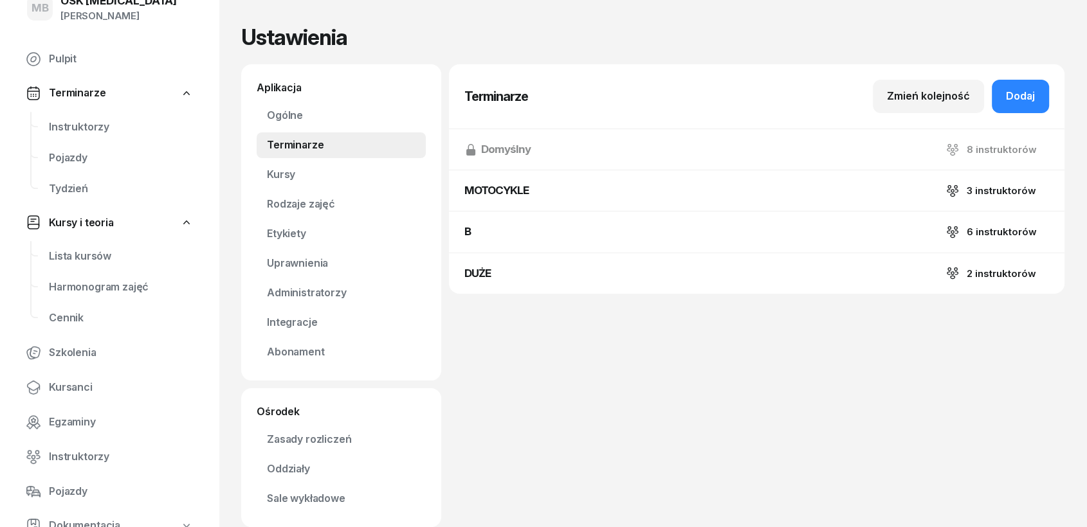
scroll to position [0, 0]
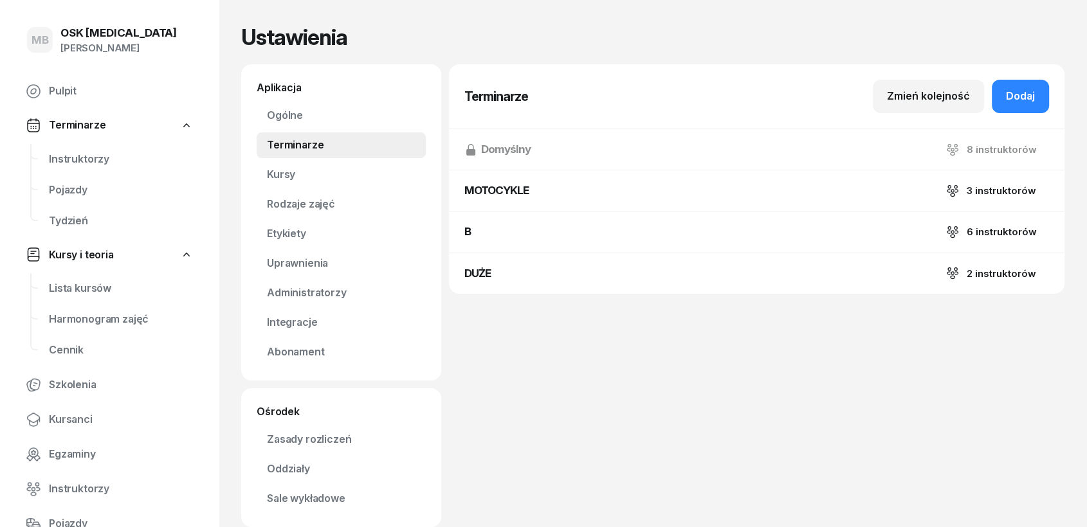
click at [73, 120] on span "Terminarze" at bounding box center [77, 125] width 57 height 17
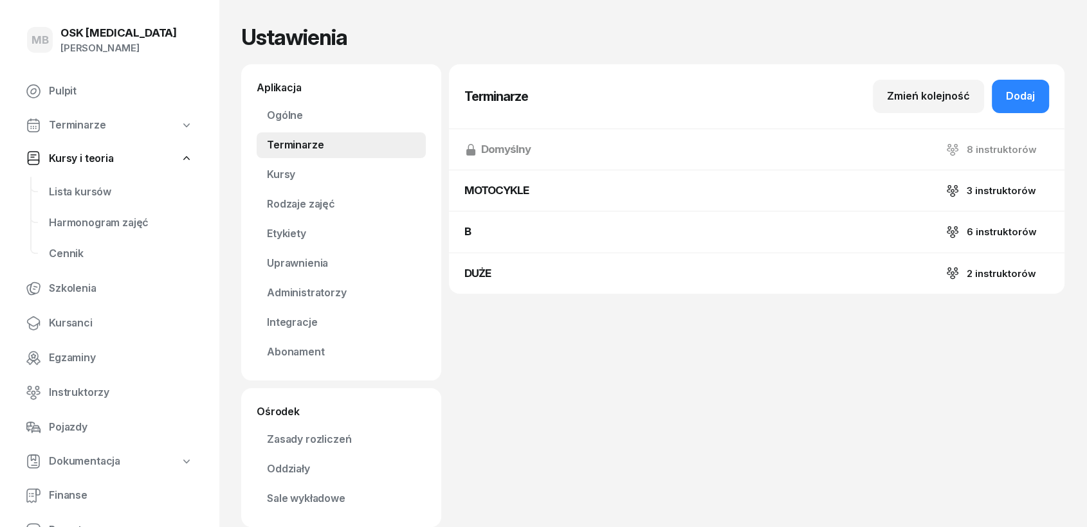
click at [73, 120] on span "Terminarze" at bounding box center [77, 125] width 57 height 17
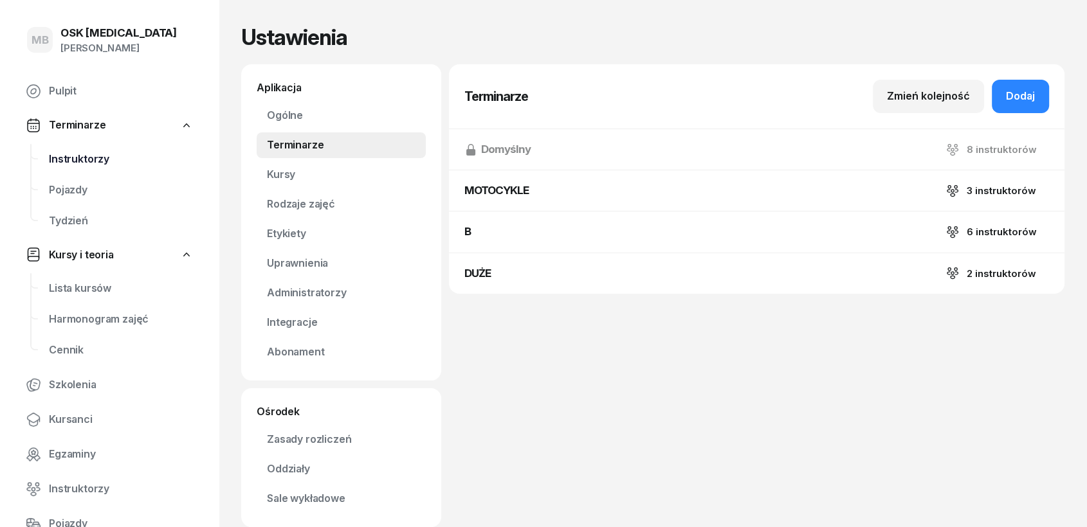
click at [74, 164] on span "Instruktorzy" at bounding box center [121, 159] width 144 height 17
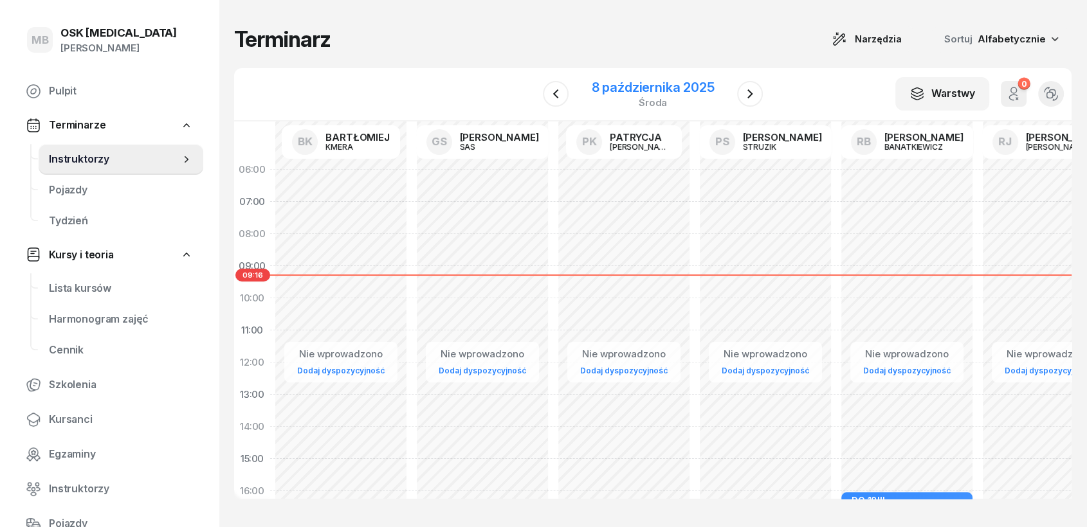
click at [643, 86] on div "8 października 2025" at bounding box center [653, 87] width 123 height 13
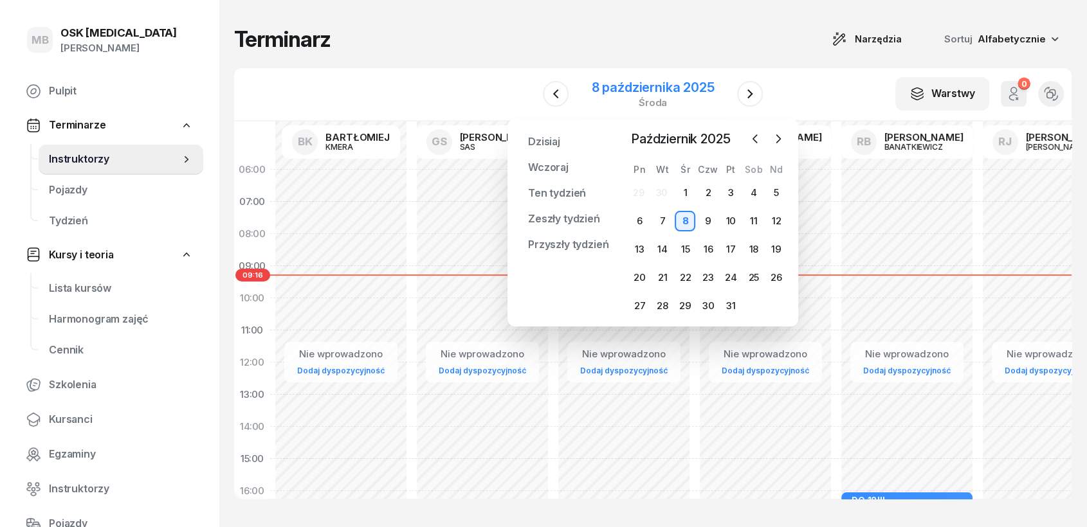
click at [643, 86] on div "8 października 2025" at bounding box center [653, 87] width 123 height 13
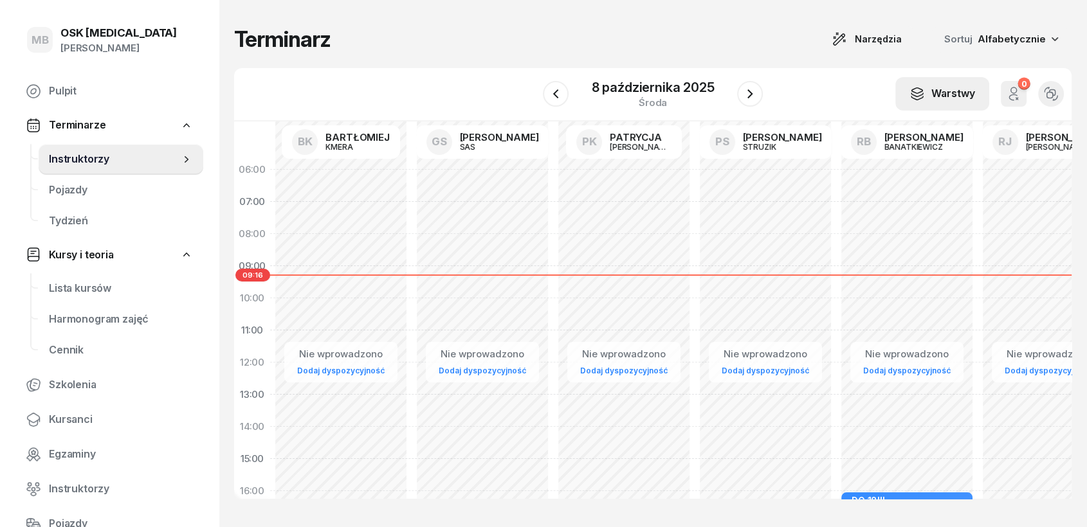
click at [959, 95] on div "Warstwy" at bounding box center [942, 94] width 66 height 17
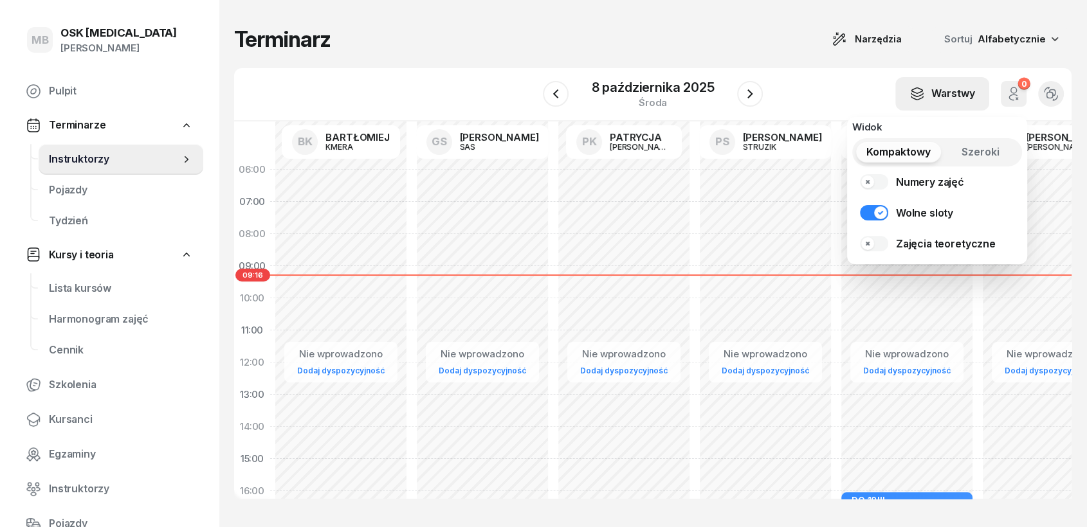
click at [958, 95] on div "Warstwy" at bounding box center [942, 94] width 66 height 17
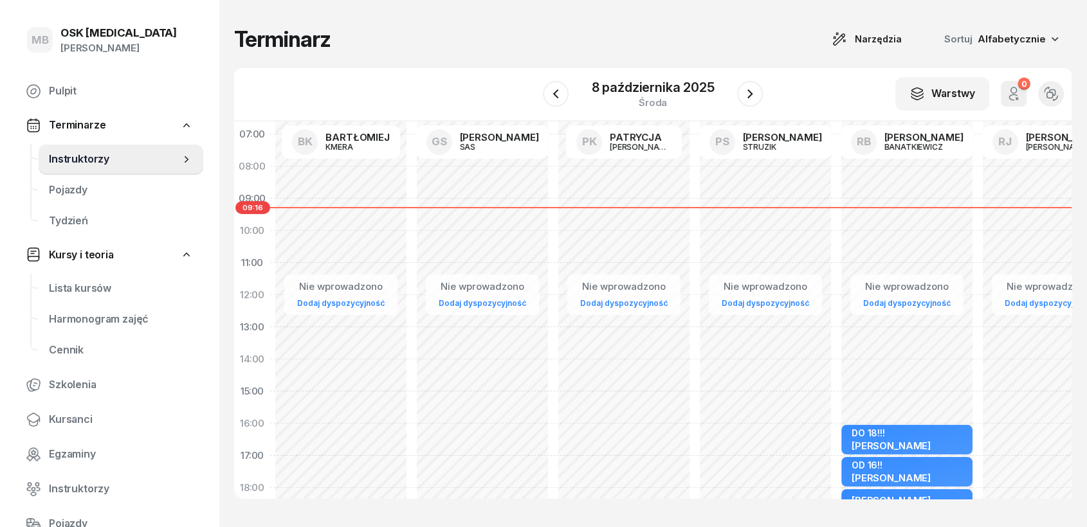
scroll to position [277, 0]
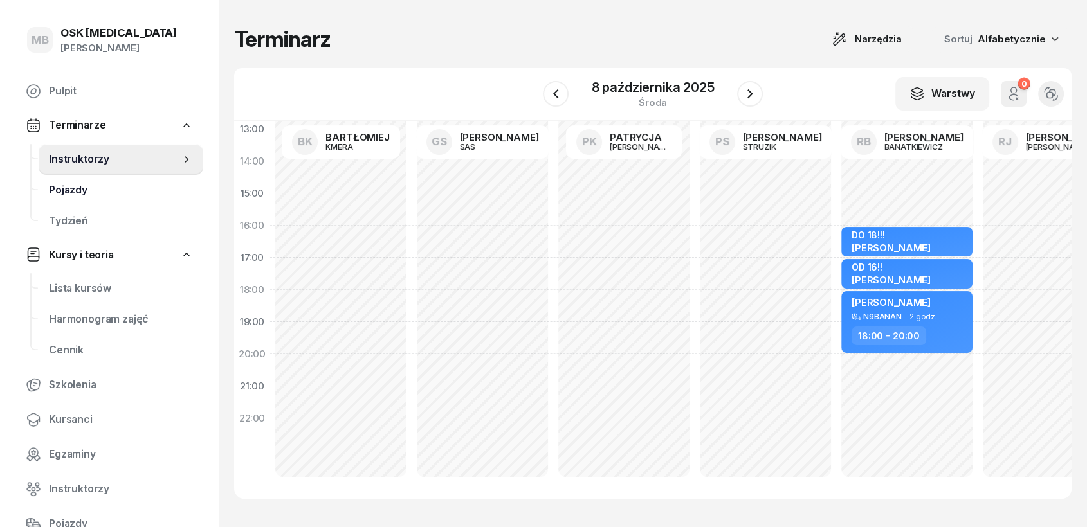
click at [109, 190] on span "Pojazdy" at bounding box center [121, 190] width 144 height 17
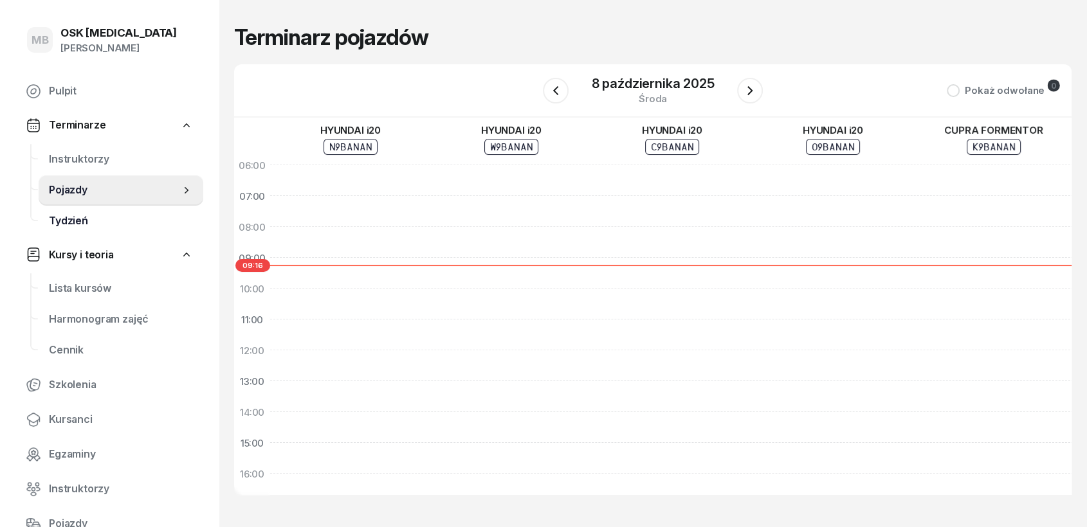
click at [95, 219] on span "Tydzień" at bounding box center [121, 221] width 144 height 17
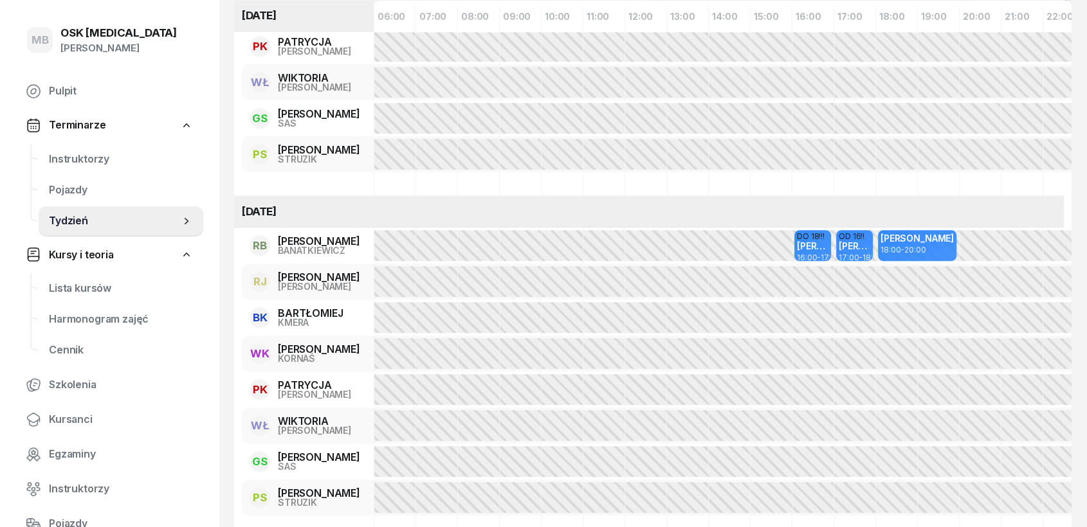
scroll to position [715, 0]
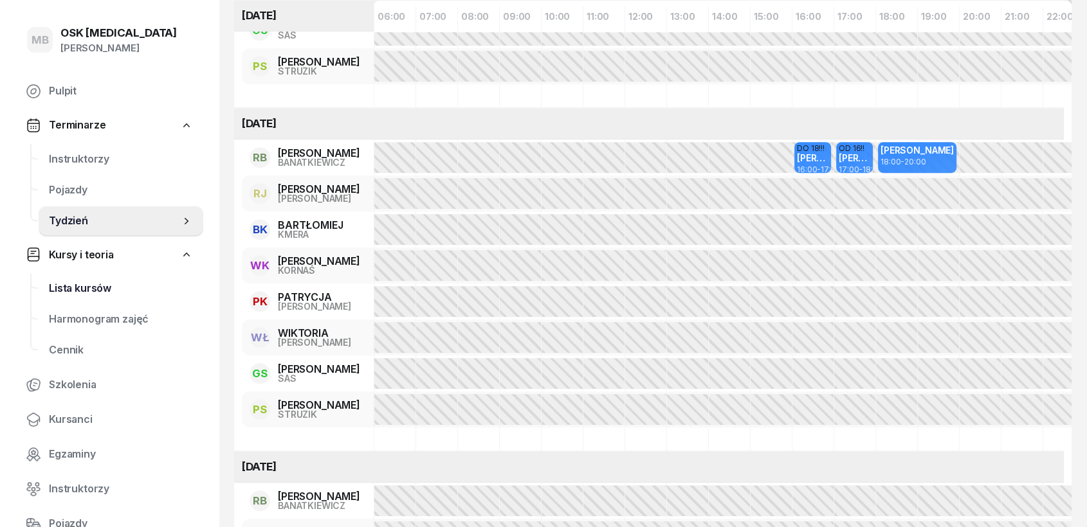
click at [105, 291] on span "Lista kursów" at bounding box center [121, 288] width 144 height 17
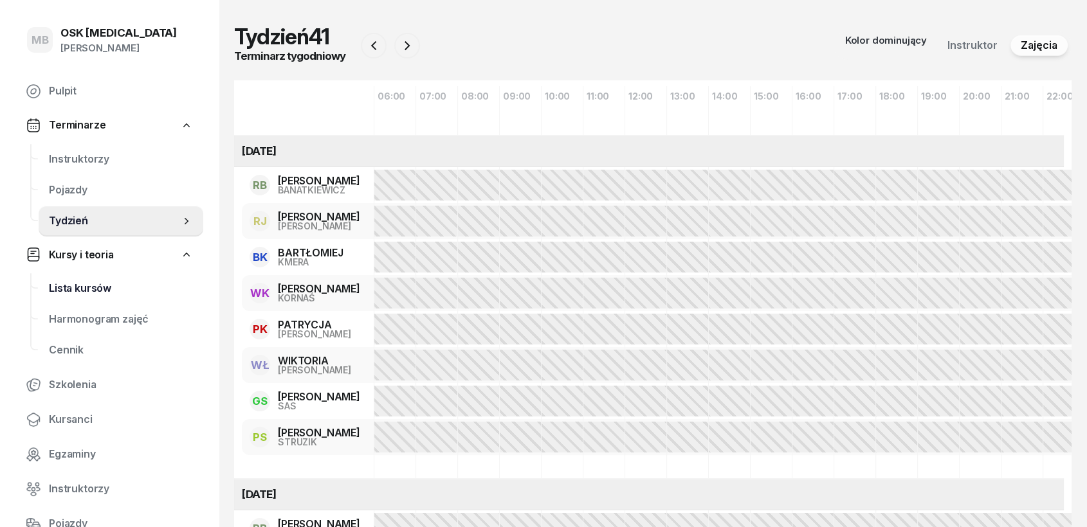
select select
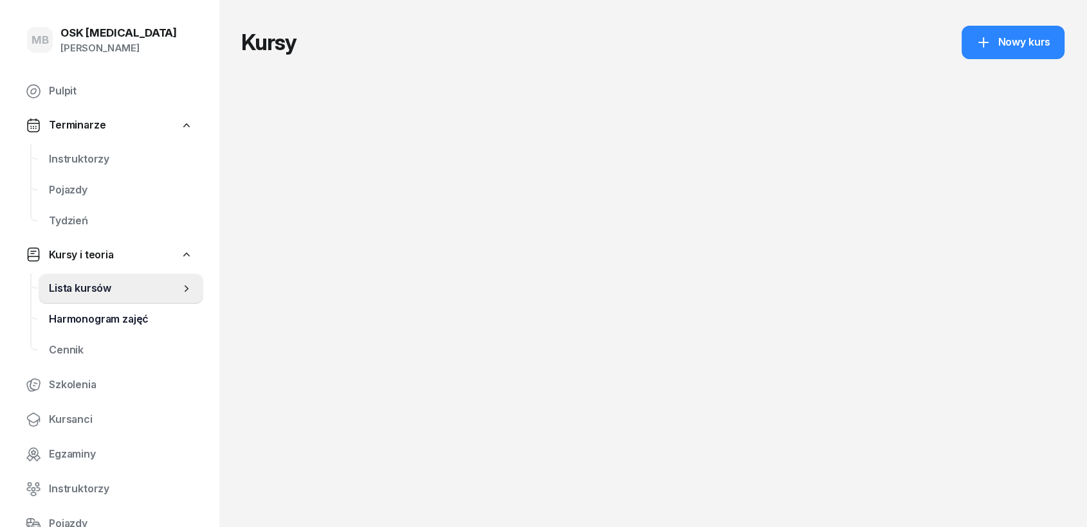
click at [98, 313] on span "Harmonogram zajęć" at bounding box center [121, 319] width 144 height 17
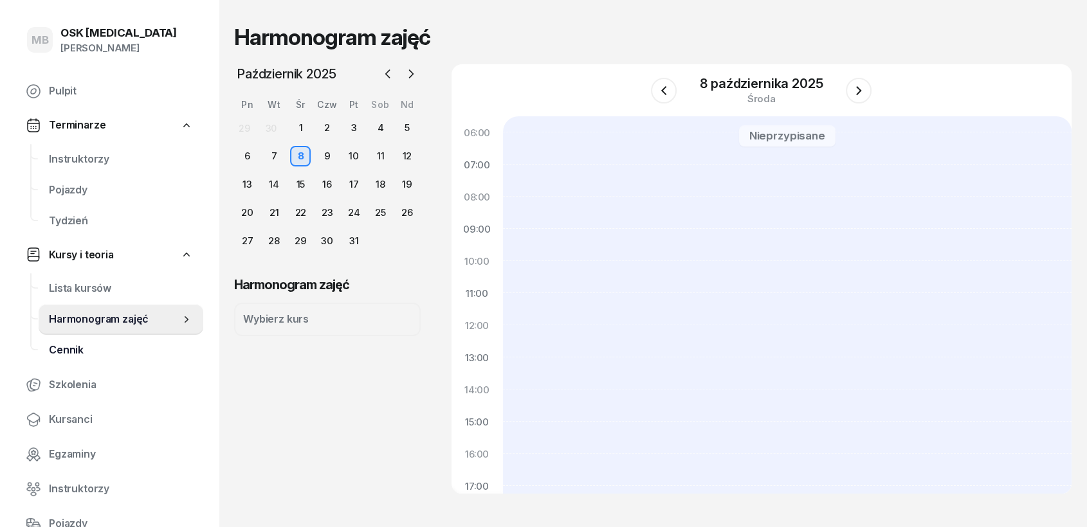
click at [76, 347] on span "Cennik" at bounding box center [121, 350] width 144 height 17
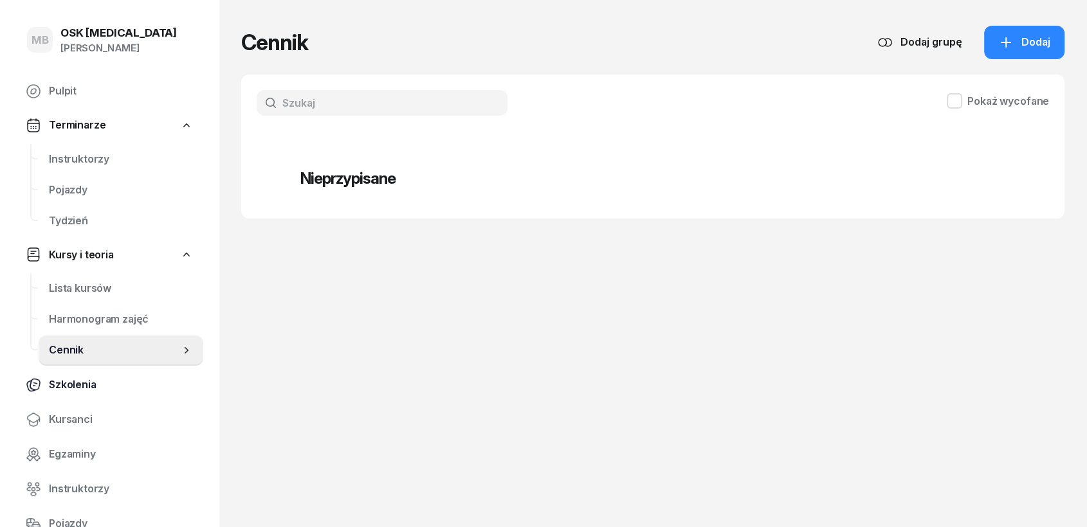
click at [77, 389] on span "Szkolenia" at bounding box center [121, 385] width 144 height 17
select select "createdAt-desc"
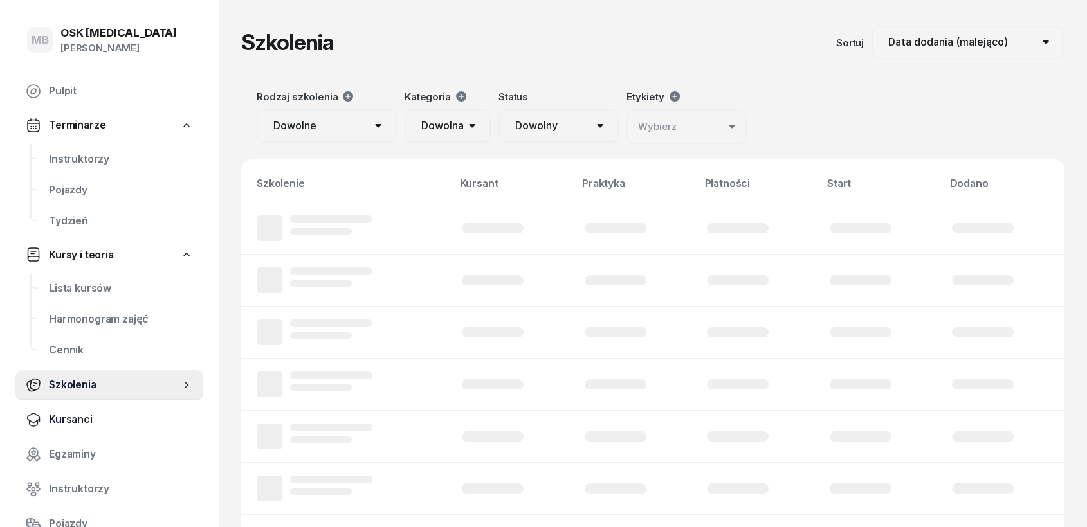
click at [76, 423] on span "Kursanci" at bounding box center [121, 420] width 144 height 17
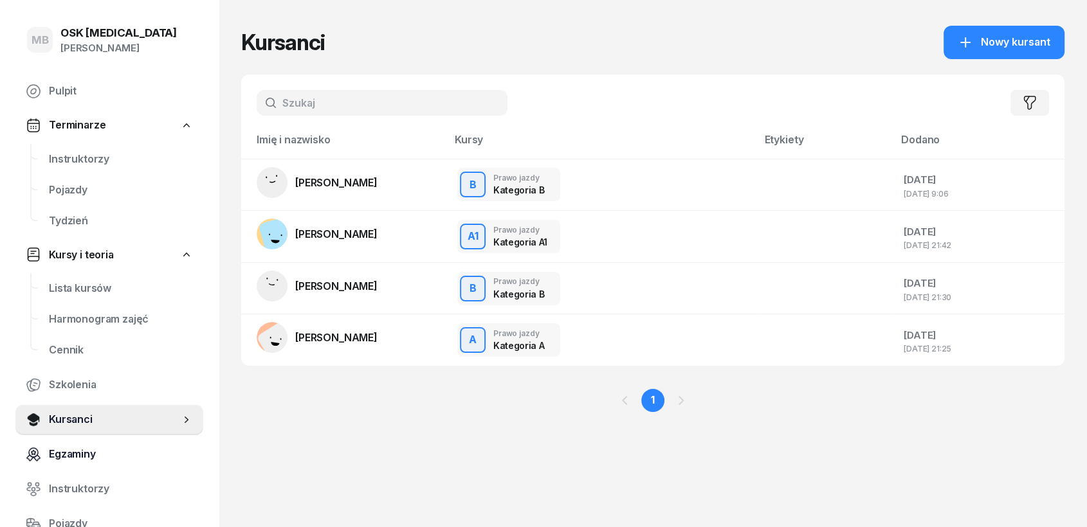
click at [71, 459] on span "Egzaminy" at bounding box center [121, 454] width 144 height 17
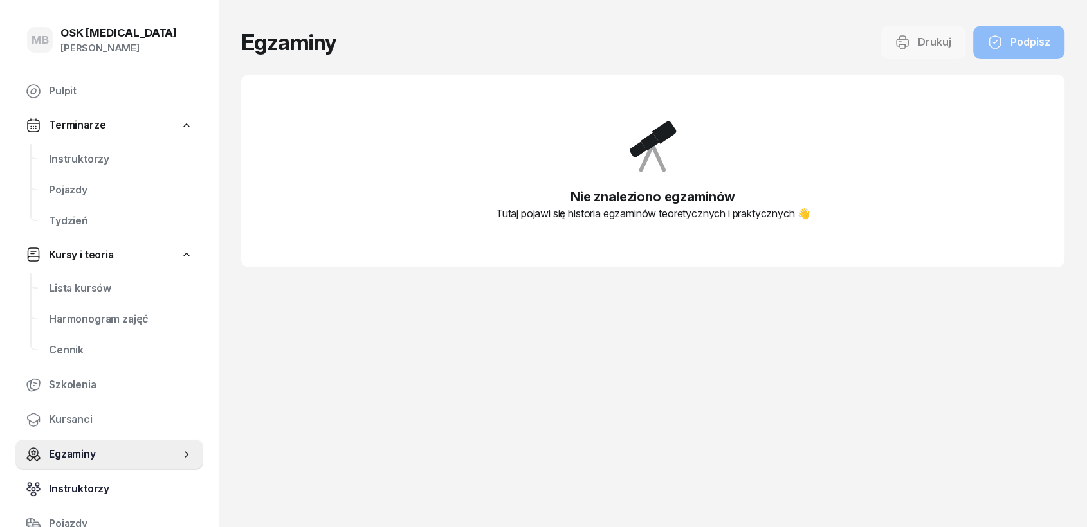
click at [77, 474] on span "Instruktorzy" at bounding box center [121, 489] width 144 height 17
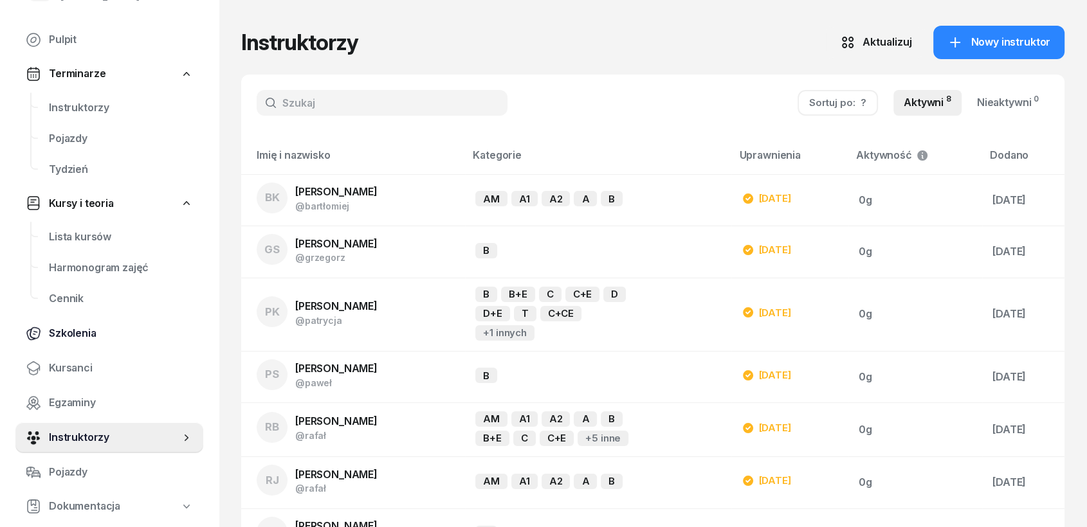
scroll to position [209, 0]
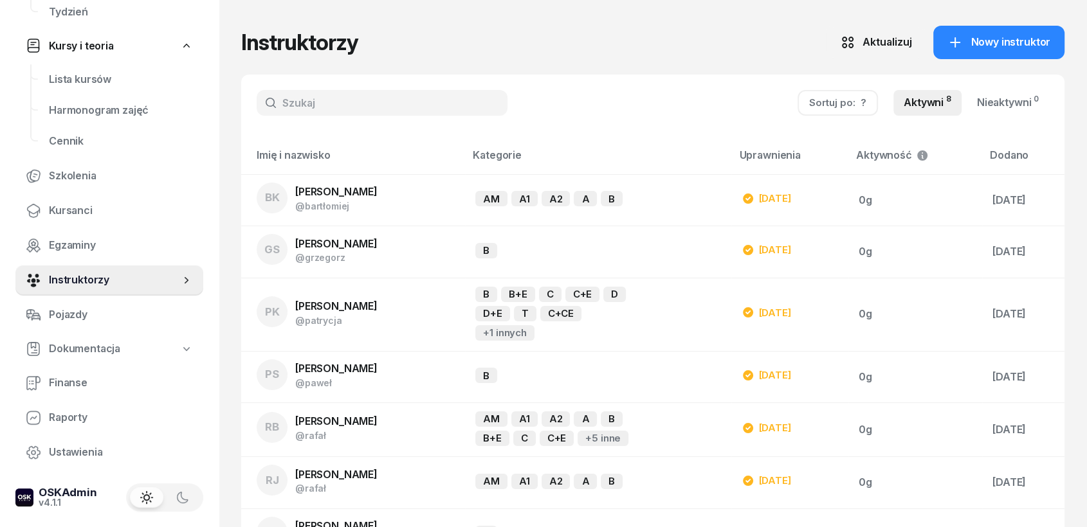
click at [859, 98] on button "Sortuj po: ?" at bounding box center [838, 103] width 80 height 26
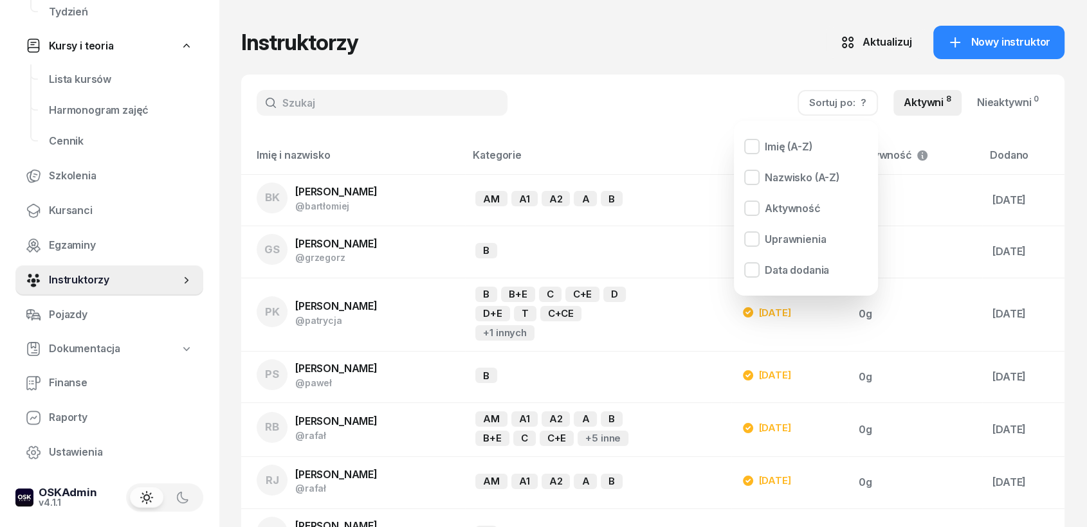
drag, startPoint x: 859, startPoint y: 98, endPoint x: 830, endPoint y: 96, distance: 29.6
click at [855, 98] on button "Sortuj po: ?" at bounding box center [838, 103] width 80 height 26
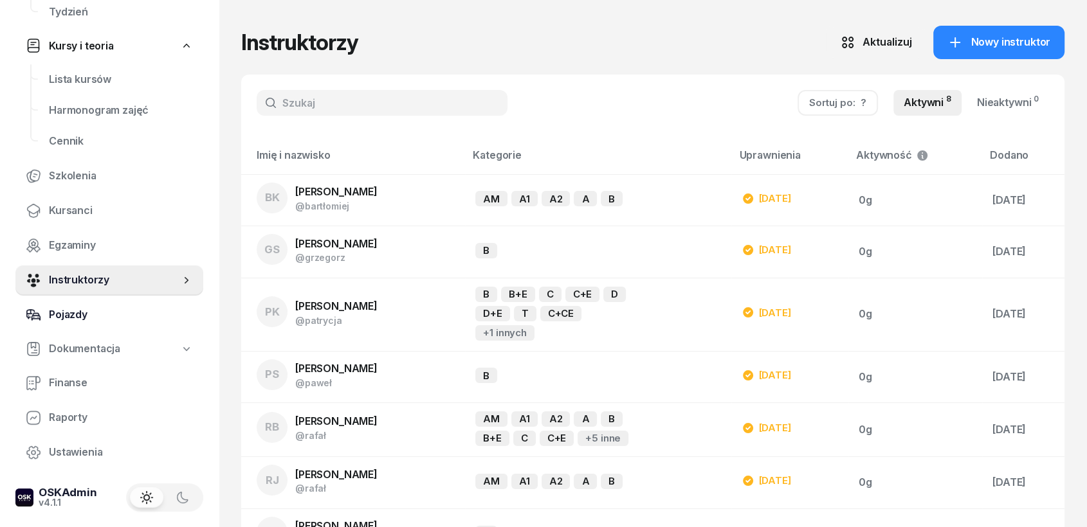
click at [75, 313] on span "Pojazdy" at bounding box center [121, 315] width 144 height 17
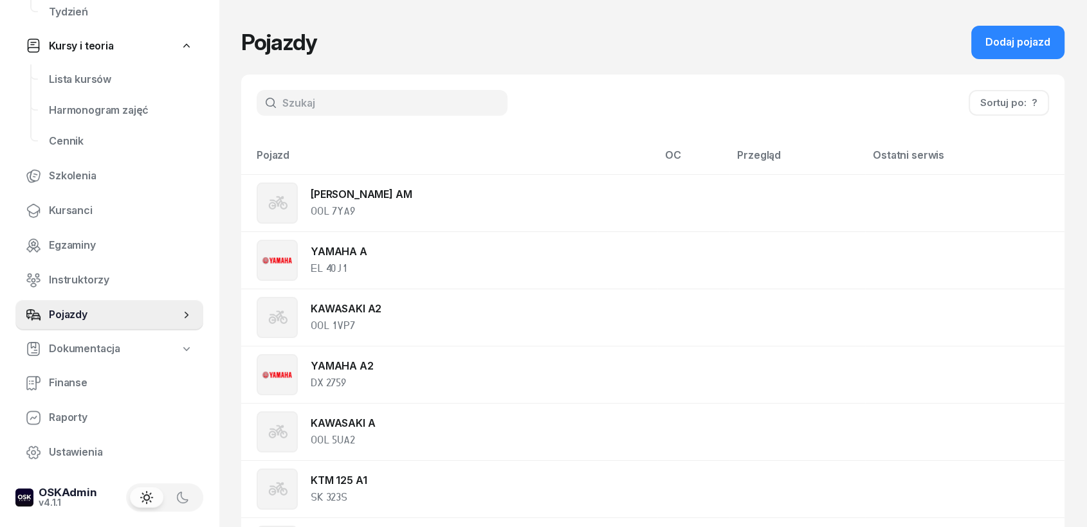
click at [79, 341] on span "Dokumentacja" at bounding box center [84, 349] width 71 height 17
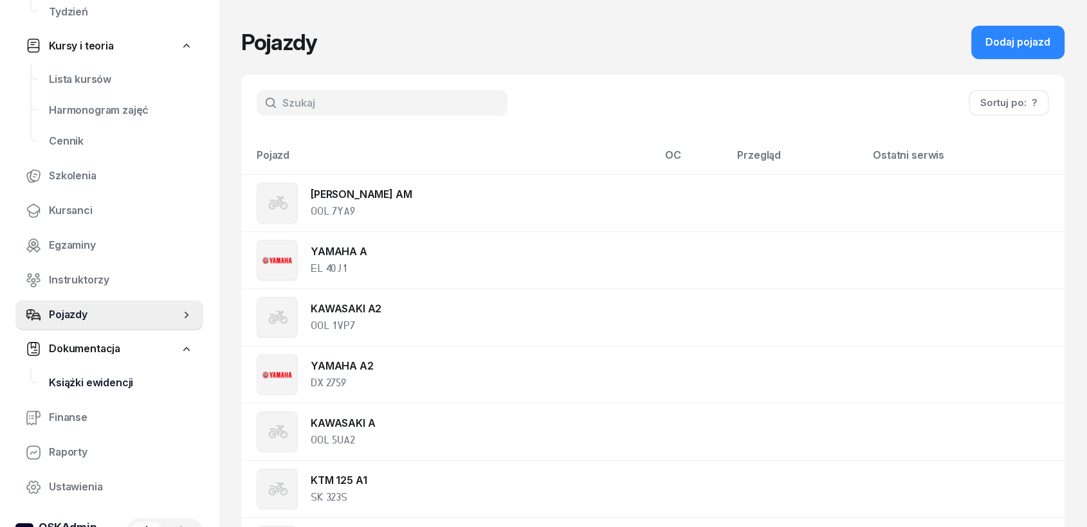
click at [68, 380] on span "Książki ewidencji" at bounding box center [121, 383] width 144 height 17
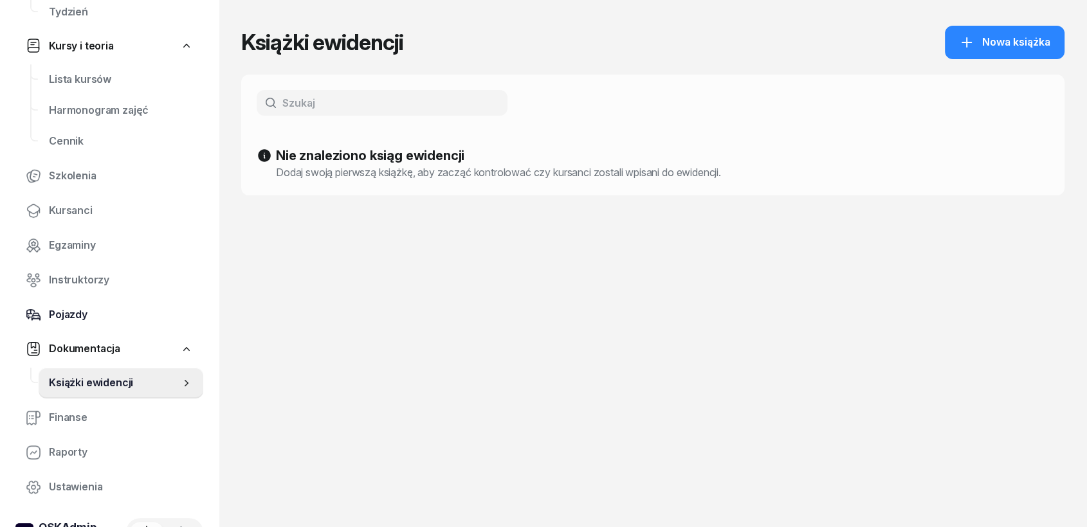
click at [77, 328] on link "Pojazdy" at bounding box center [109, 315] width 188 height 31
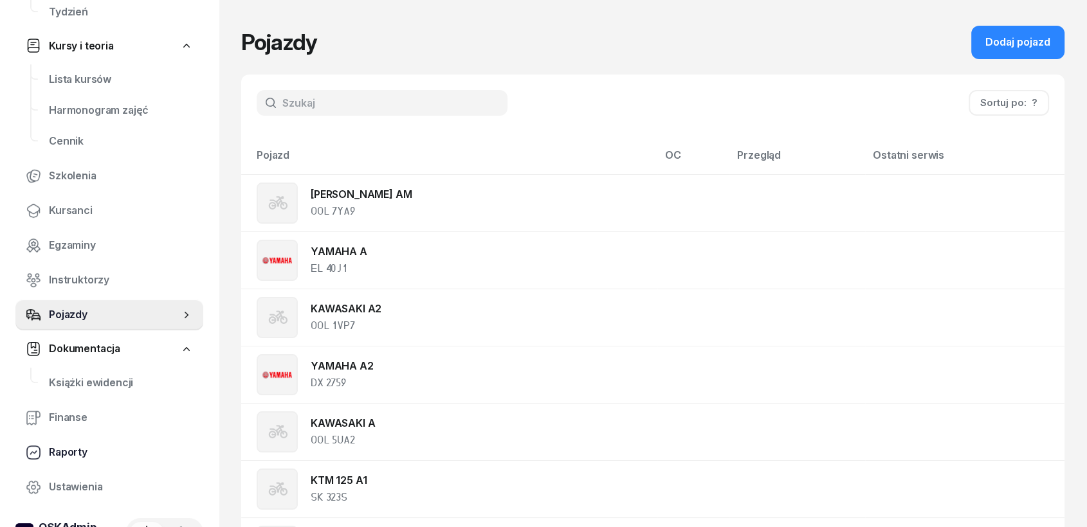
click at [65, 454] on span "Raporty" at bounding box center [121, 452] width 144 height 17
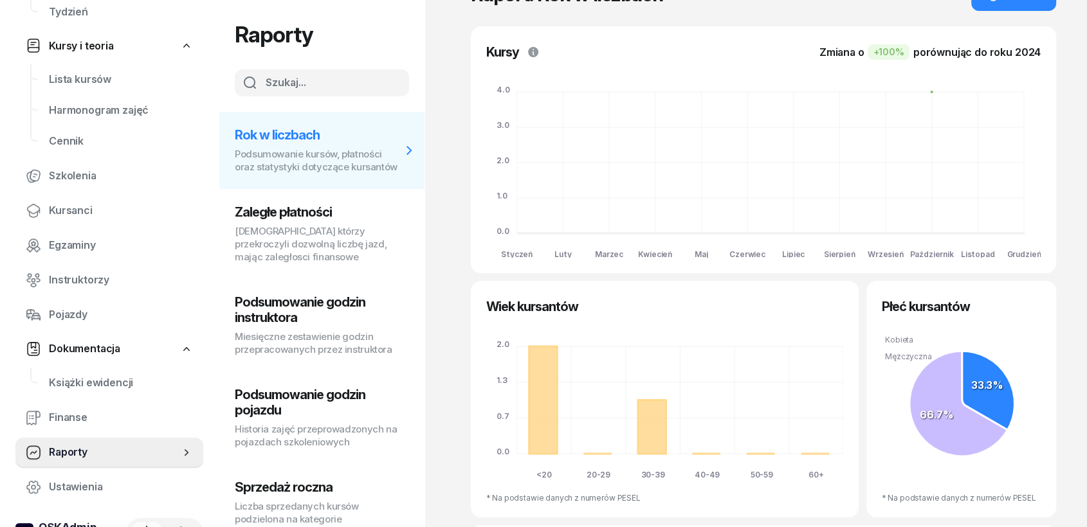
scroll to position [71, 0]
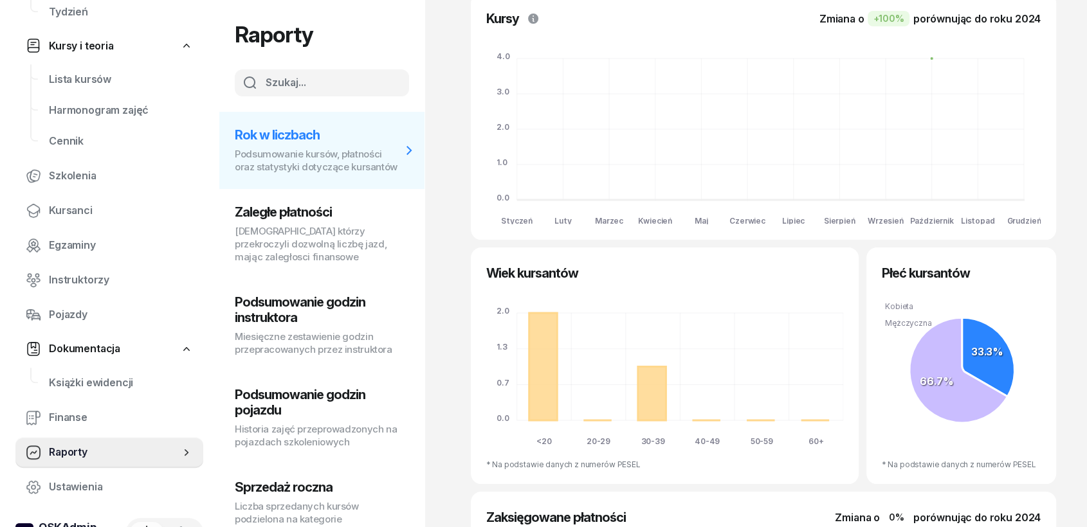
click at [284, 356] on p "Miesięczne zestawienie godzin przepracowanych przez instruktora" at bounding box center [318, 344] width 167 height 26
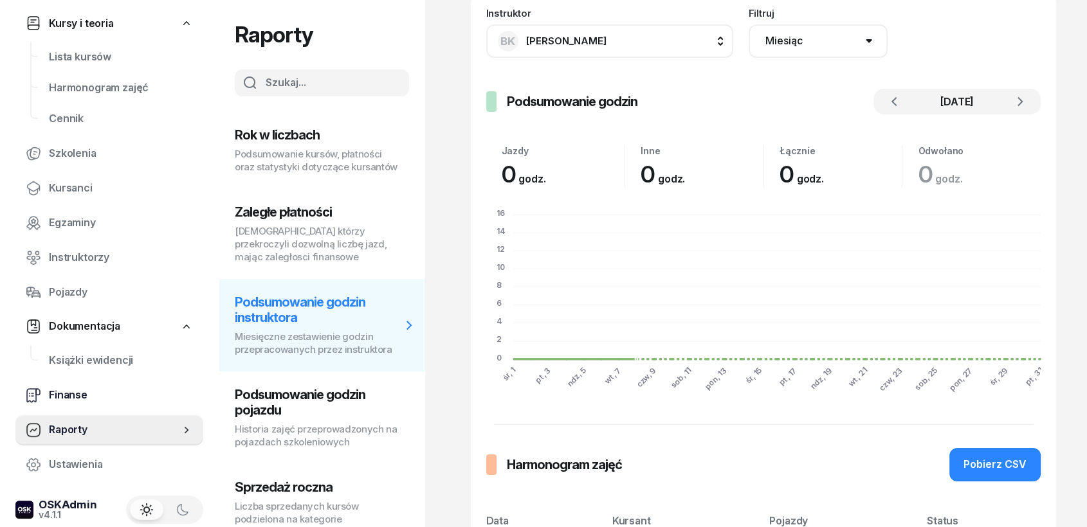
scroll to position [243, 0]
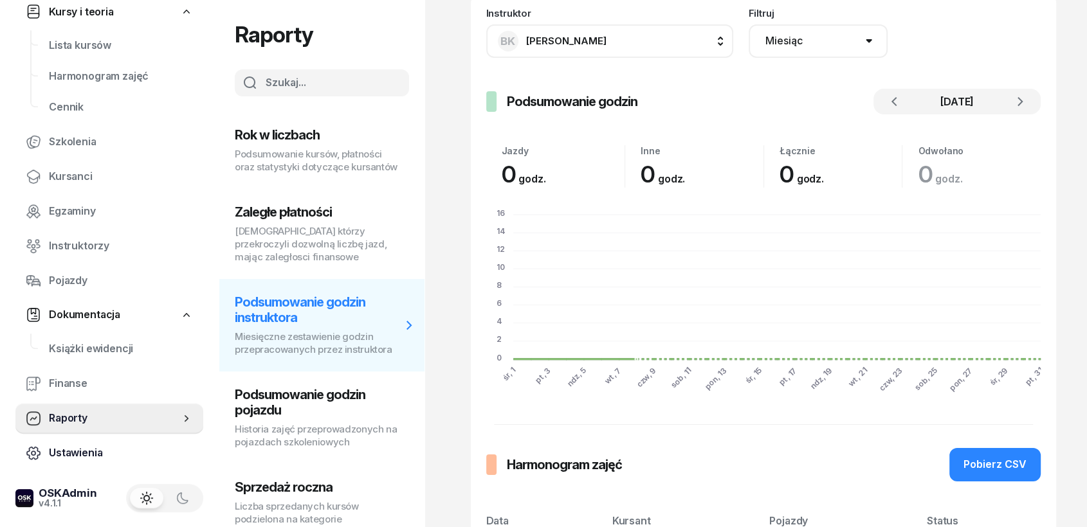
click at [98, 458] on span "Ustawienia" at bounding box center [121, 453] width 144 height 17
select select "06:00"
select select "22:00"
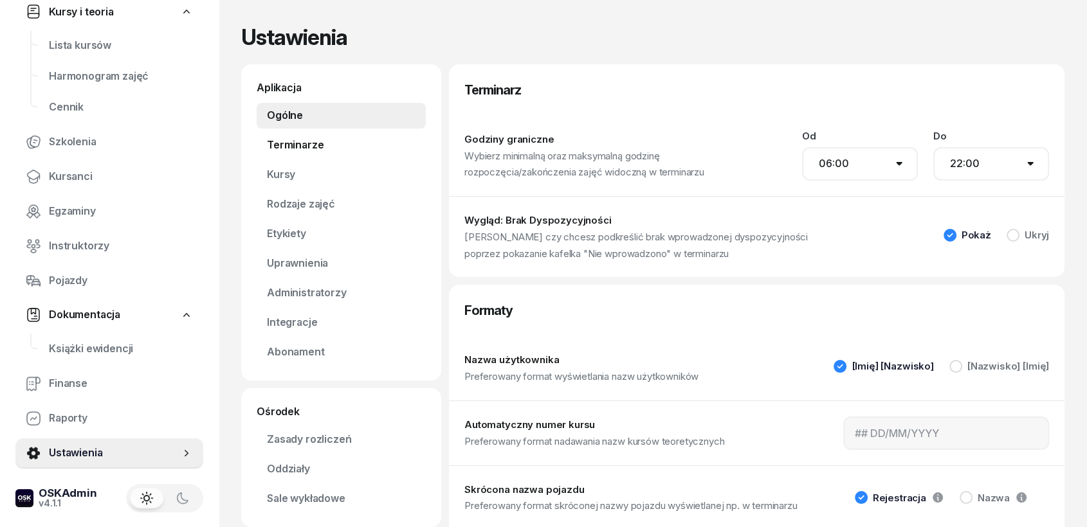
click at [291, 145] on link "Terminarze" at bounding box center [341, 145] width 169 height 26
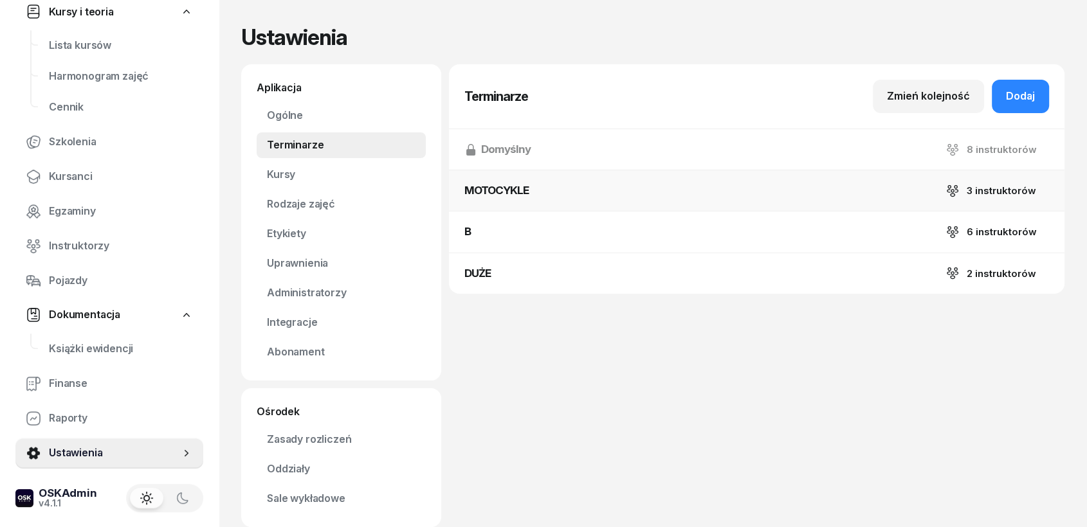
click at [976, 194] on div "3 instruktorów" at bounding box center [1001, 191] width 69 height 10
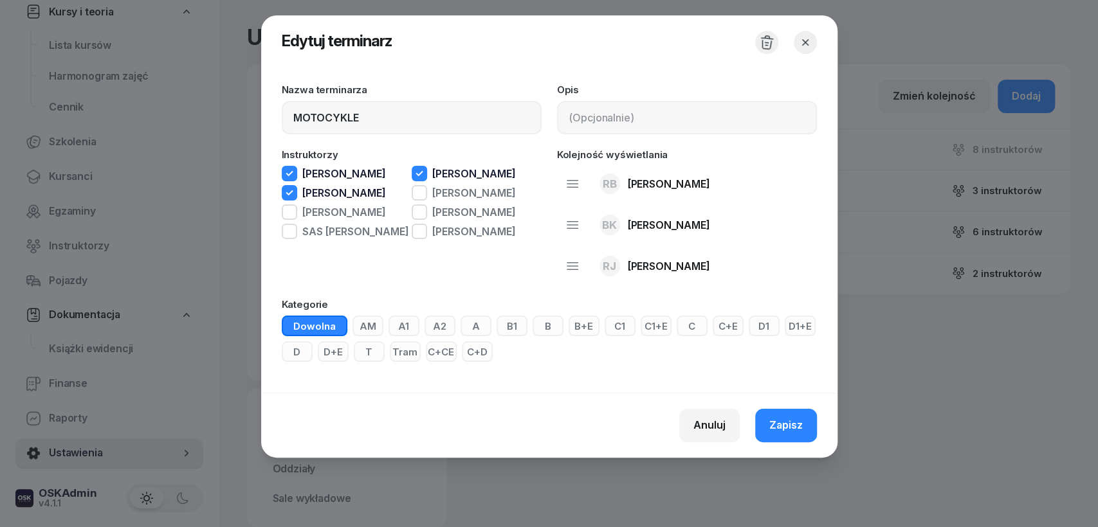
click at [768, 50] on icon "button" at bounding box center [766, 42] width 17 height 17
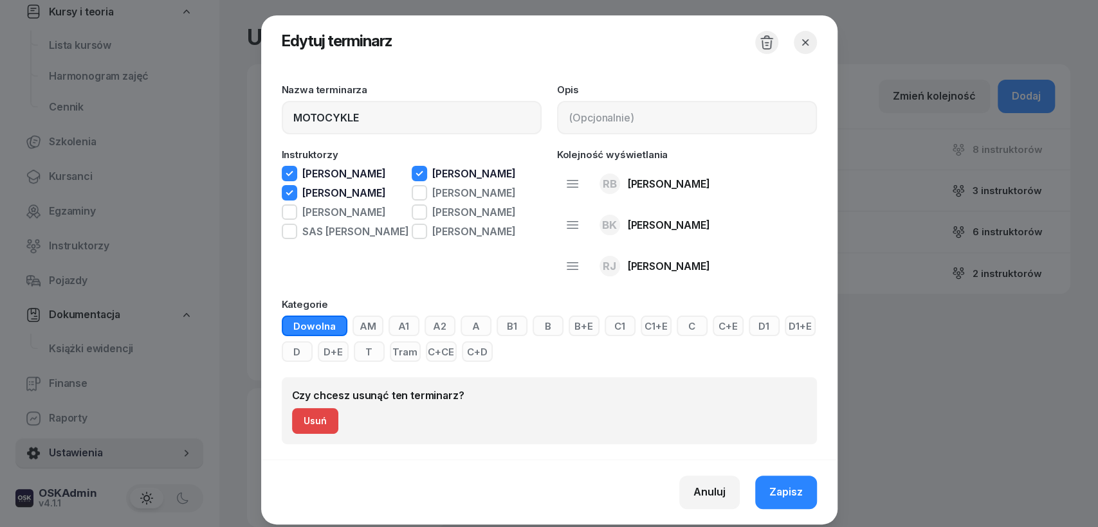
click at [304, 426] on div "Usuń" at bounding box center [315, 421] width 23 height 15
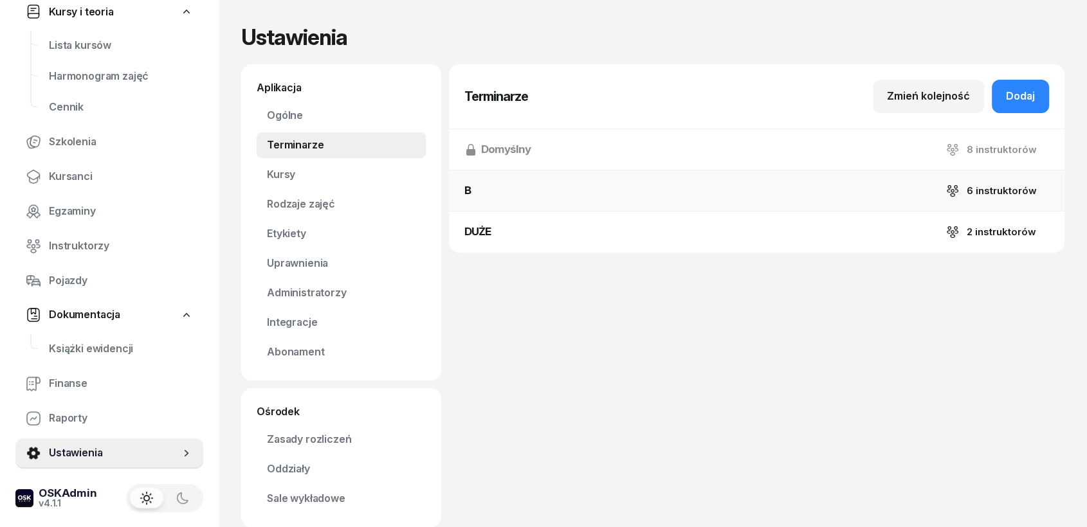
click at [978, 193] on div "6 instruktorów" at bounding box center [1002, 191] width 70 height 10
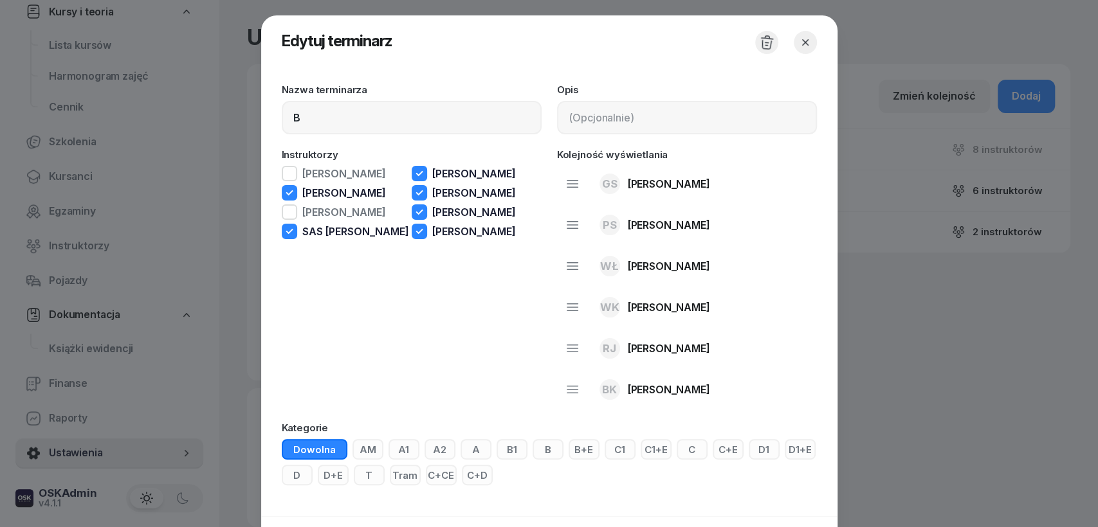
click at [759, 43] on icon "button" at bounding box center [766, 42] width 17 height 17
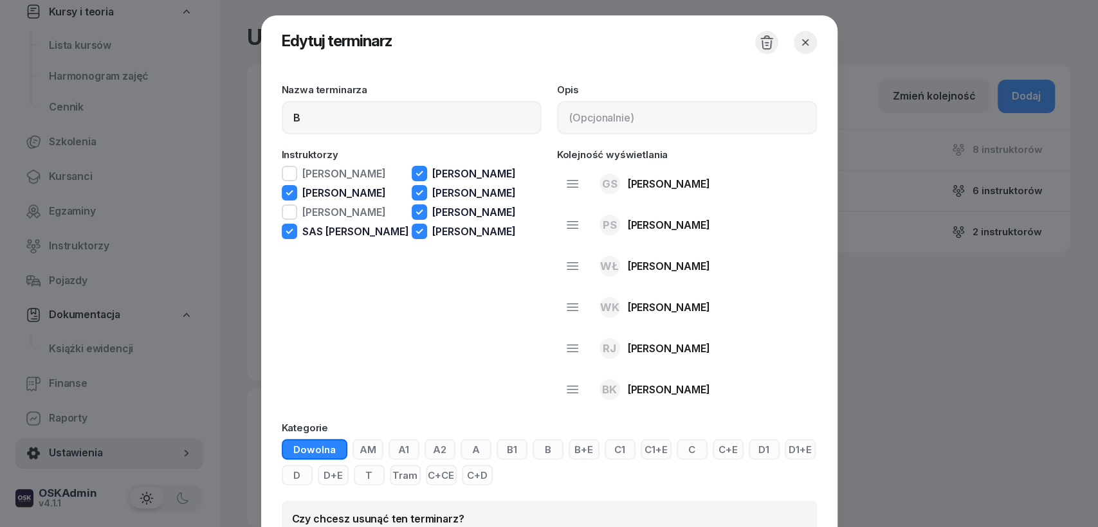
click at [799, 42] on icon "button" at bounding box center [805, 42] width 13 height 13
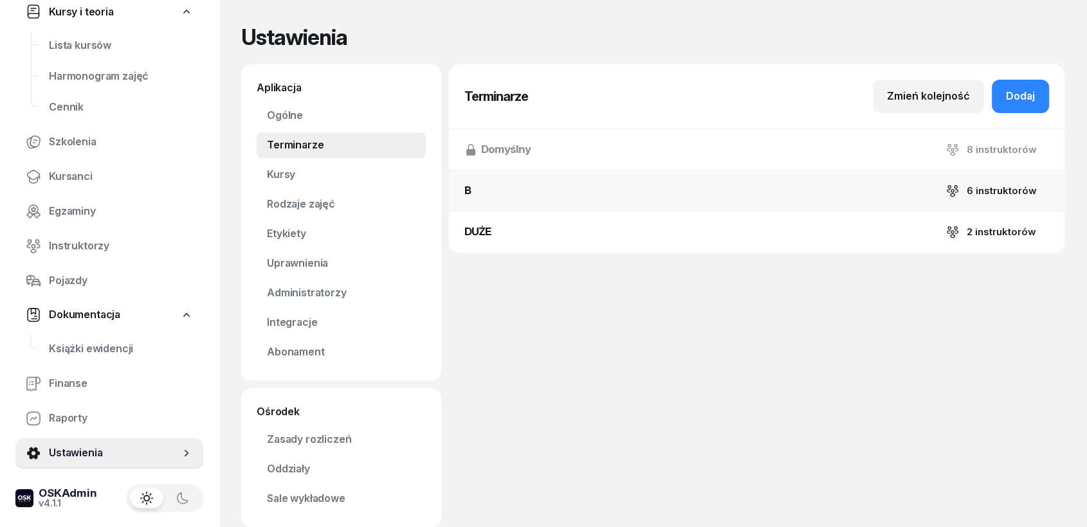
click at [480, 197] on button "B 6 instruktorów" at bounding box center [756, 190] width 615 height 41
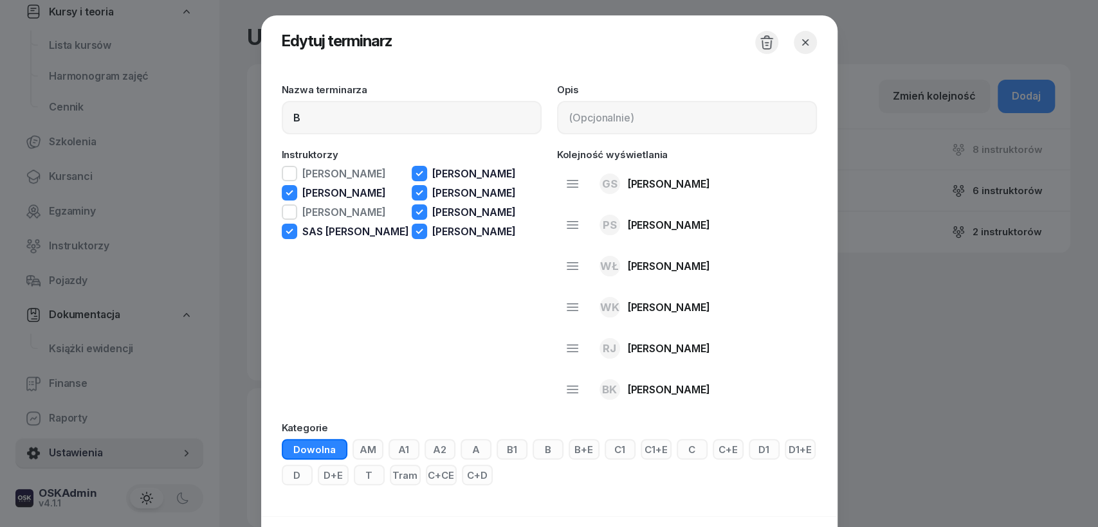
click at [804, 44] on icon "button" at bounding box center [805, 42] width 13 height 13
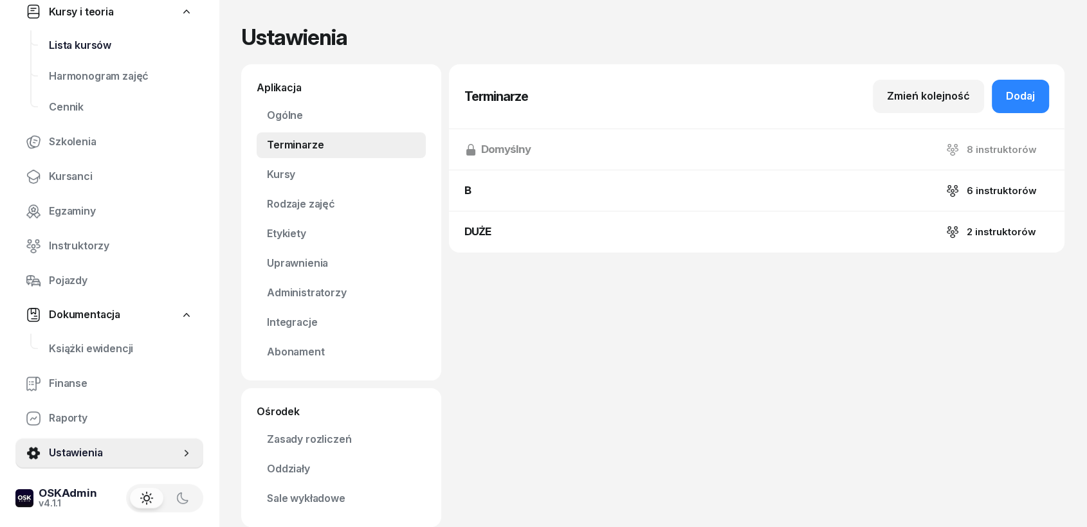
click at [79, 46] on span "Lista kursów" at bounding box center [121, 45] width 144 height 17
select select
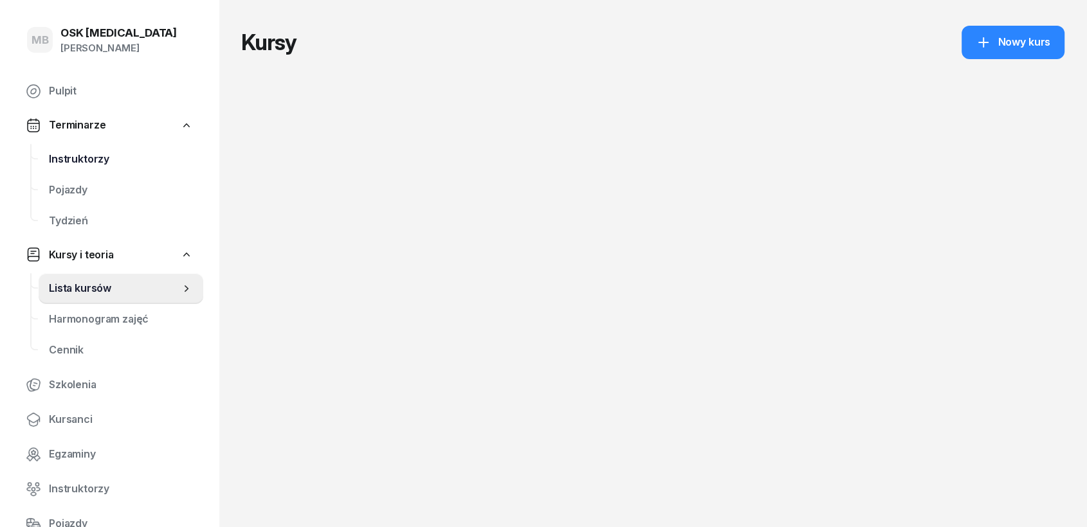
click at [77, 171] on link "Instruktorzy" at bounding box center [121, 159] width 165 height 31
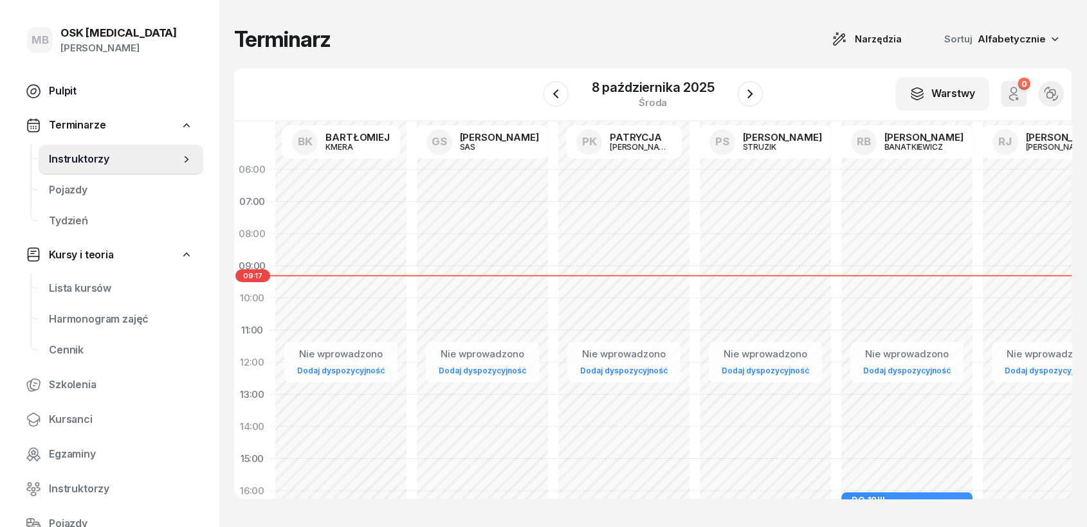
click at [67, 86] on span "Pulpit" at bounding box center [121, 91] width 144 height 17
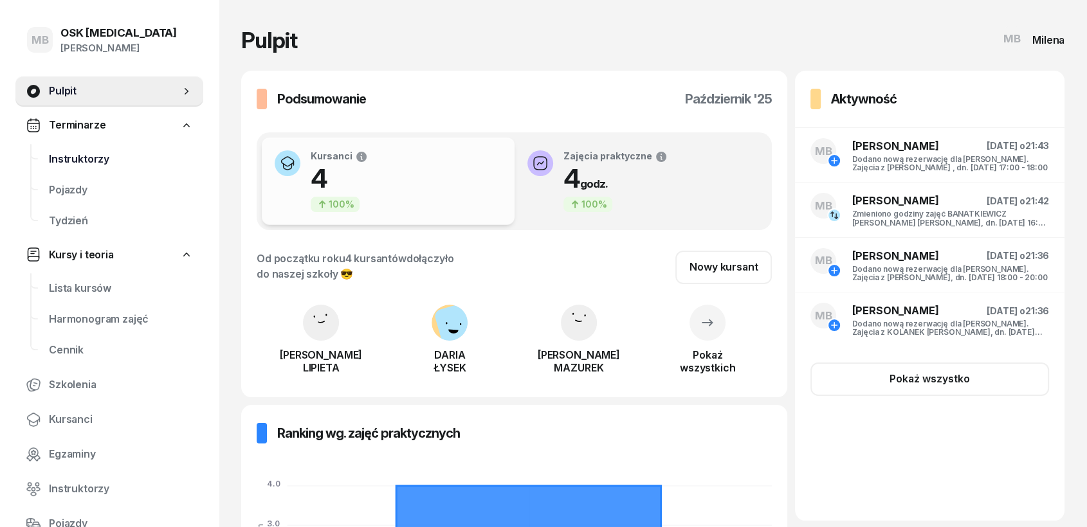
click at [99, 161] on span "Instruktorzy" at bounding box center [121, 159] width 144 height 17
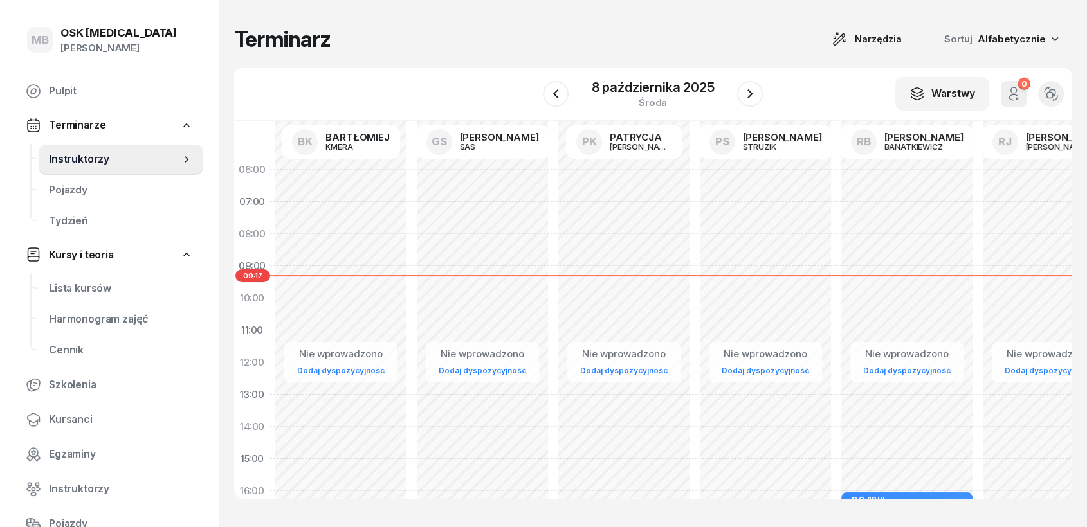
click at [345, 264] on div "Nie wprowadzono Dodaj dyspozycyjność" at bounding box center [340, 459] width 141 height 611
select select "08"
select select "10"
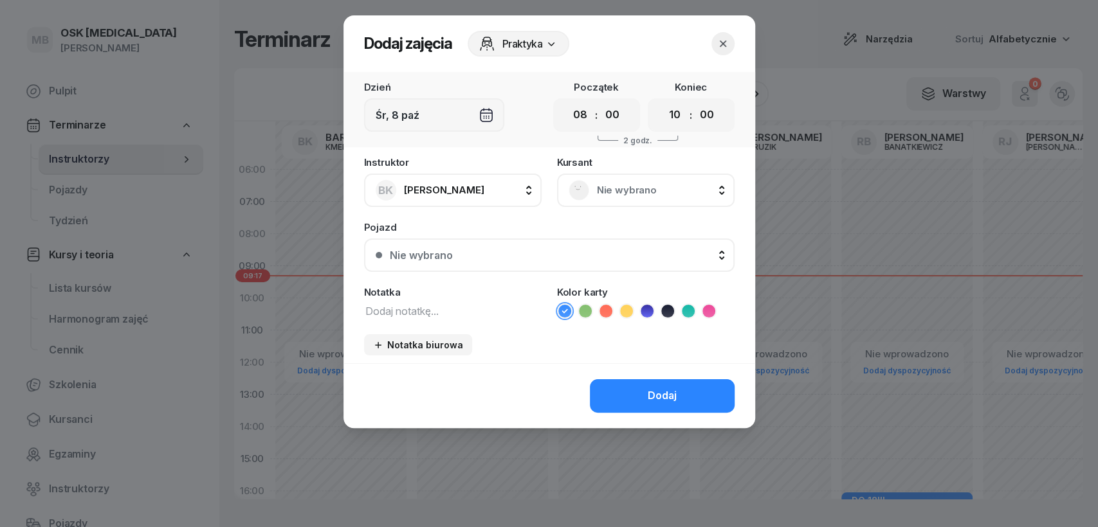
click at [450, 259] on div "Nie wybrano" at bounding box center [421, 255] width 63 height 10
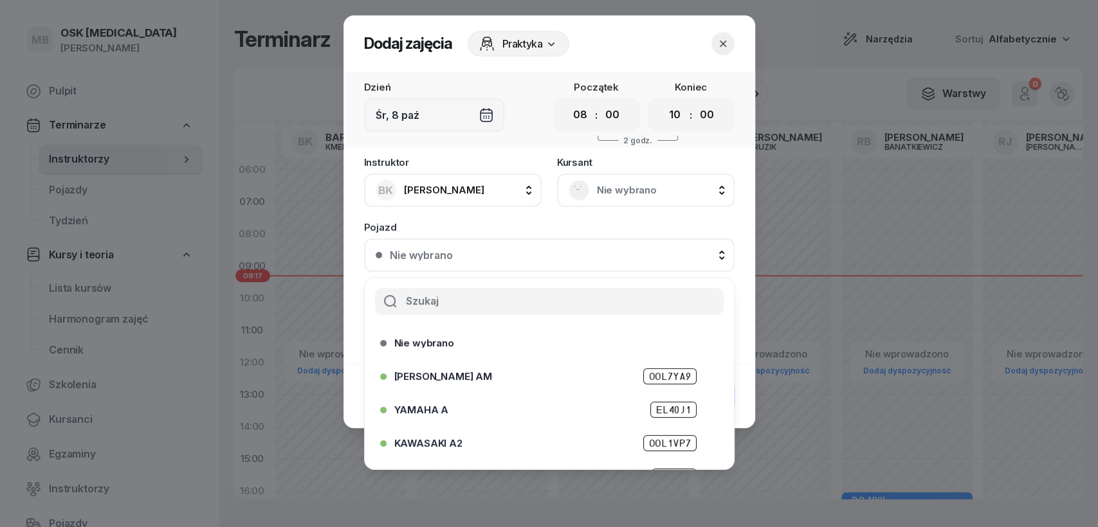
click at [447, 254] on div "Nie wybrano" at bounding box center [421, 255] width 63 height 10
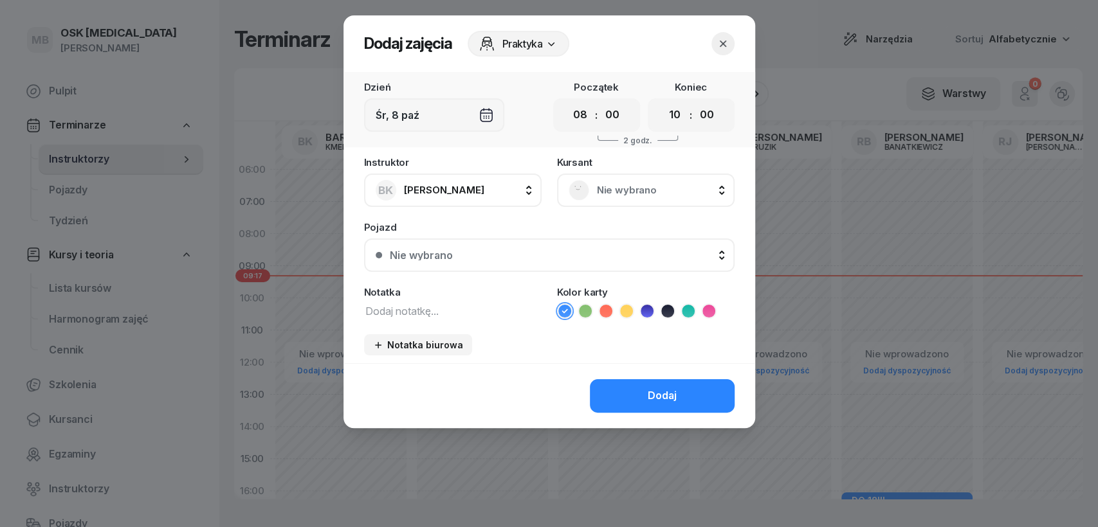
click at [458, 188] on span "[PERSON_NAME]" at bounding box center [444, 190] width 80 height 12
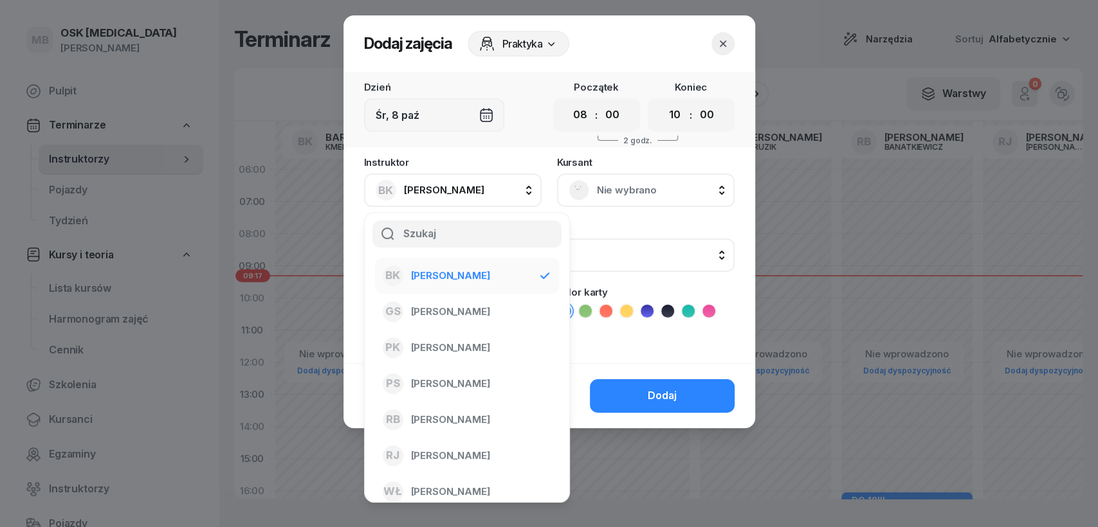
click at [459, 188] on span "[PERSON_NAME]" at bounding box center [444, 190] width 80 height 12
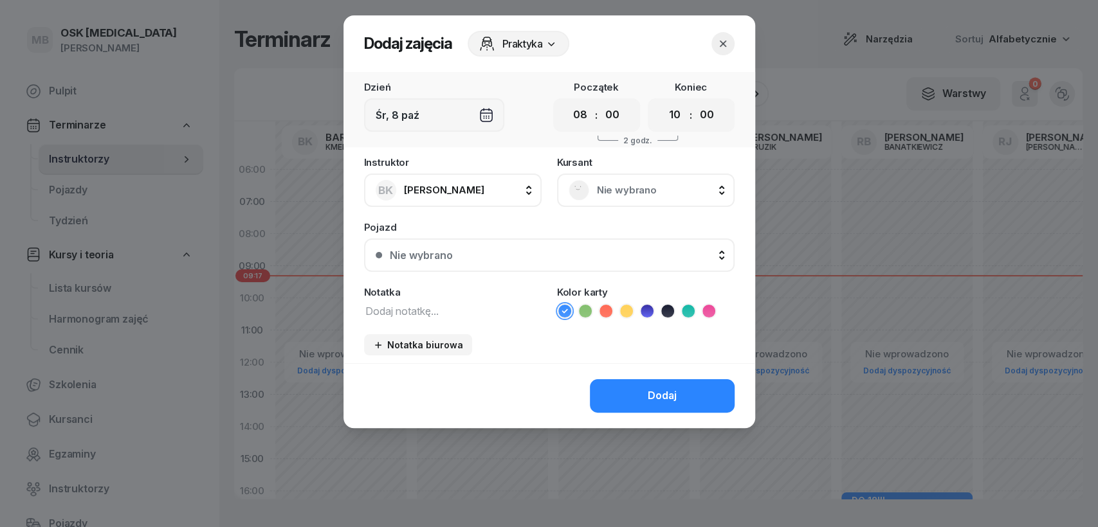
click at [477, 111] on div "Śr, 8 paź" at bounding box center [434, 114] width 140 height 33
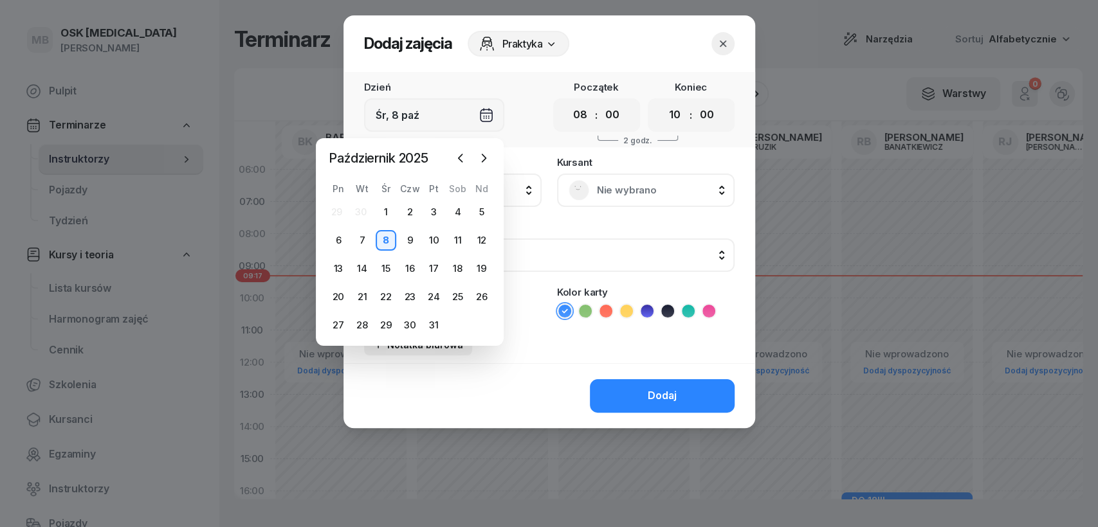
click at [477, 111] on div "Śr, 8 paź" at bounding box center [434, 114] width 140 height 33
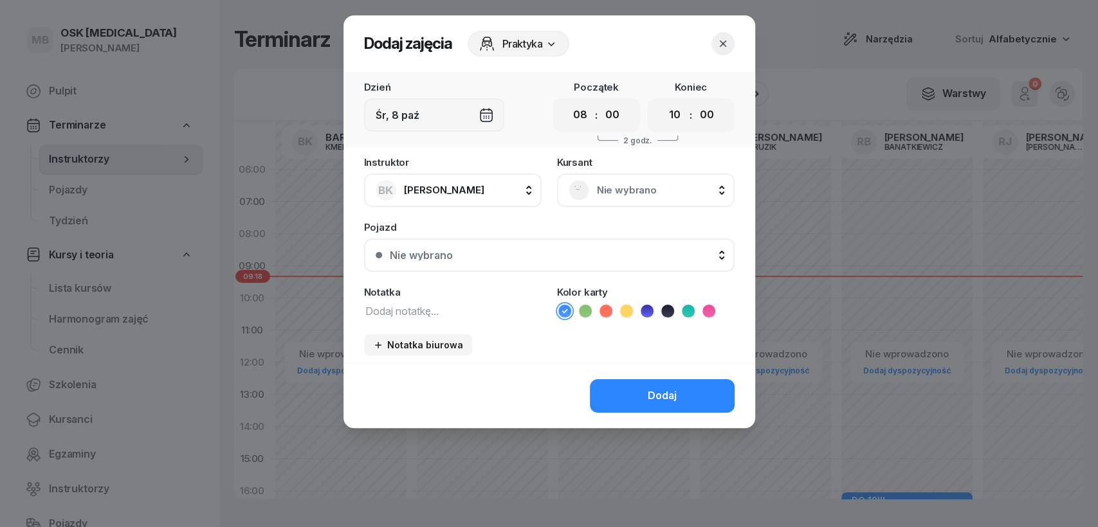
click at [728, 48] on icon "button" at bounding box center [722, 43] width 13 height 13
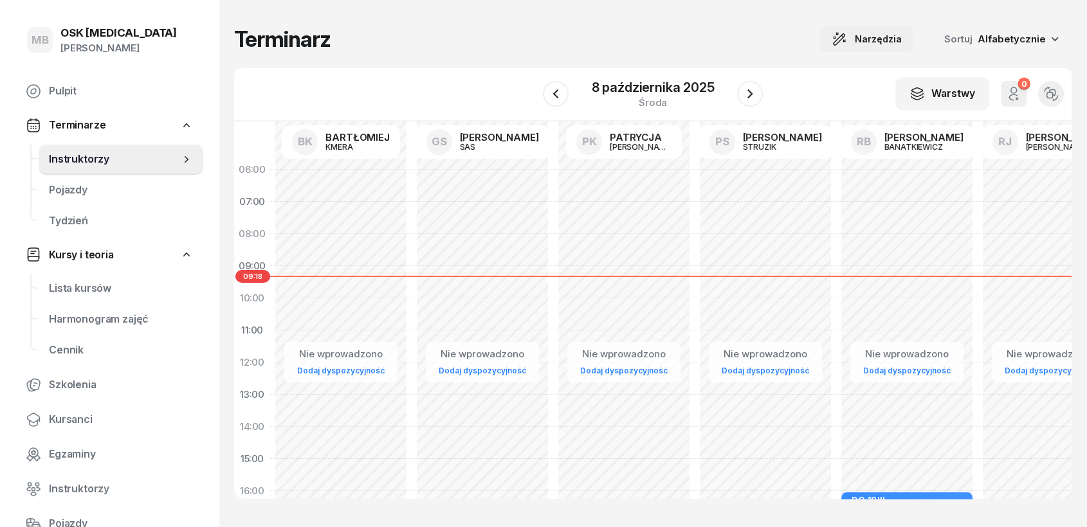
click at [879, 43] on span "Narzędzia" at bounding box center [878, 39] width 47 height 15
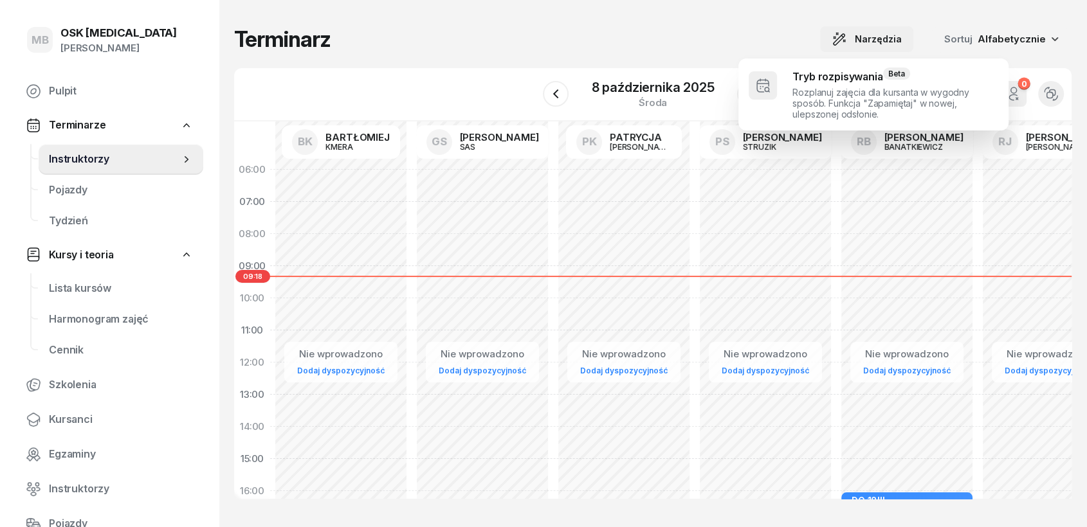
click at [879, 43] on span "Narzędzia" at bounding box center [878, 39] width 47 height 15
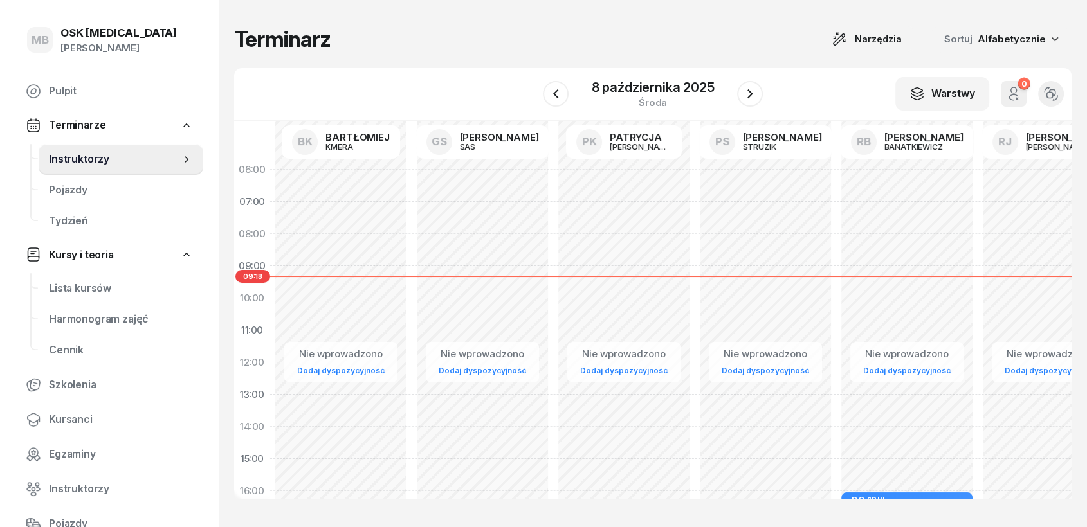
click at [978, 44] on span "Alfabetycznie" at bounding box center [1012, 39] width 68 height 12
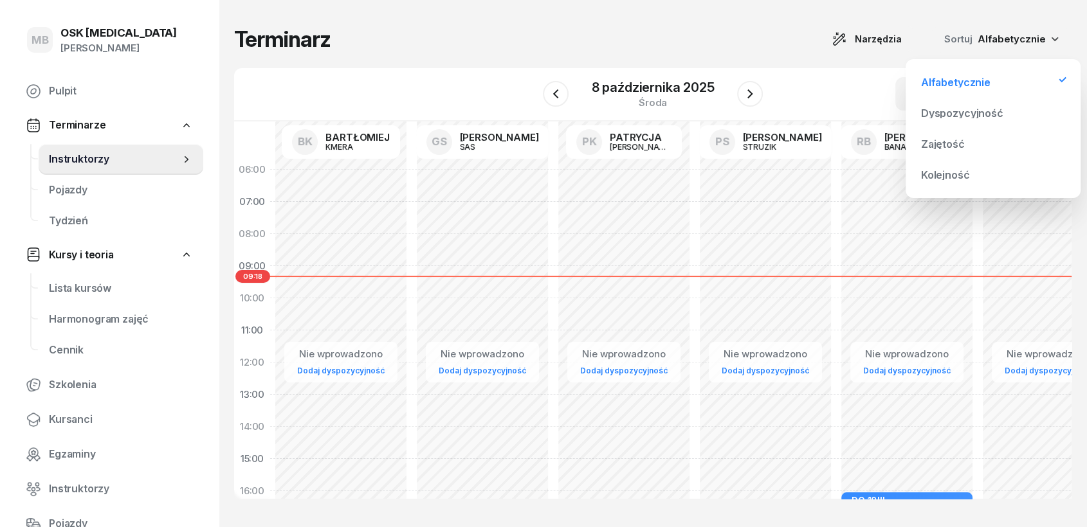
click at [978, 34] on span "Alfabetycznie" at bounding box center [1012, 39] width 68 height 12
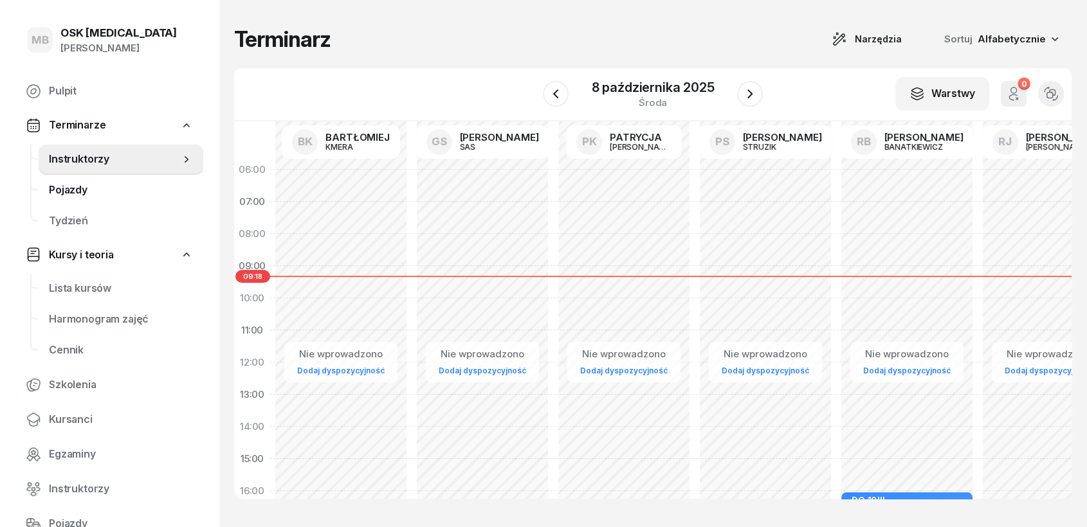
click at [64, 187] on span "Pojazdy" at bounding box center [121, 190] width 144 height 17
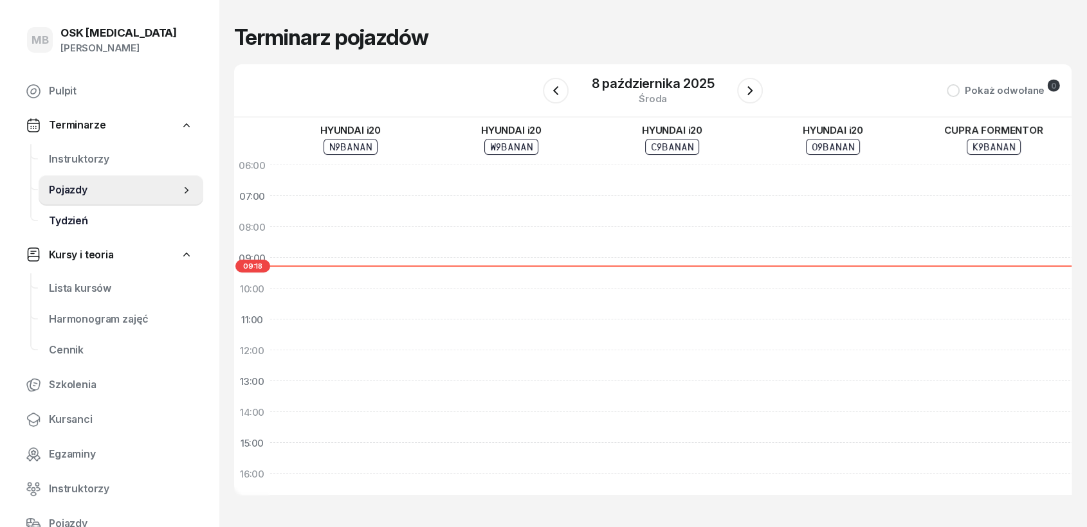
click at [73, 218] on span "Tydzień" at bounding box center [121, 221] width 144 height 17
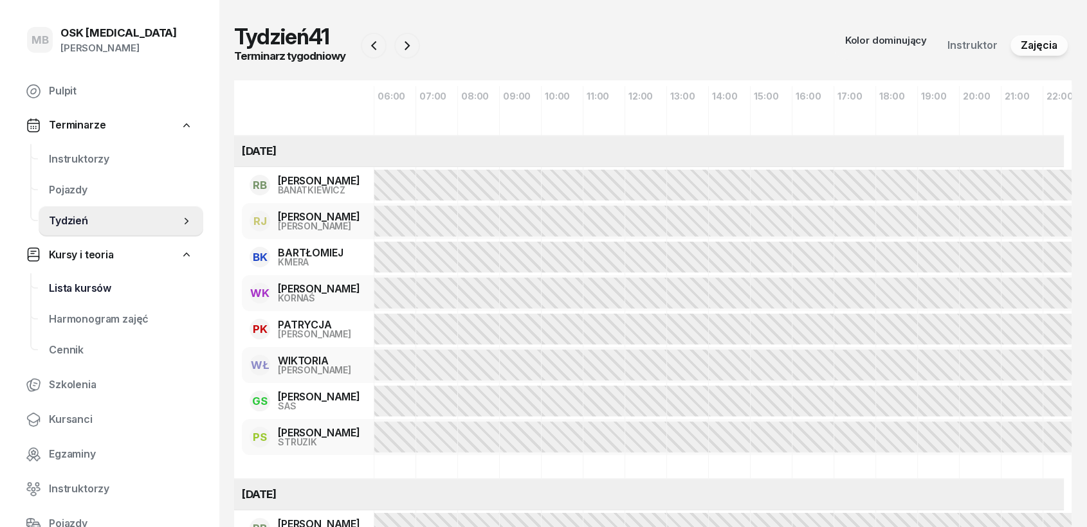
click at [78, 302] on link "Lista kursów" at bounding box center [121, 288] width 165 height 31
select select
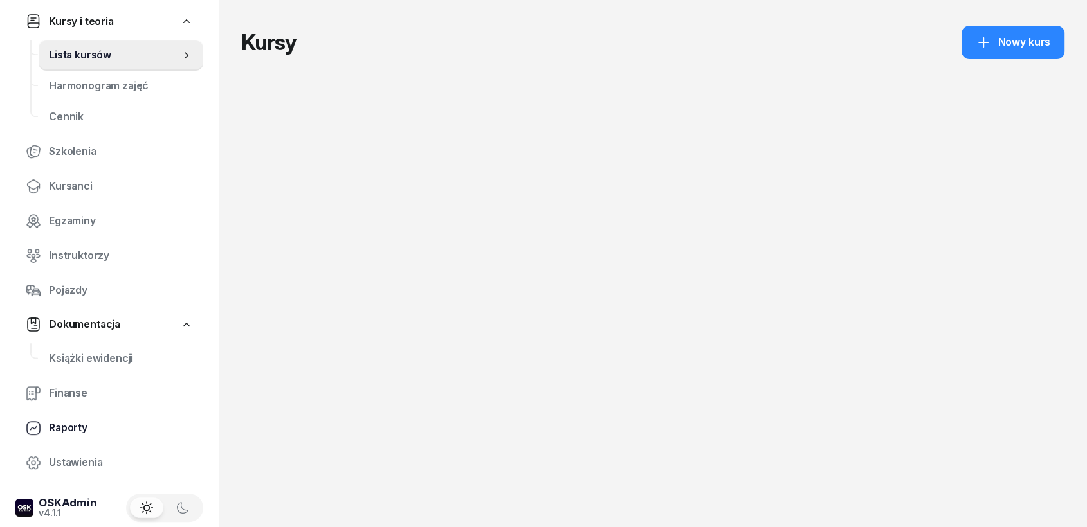
scroll to position [243, 0]
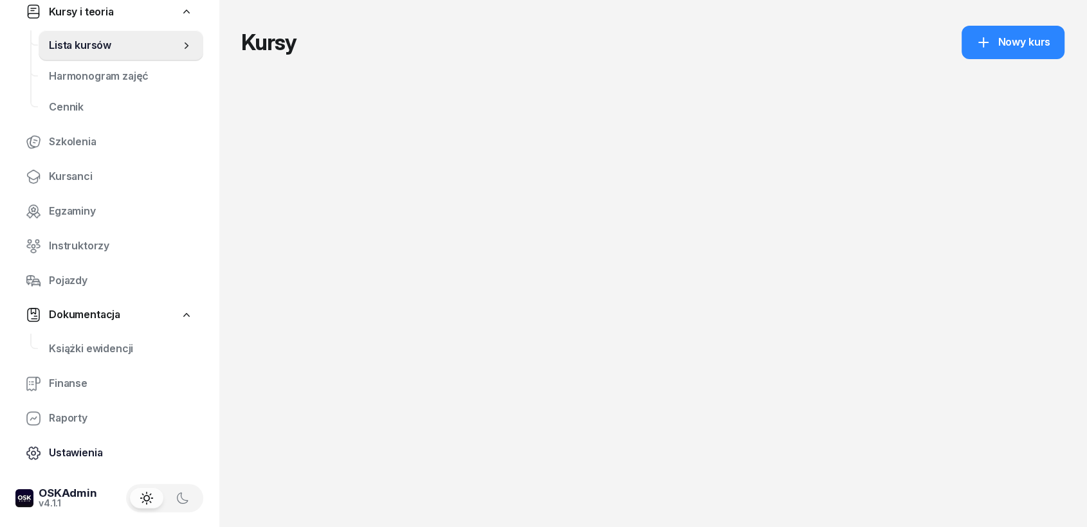
click at [77, 453] on span "Ustawienia" at bounding box center [121, 453] width 144 height 17
select select "06:00"
select select "22:00"
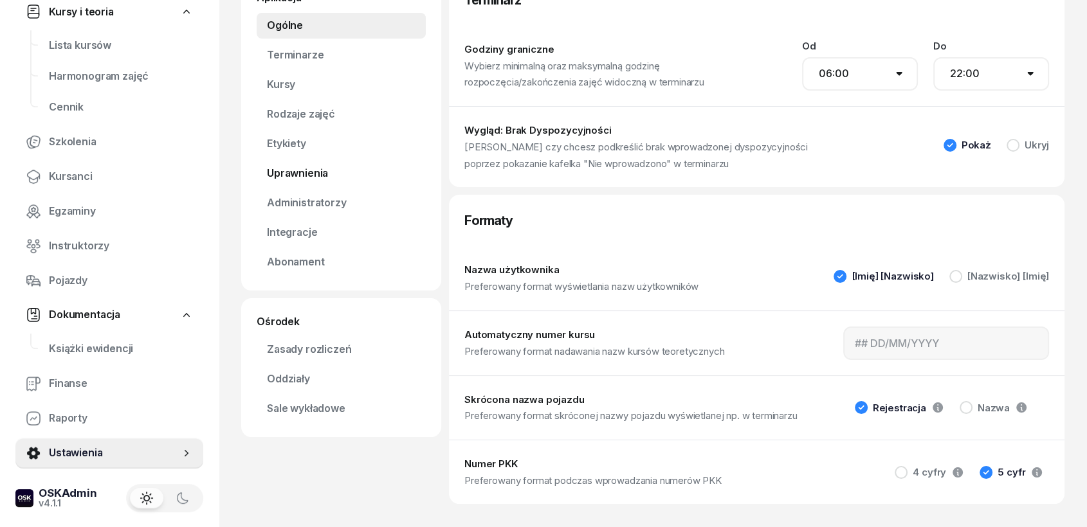
scroll to position [93, 0]
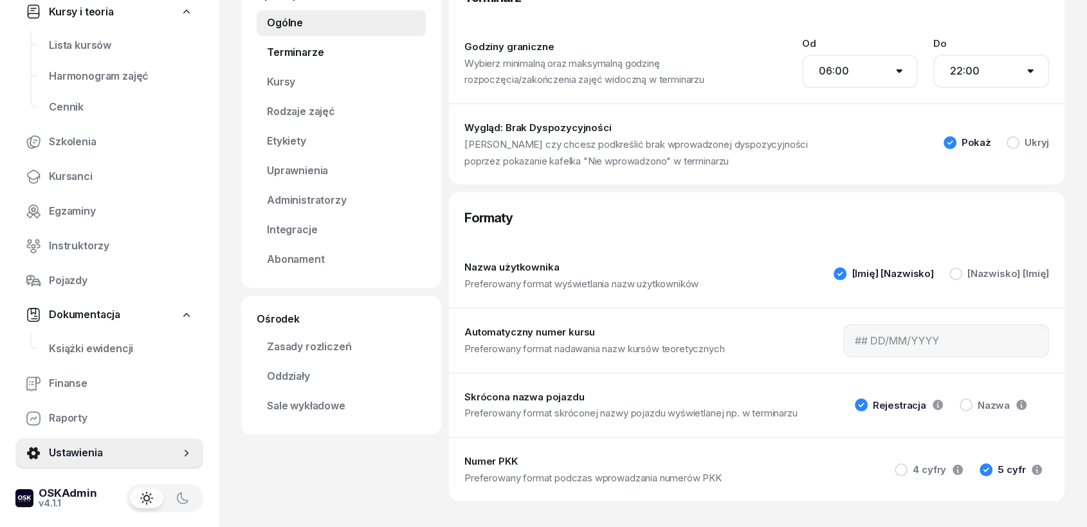
click at [282, 57] on link "Terminarze" at bounding box center [341, 53] width 169 height 26
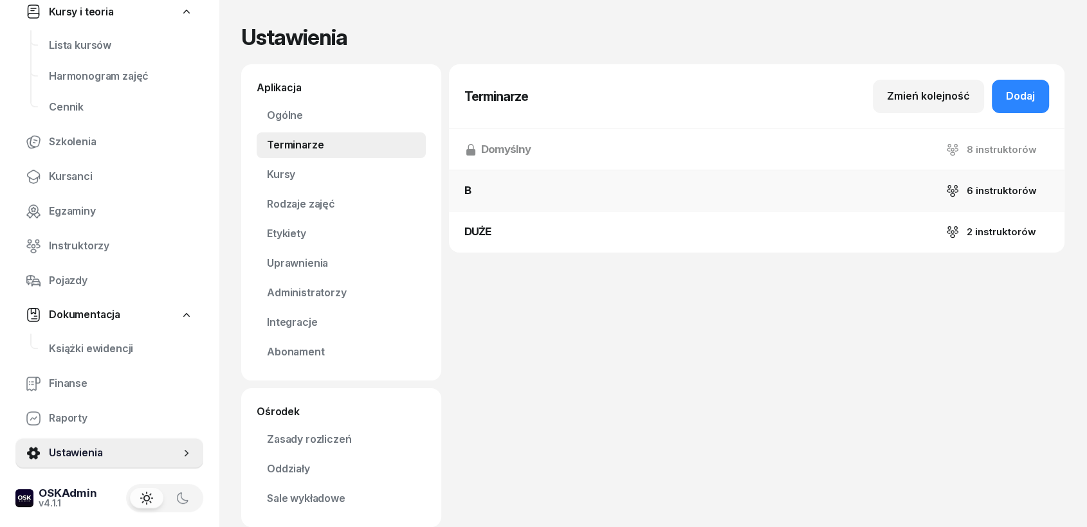
click at [947, 196] on icon "button" at bounding box center [952, 191] width 13 height 13
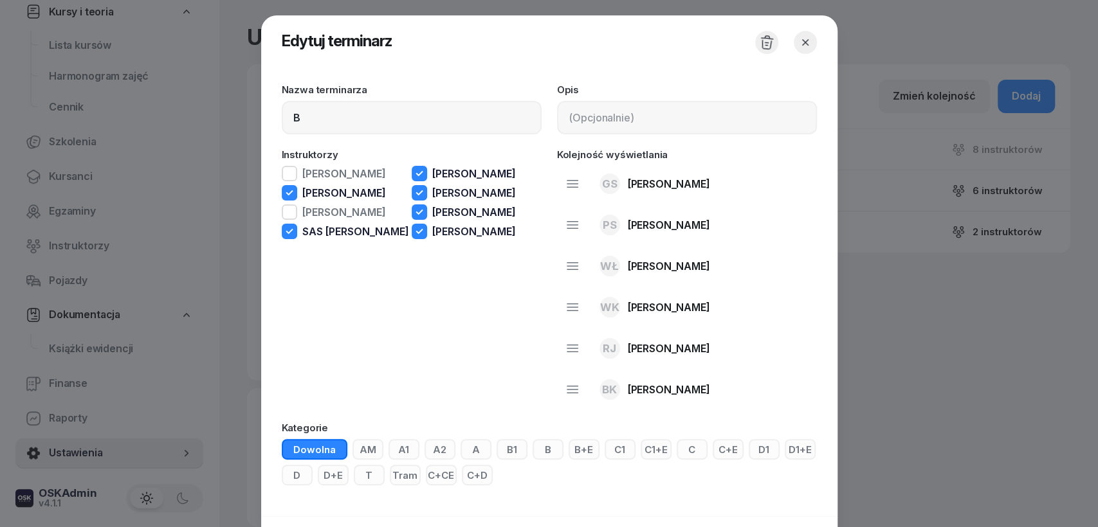
click at [756, 37] on button "button" at bounding box center [766, 42] width 23 height 23
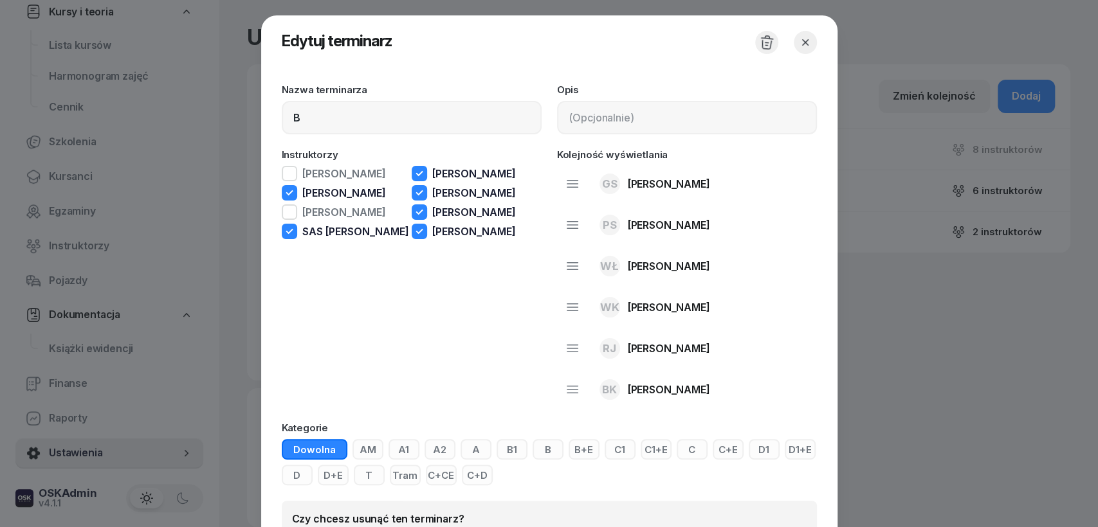
click at [761, 42] on icon "button" at bounding box center [766, 42] width 17 height 17
click at [761, 41] on icon "button" at bounding box center [766, 42] width 17 height 17
click at [761, 42] on icon "button" at bounding box center [766, 42] width 17 height 17
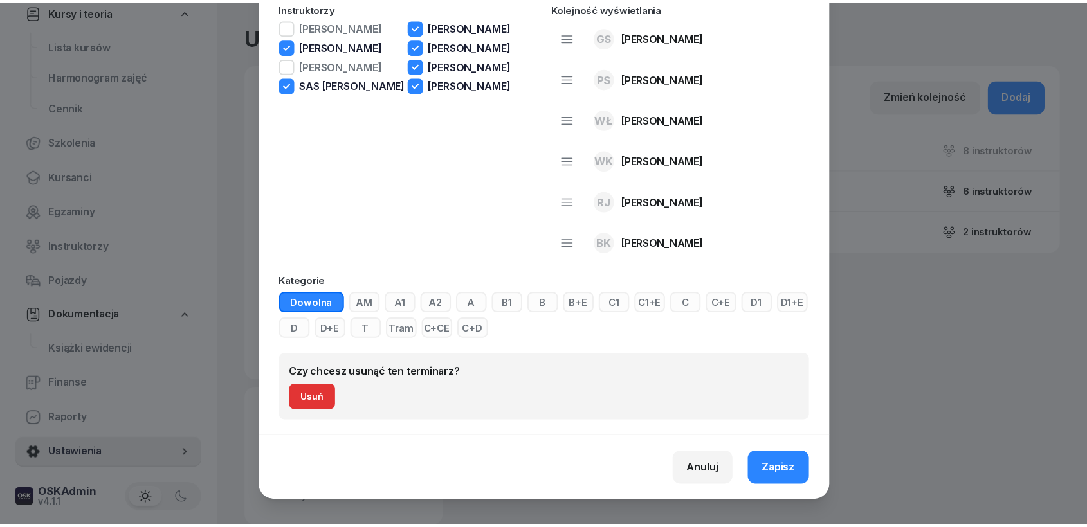
scroll to position [162, 0]
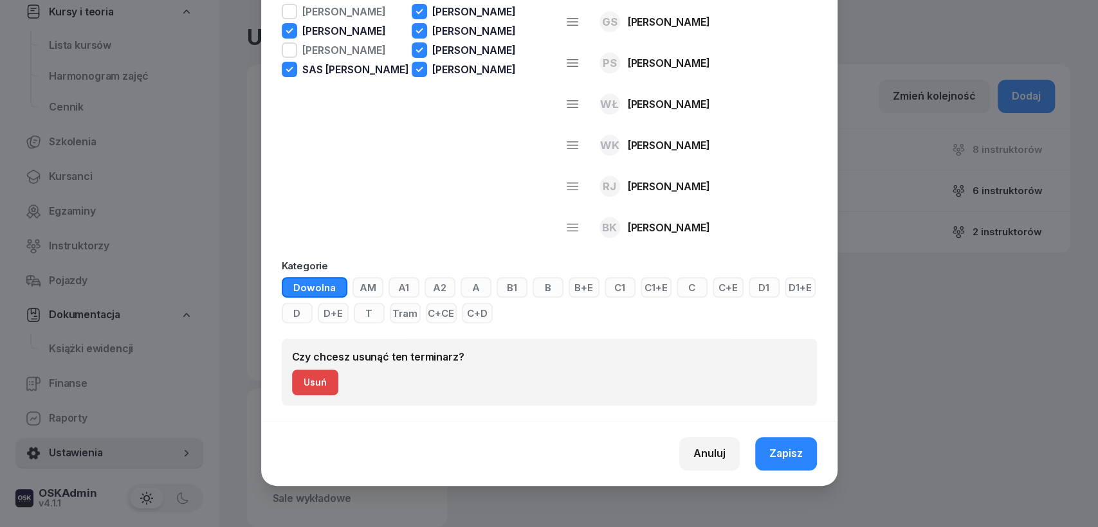
click at [304, 385] on div "Usuń" at bounding box center [315, 382] width 23 height 15
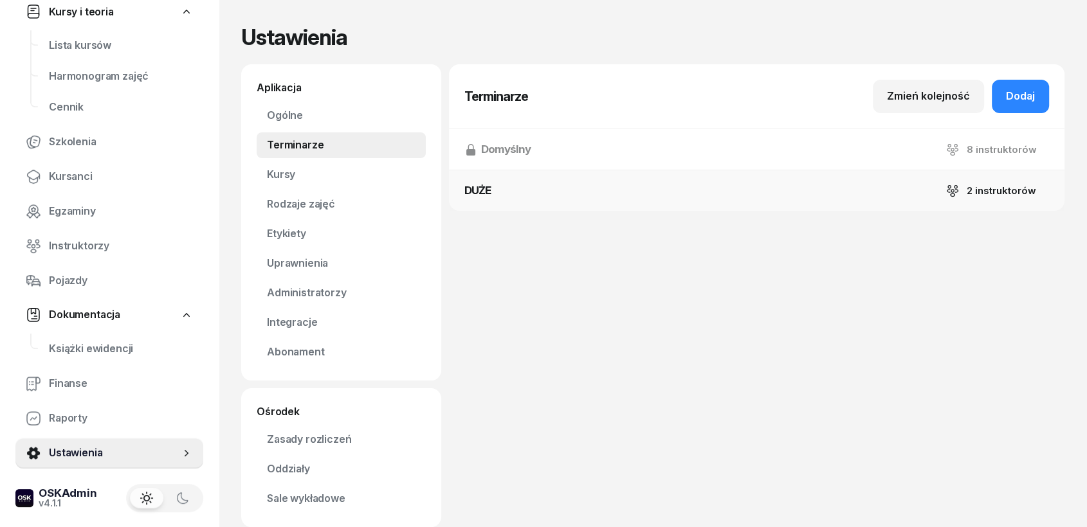
click at [967, 198] on button "DUŻE 2 instruktorów" at bounding box center [756, 190] width 615 height 41
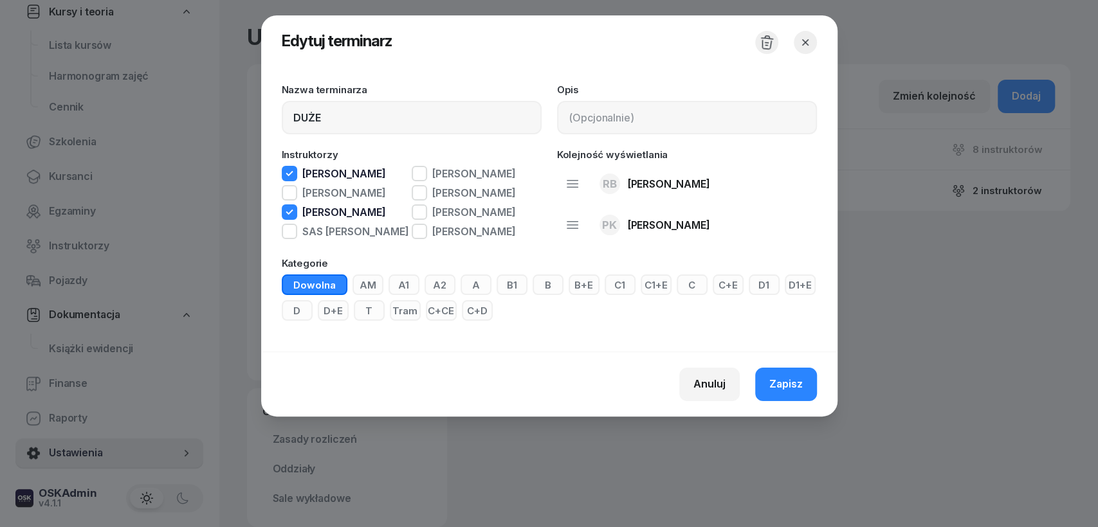
click at [772, 40] on icon "button" at bounding box center [766, 42] width 17 height 17
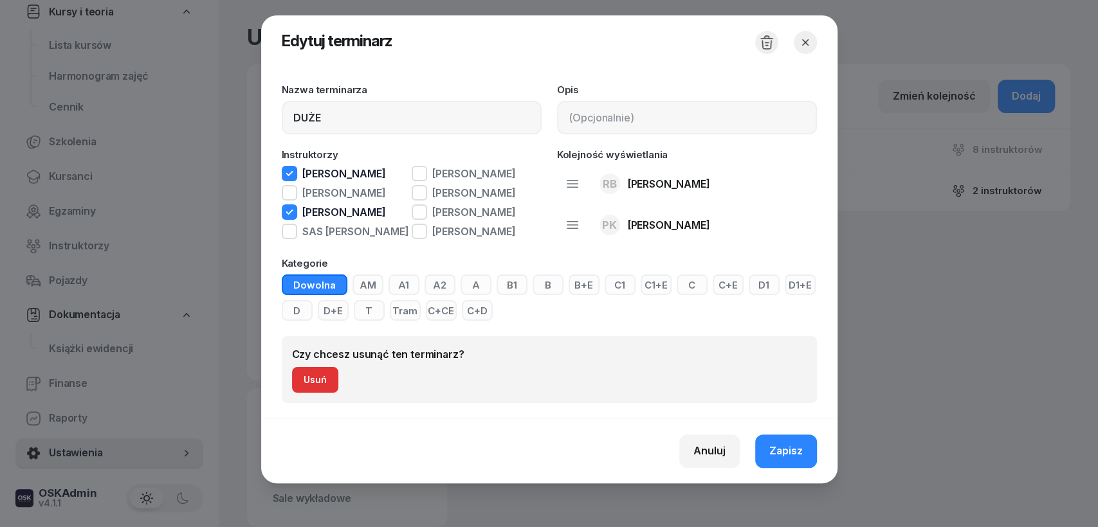
click at [282, 394] on div "Czy chcesz usunąć ten terminarz? [GEOGRAPHIC_DATA]" at bounding box center [549, 369] width 535 height 67
click at [304, 387] on div "Usuń" at bounding box center [315, 379] width 23 height 15
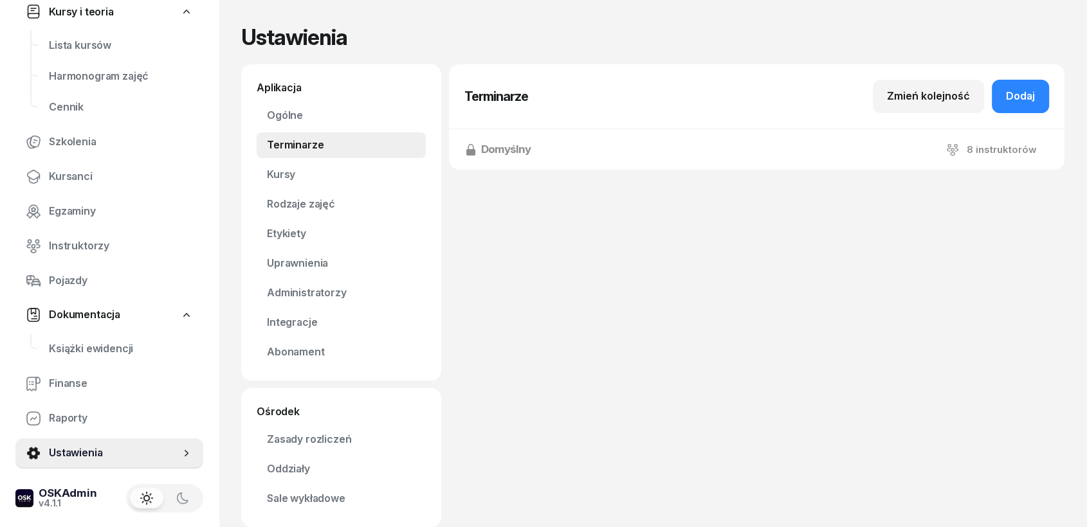
scroll to position [26, 0]
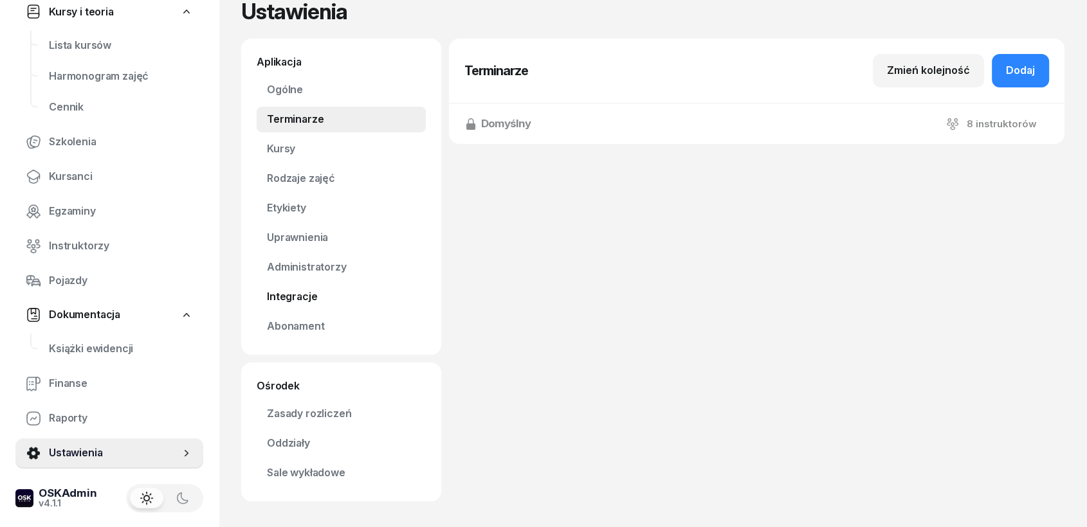
click at [295, 295] on link "Integracje" at bounding box center [341, 297] width 169 height 26
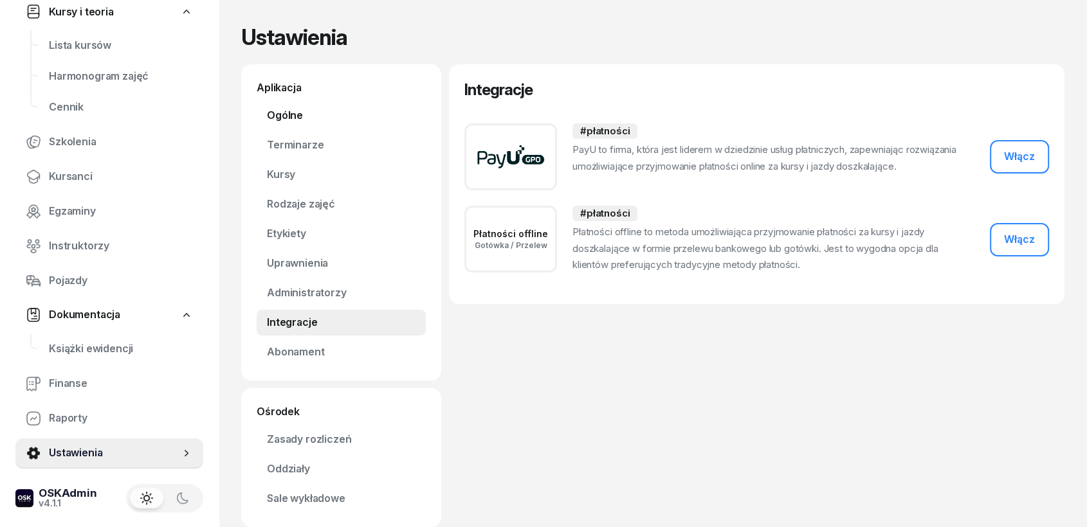
click at [282, 115] on link "Ogólne" at bounding box center [341, 116] width 169 height 26
select select "06:00"
select select "22:00"
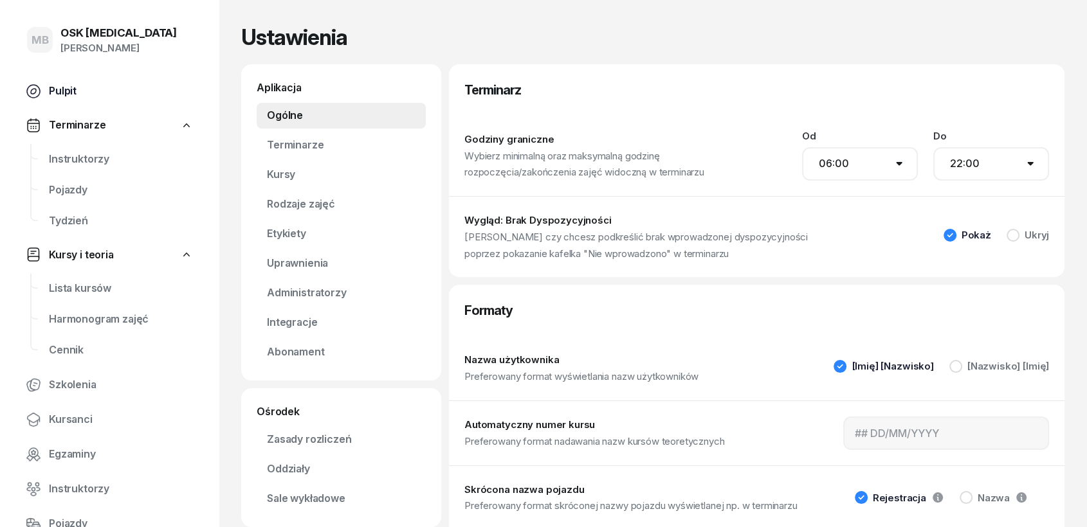
click at [69, 88] on span "Pulpit" at bounding box center [121, 91] width 144 height 17
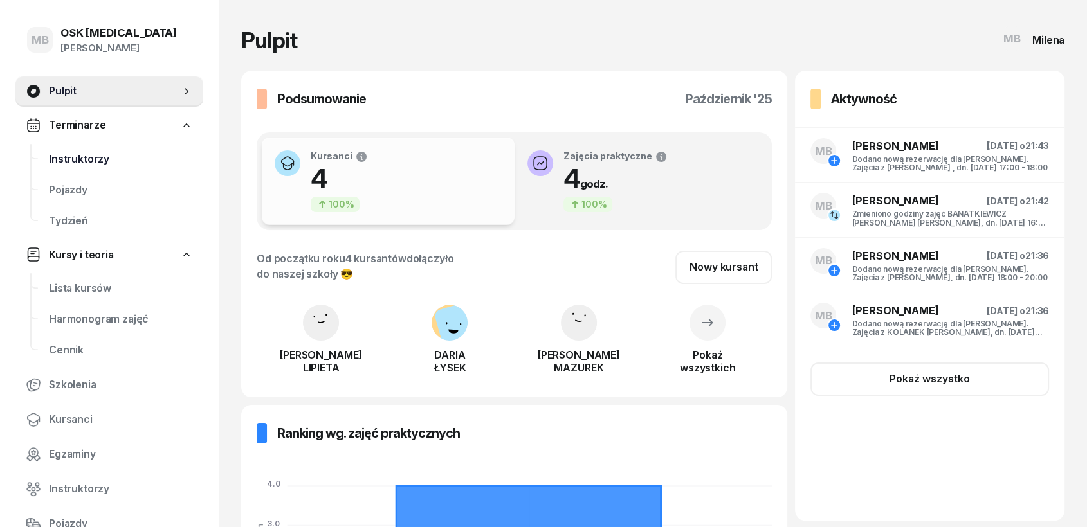
click at [93, 152] on span "Instruktorzy" at bounding box center [121, 159] width 144 height 17
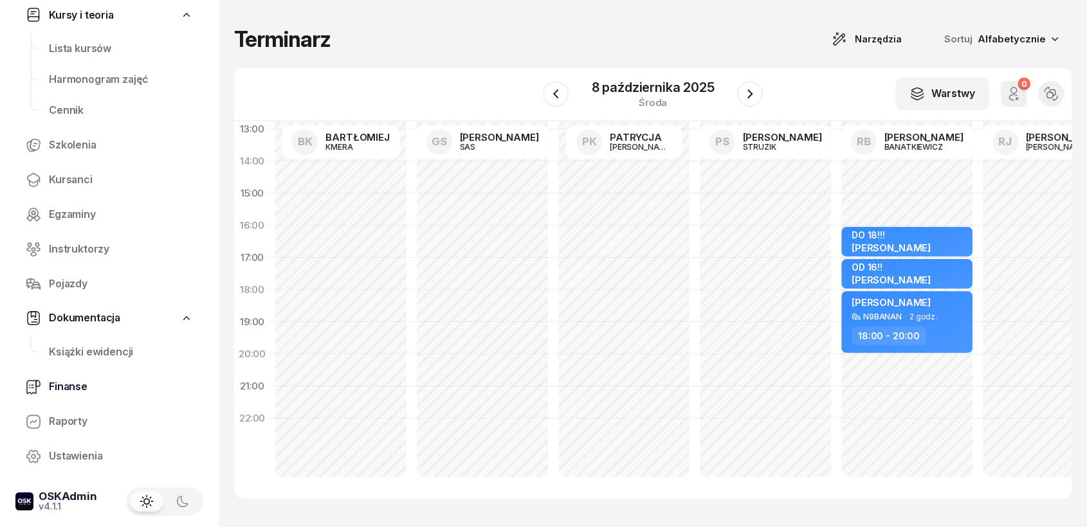
scroll to position [243, 0]
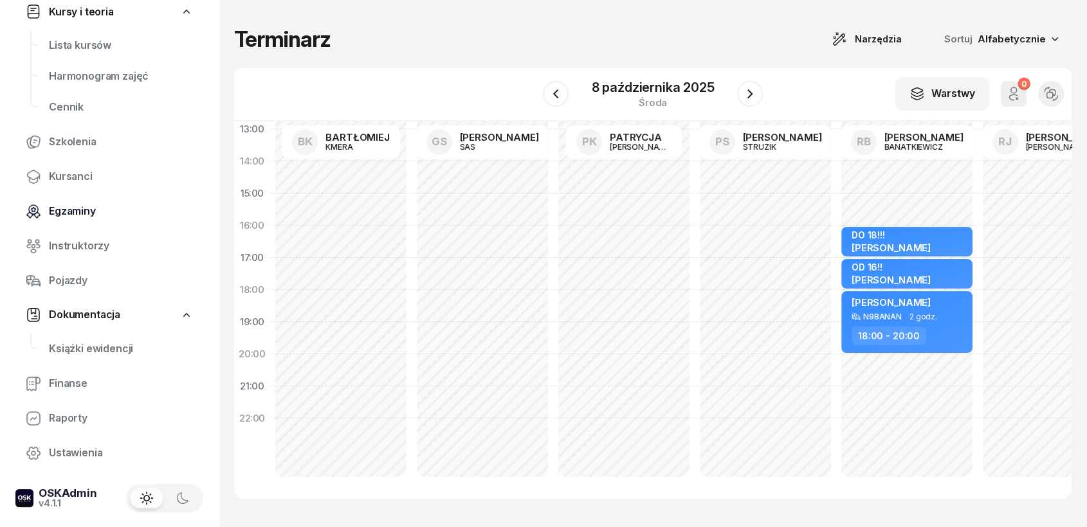
click at [80, 211] on span "Egzaminy" at bounding box center [121, 211] width 144 height 17
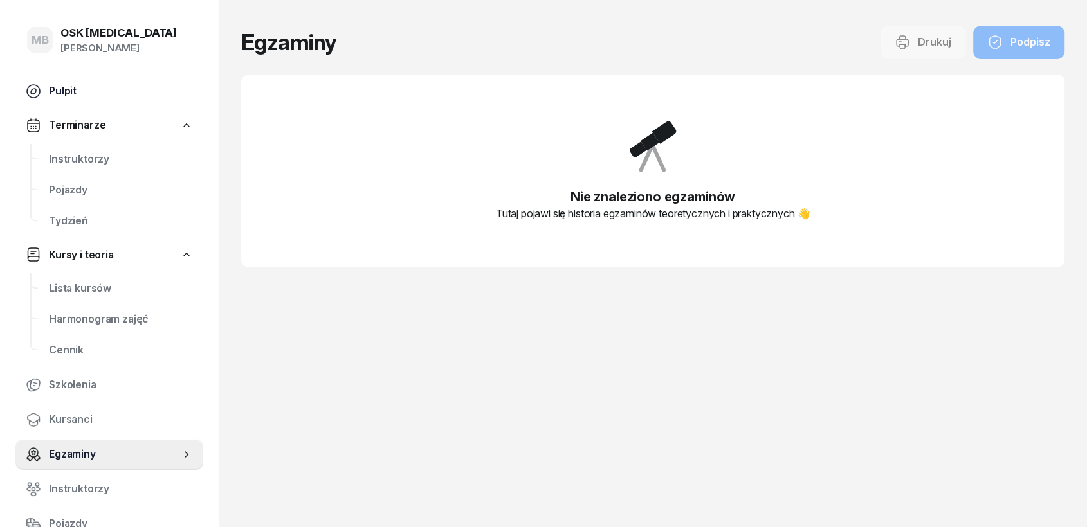
click at [56, 89] on span "Pulpit" at bounding box center [121, 91] width 144 height 17
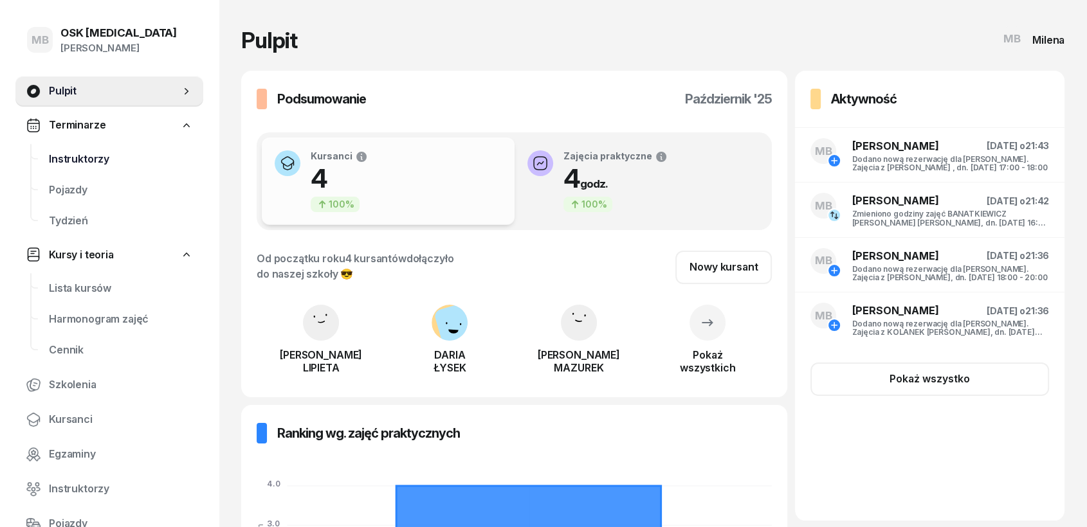
click at [77, 150] on link "Instruktorzy" at bounding box center [121, 159] width 165 height 31
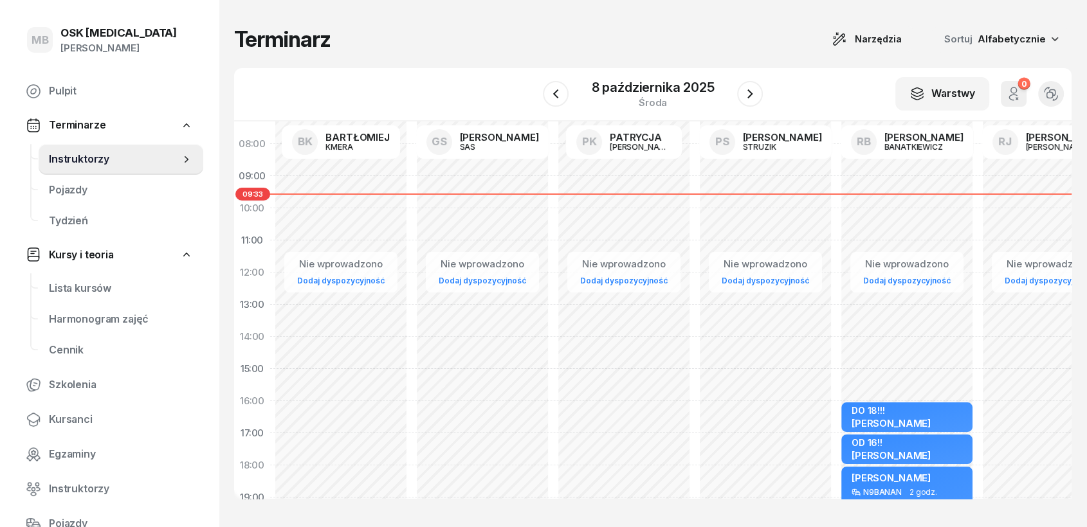
scroll to position [277, 0]
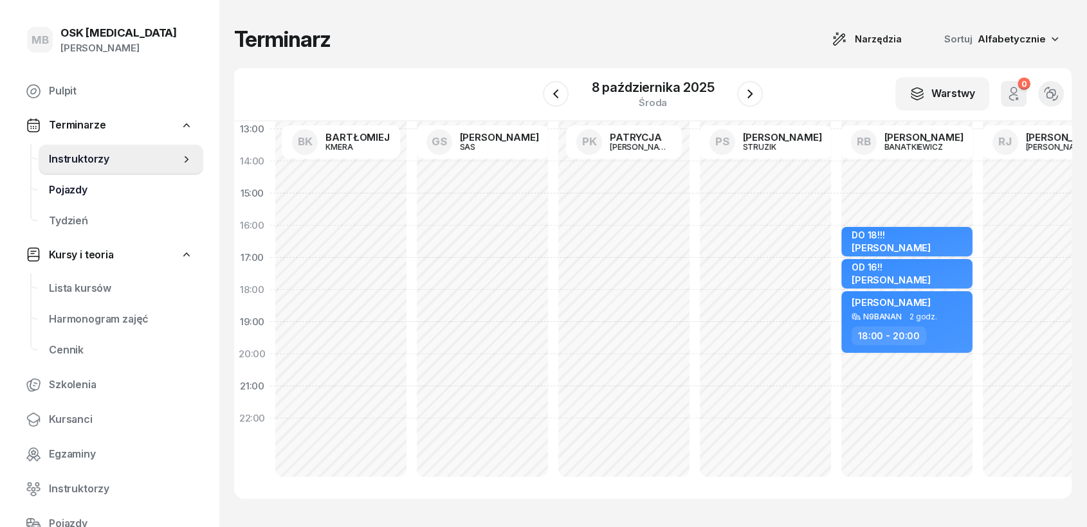
click at [73, 190] on span "Pojazdy" at bounding box center [121, 190] width 144 height 17
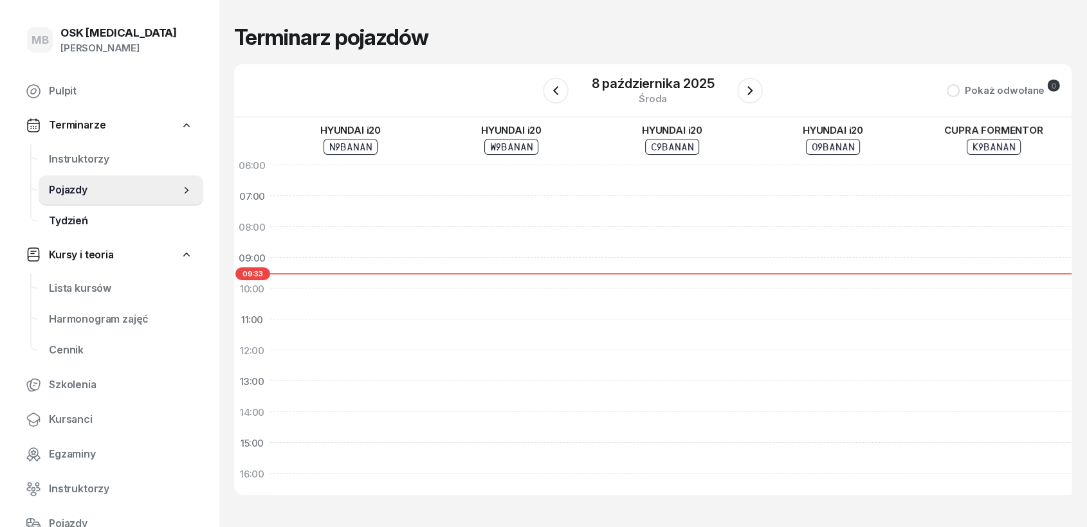
click at [72, 223] on span "Tydzień" at bounding box center [121, 221] width 144 height 17
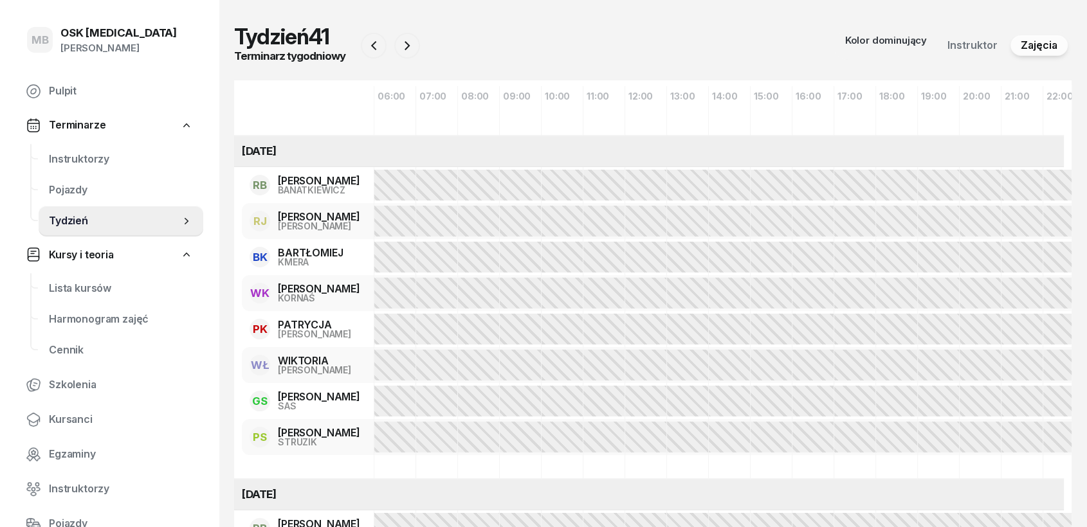
drag, startPoint x: 312, startPoint y: 150, endPoint x: 371, endPoint y: 152, distance: 59.2
click at [371, 152] on div "[DATE]" at bounding box center [649, 151] width 830 height 32
click at [57, 91] on span "Pulpit" at bounding box center [121, 91] width 144 height 17
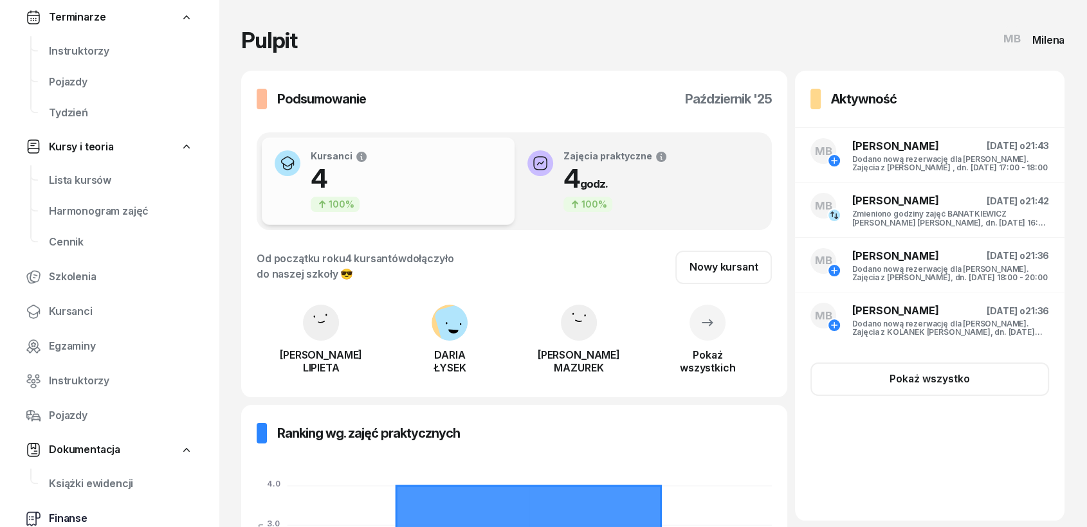
scroll to position [243, 0]
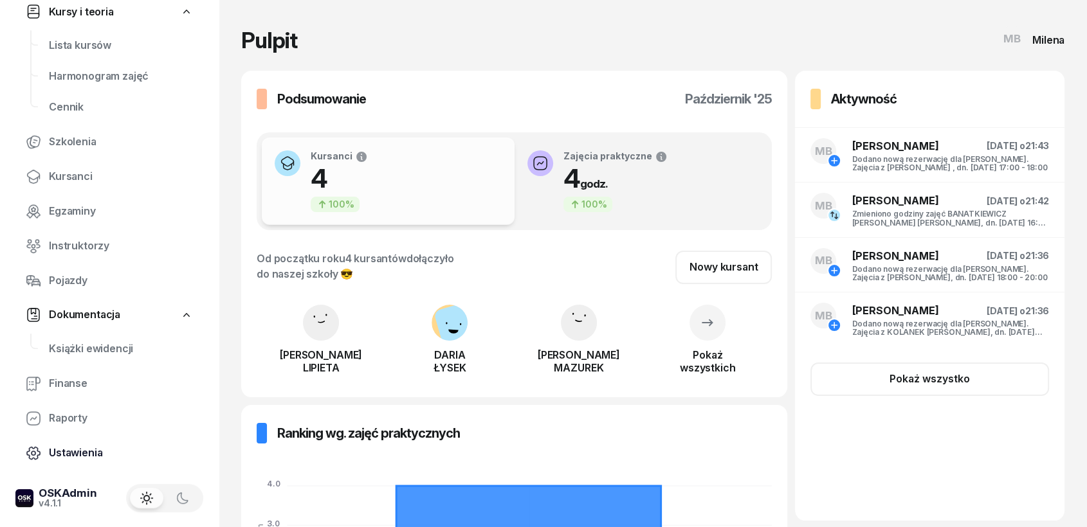
click at [73, 455] on span "Ustawienia" at bounding box center [121, 453] width 144 height 17
select select "06:00"
select select "22:00"
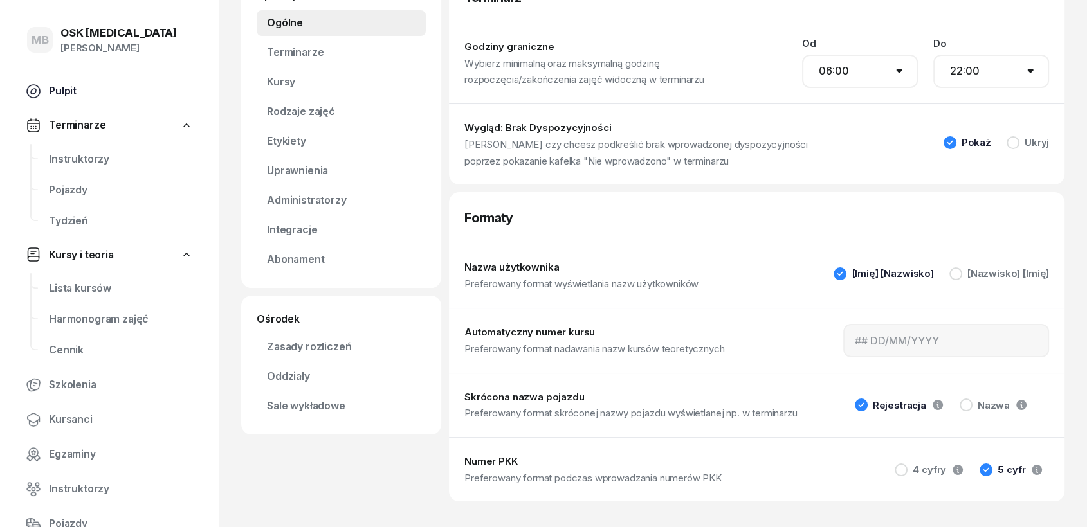
click at [62, 82] on link "Pulpit" at bounding box center [109, 91] width 188 height 31
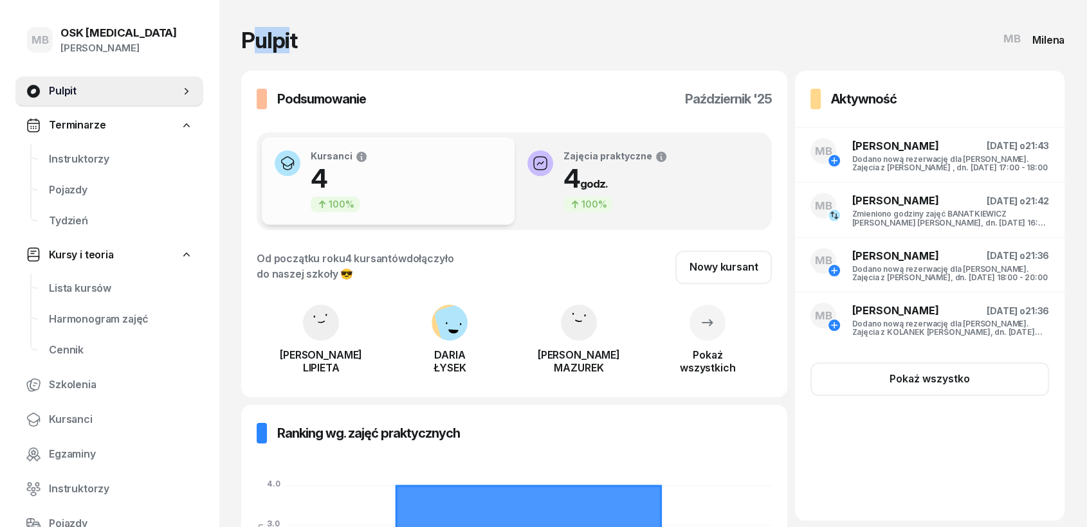
drag, startPoint x: 257, startPoint y: 44, endPoint x: 289, endPoint y: 46, distance: 32.2
click at [289, 46] on h1 "Pulpit" at bounding box center [269, 41] width 56 height 22
click at [290, 46] on h1 "Pulpit" at bounding box center [269, 41] width 56 height 22
click at [304, 39] on div "Pulpit MB Milena" at bounding box center [652, 41] width 823 height 30
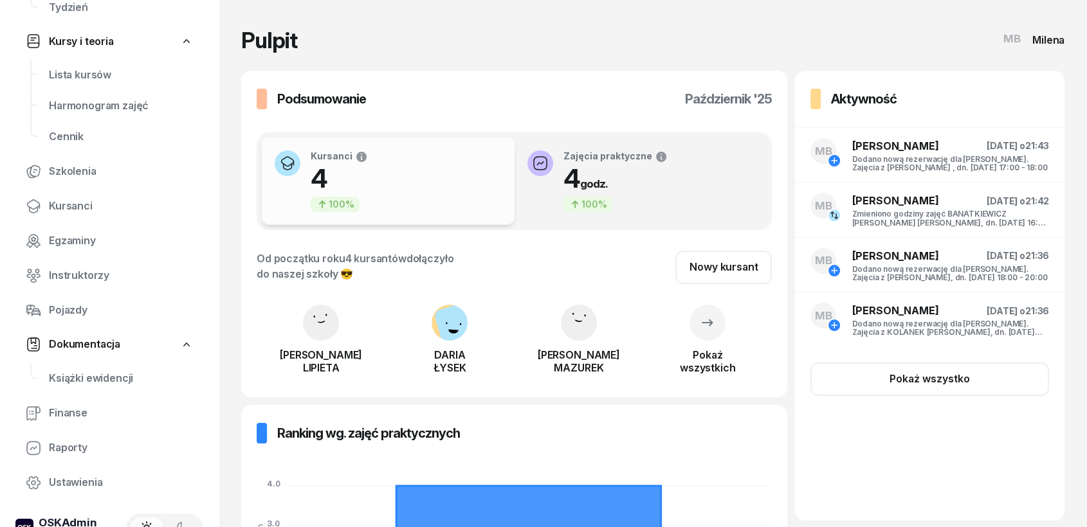
scroll to position [214, 0]
drag, startPoint x: 760, startPoint y: 104, endPoint x: 774, endPoint y: 104, distance: 14.1
click at [774, 104] on div "Podsumowanie [DATE] Kursanci Porównanie do zeszłego miesiąca (wrzesień) w zakre…" at bounding box center [514, 234] width 546 height 327
click at [763, 99] on h3 "październik '25" at bounding box center [728, 99] width 87 height 21
click at [765, 99] on h3 "październik '25" at bounding box center [728, 99] width 87 height 21
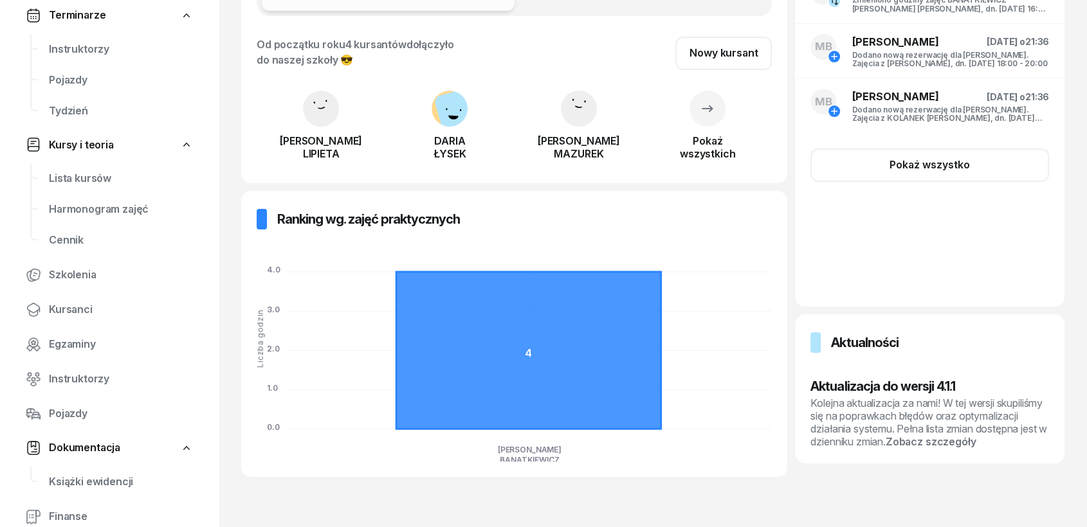
scroll to position [0, 0]
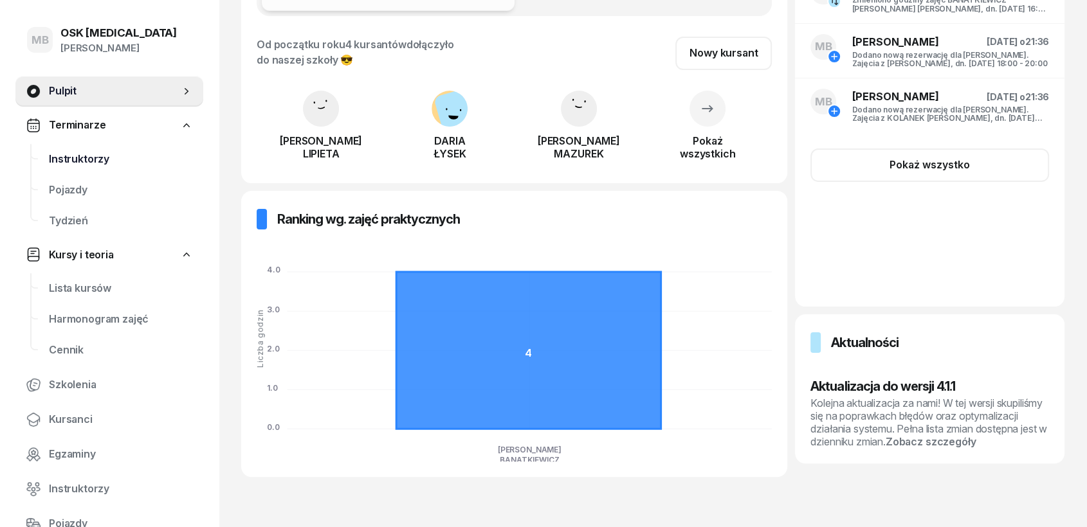
click at [78, 165] on span "Instruktorzy" at bounding box center [121, 159] width 144 height 17
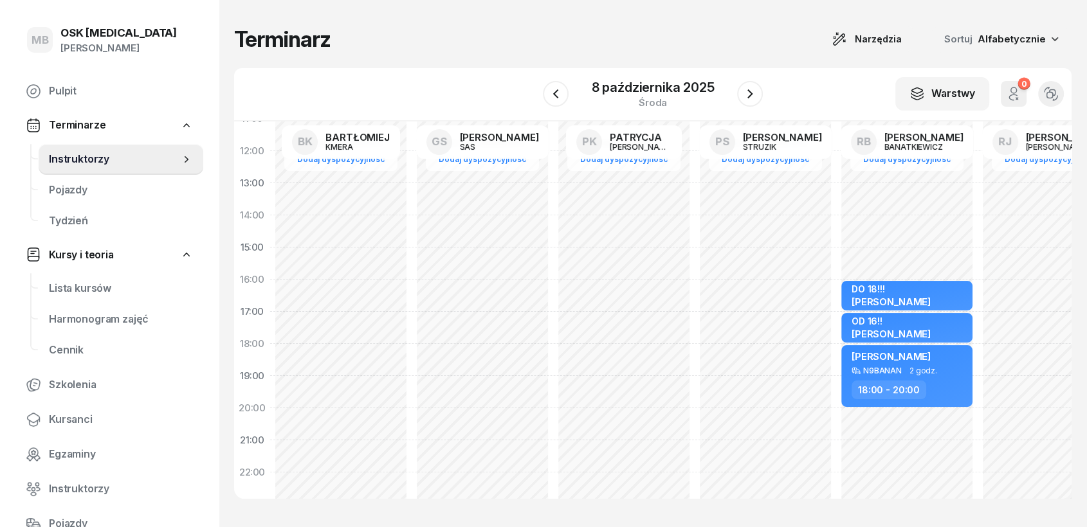
scroll to position [214, 0]
